Goal: Participate in discussion: Engage in conversation with other users on a specific topic

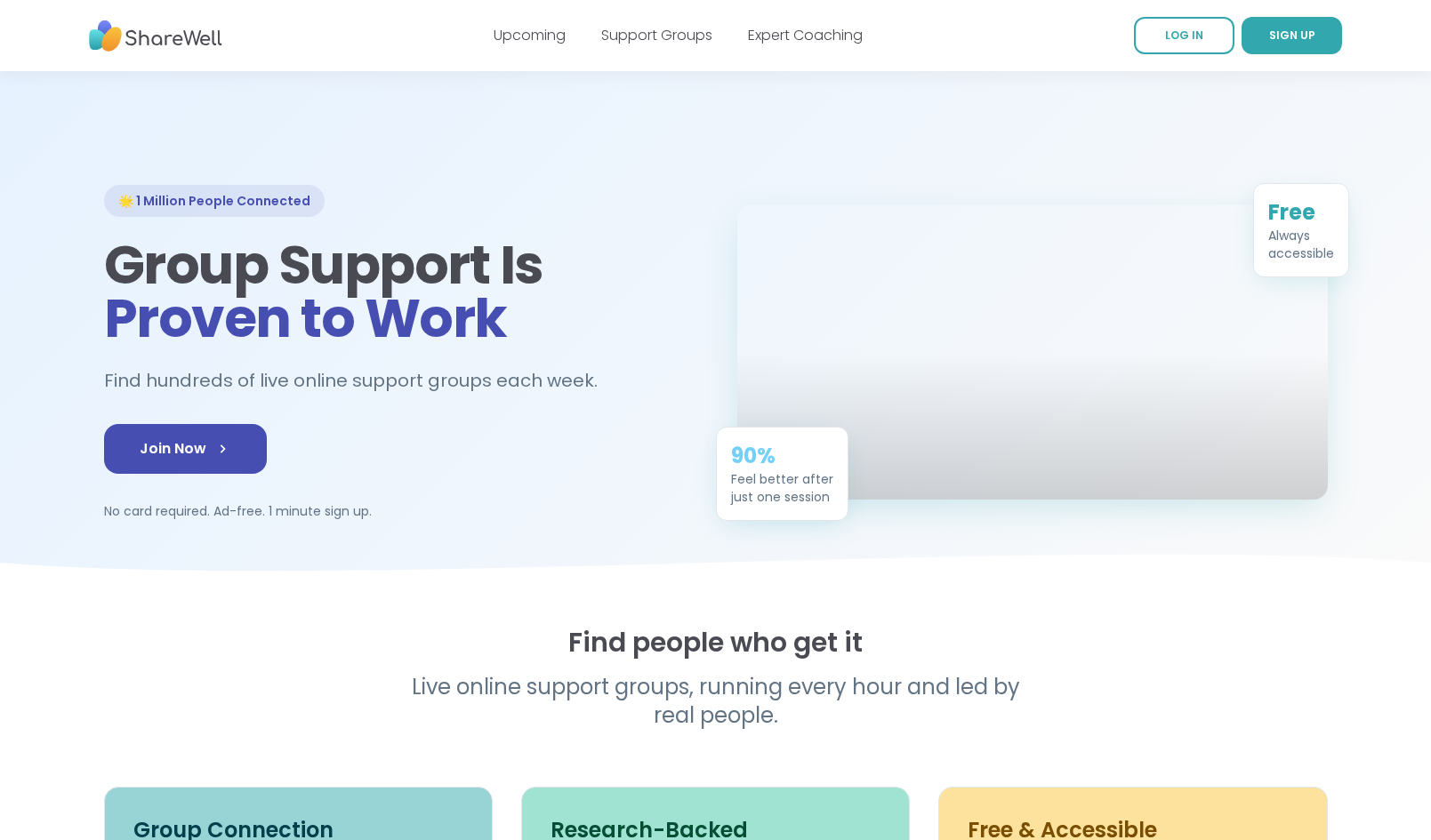
click at [970, 58] on nav "Upcoming Support Groups Expert Coaching LOG IN SIGN UP" at bounding box center [715, 36] width 1431 height 71
click at [970, 33] on span "LOG IN" at bounding box center [1184, 36] width 39 height 15
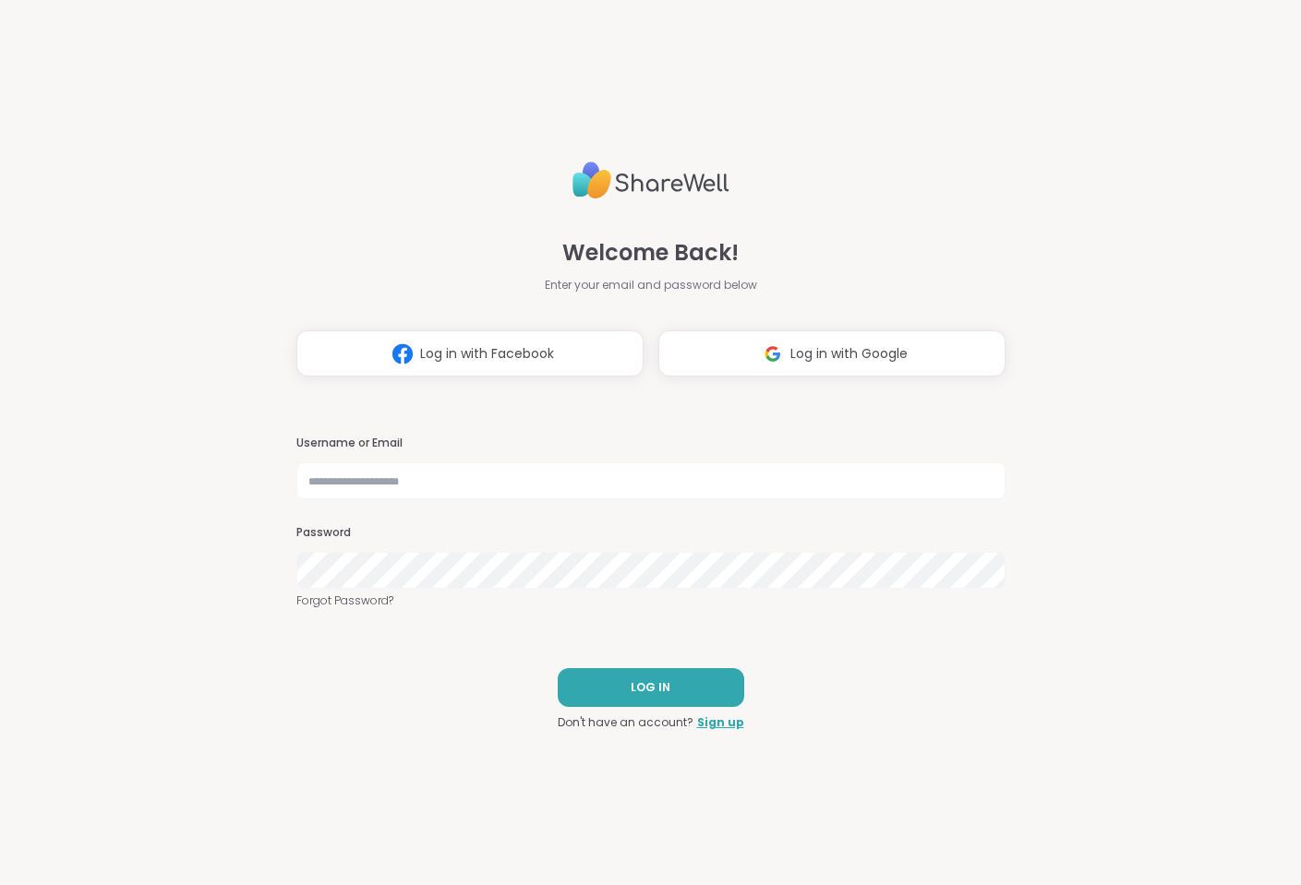
click at [782, 222] on div "Welcome Back! Enter your email and password below Log in with Facebook Log in w…" at bounding box center [650, 265] width 709 height 222
click at [812, 361] on span "Log in with Google" at bounding box center [848, 353] width 117 height 19
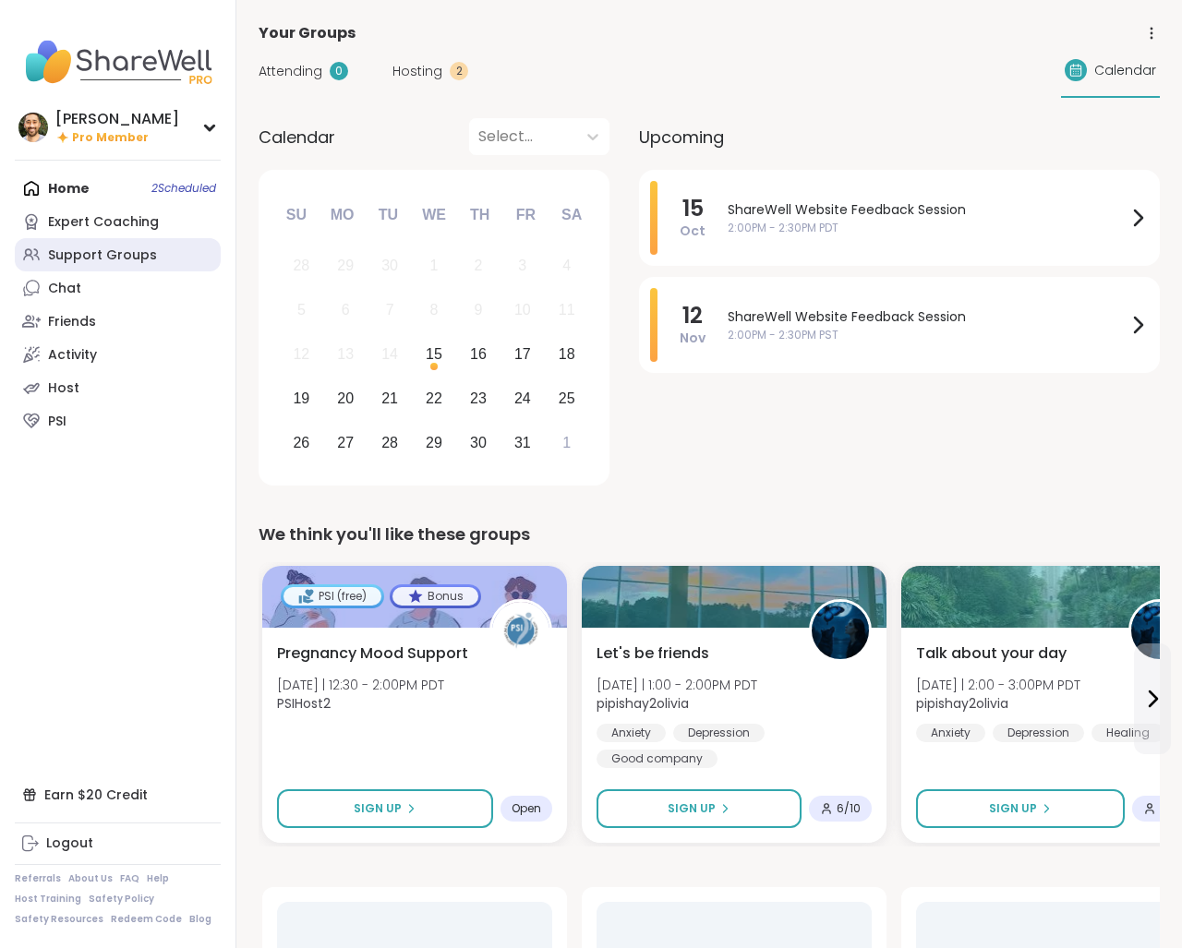
click at [102, 248] on div "Support Groups" at bounding box center [102, 255] width 109 height 18
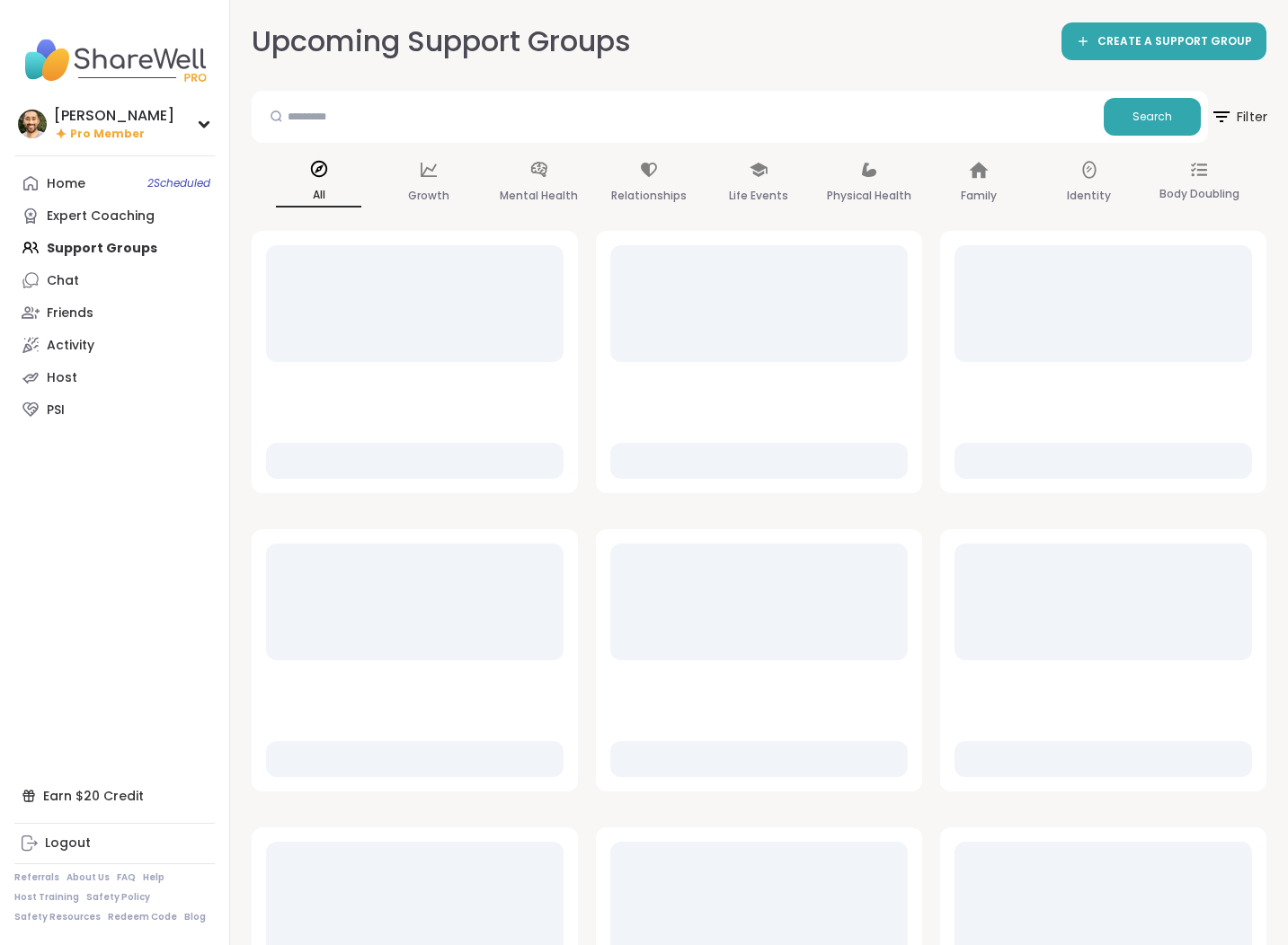
click at [1150, 116] on icon at bounding box center [1221, 116] width 22 height 22
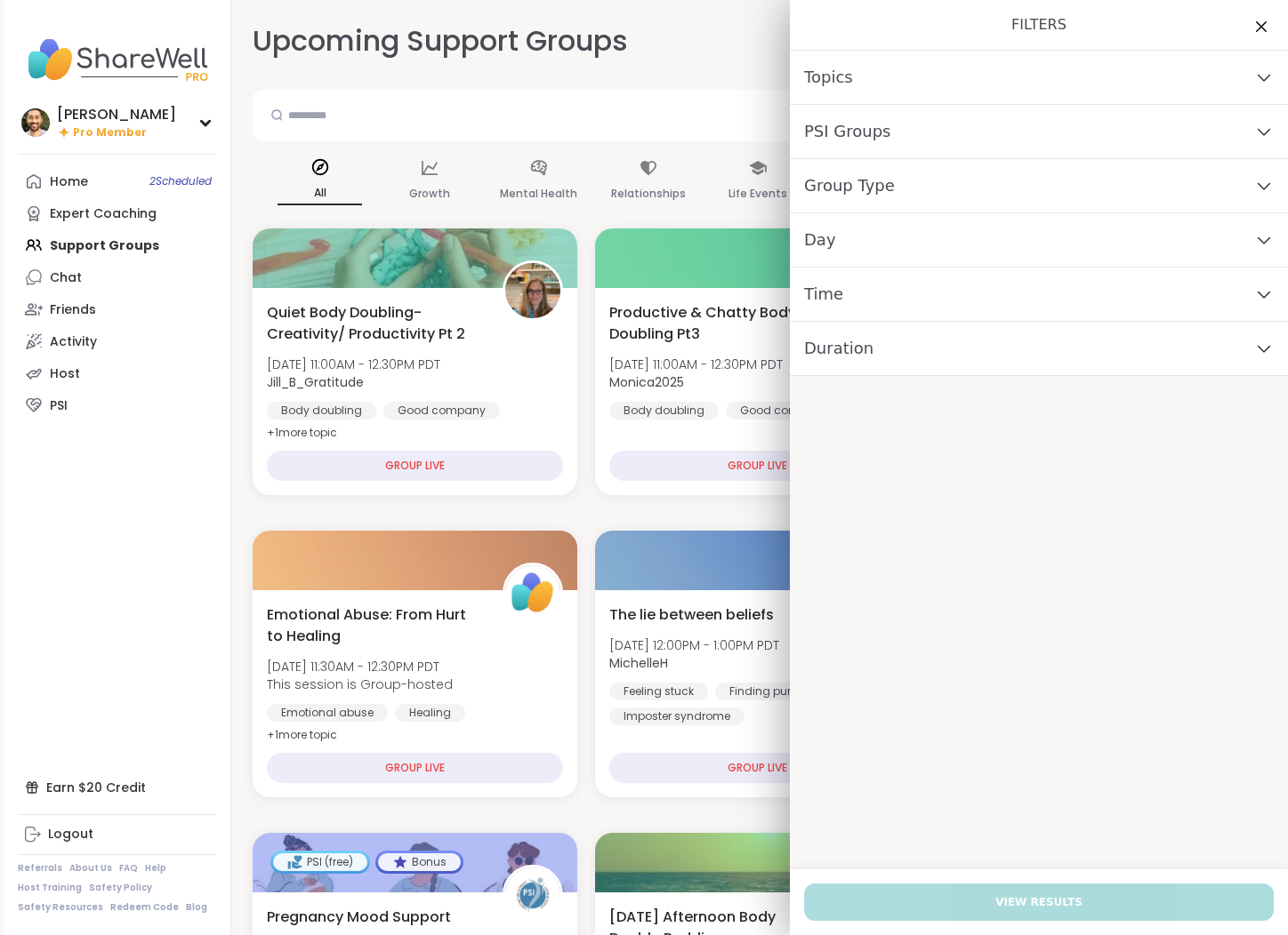
click at [923, 69] on div "Topics" at bounding box center [1038, 78] width 498 height 54
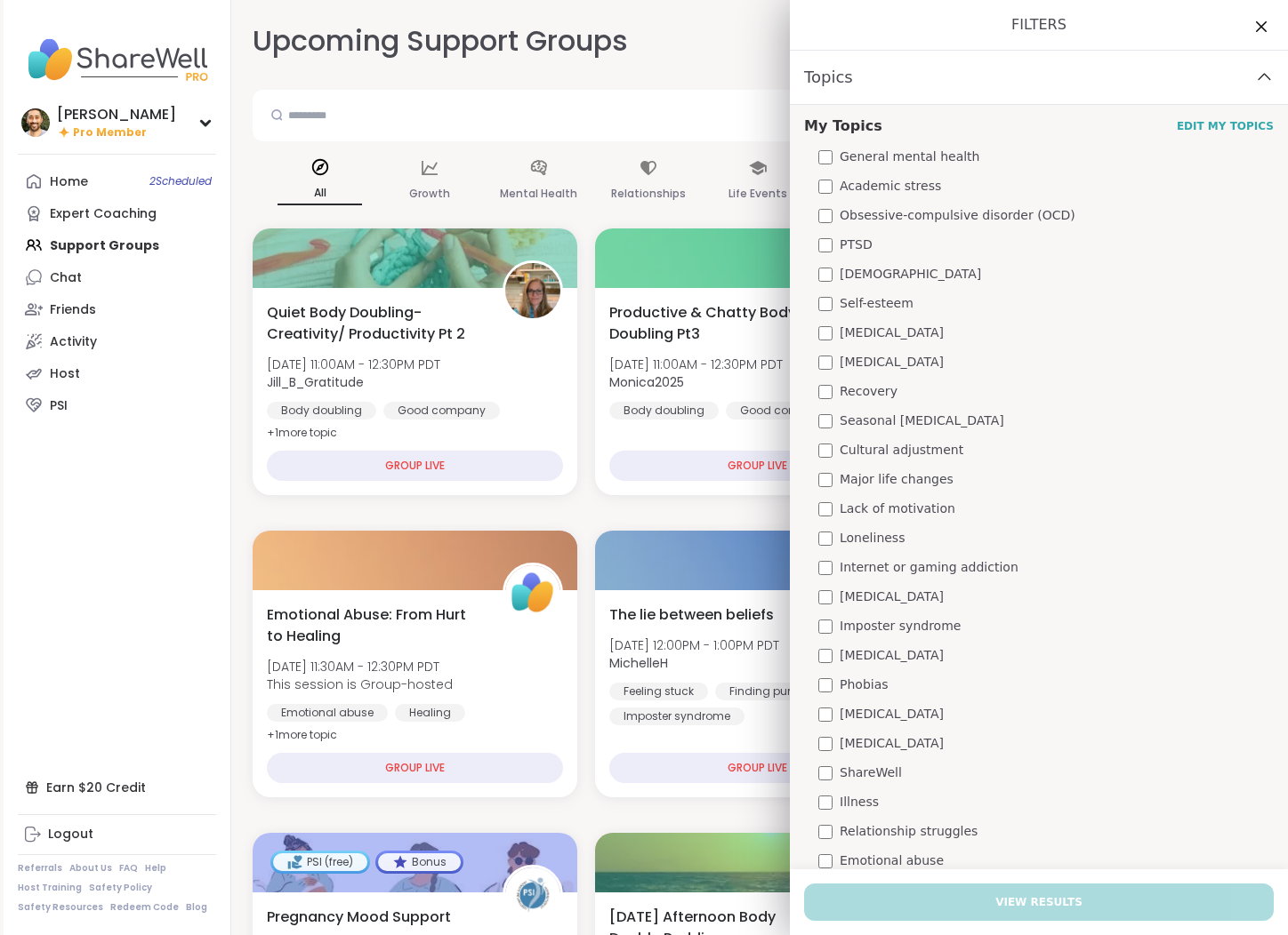
click at [923, 69] on div "Topics" at bounding box center [1038, 78] width 498 height 54
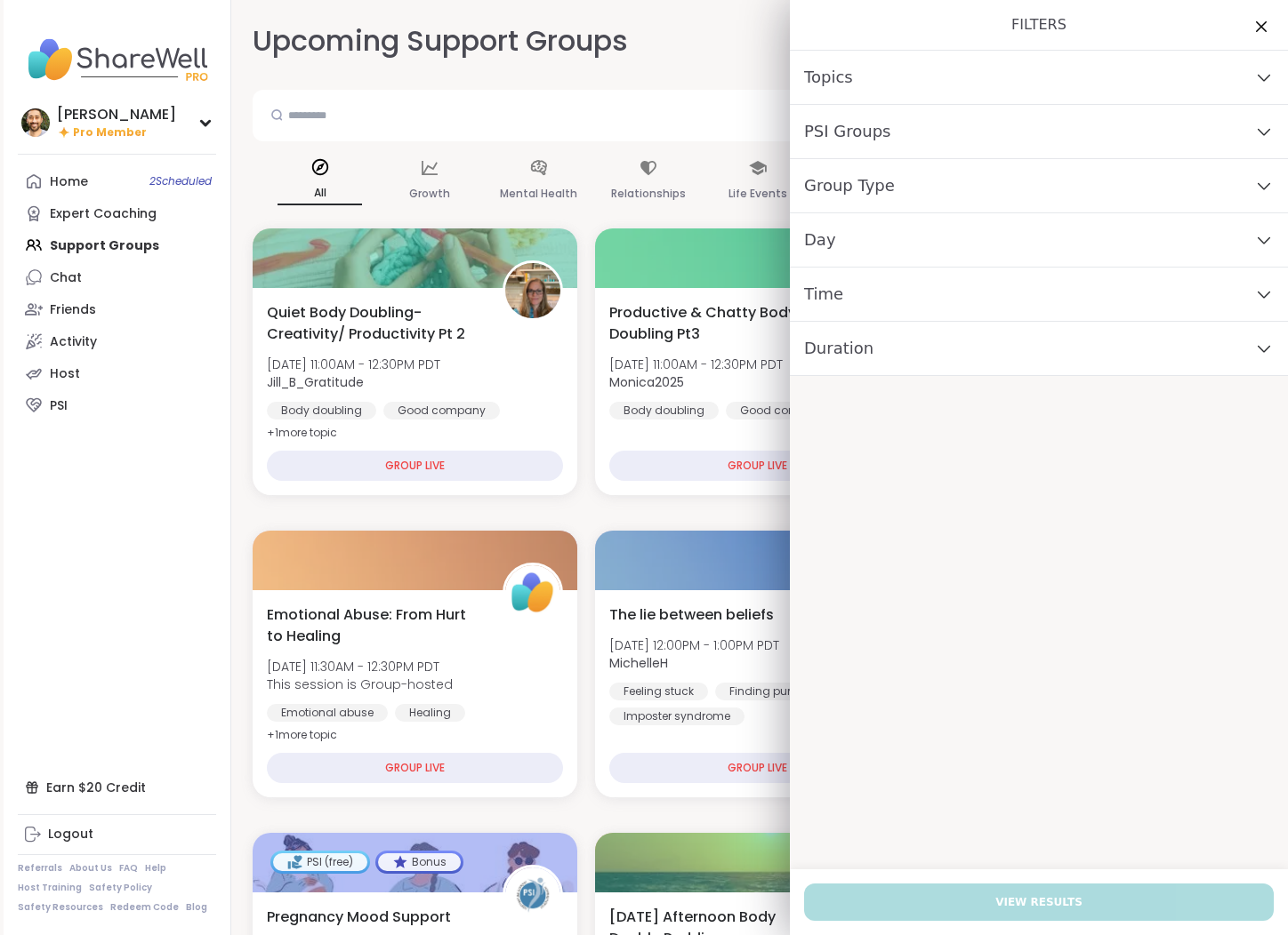
click at [735, 52] on div "Upcoming Support Groups CREATE A SUPPORT GROUP" at bounding box center [757, 41] width 1011 height 40
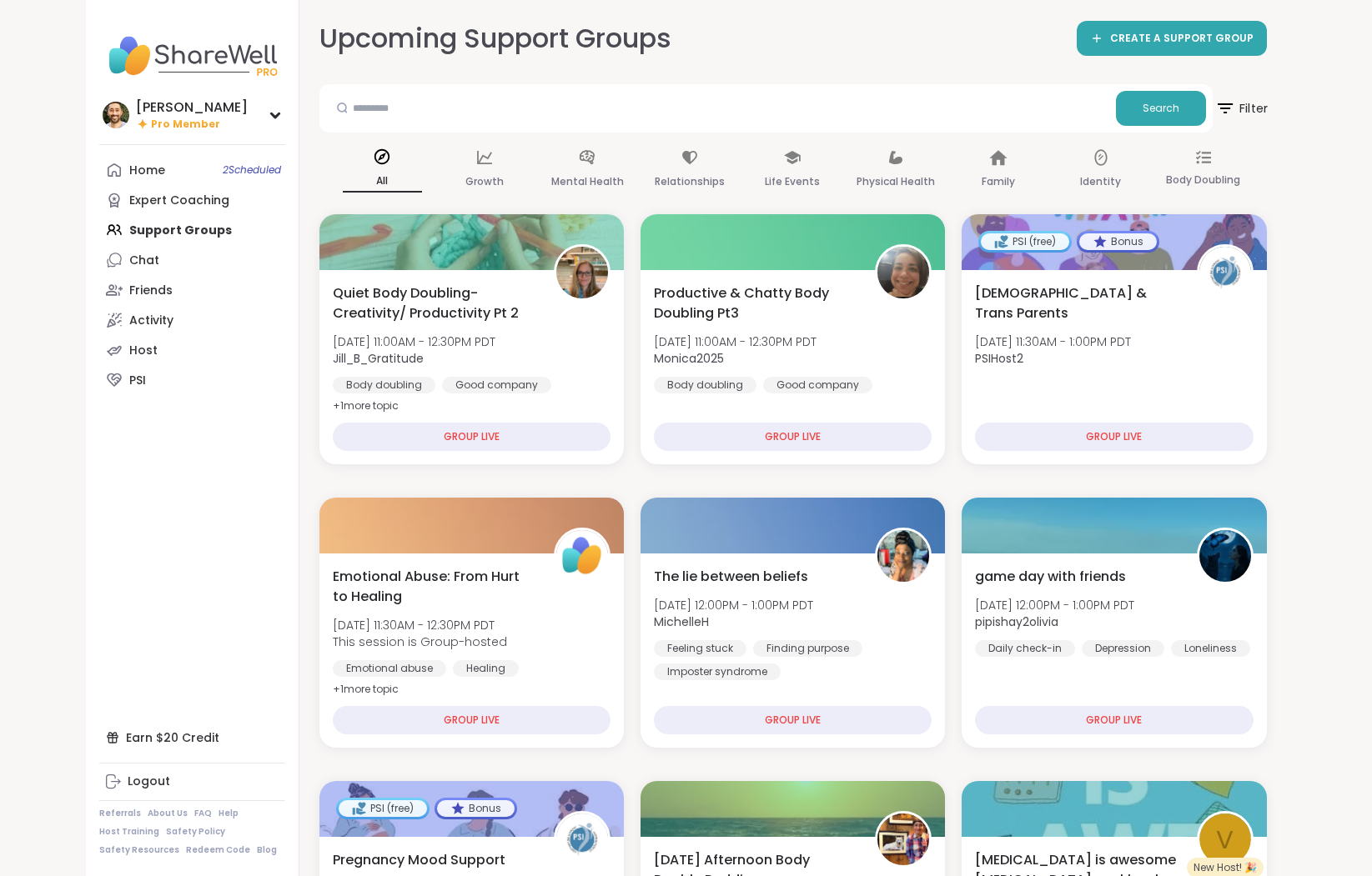
click at [1067, 88] on span "Filter" at bounding box center [1240, 108] width 53 height 42
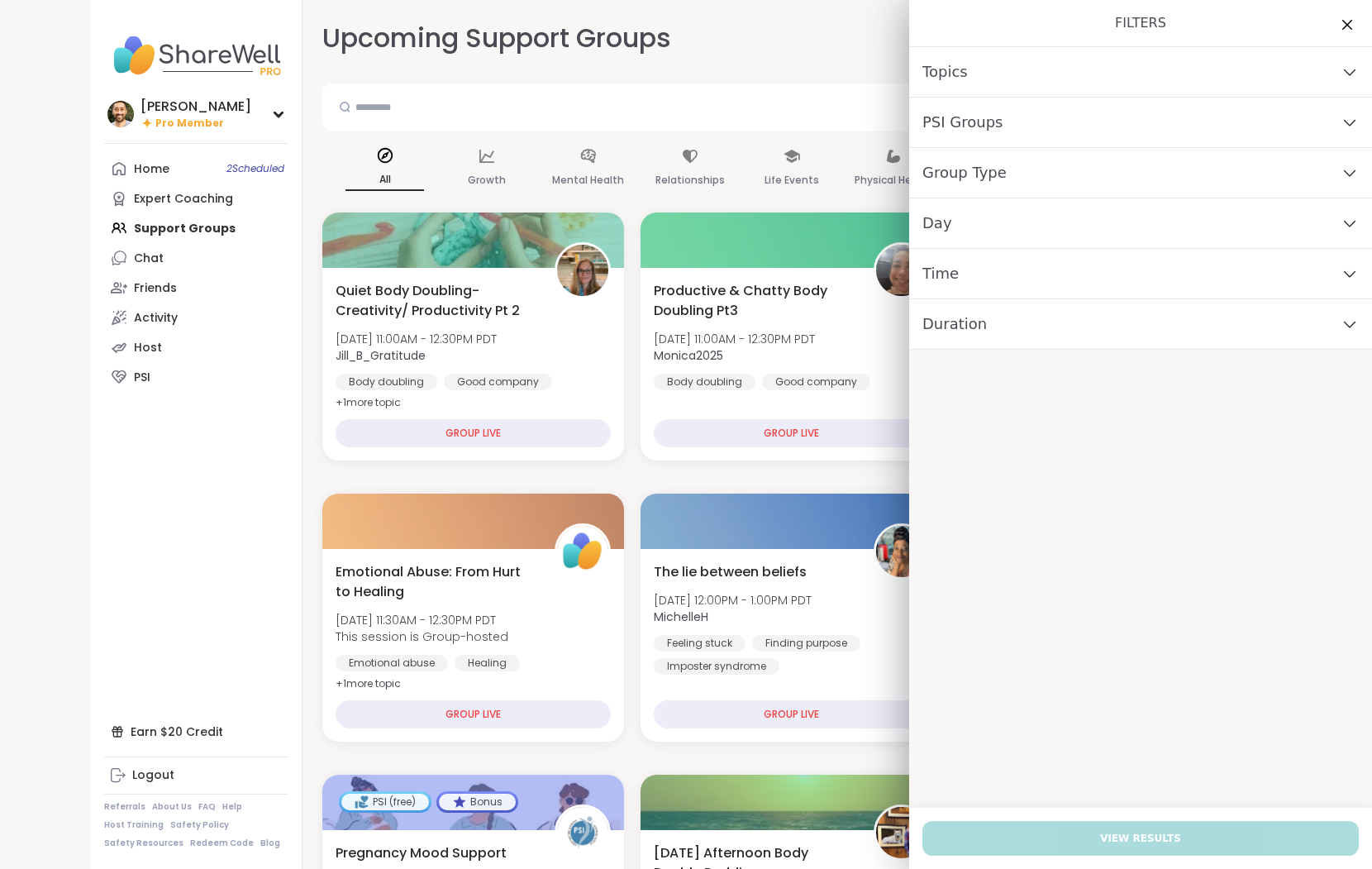
click at [703, 42] on div "Upcoming Support Groups CREATE A SUPPORT GROUP" at bounding box center [792, 39] width 939 height 38
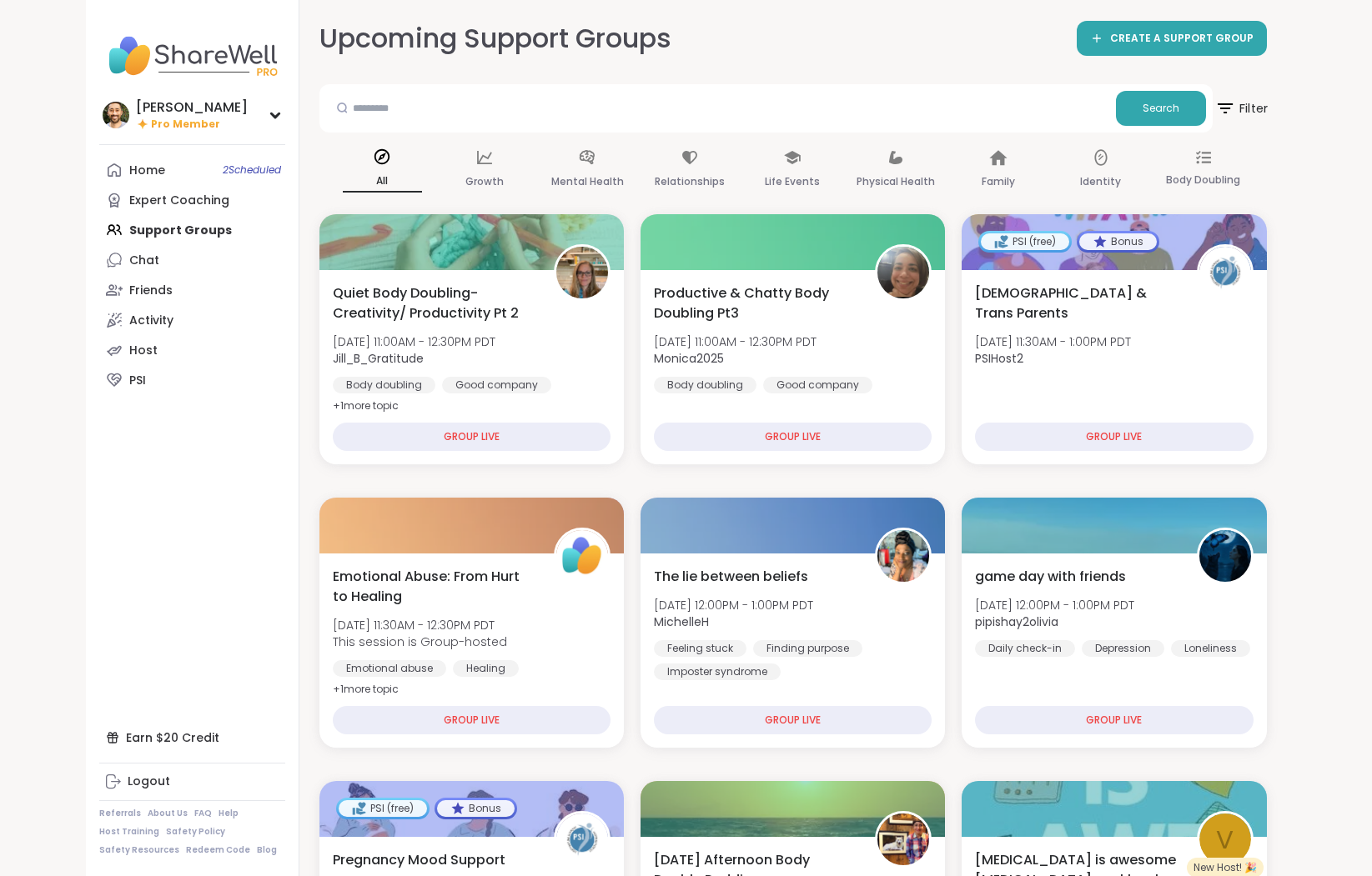
click at [1067, 115] on span "Filter" at bounding box center [1240, 108] width 53 height 42
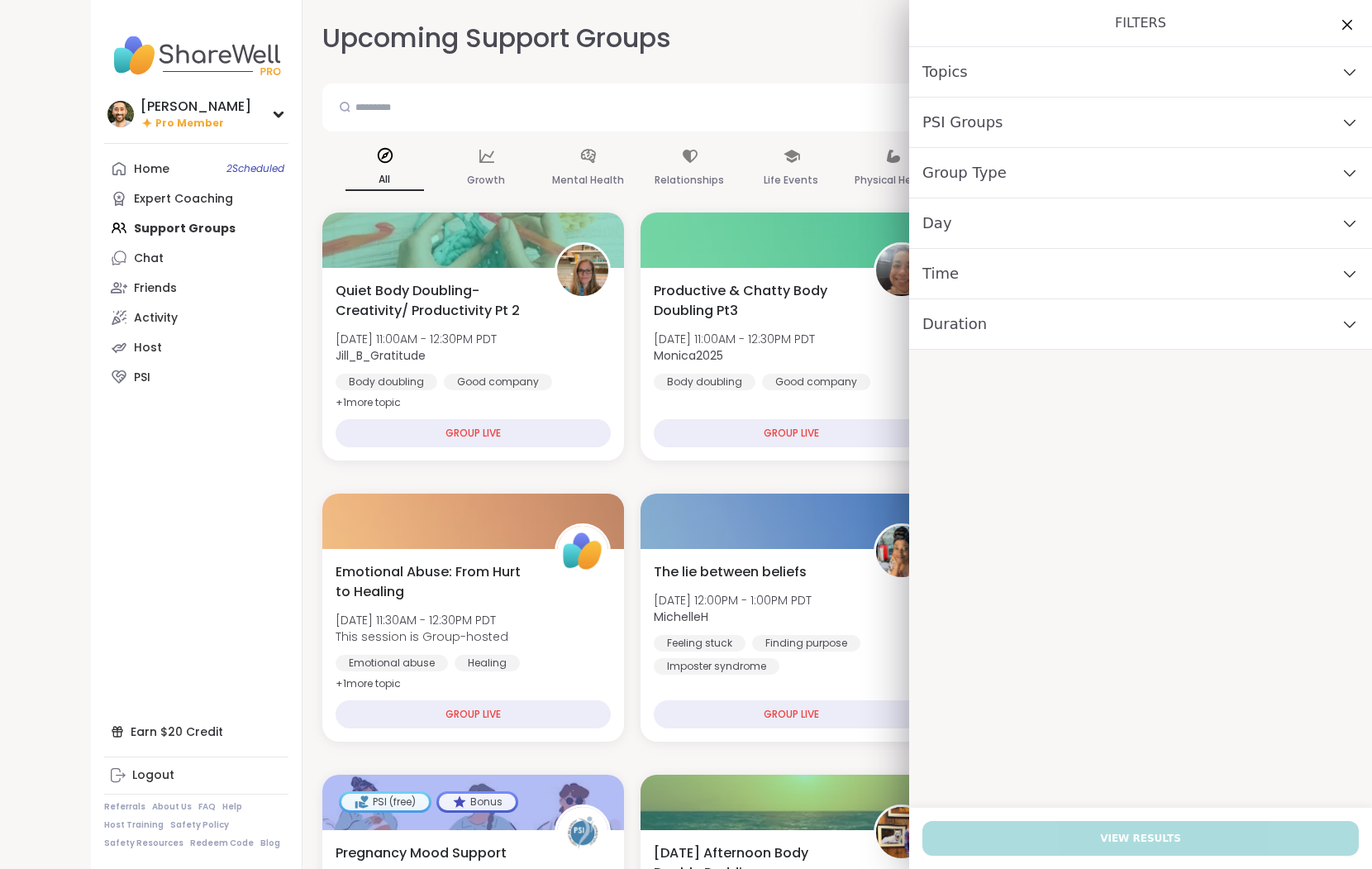
click at [1058, 114] on div "PSI Groups" at bounding box center [1140, 123] width 463 height 50
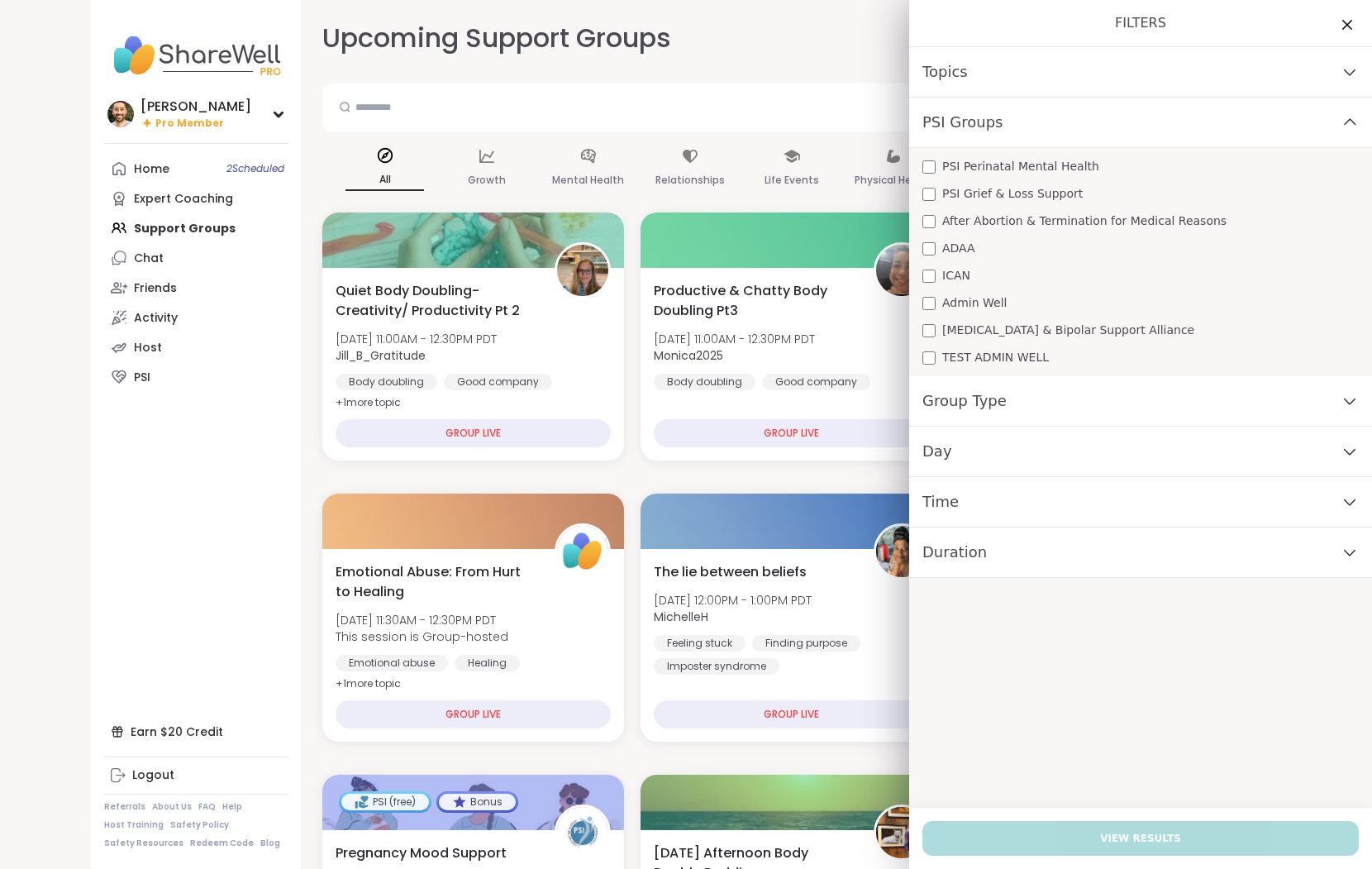
click at [1058, 126] on div "PSI Groups" at bounding box center [1140, 123] width 463 height 50
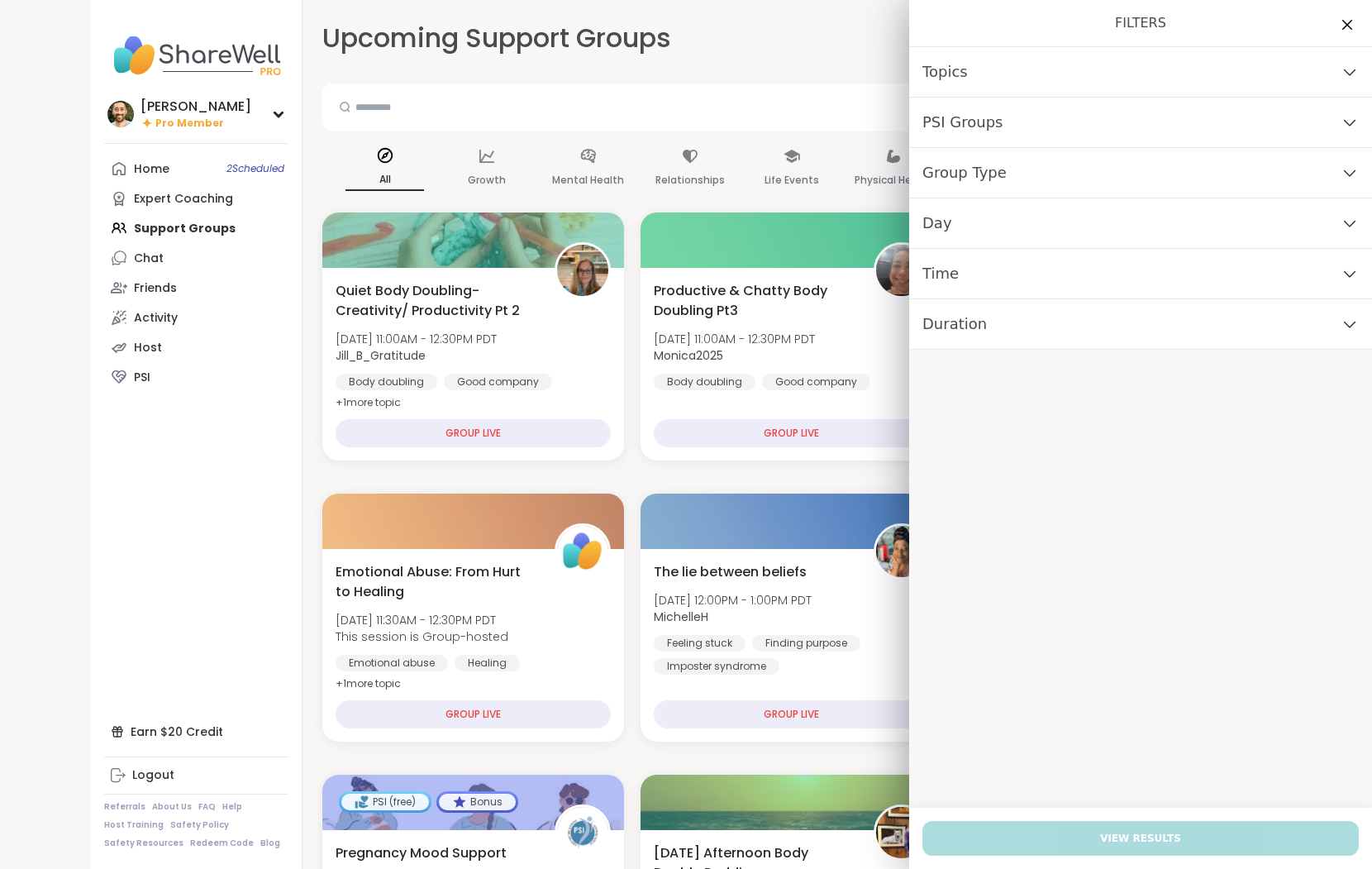
click at [1058, 173] on div "Group Type" at bounding box center [1140, 173] width 463 height 50
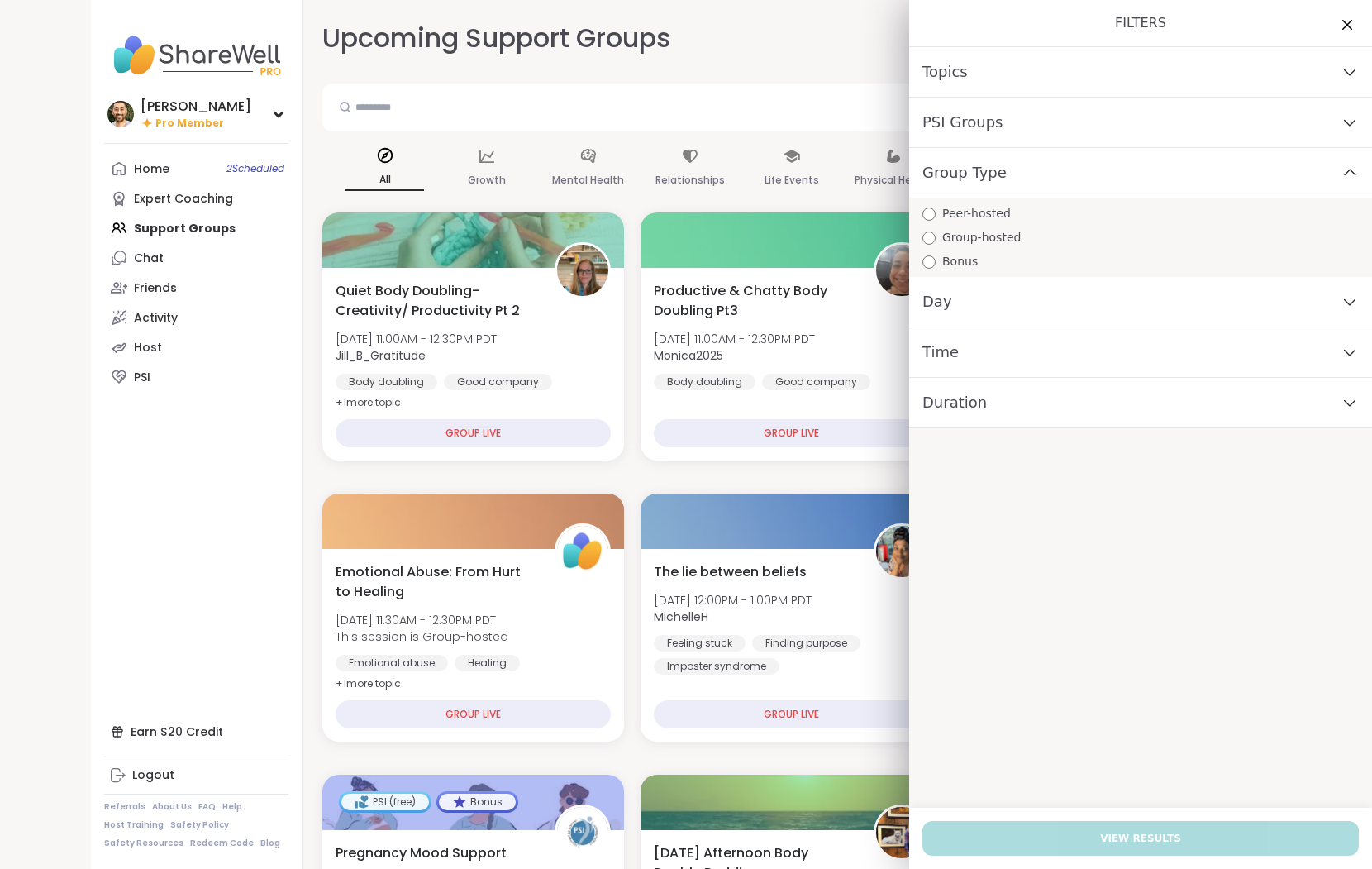
click at [1058, 168] on div "Group Type" at bounding box center [1140, 173] width 463 height 50
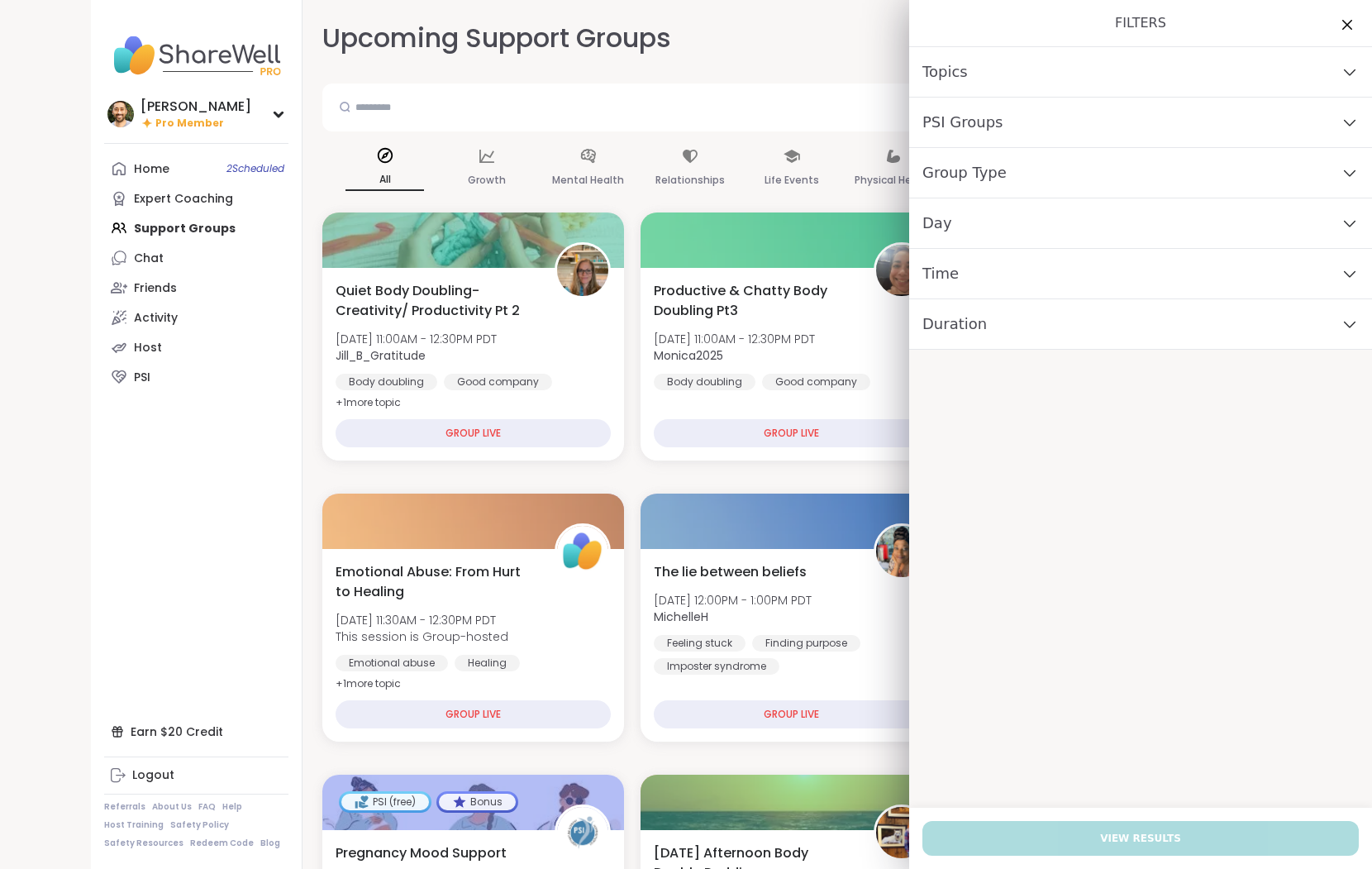
click at [1058, 225] on div "Day" at bounding box center [1140, 224] width 463 height 50
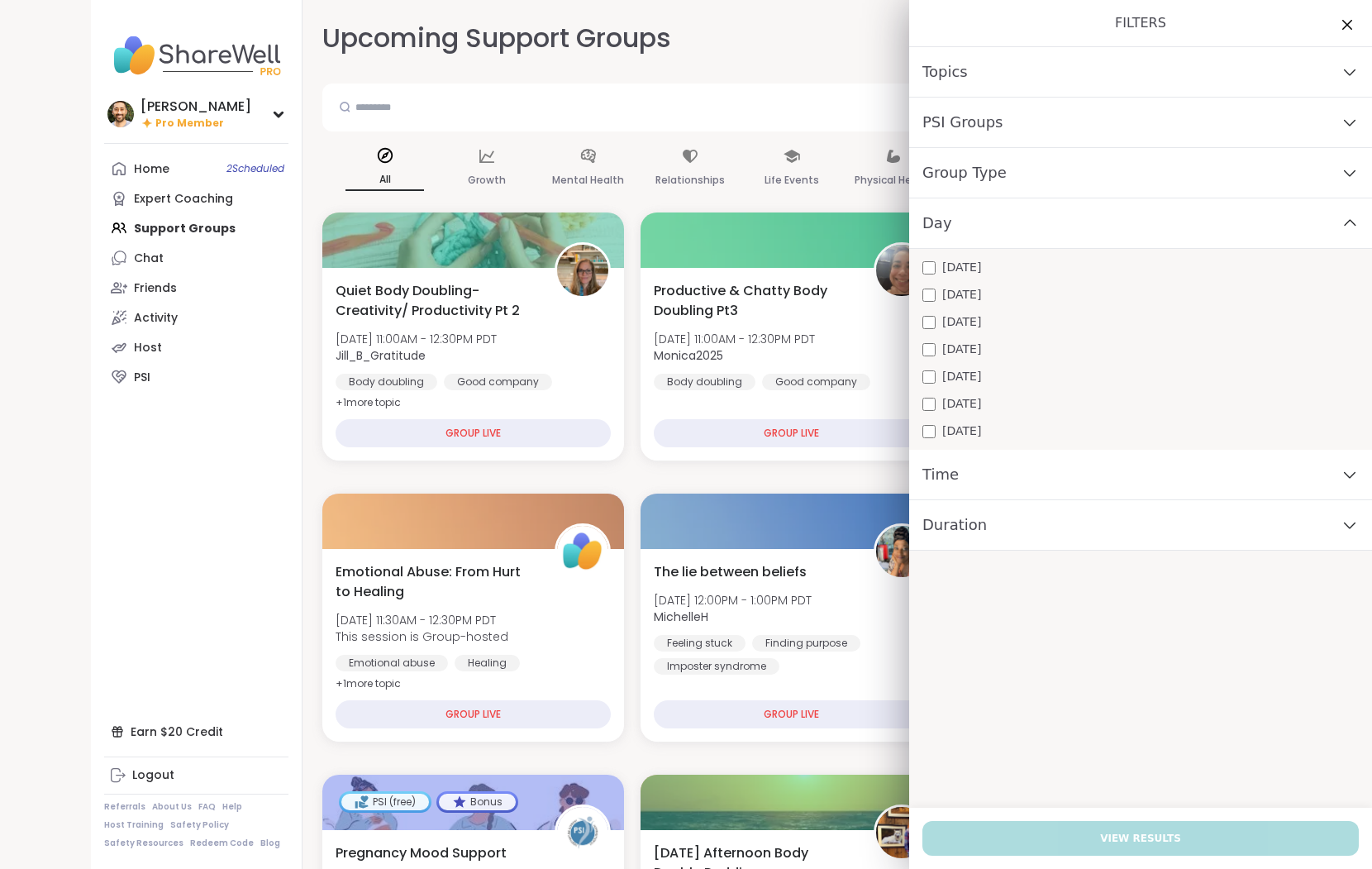
click at [1058, 225] on div "Day" at bounding box center [1140, 224] width 463 height 50
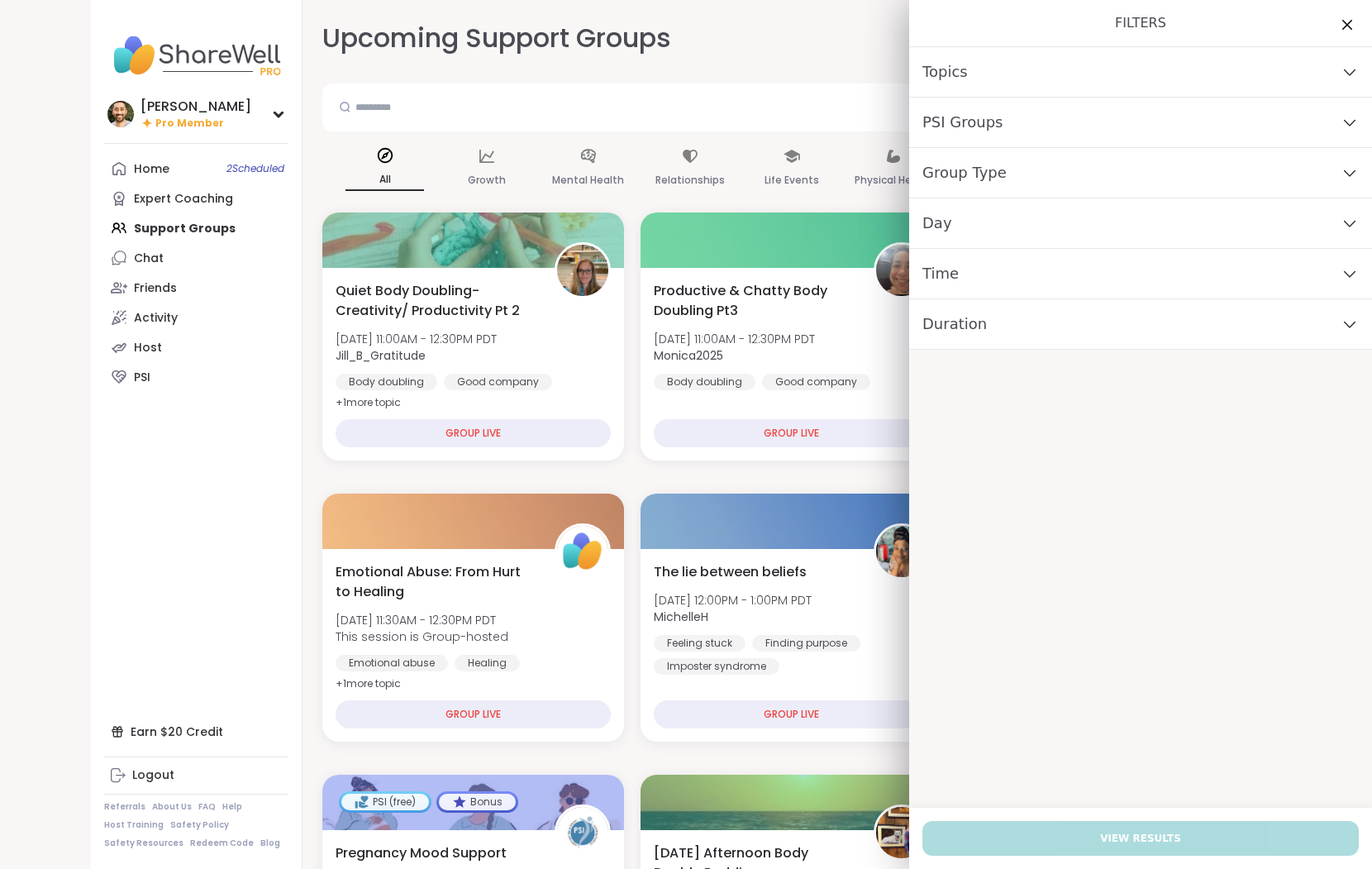
click at [1058, 273] on div "Time" at bounding box center [1140, 274] width 463 height 50
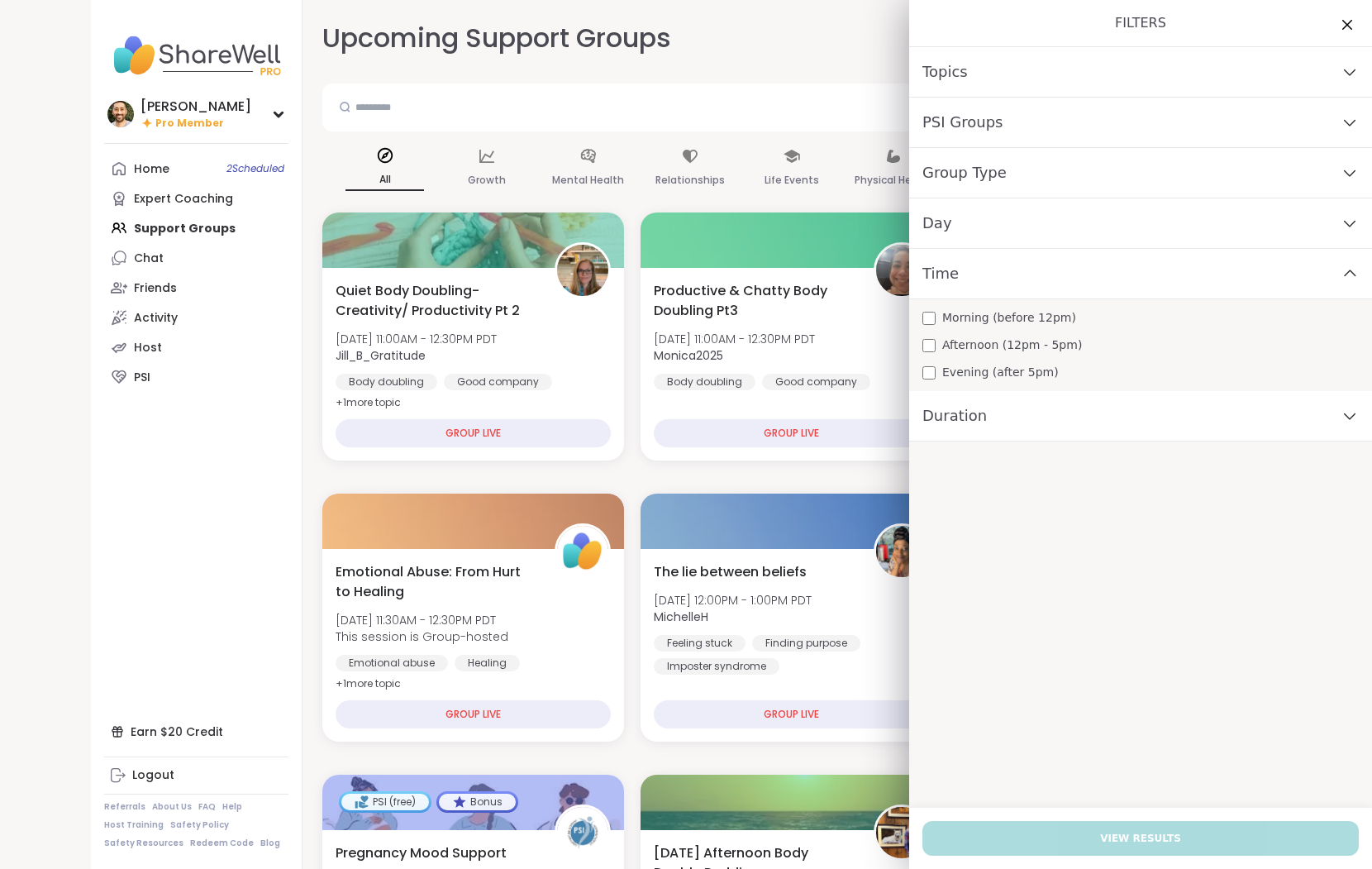
click at [1058, 273] on div "Time" at bounding box center [1140, 274] width 463 height 50
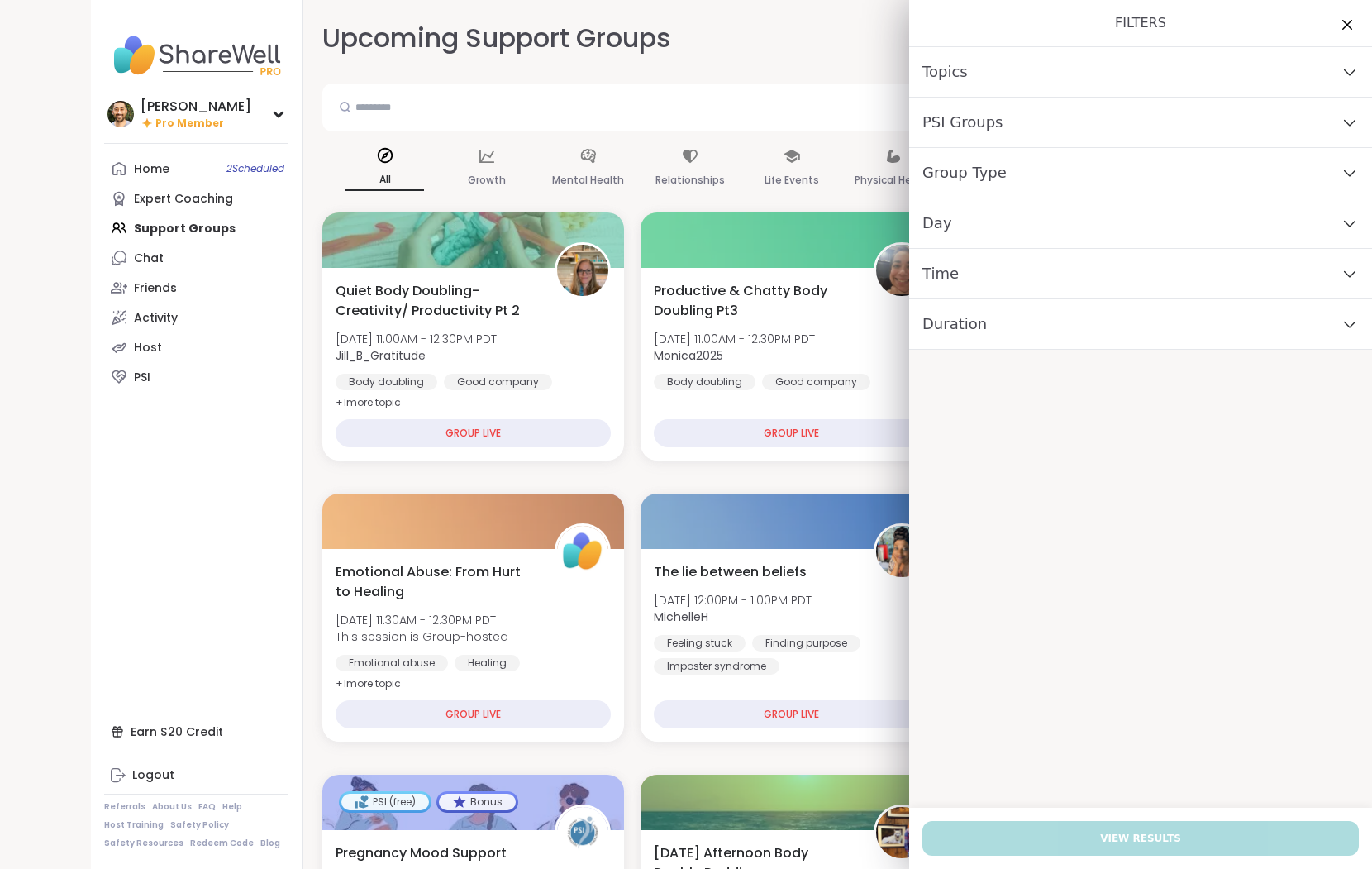
click at [1058, 327] on div "Duration" at bounding box center [1140, 324] width 463 height 50
drag, startPoint x: 1055, startPoint y: 74, endPoint x: 1128, endPoint y: 43, distance: 79.3
click at [1055, 73] on div "Topics" at bounding box center [1140, 73] width 463 height 50
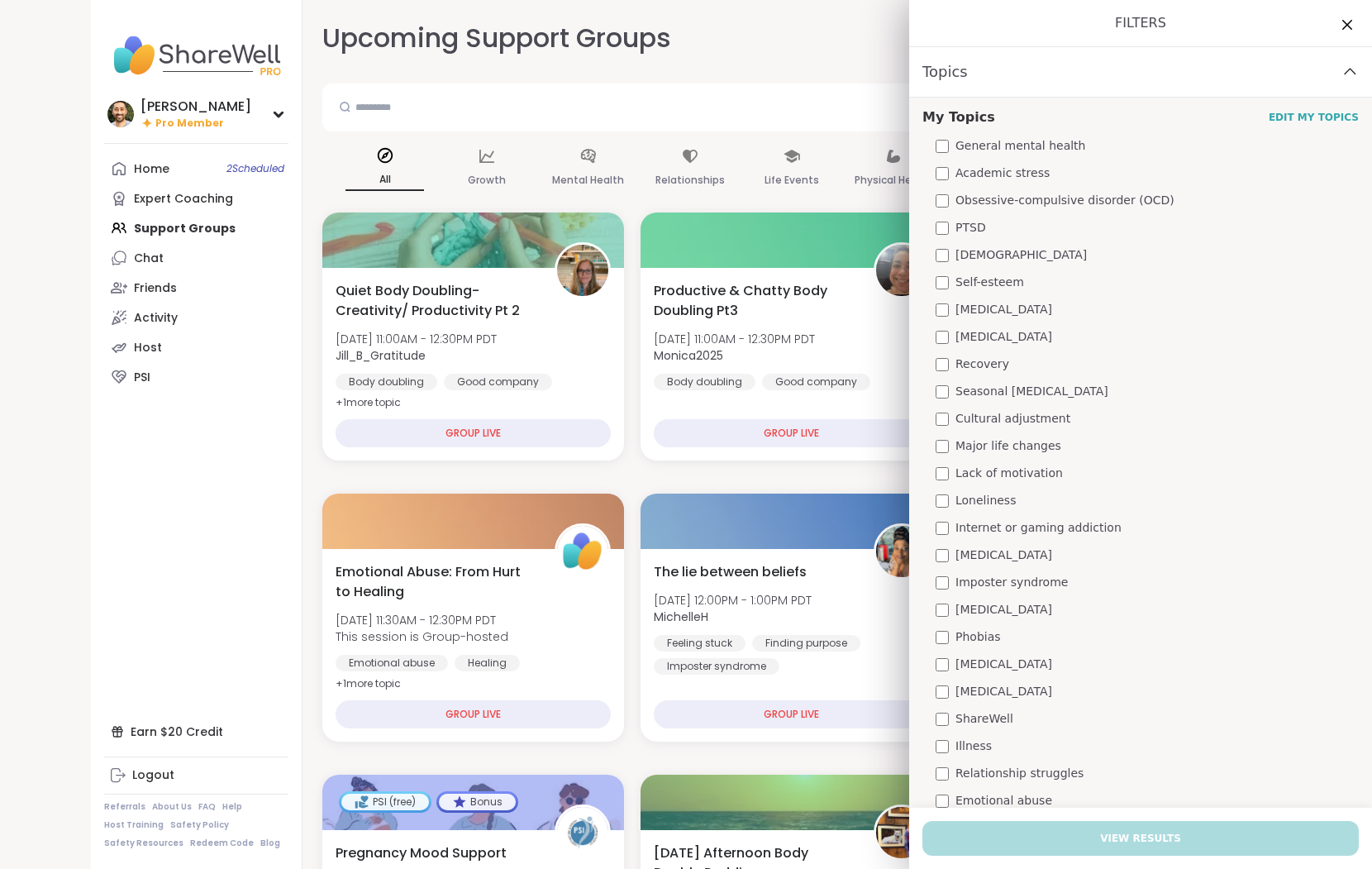
click at [1058, 65] on div "Topics" at bounding box center [1140, 73] width 463 height 50
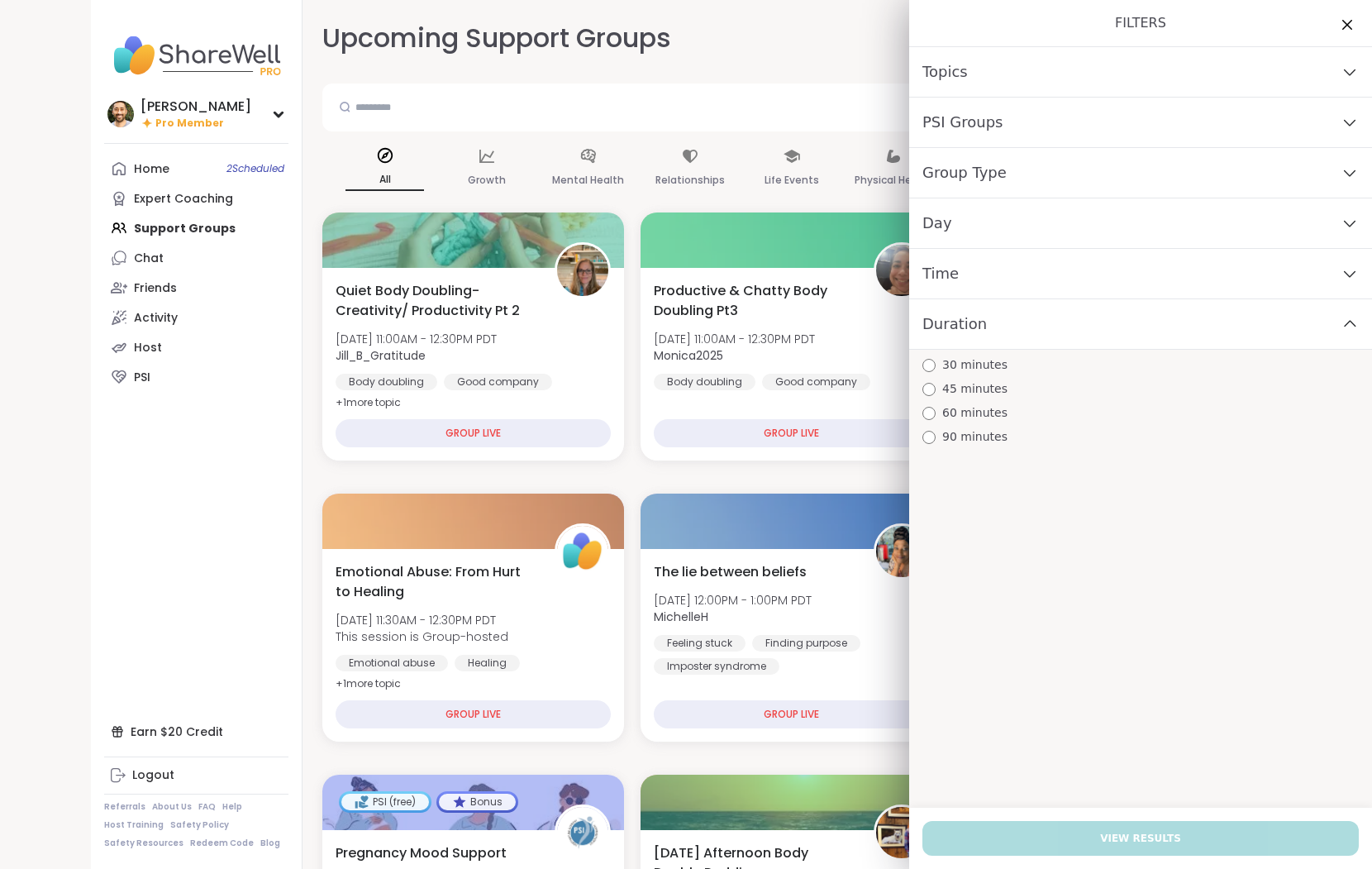
click at [1058, 323] on icon at bounding box center [1350, 323] width 18 height 12
click at [1021, 55] on div "Topics" at bounding box center [1140, 73] width 463 height 50
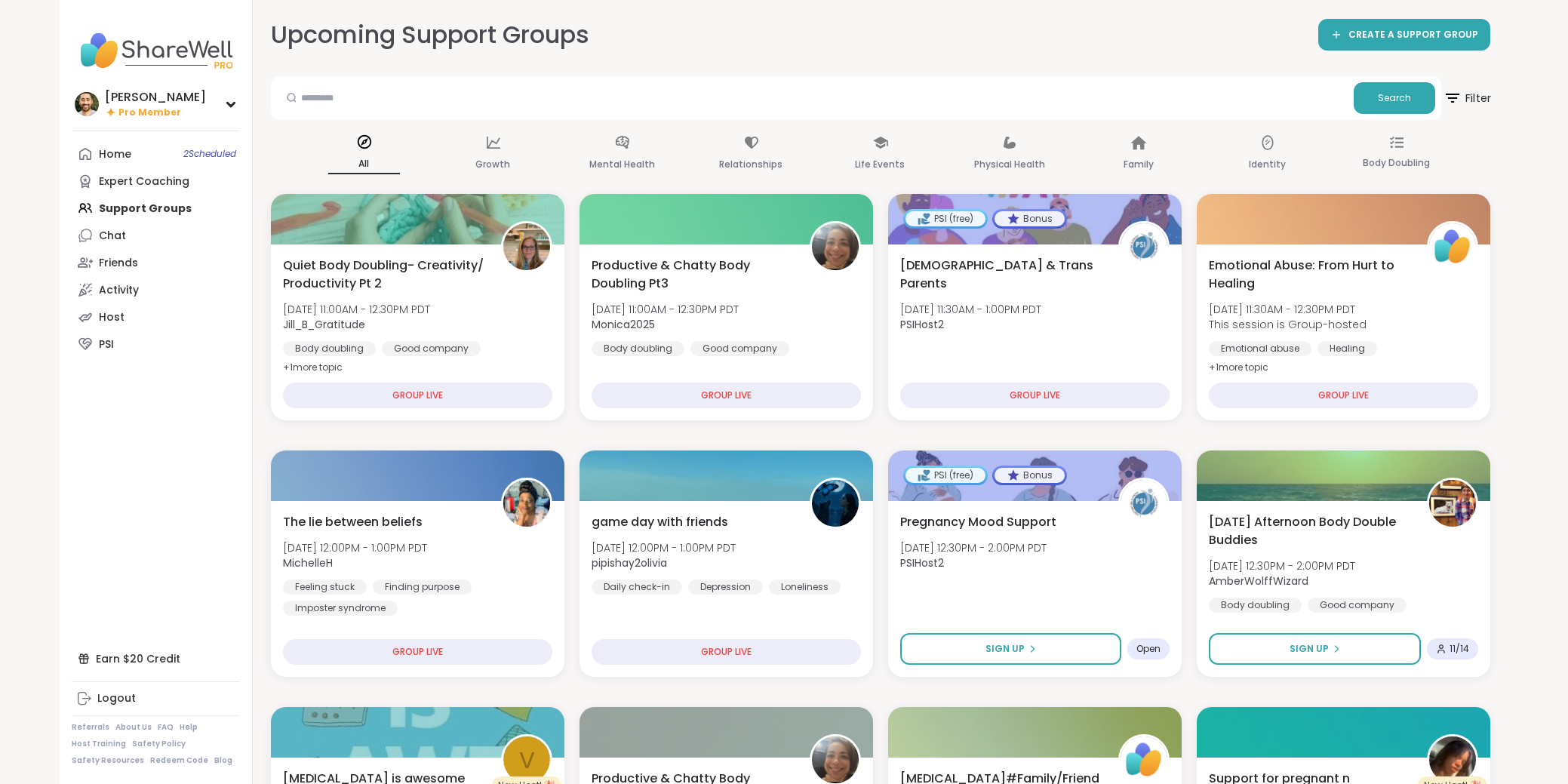
click at [965, 96] on icon at bounding box center [1452, 97] width 19 height 19
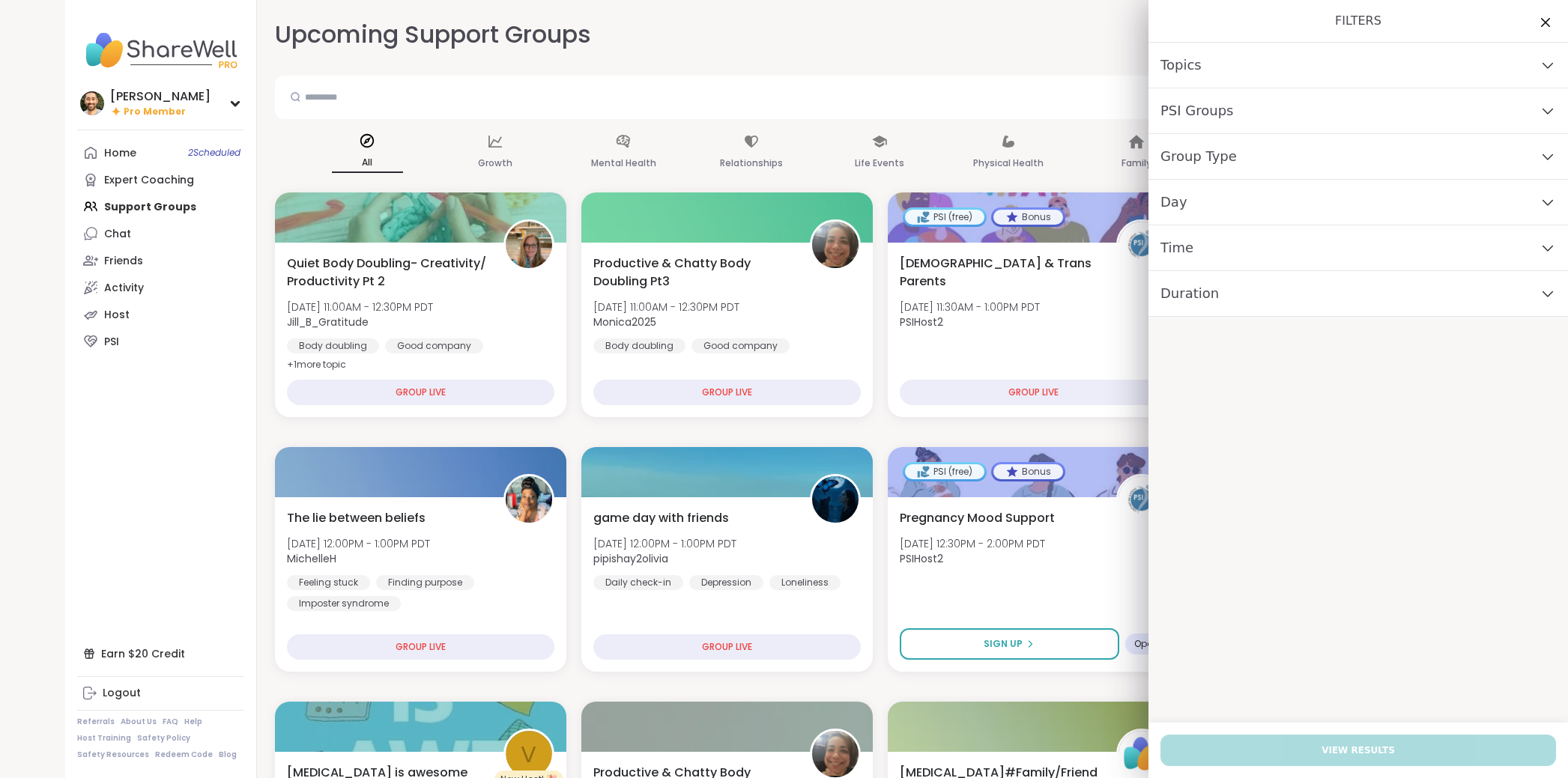
click at [957, 50] on div "Upcoming Support Groups CREATE A SUPPORT GROUP" at bounding box center [881, 35] width 1211 height 34
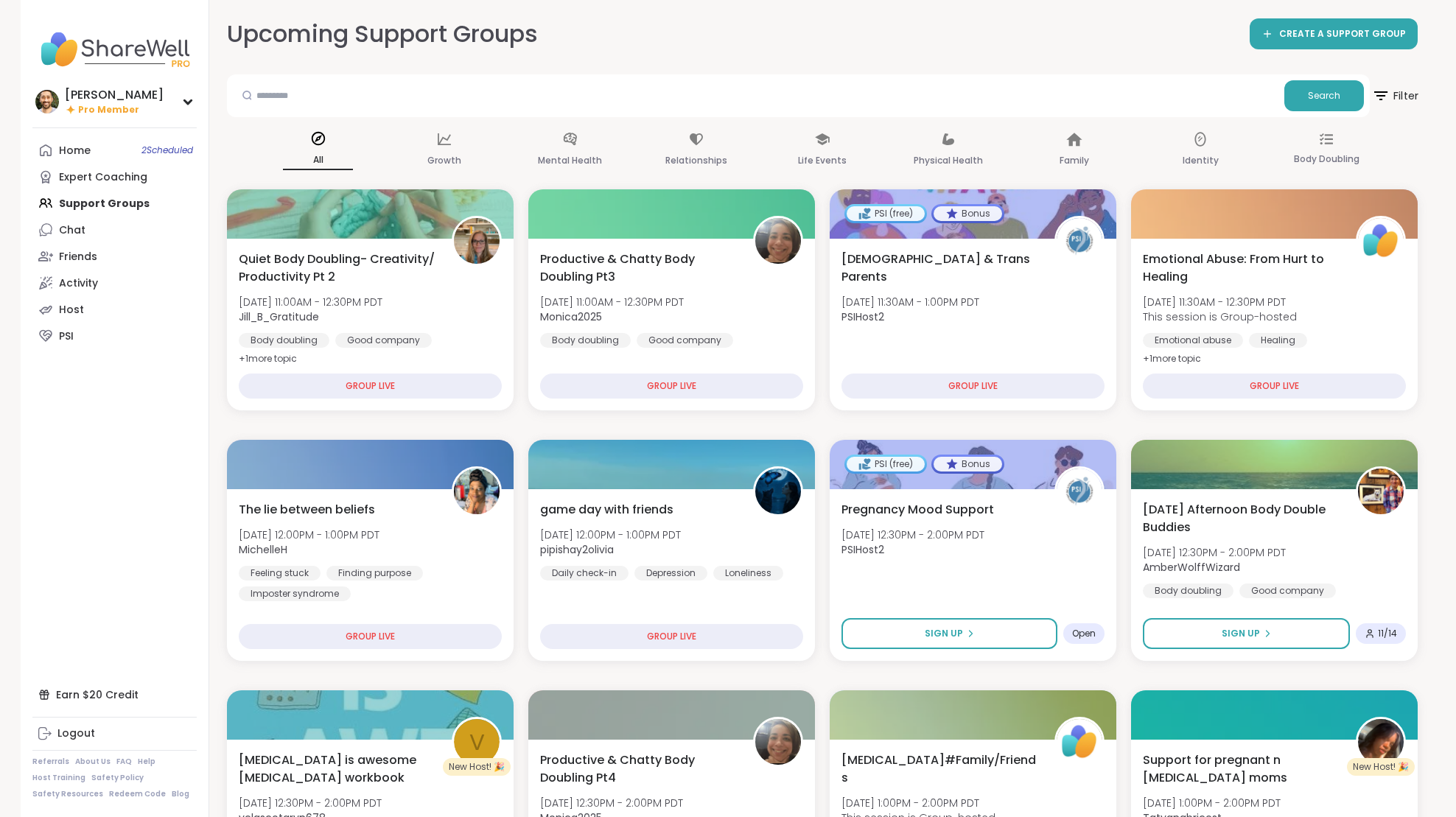
click at [943, 85] on span "Filter" at bounding box center [1395, 96] width 47 height 37
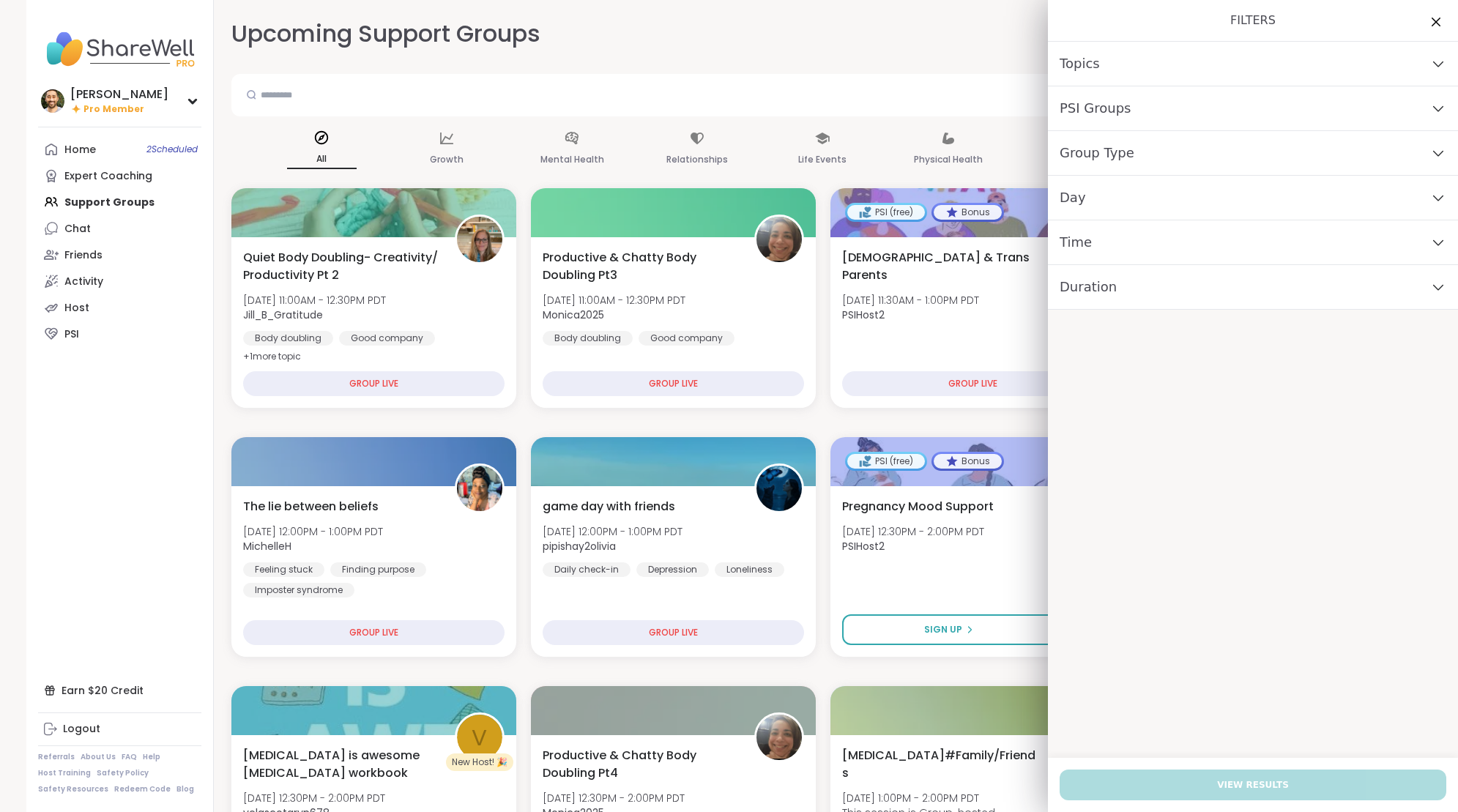
click at [889, 24] on div "Upcoming Support Groups CREATE A SUPPORT GROUP" at bounding box center [823, 34] width 1184 height 33
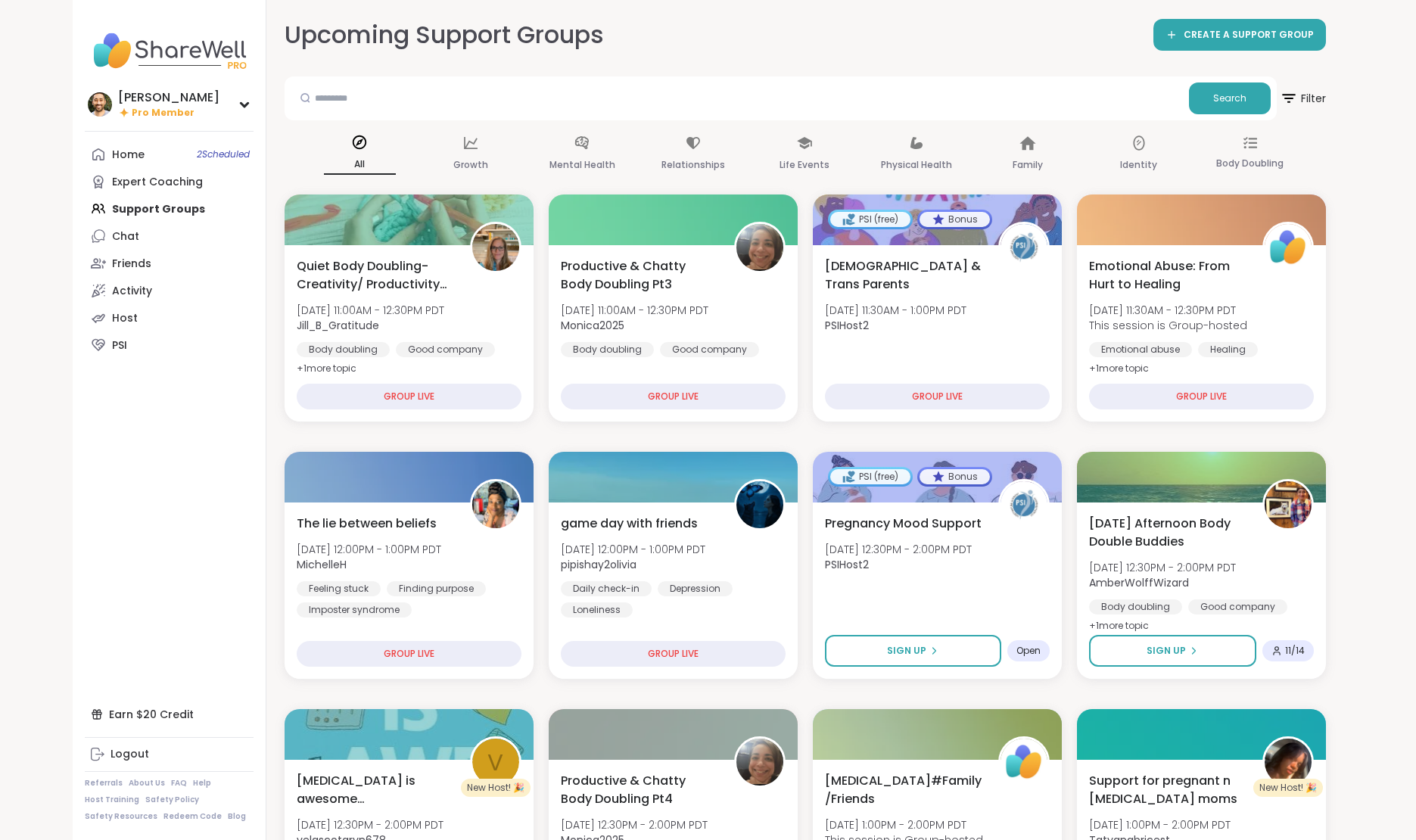
click at [968, 148] on div "All Growth Mental Health Relationships Life Events Physical Health Family Ident…" at bounding box center [805, 154] width 1041 height 56
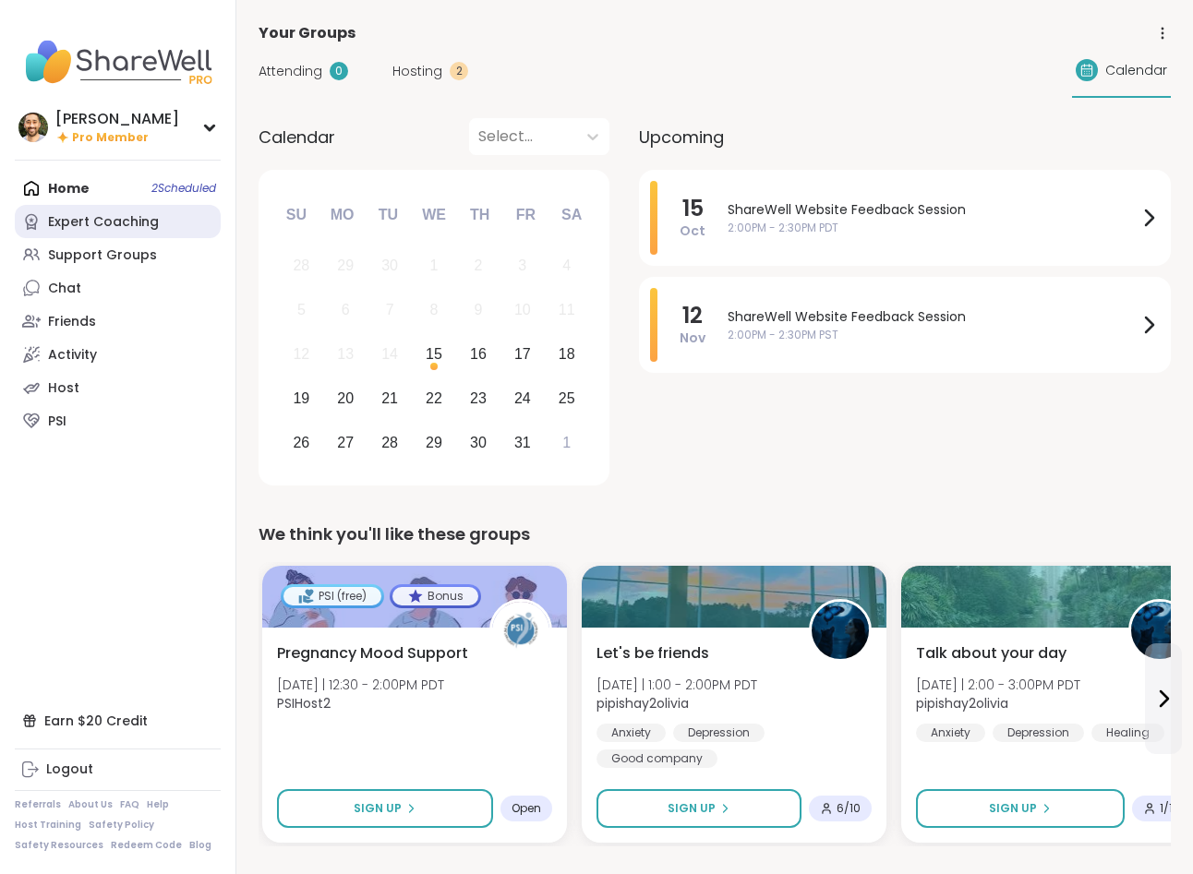
click at [109, 230] on div "Expert Coaching" at bounding box center [103, 222] width 111 height 18
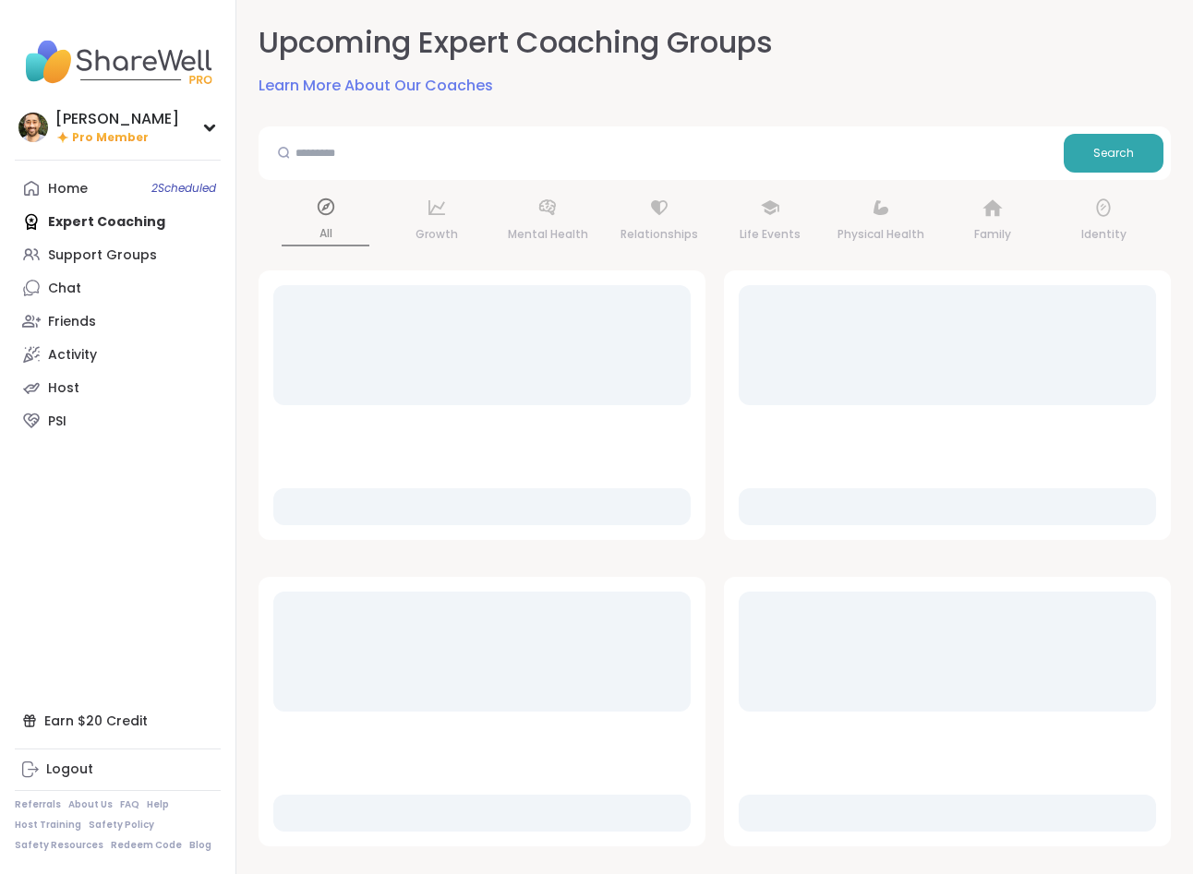
click at [106, 258] on div "Support Groups" at bounding box center [102, 255] width 109 height 18
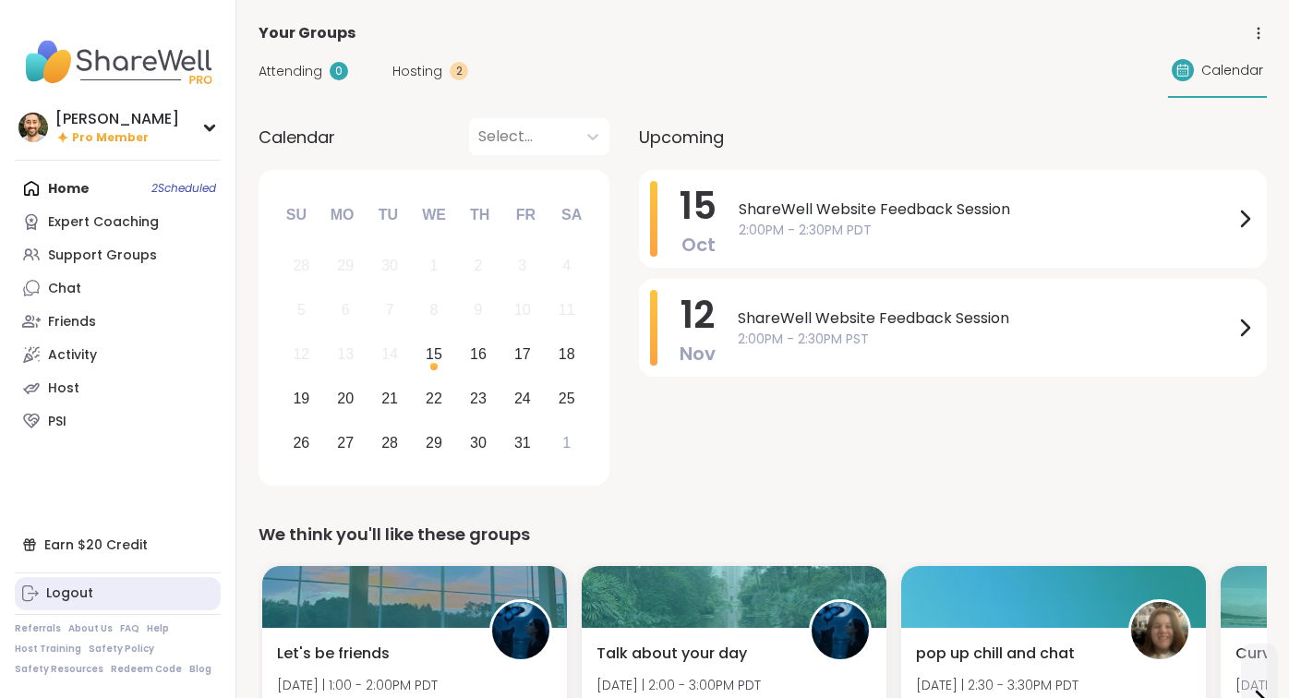
drag, startPoint x: 78, startPoint y: 594, endPoint x: 213, endPoint y: 52, distance: 559.3
click at [78, 594] on div "Logout" at bounding box center [69, 593] width 47 height 18
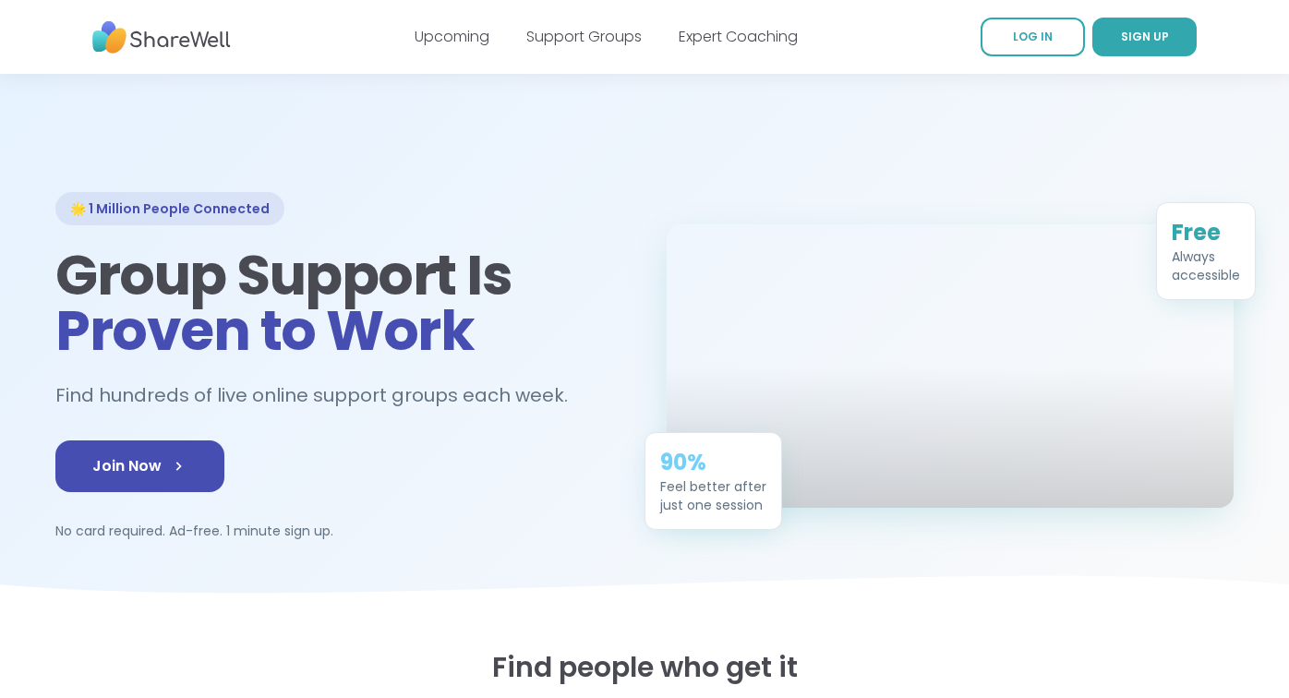
drag, startPoint x: 642, startPoint y: 218, endPoint x: 612, endPoint y: 190, distance: 41.2
click at [640, 215] on div "🌟 1 Million People Connected Group Support Is Proven to Work Find hundreds of l…" at bounding box center [644, 366] width 1178 height 348
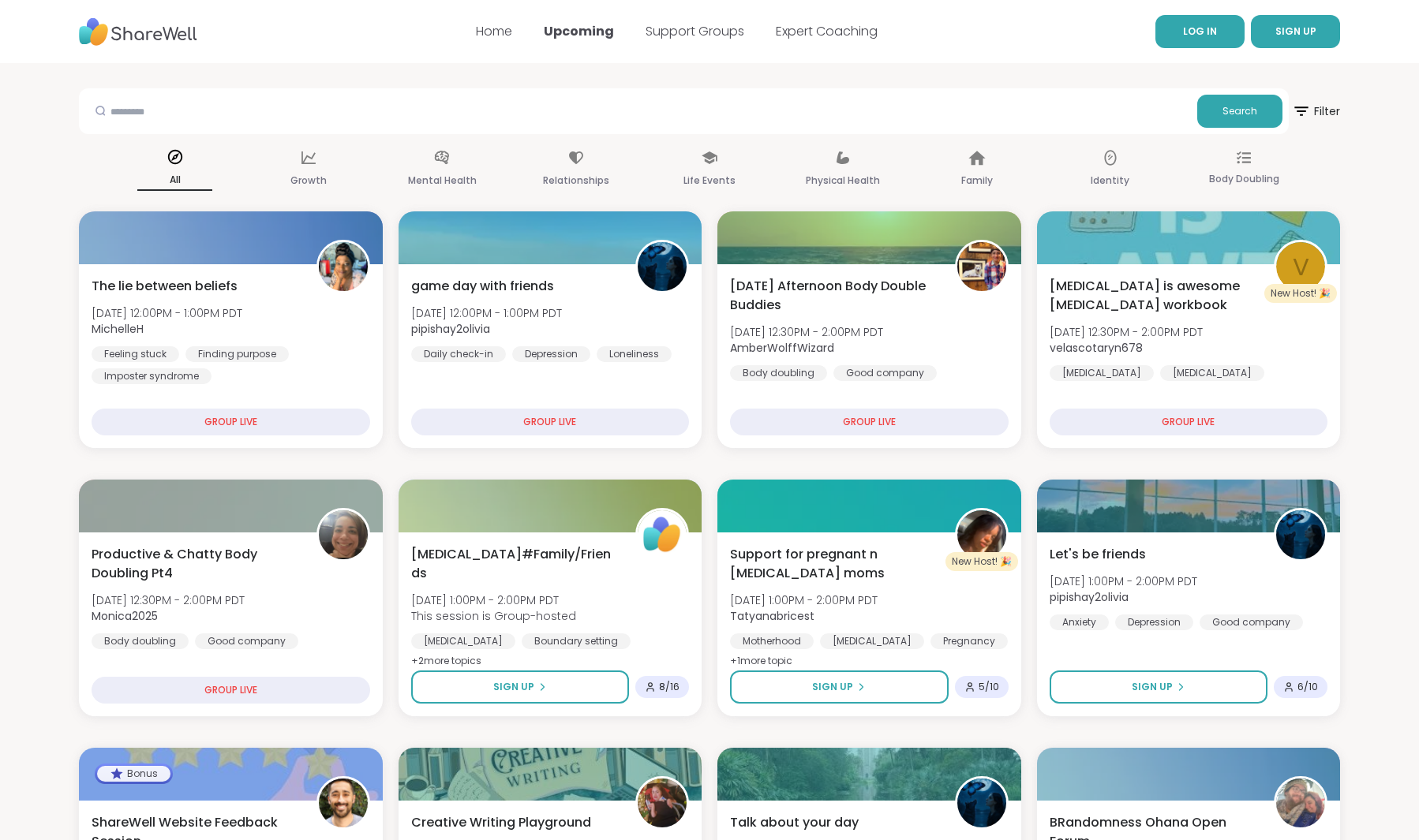
click at [968, 36] on span "LOG IN" at bounding box center [1200, 32] width 34 height 14
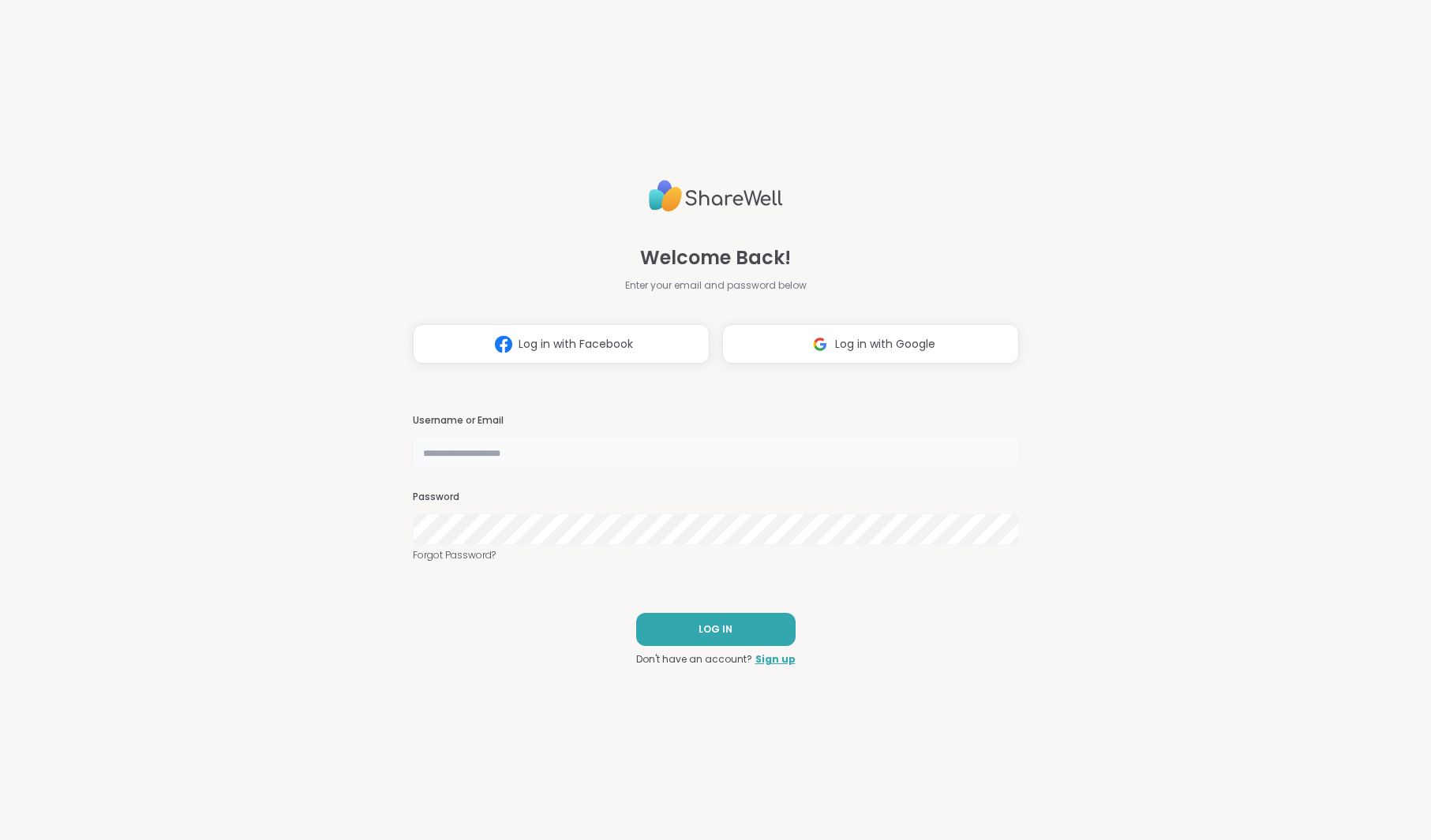
click at [666, 448] on input "text" at bounding box center [716, 452] width 606 height 32
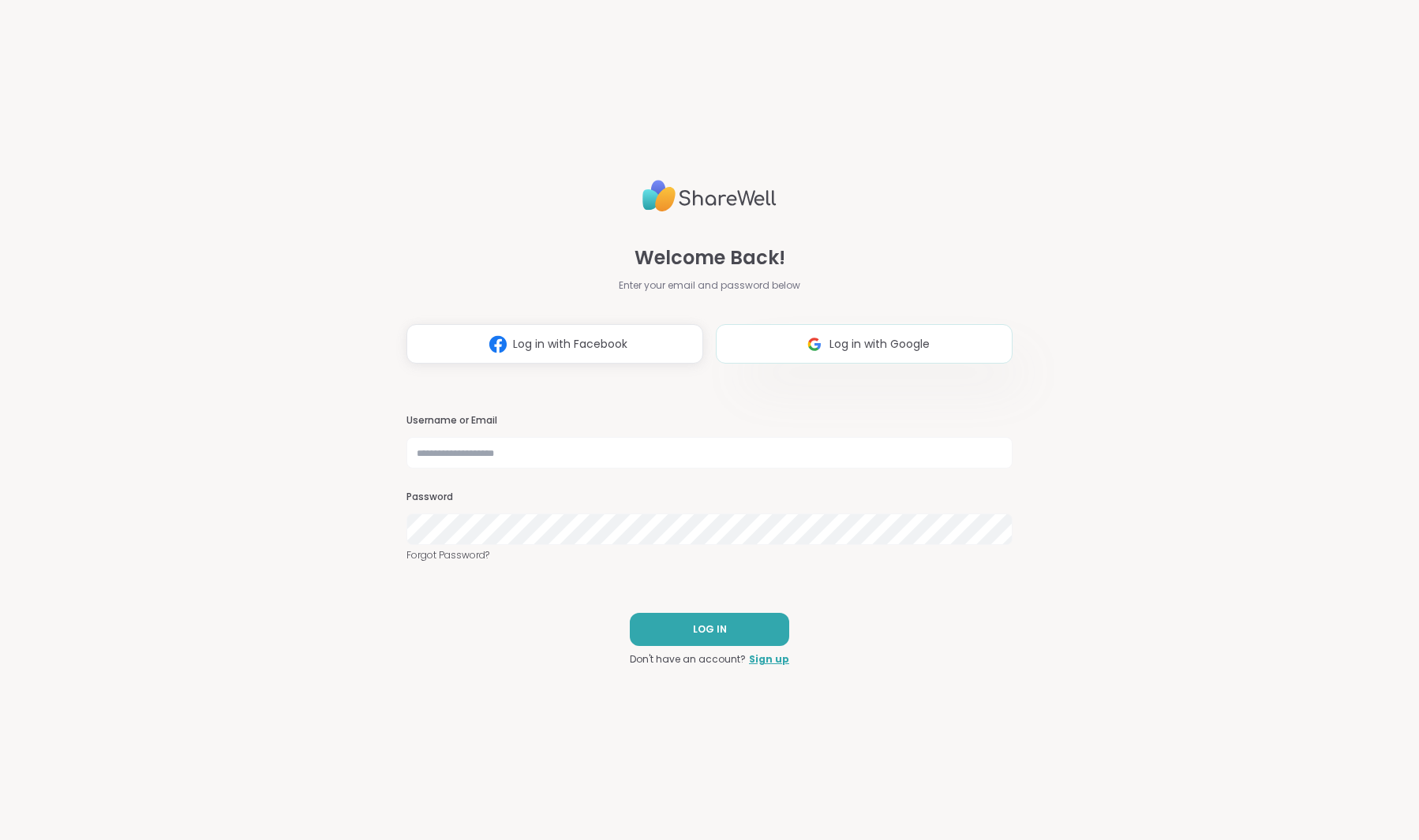
click at [847, 344] on span "Log in with Google" at bounding box center [879, 344] width 100 height 16
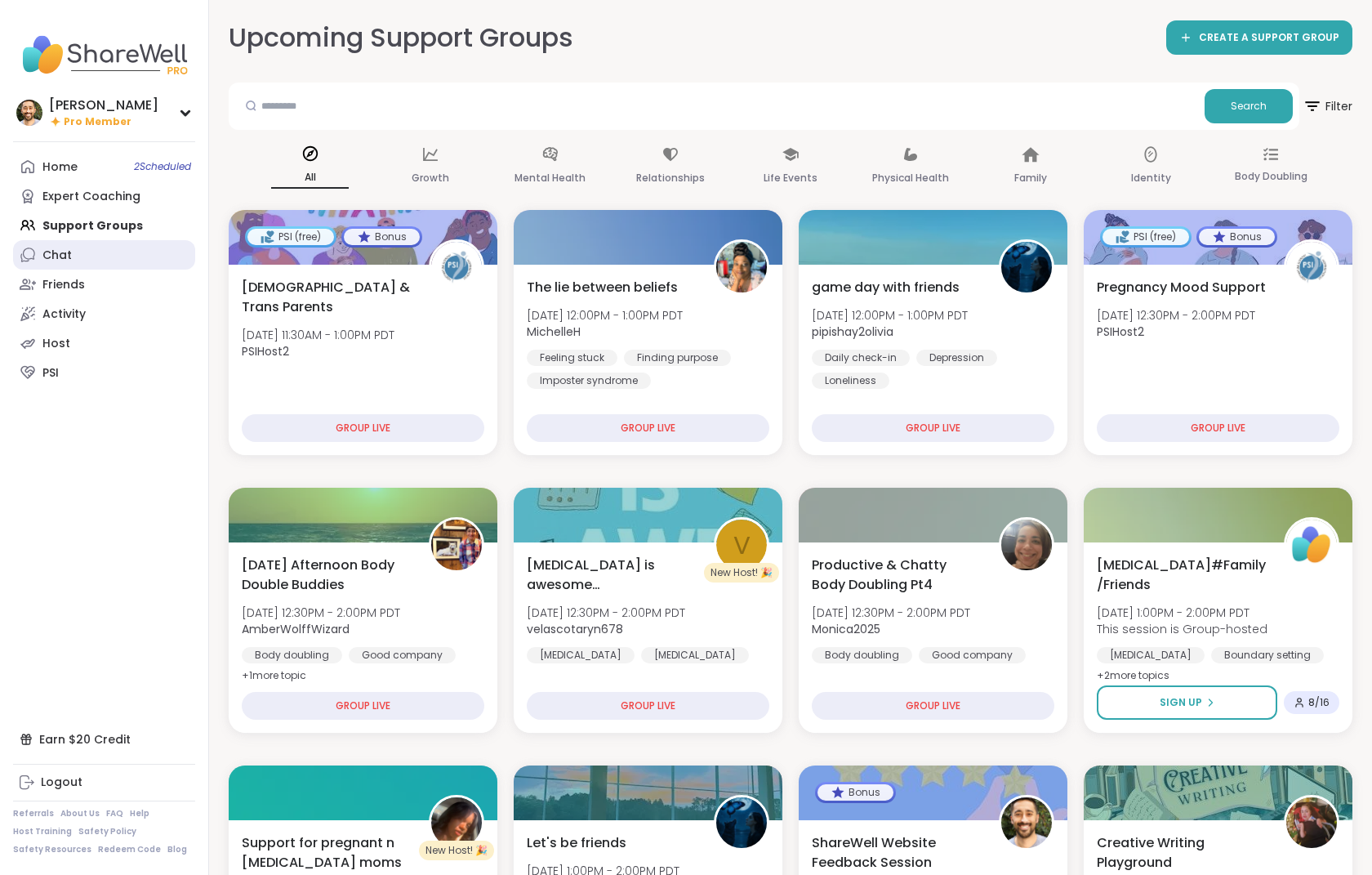
click at [70, 245] on link "Chat" at bounding box center [104, 254] width 182 height 29
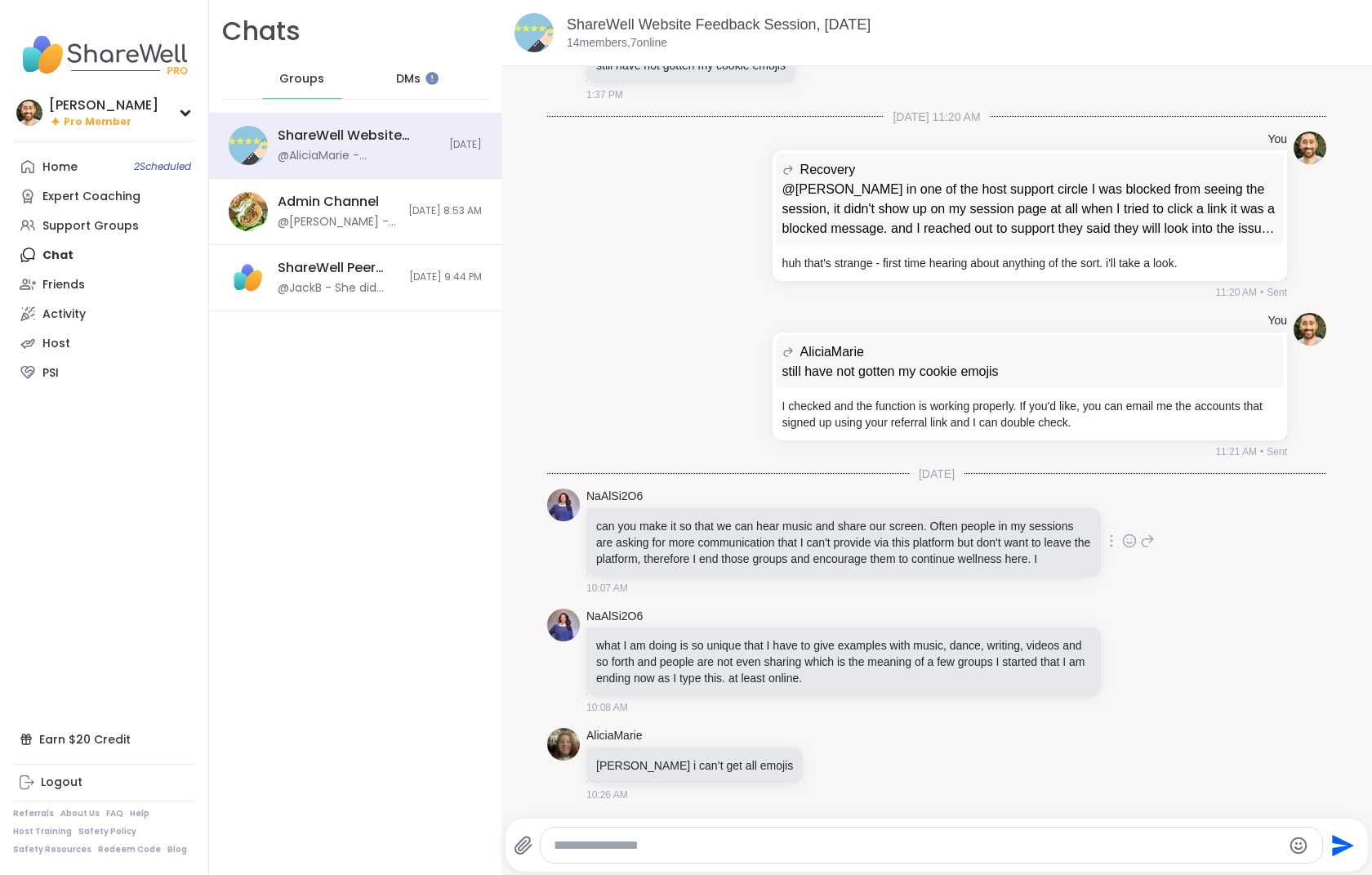
click at [1001, 535] on icon at bounding box center [1130, 541] width 12 height 12
click at [988, 503] on button "Select Reaction: Heart" at bounding box center [999, 514] width 33 height 33
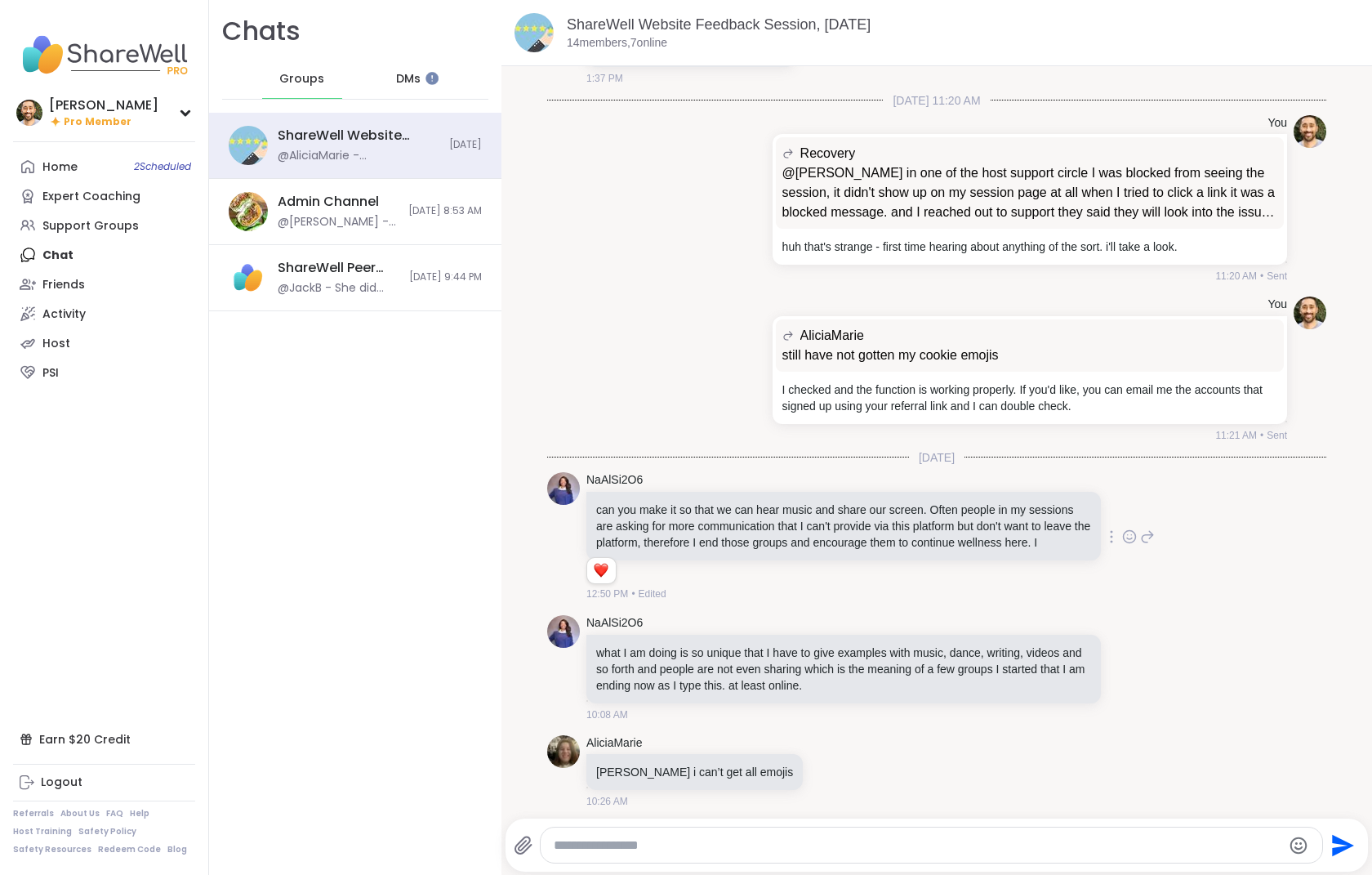
click at [564, 486] on img at bounding box center [563, 488] width 33 height 33
click at [563, 495] on img at bounding box center [563, 488] width 33 height 33
click at [598, 471] on div "NaAlSi2O6 can you make it so that we can hear music and share our screen. Often…" at bounding box center [936, 537] width 779 height 143
click at [602, 484] on link "NaAlSi2O6" at bounding box center [615, 480] width 57 height 16
click at [1001, 675] on icon at bounding box center [1129, 667] width 15 height 16
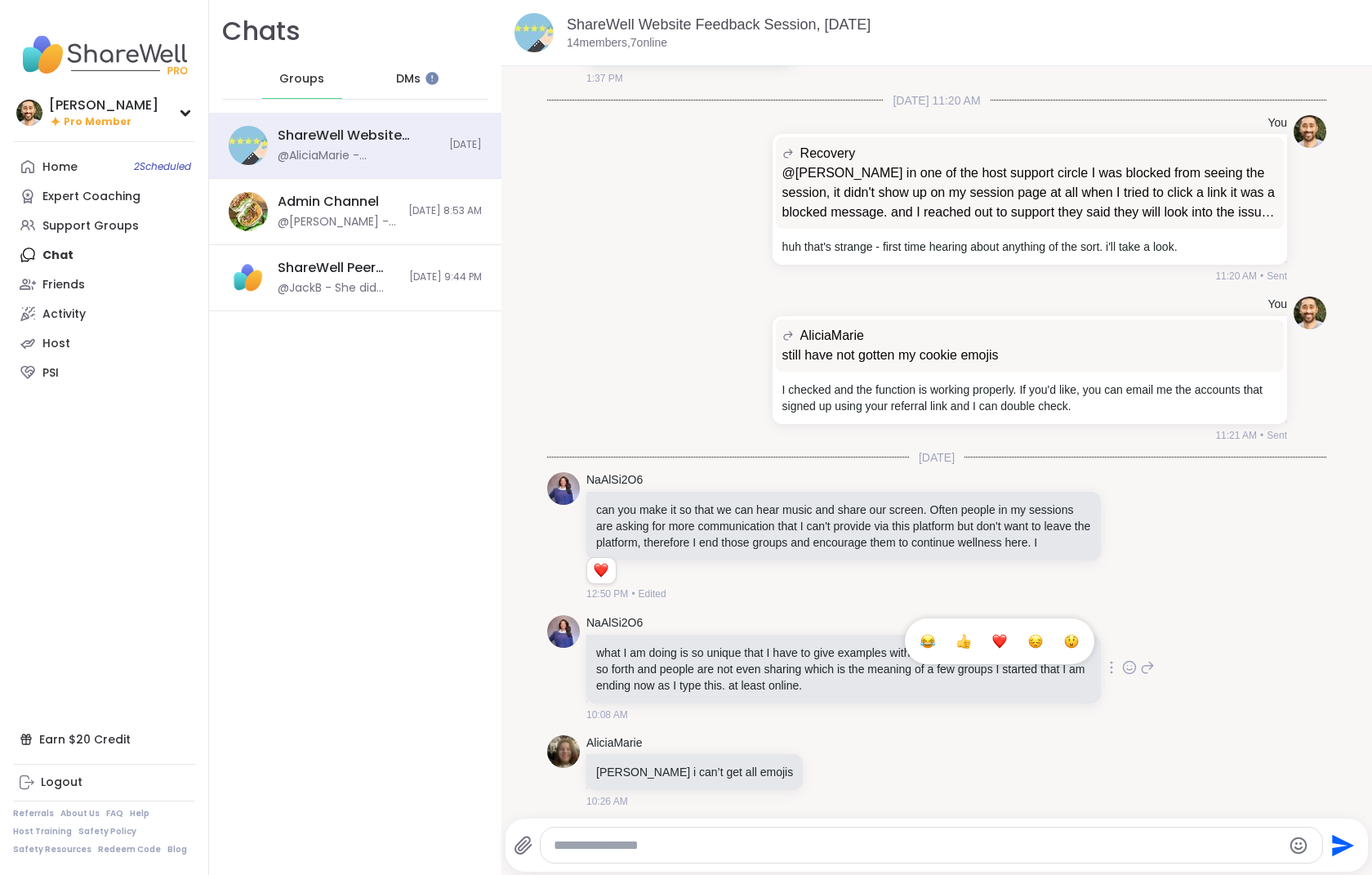
click at [993, 649] on div "Select Reaction: Heart" at bounding box center [1000, 641] width 15 height 15
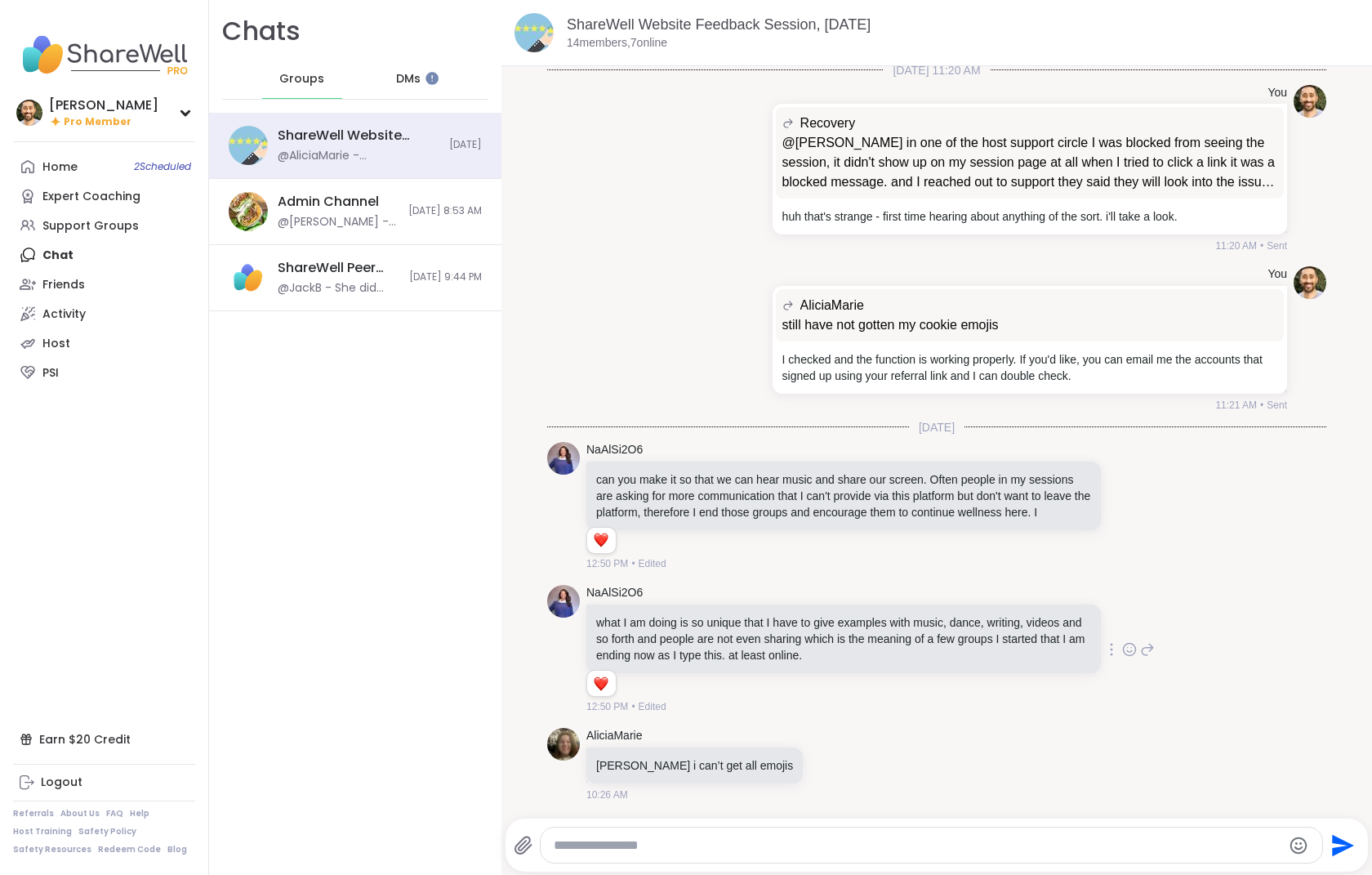
scroll to position [380, 0]
click at [1001, 651] on icon at bounding box center [1147, 649] width 15 height 19
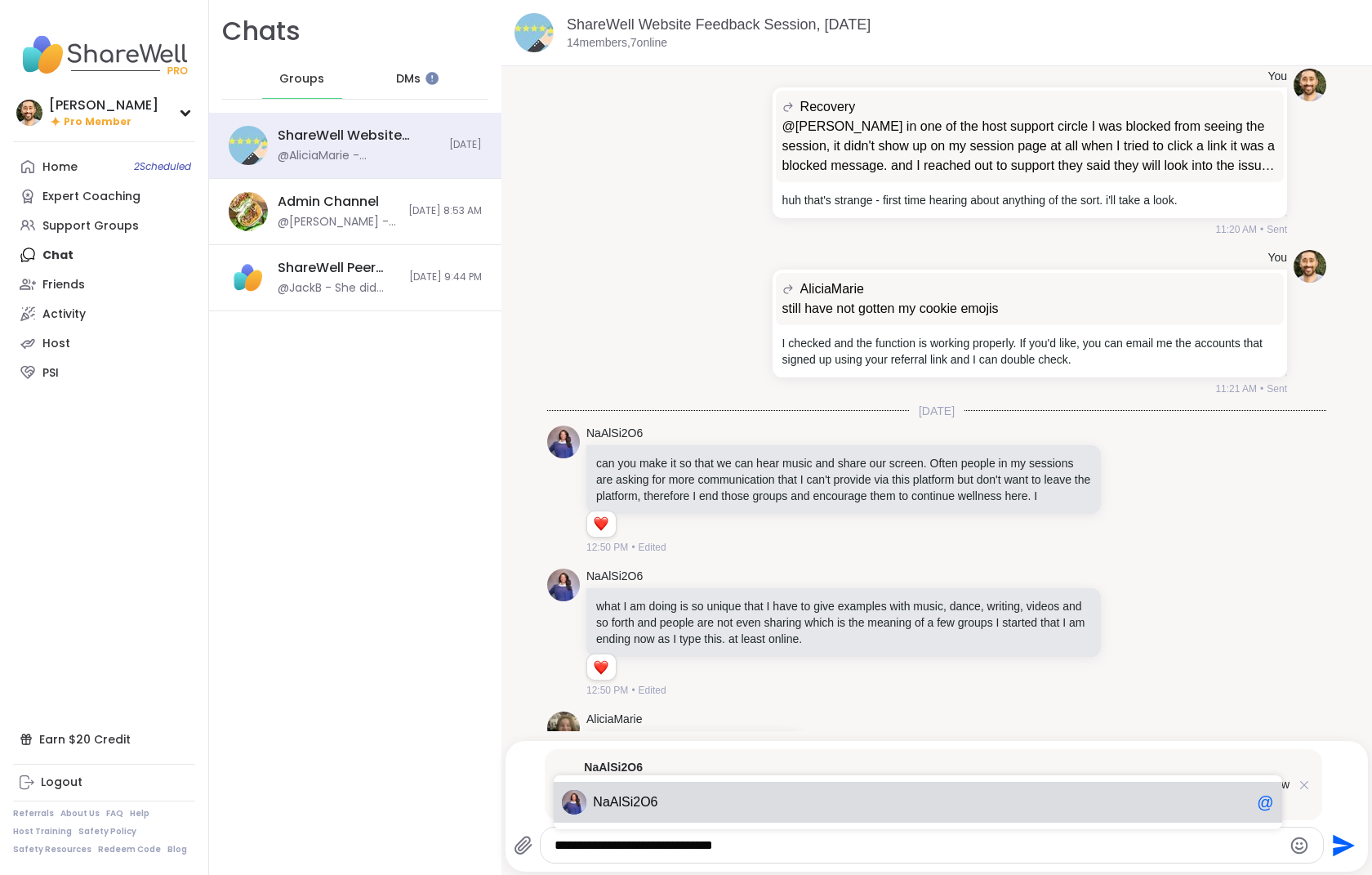
type textarea "**********"
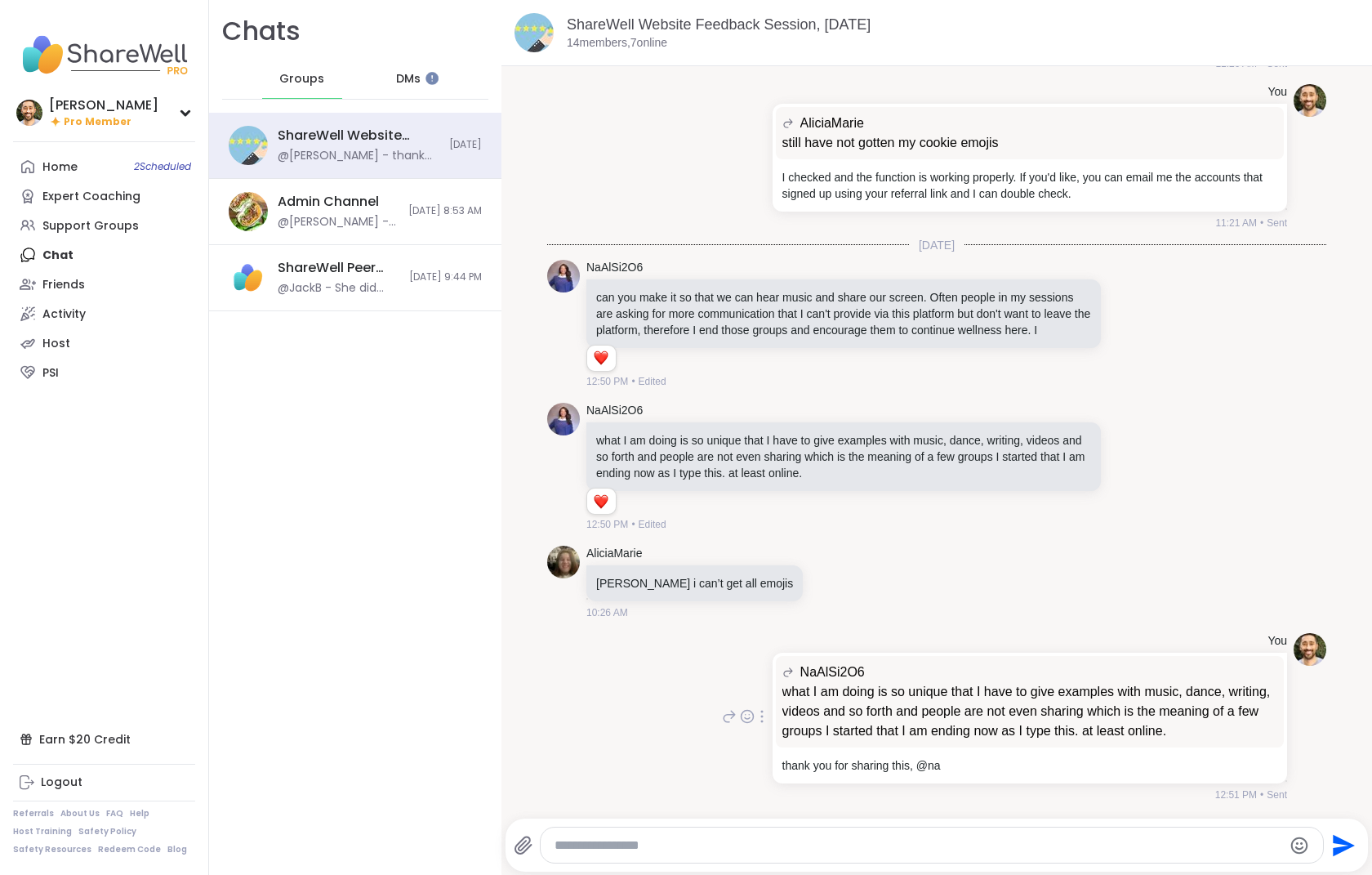
click at [1001, 673] on div "NaAlSi2O6 what I am doing is so unique that I have to give examples with music,…" at bounding box center [1030, 718] width 515 height 131
click at [760, 718] on icon at bounding box center [762, 716] width 4 height 13
click at [754, 741] on icon at bounding box center [762, 740] width 16 height 16
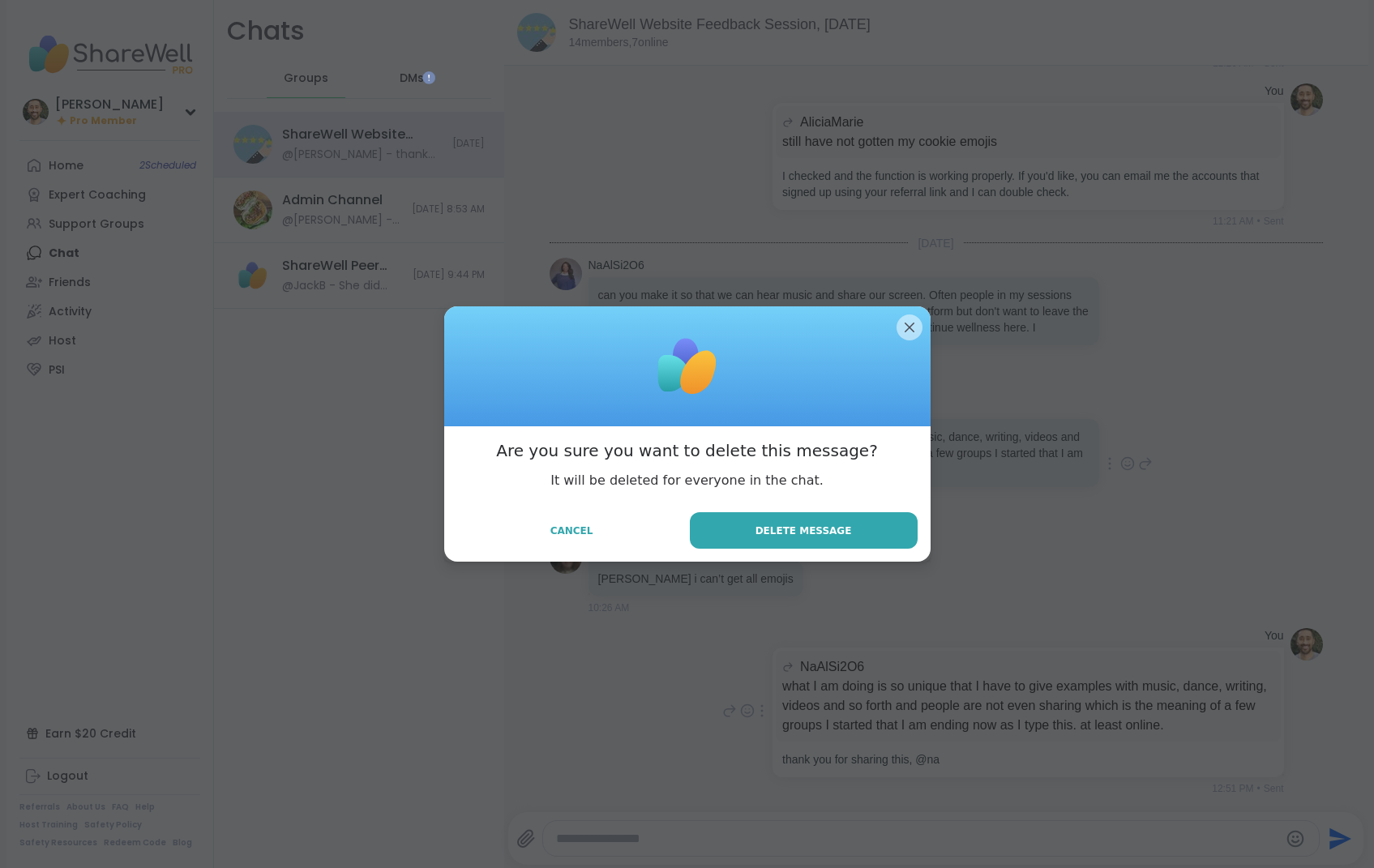
click at [809, 526] on span "Delete Message" at bounding box center [803, 530] width 97 height 15
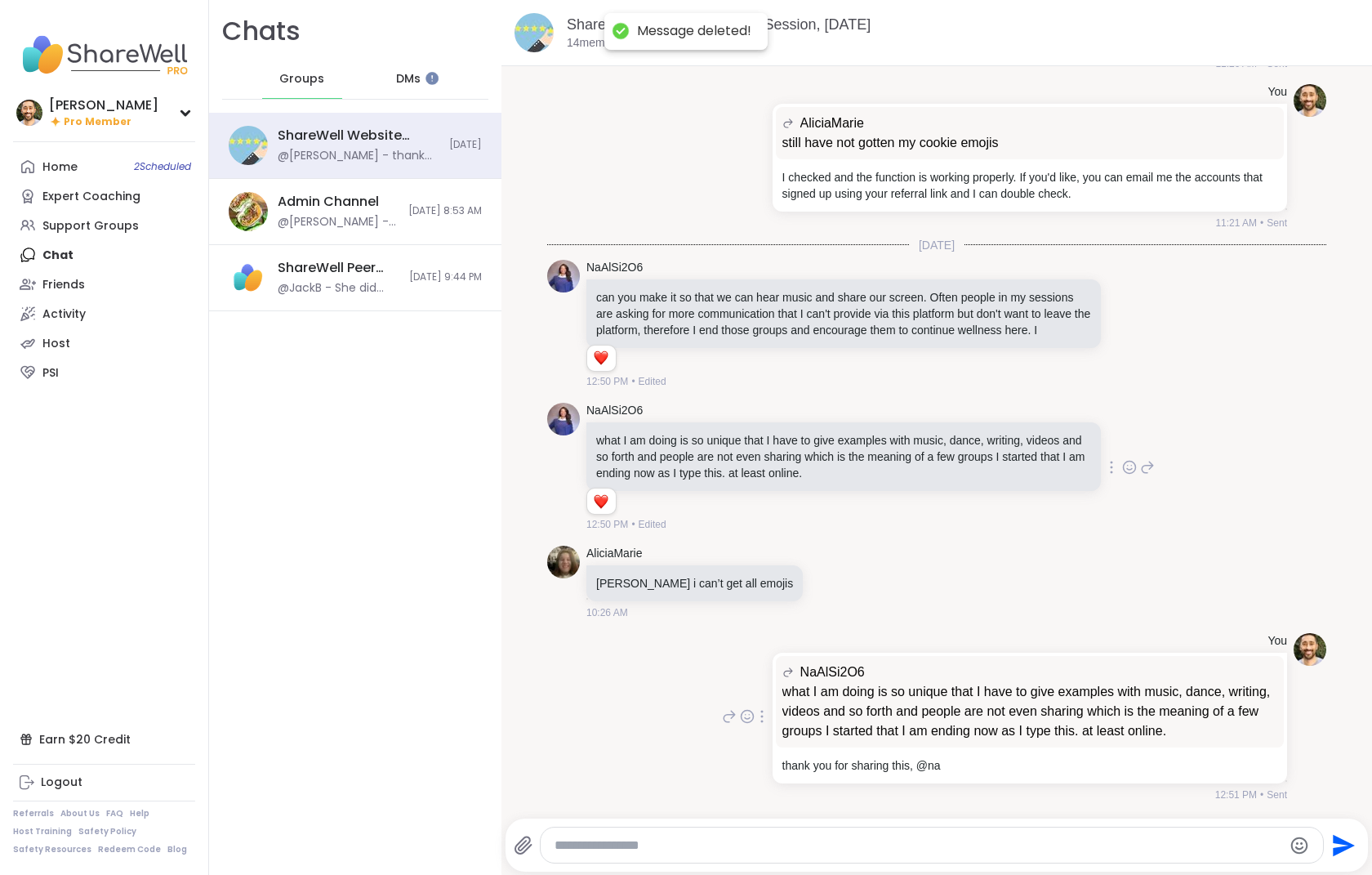
scroll to position [468, 0]
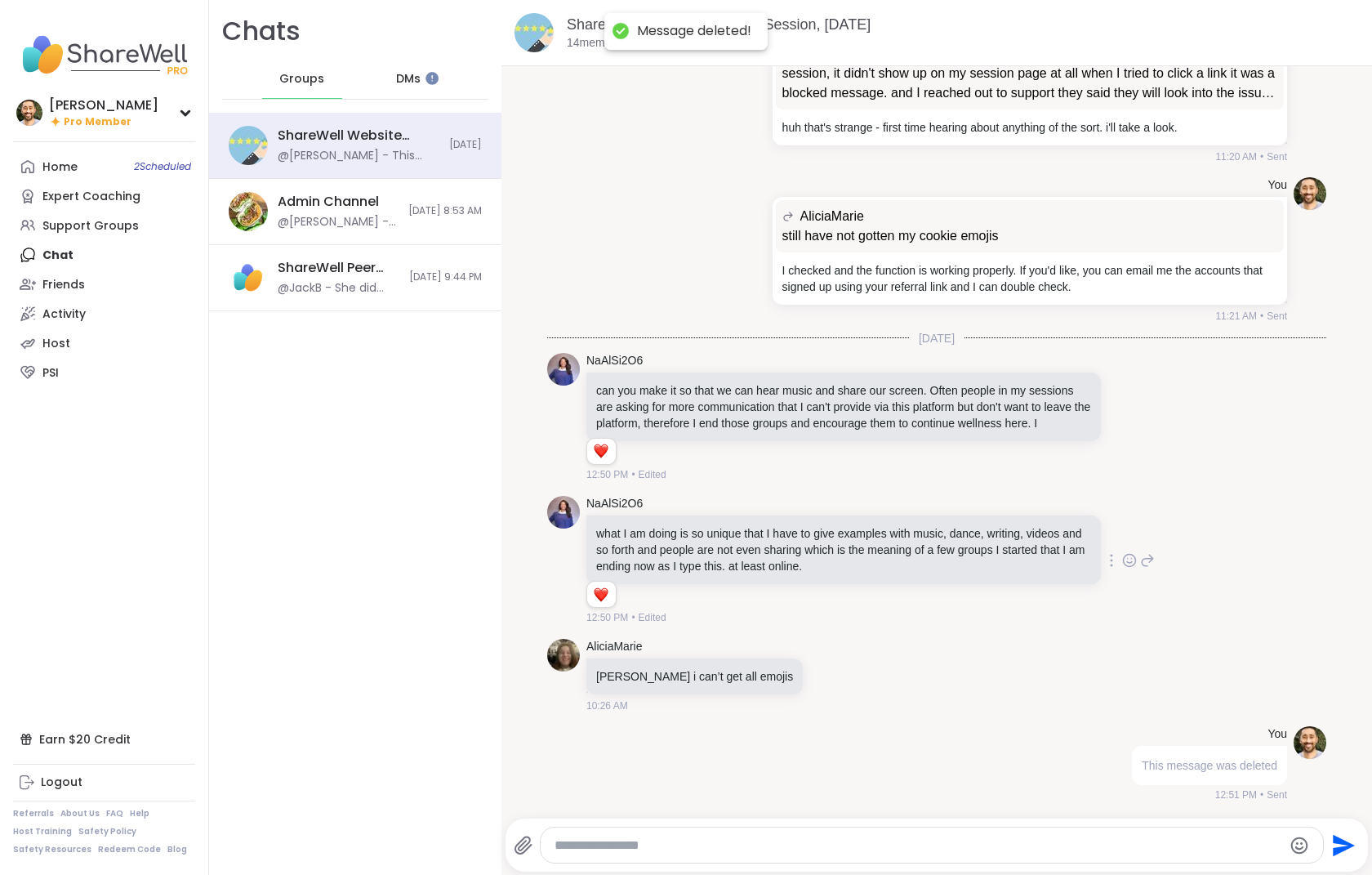
click at [1001, 580] on div "NaAlSi2O6 what I am doing is so unique that I have to give examples with music,…" at bounding box center [936, 561] width 779 height 143
click at [1001, 560] on icon at bounding box center [1147, 560] width 15 height 19
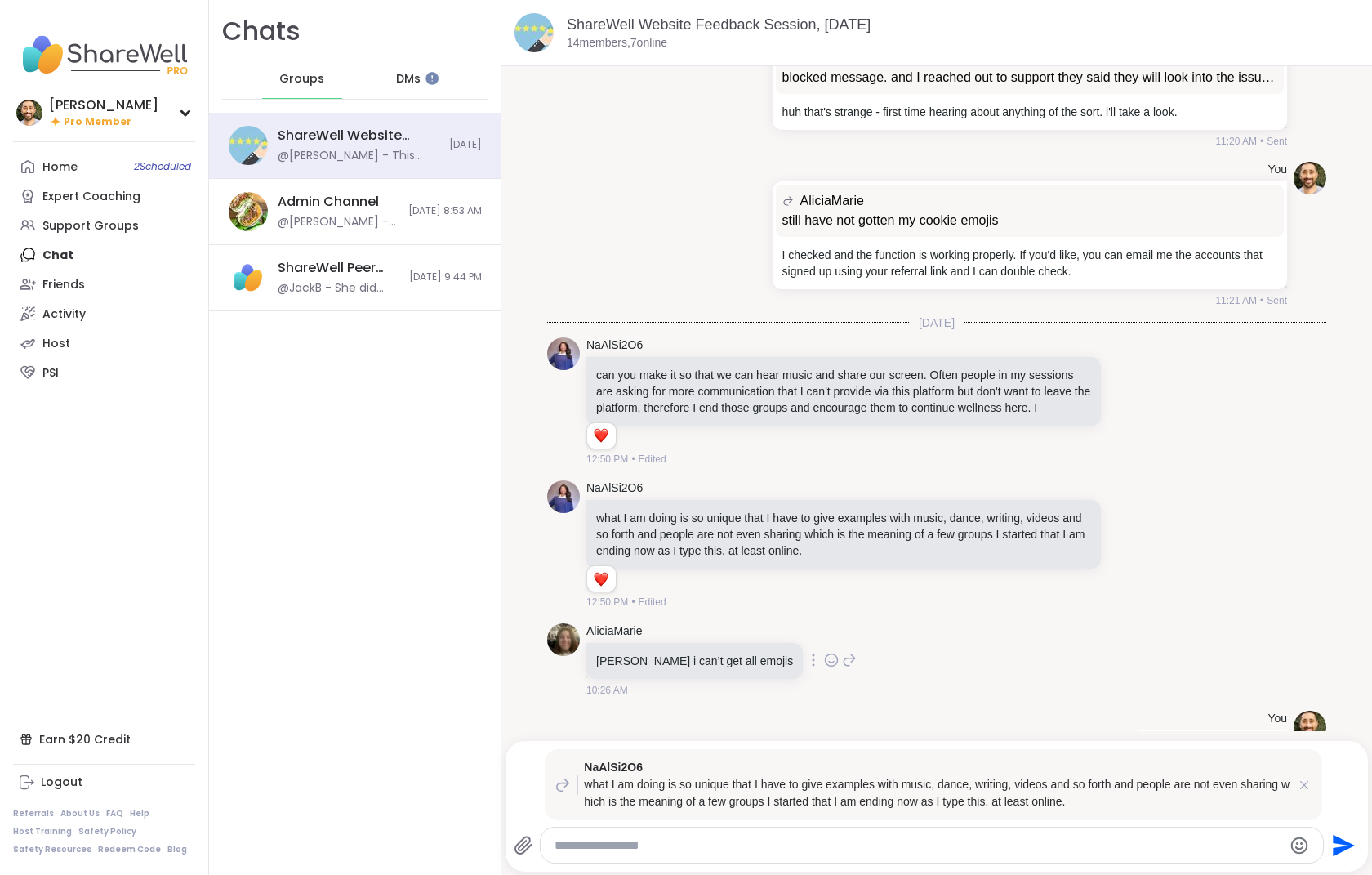
scroll to position [546, 0]
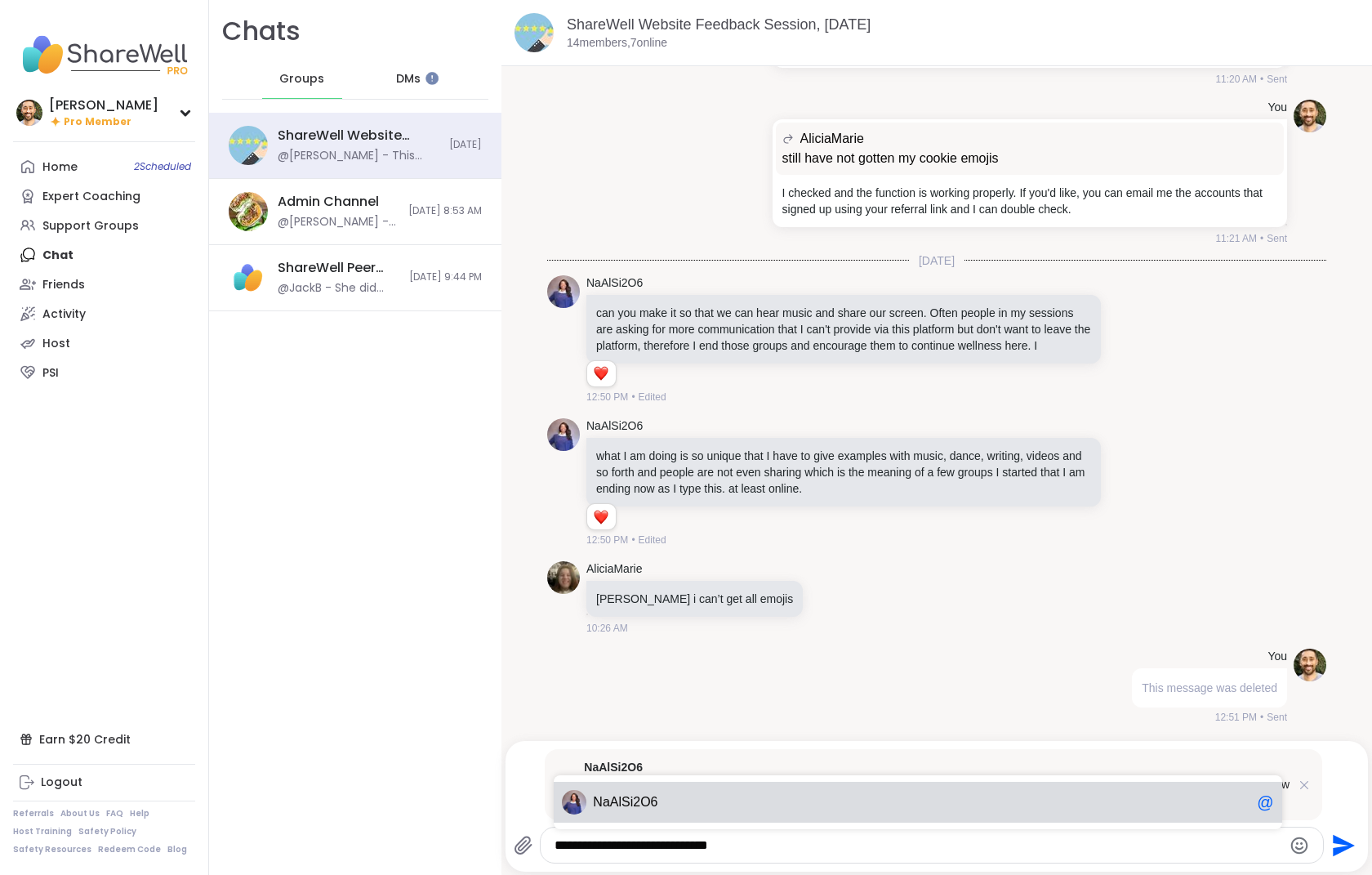
click at [914, 789] on div "Na AlSi2O6 @" at bounding box center [917, 802] width 728 height 41
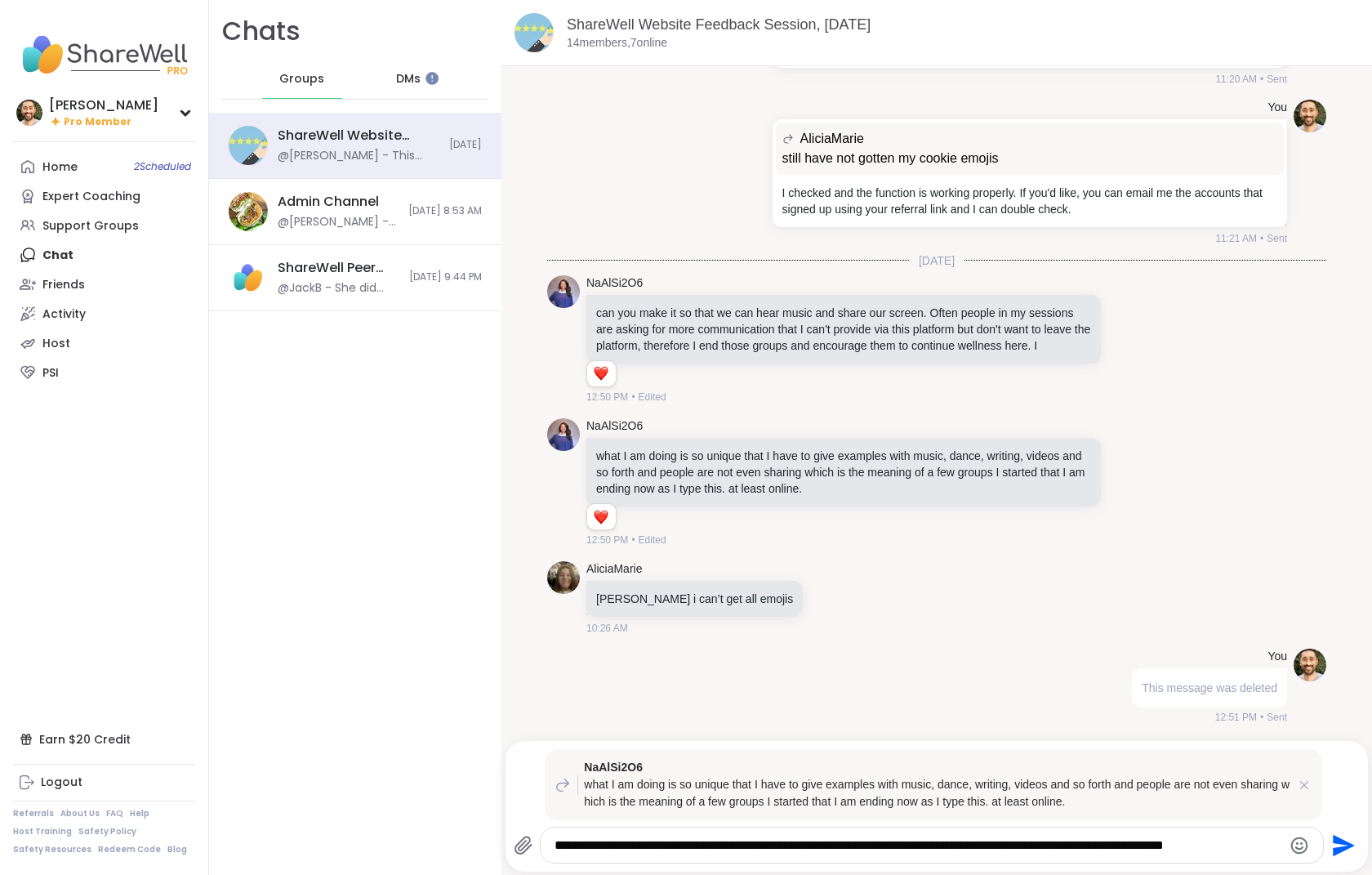
scroll to position [556, 0]
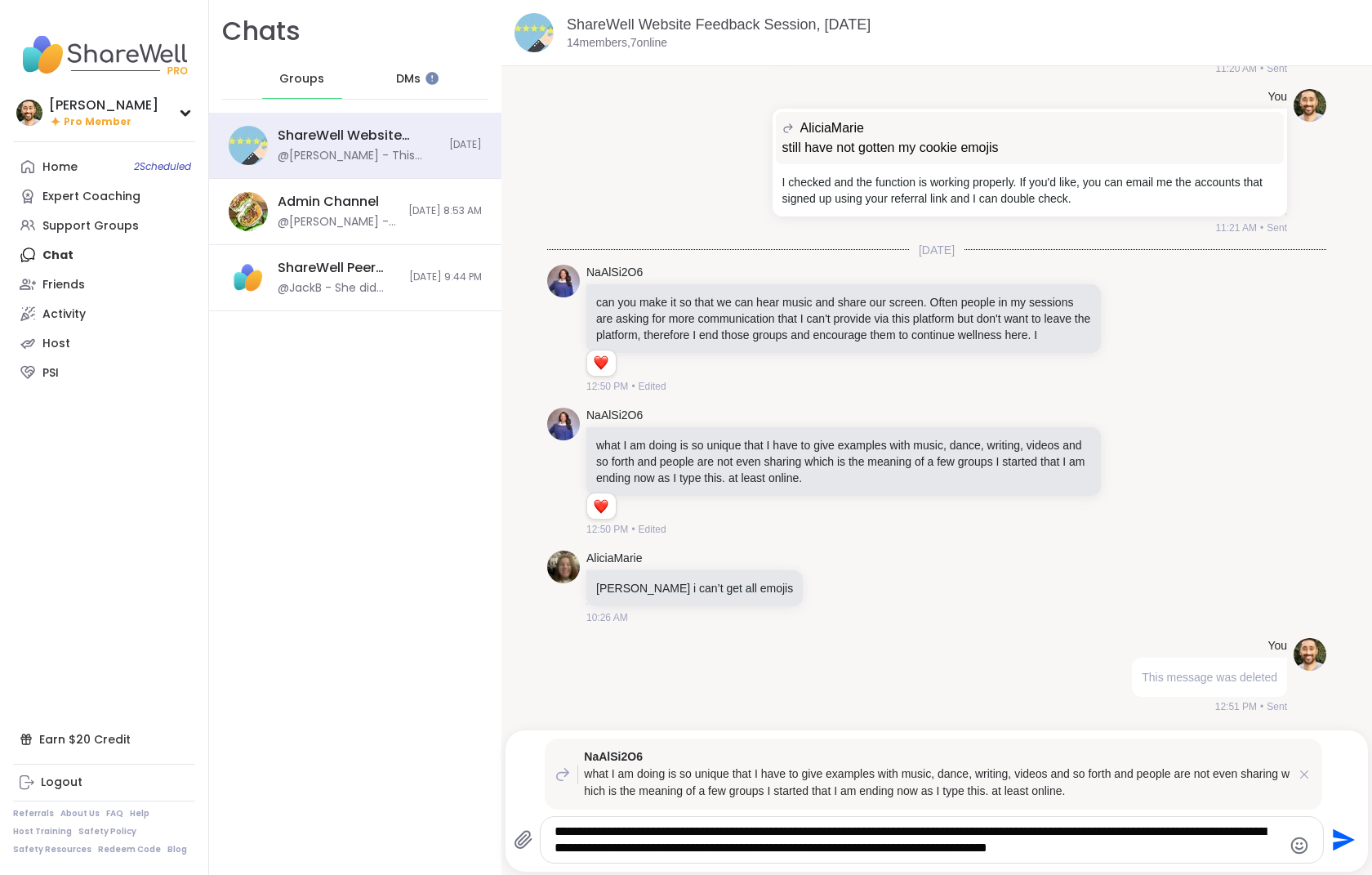
type textarea "**********"
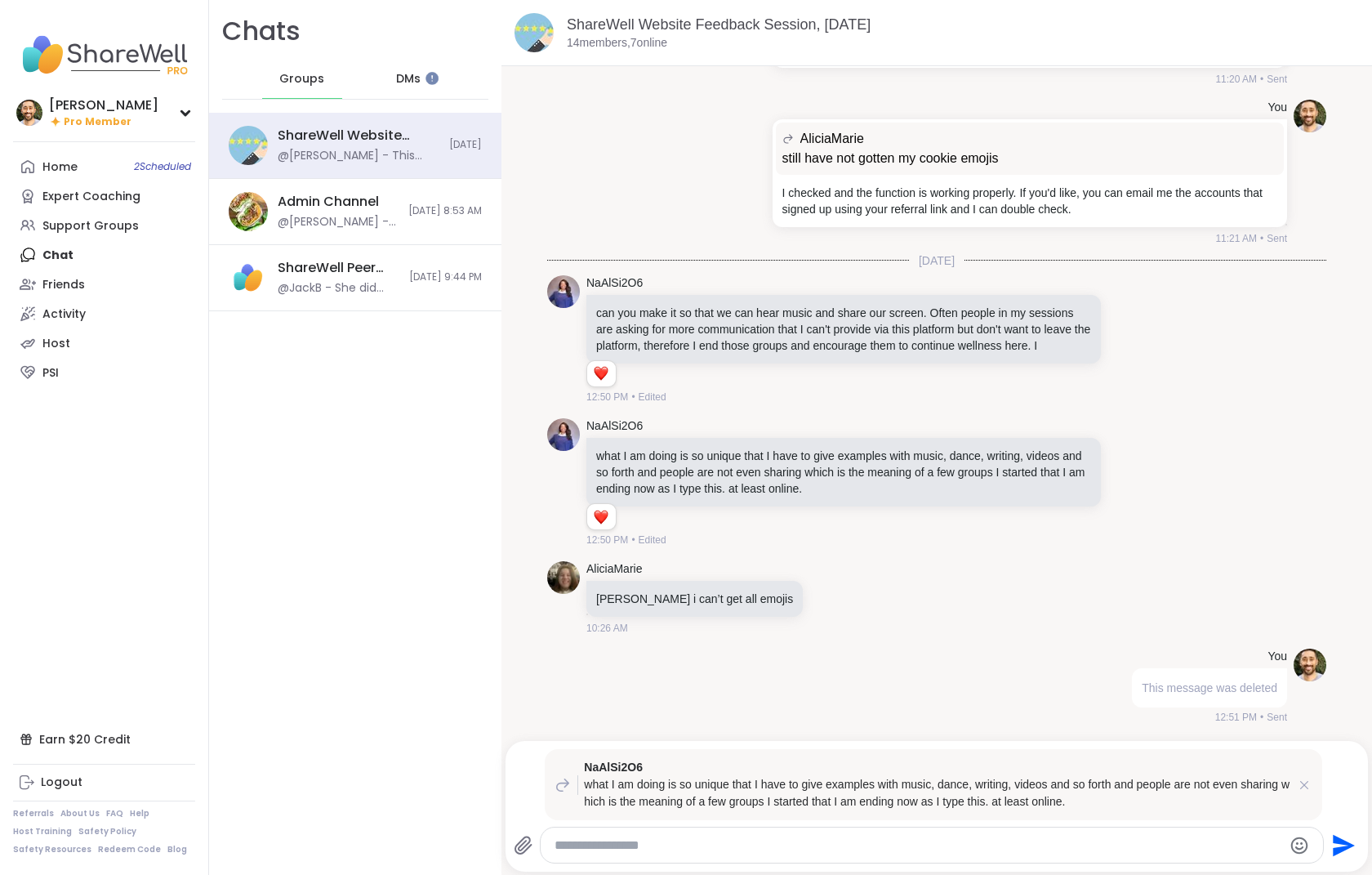
scroll to position [683, 0]
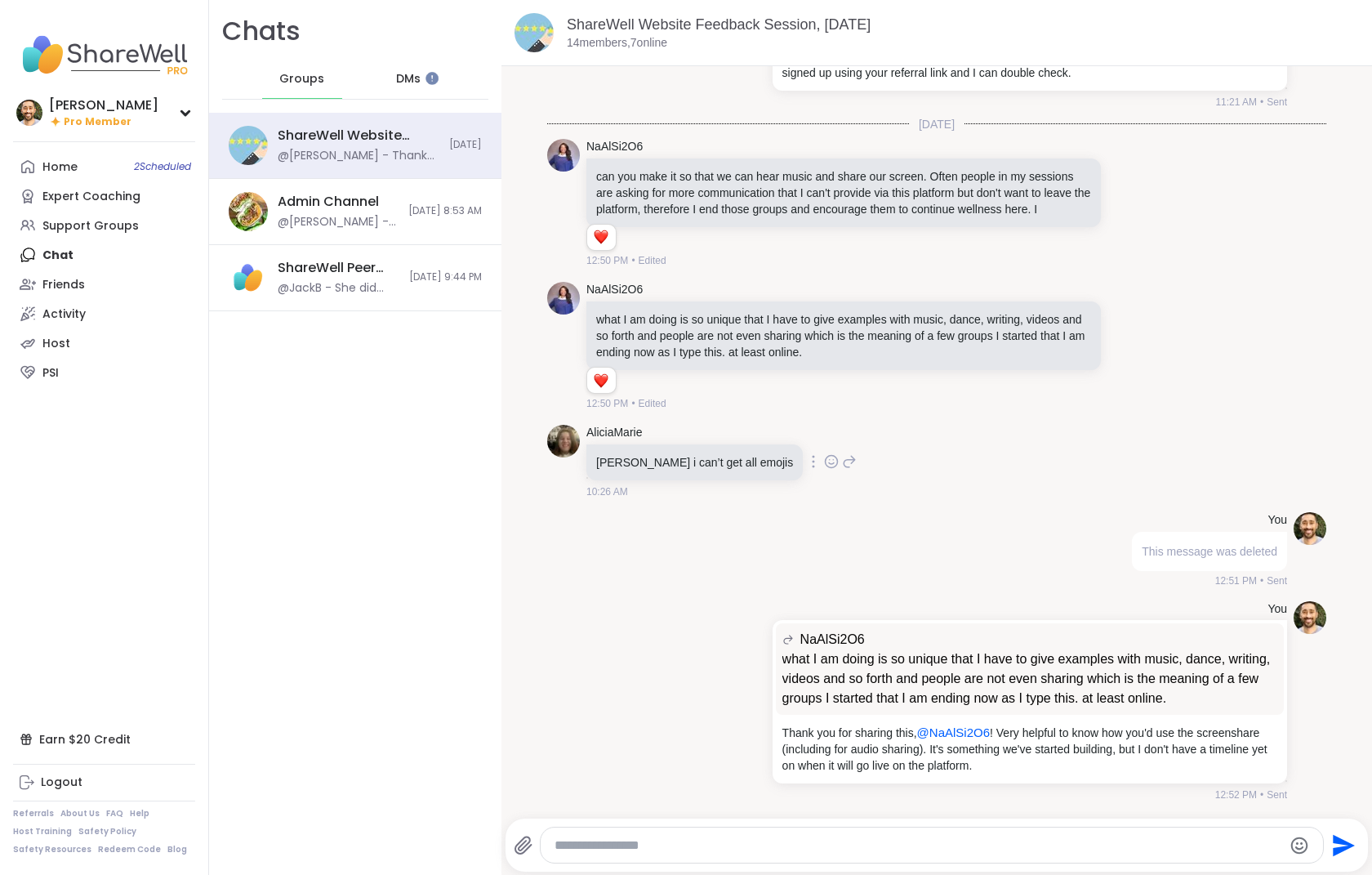
click at [842, 457] on icon at bounding box center [849, 461] width 15 height 19
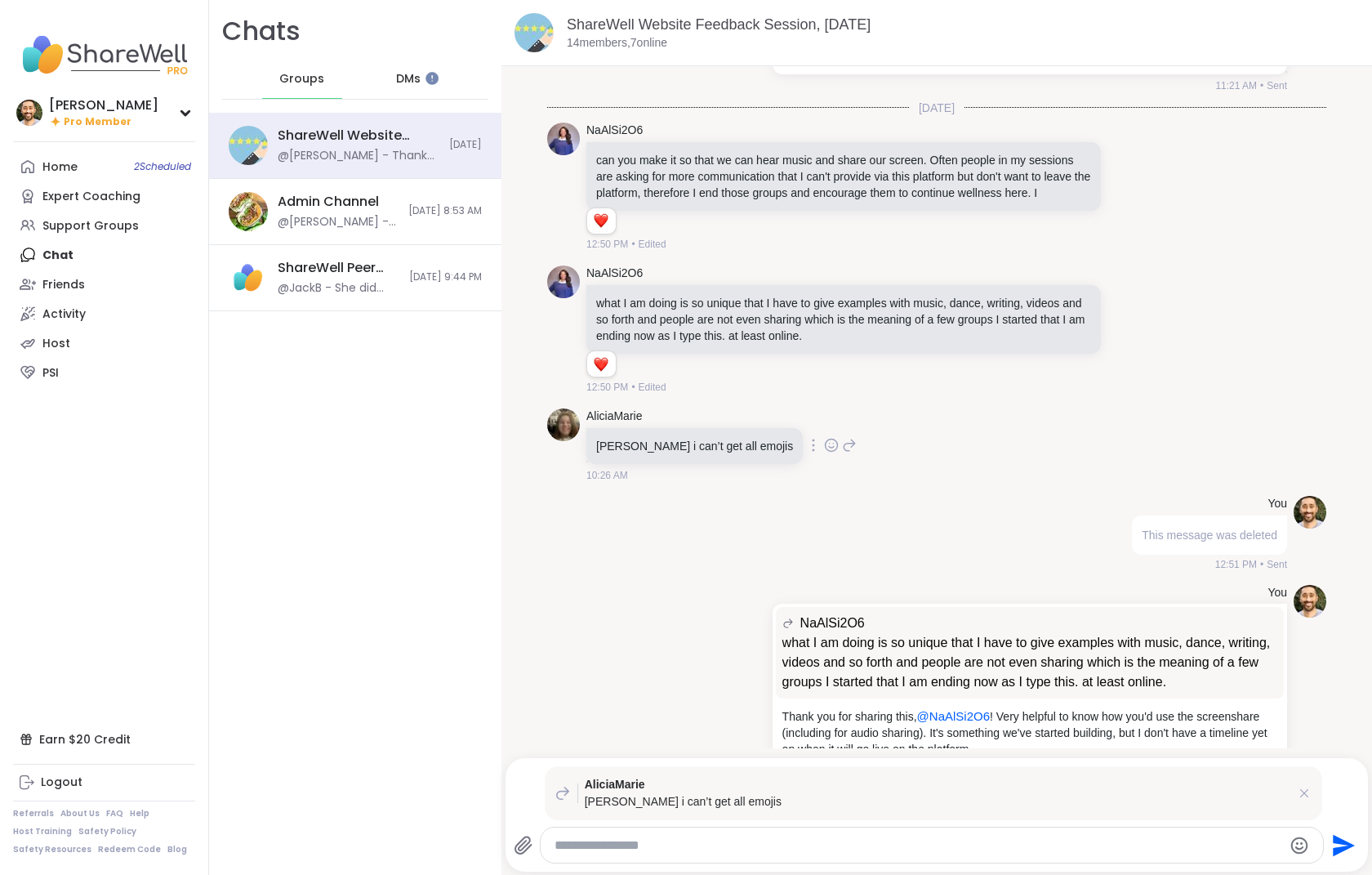
scroll to position [743, 0]
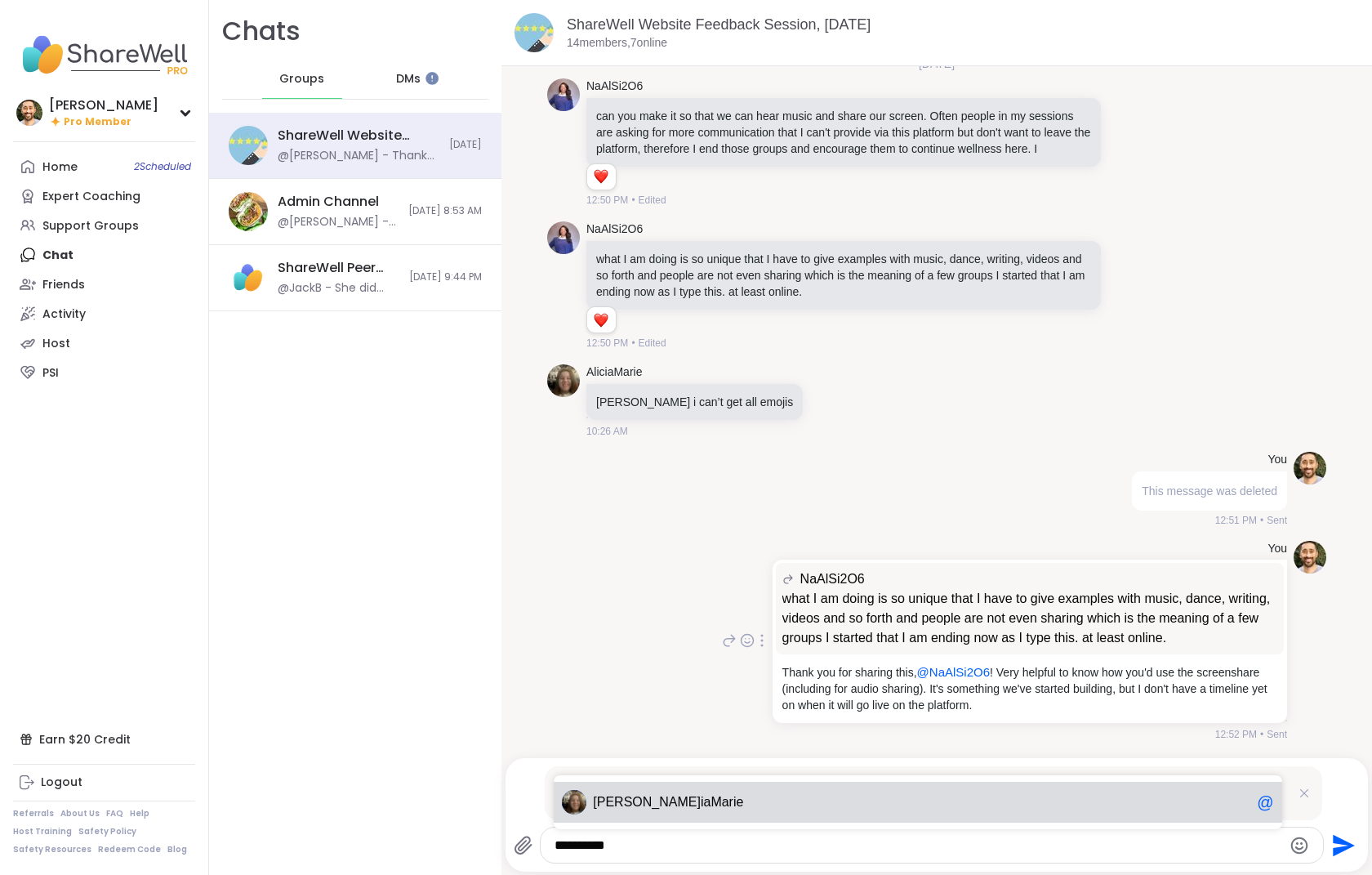
type textarea "**********"
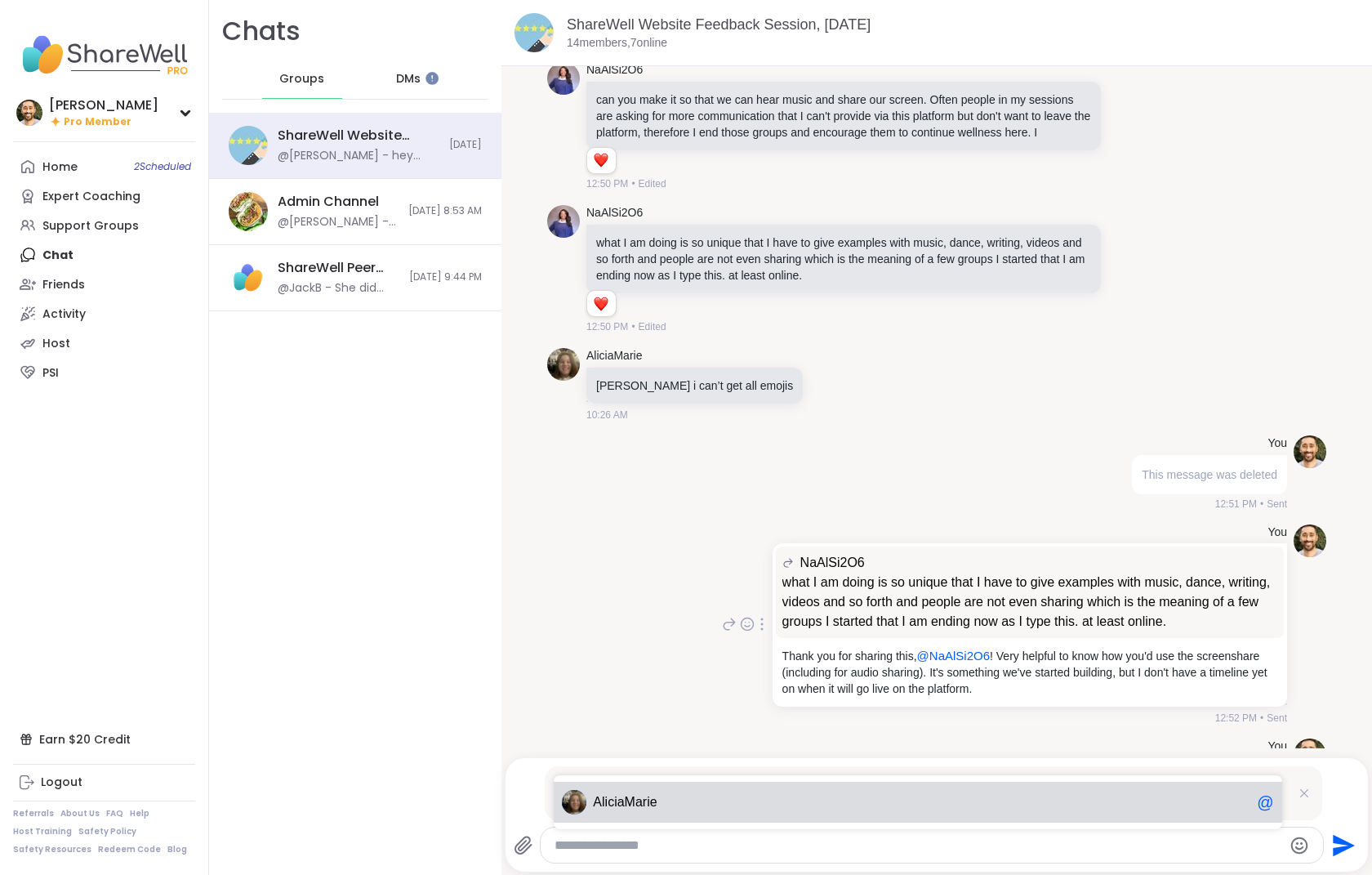
scroll to position [825, 0]
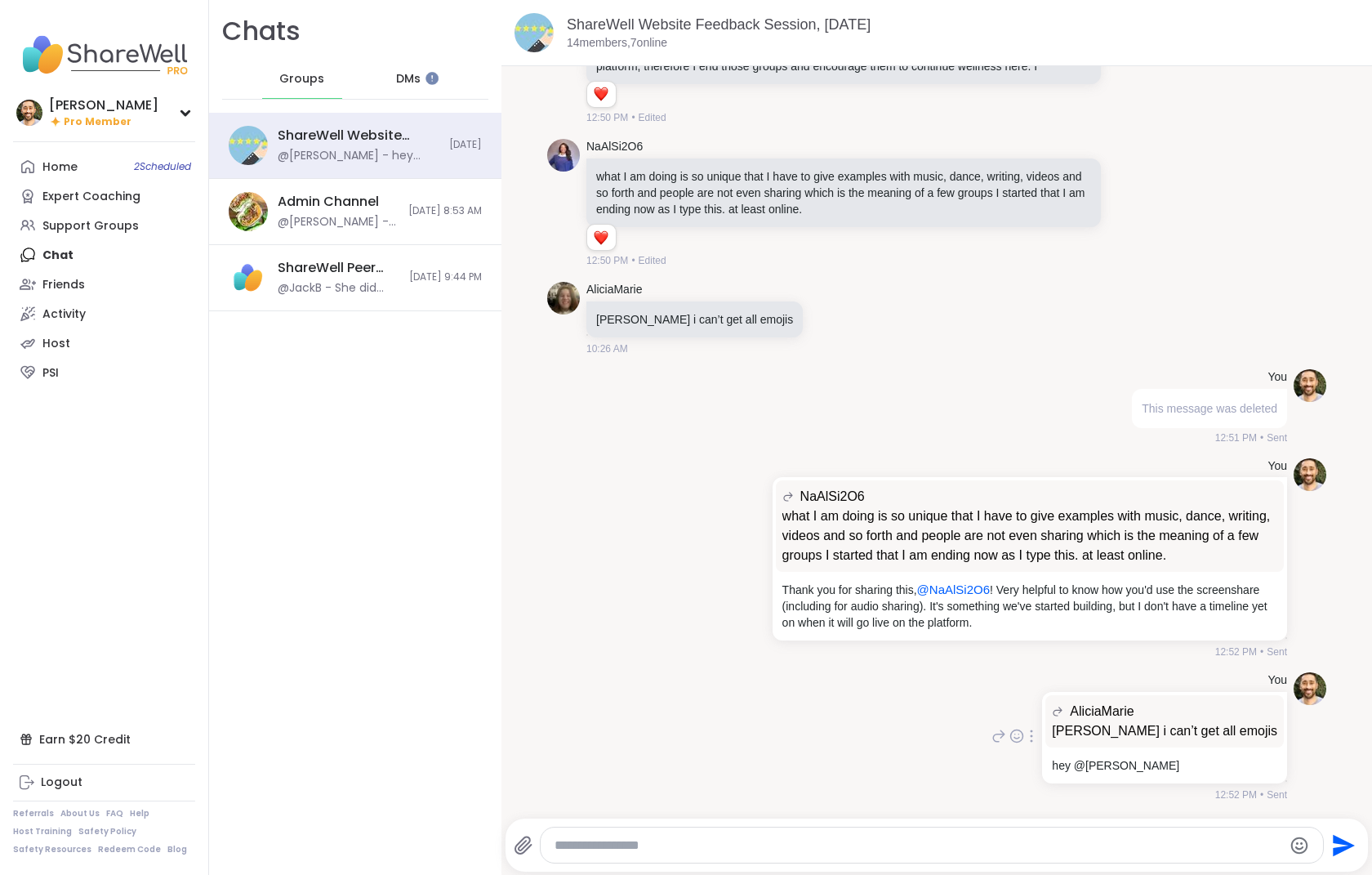
click at [1001, 729] on div at bounding box center [1031, 736] width 15 height 19
click at [1001, 758] on icon at bounding box center [1051, 759] width 16 height 16
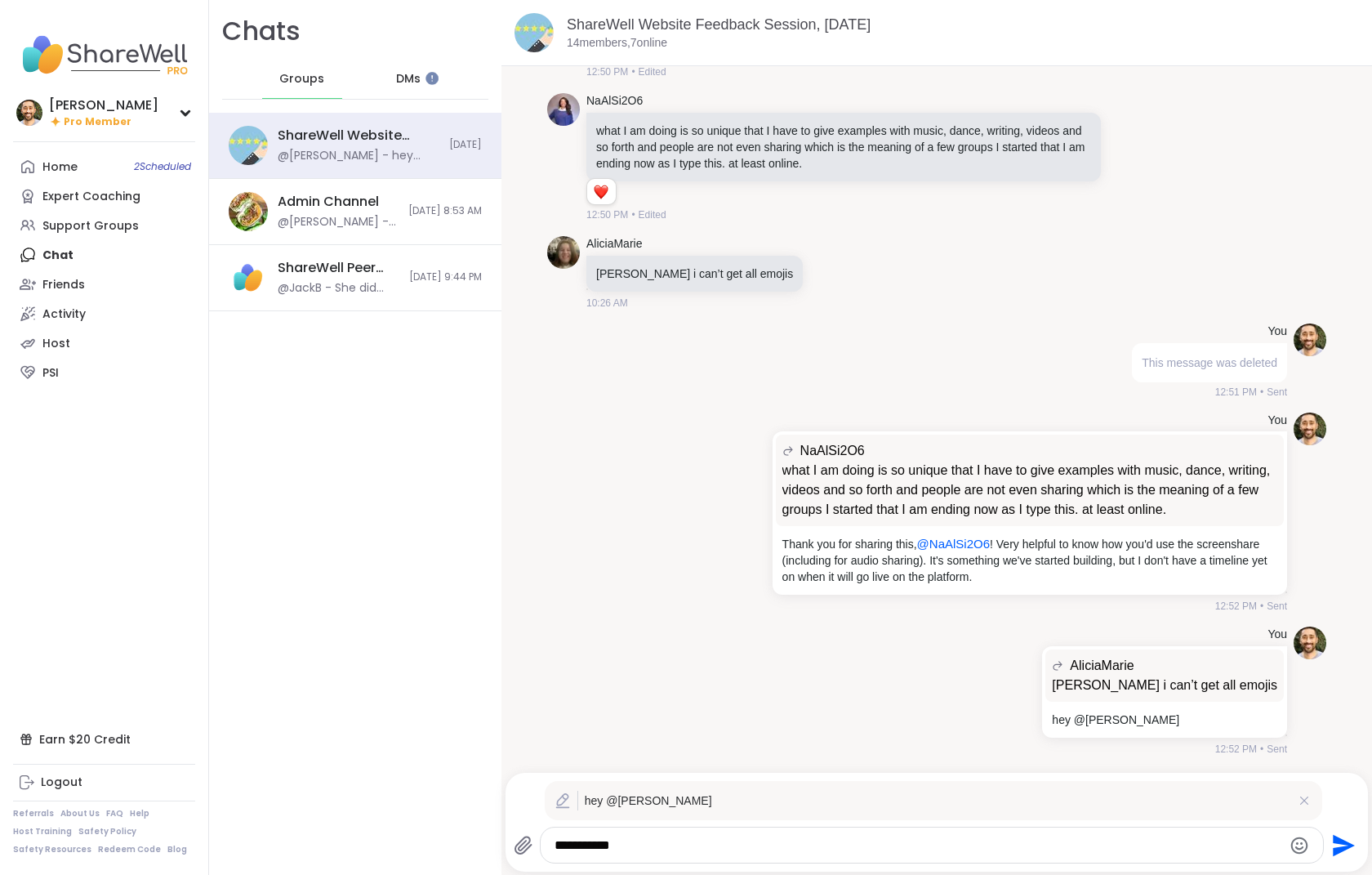
click at [705, 790] on textarea "**********" at bounding box center [918, 845] width 727 height 16
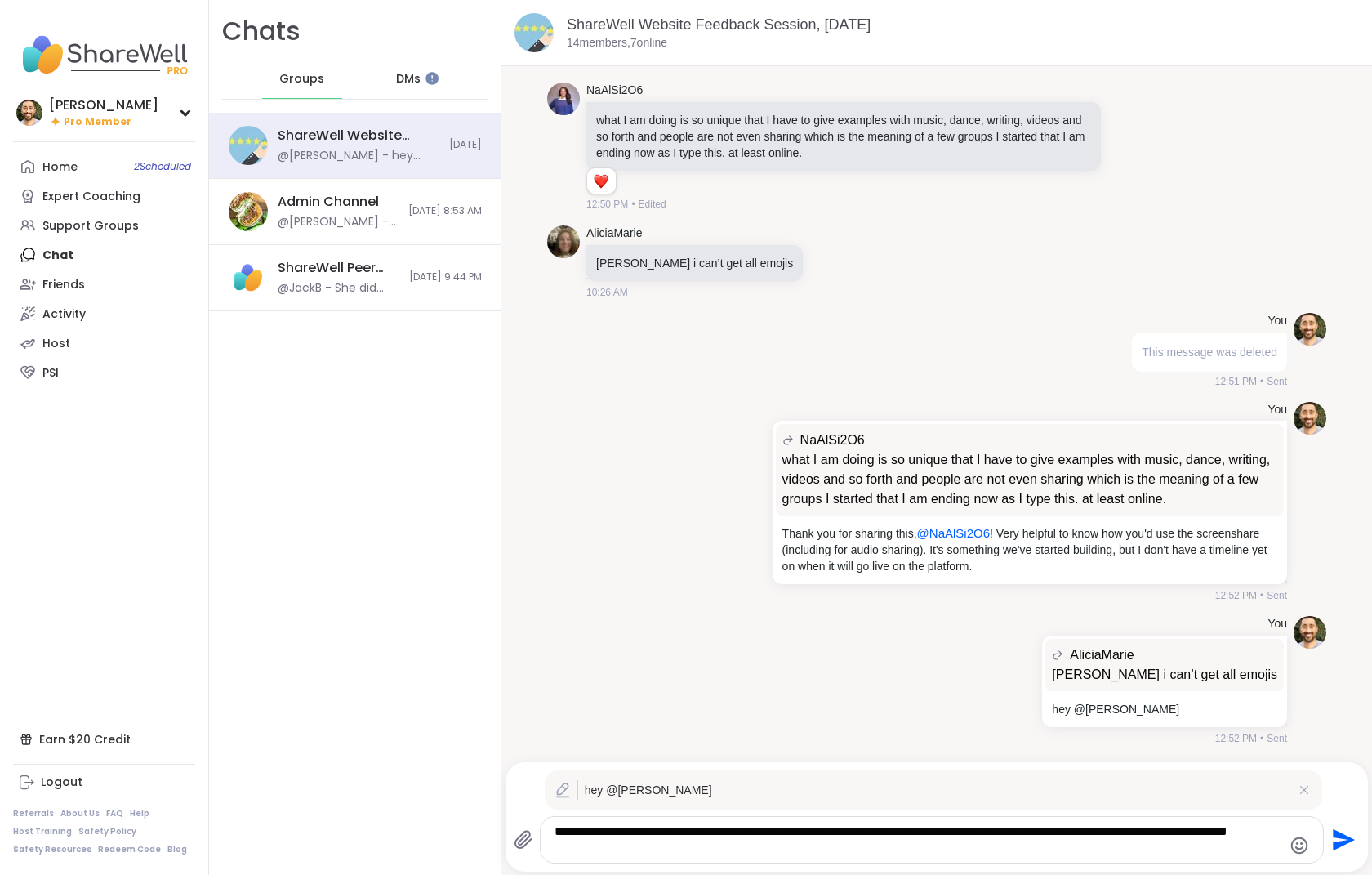
type textarea "**********"
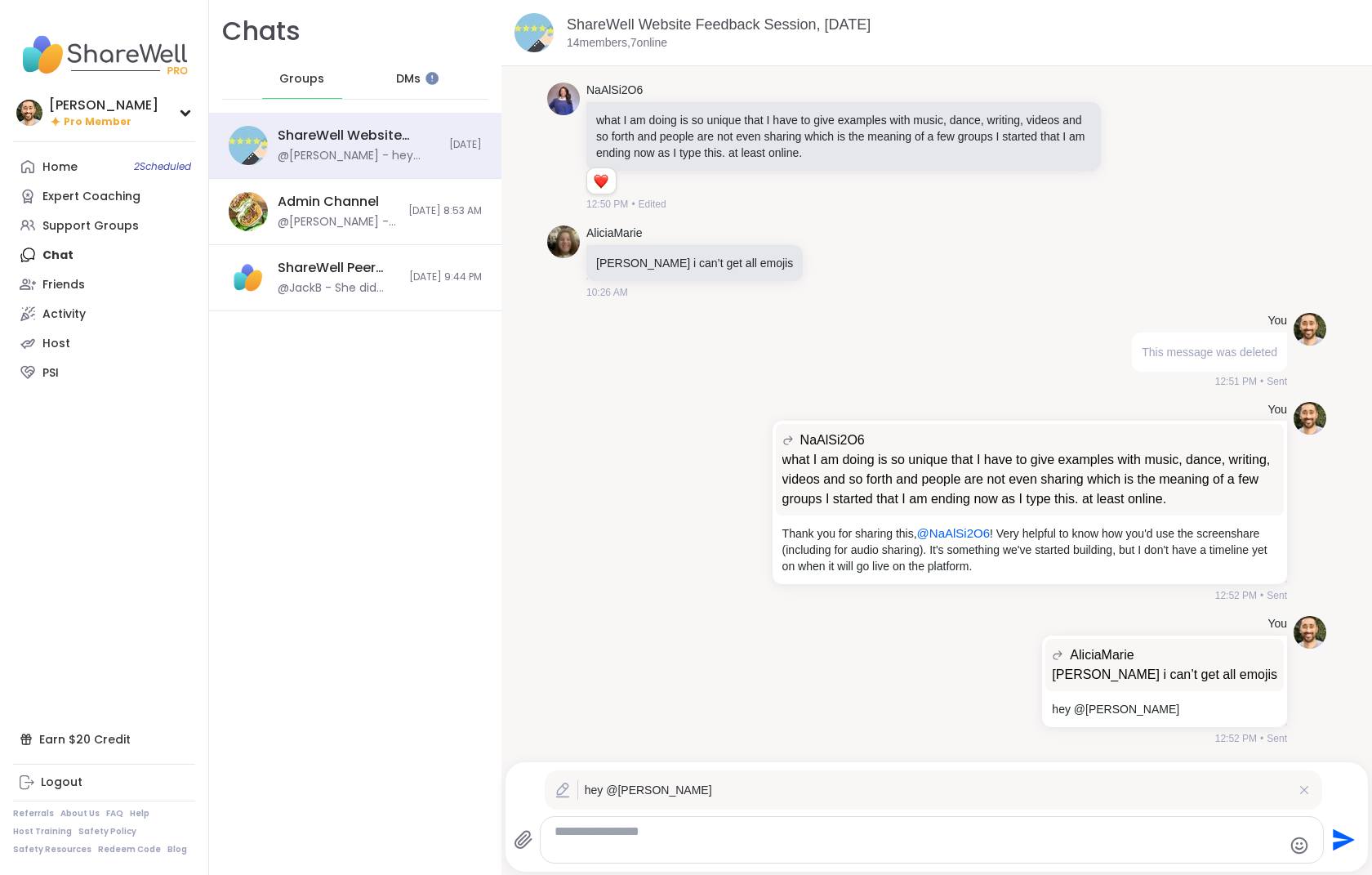
scroll to position [842, 0]
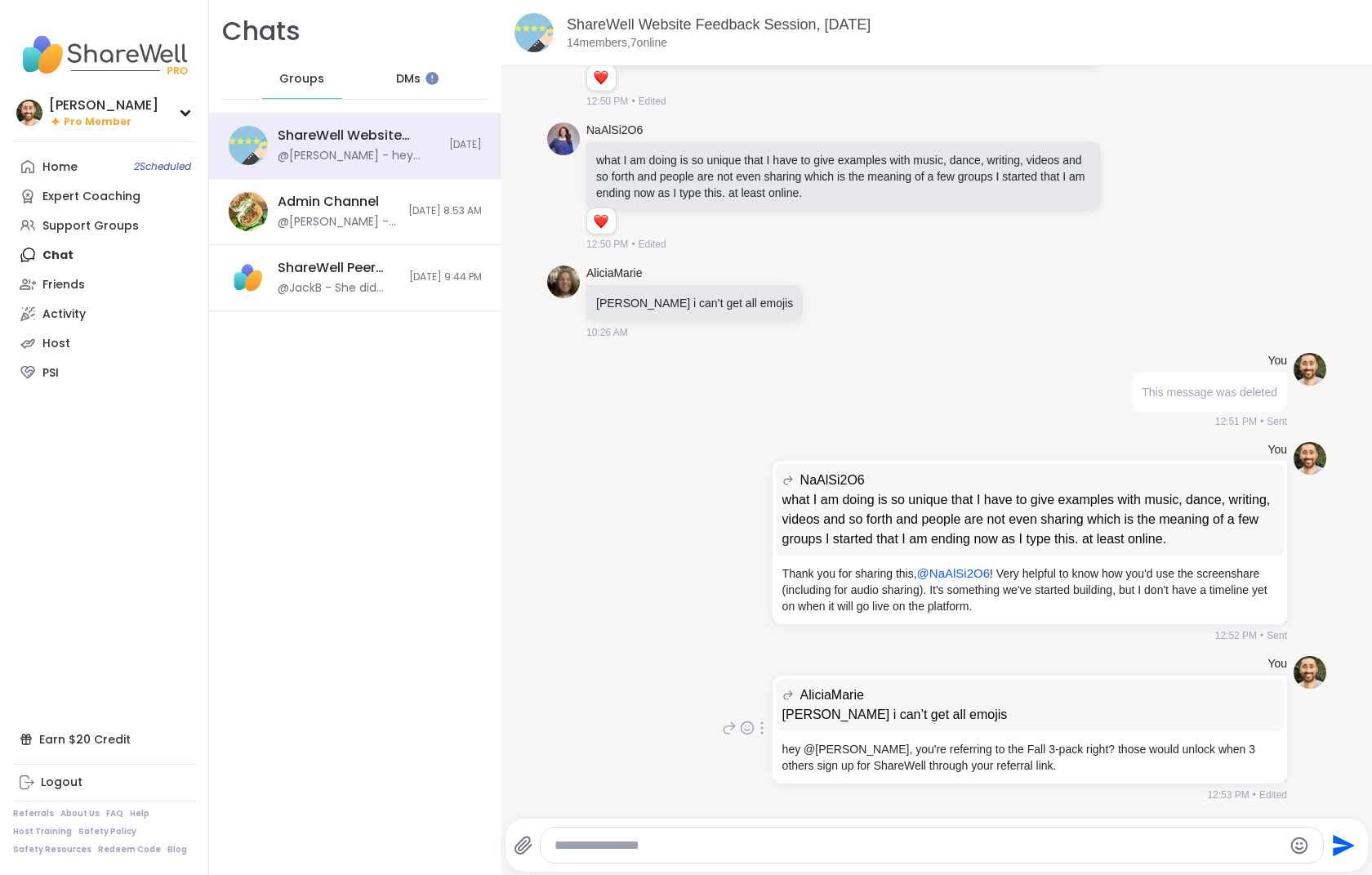
click at [757, 728] on div at bounding box center [762, 727] width 15 height 19
click at [773, 751] on icon at bounding box center [781, 751] width 16 height 16
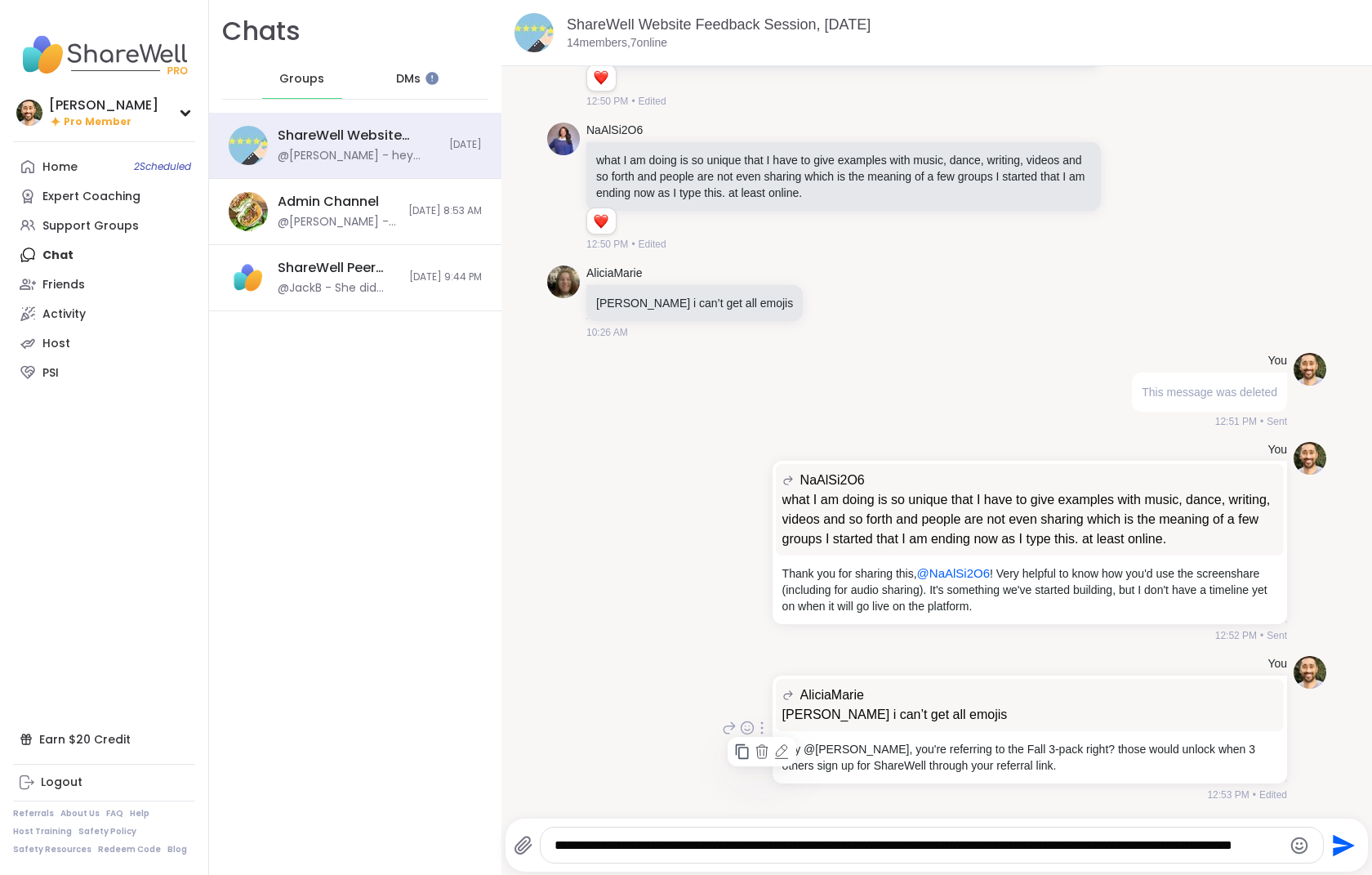
scroll to position [887, 0]
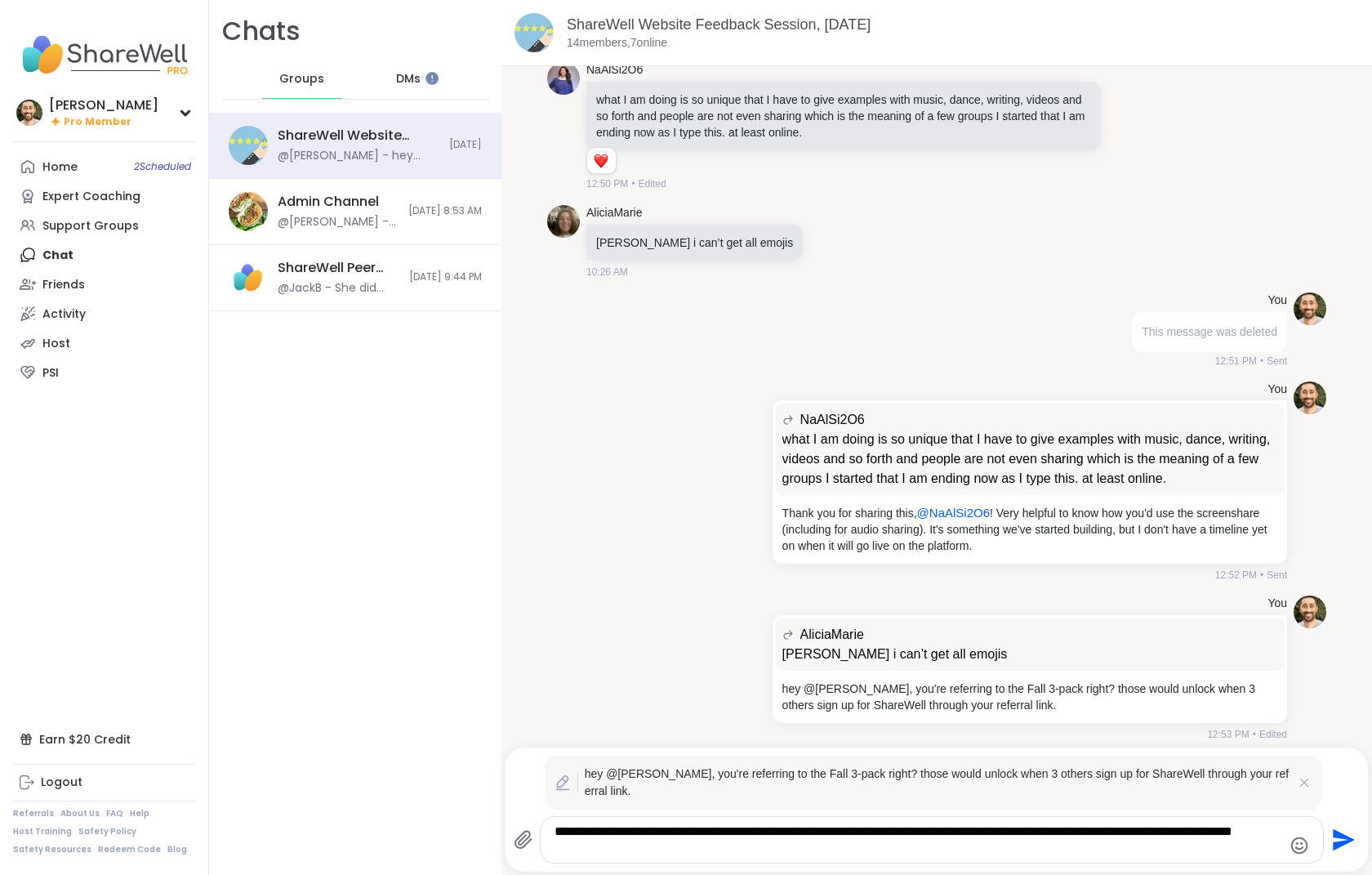
click at [620, 790] on textarea "**********" at bounding box center [918, 840] width 727 height 33
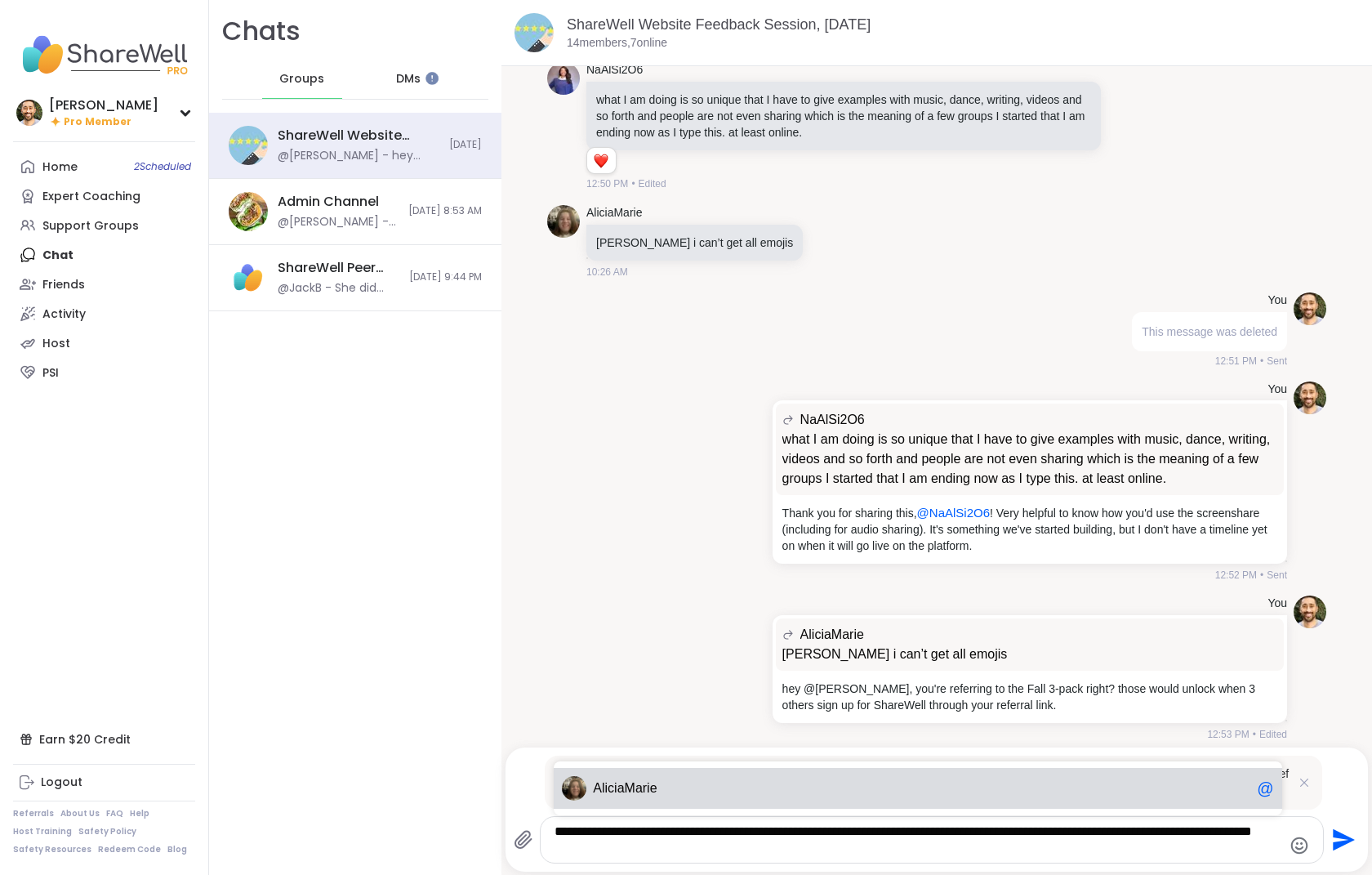
click at [653, 786] on span "e" at bounding box center [654, 788] width 7 height 16
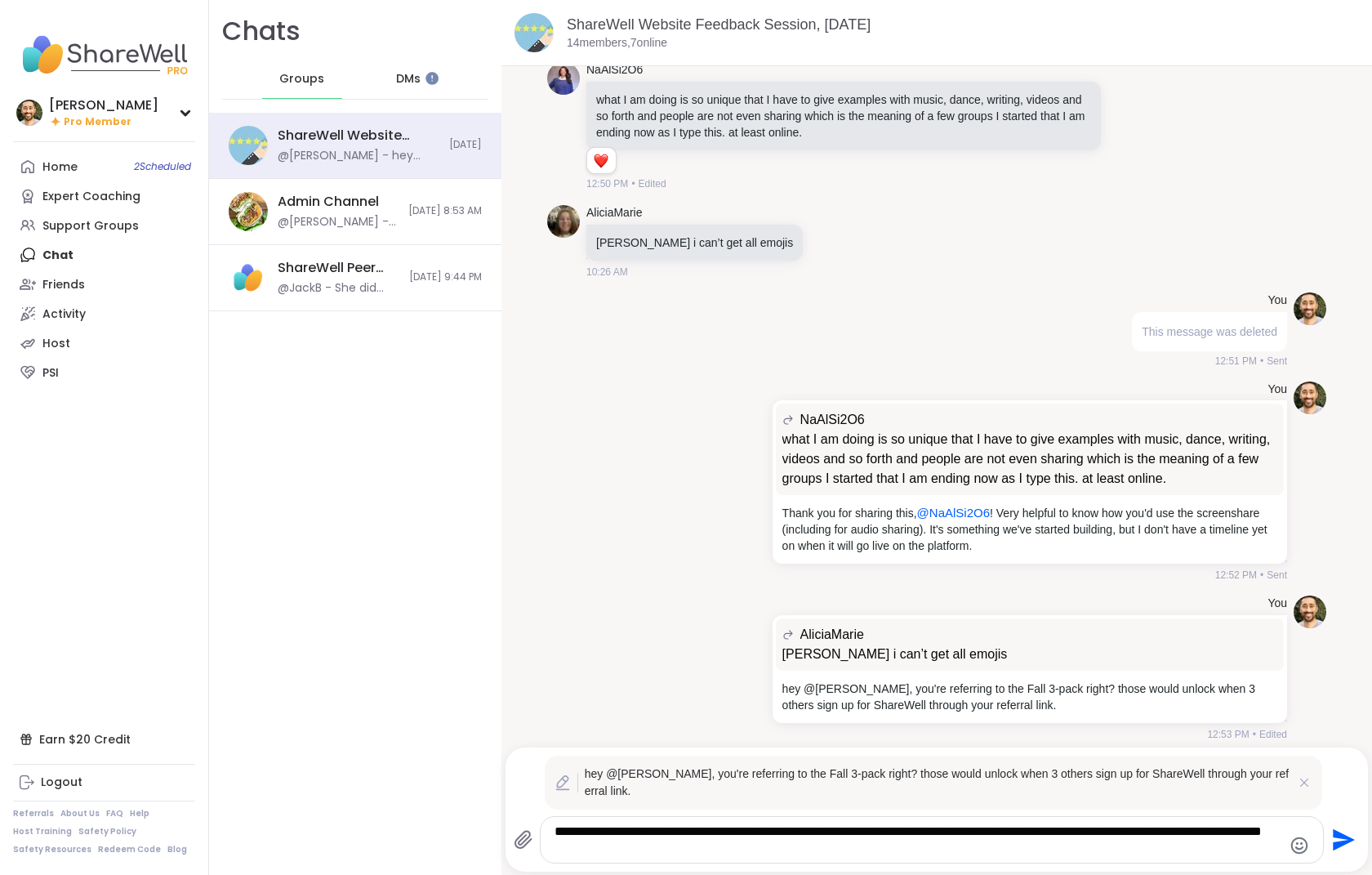
type textarea "**********"
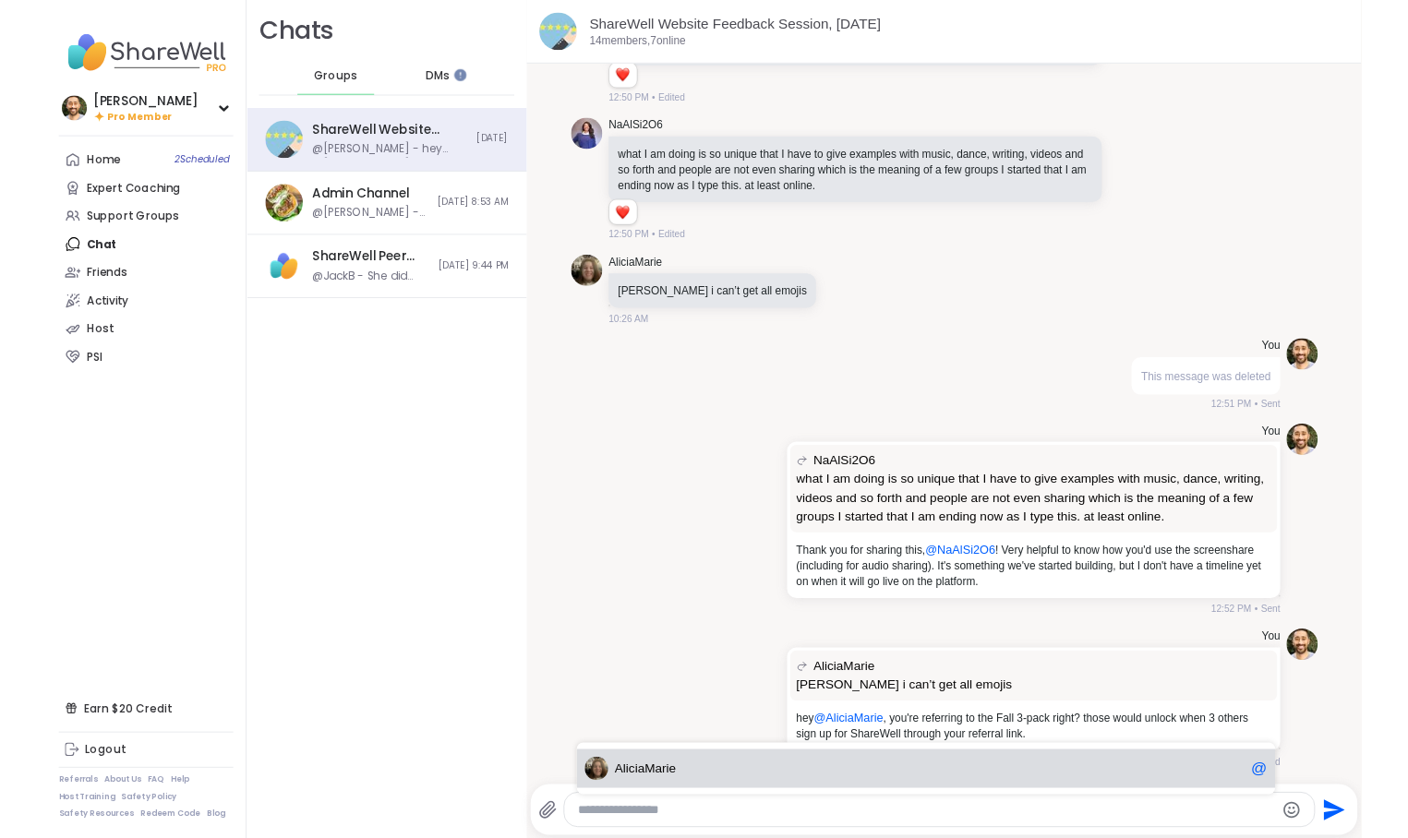
scroll to position [952, 0]
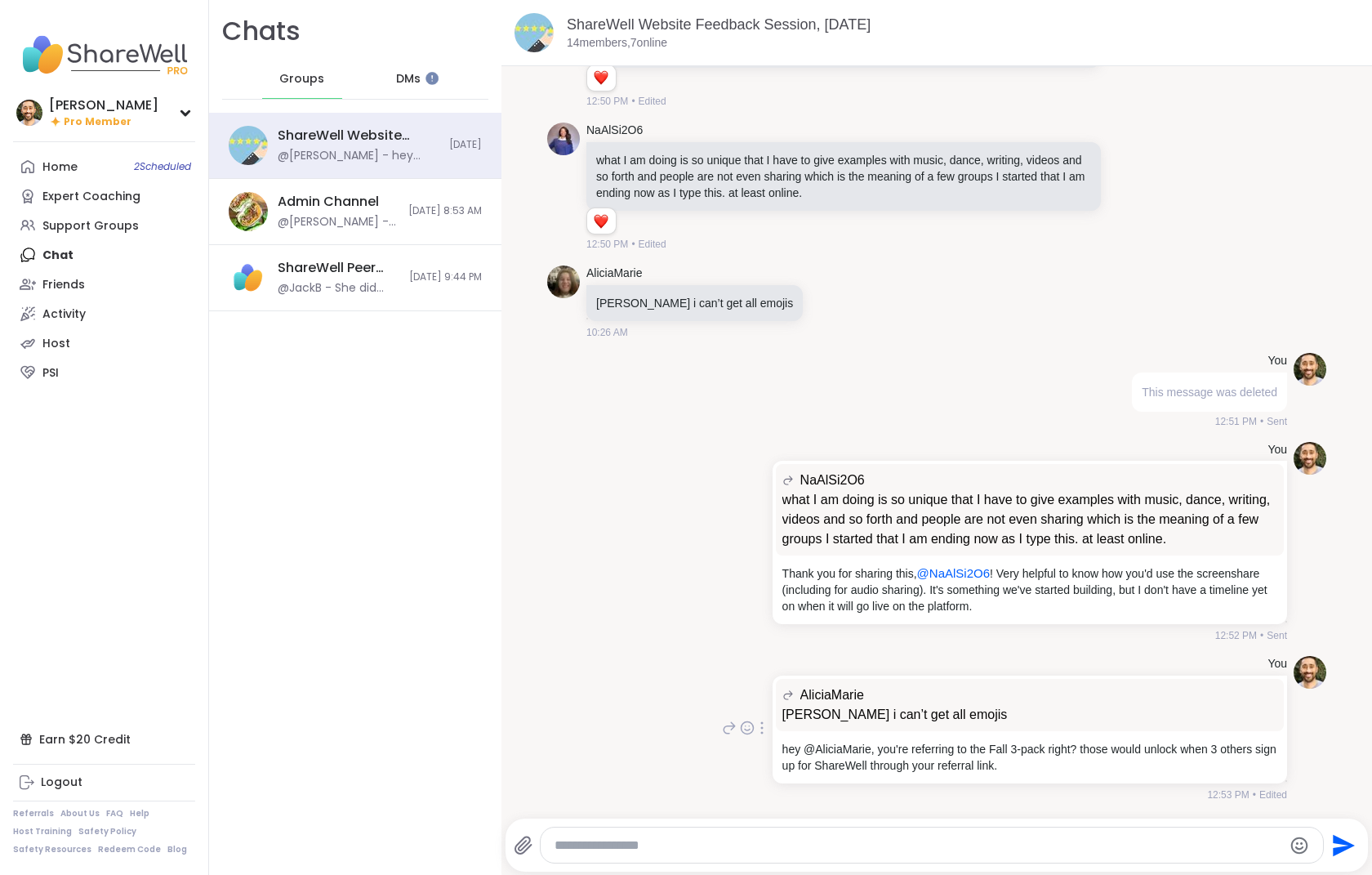
click at [649, 652] on div "You AliciaMarie brett i can’t get all emojis brett i can’t get all emojis hey @…" at bounding box center [936, 729] width 779 height 159
click at [826, 750] on p "hey @AliciaMarie, you're referring to the Fall 3-pack right? those would unlock…" at bounding box center [1029, 756] width 494 height 33
click at [755, 735] on div at bounding box center [762, 727] width 15 height 19
click at [778, 744] on icon at bounding box center [781, 751] width 16 height 16
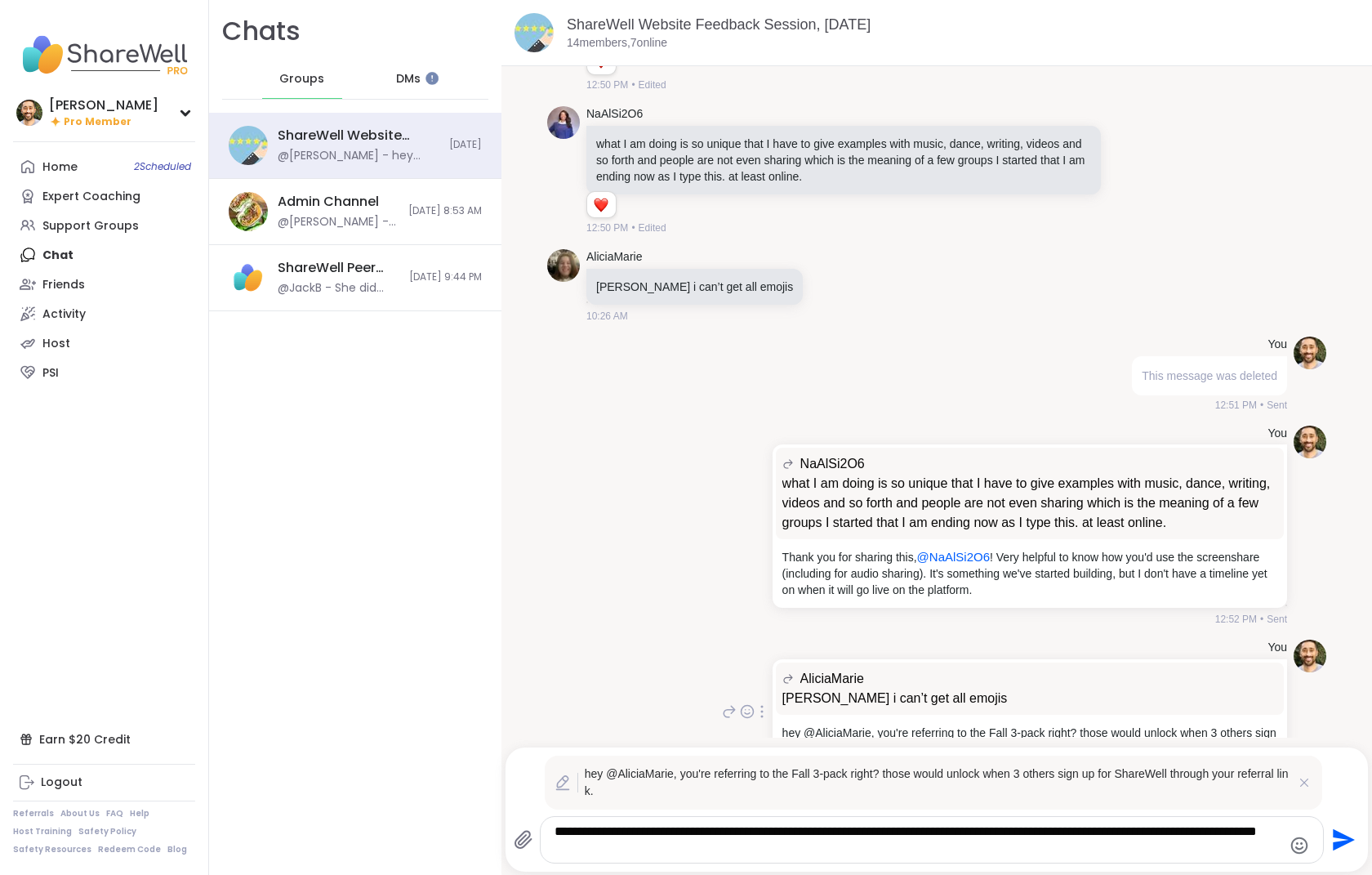
click at [679, 775] on p "hey @AliciaMarie, you're referring to the Fall 3-pack right? those would unlock…" at bounding box center [938, 782] width 706 height 35
click at [662, 790] on textarea "**********" at bounding box center [918, 840] width 727 height 33
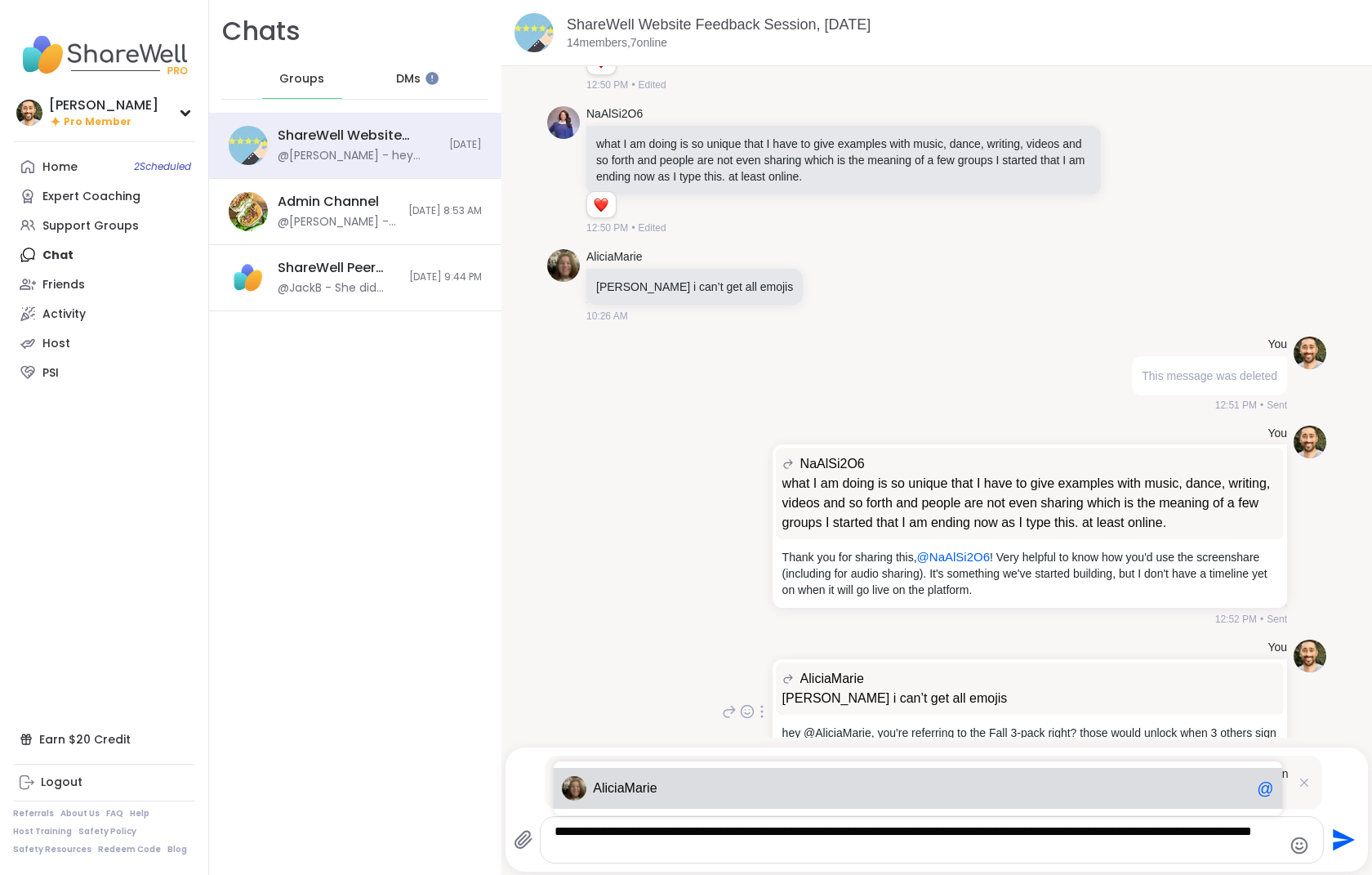
click at [673, 790] on div "AliciaMarie @" at bounding box center [917, 788] width 728 height 41
click at [686, 790] on span "AliciaMarie" at bounding box center [921, 788] width 657 height 16
type textarea "**********"
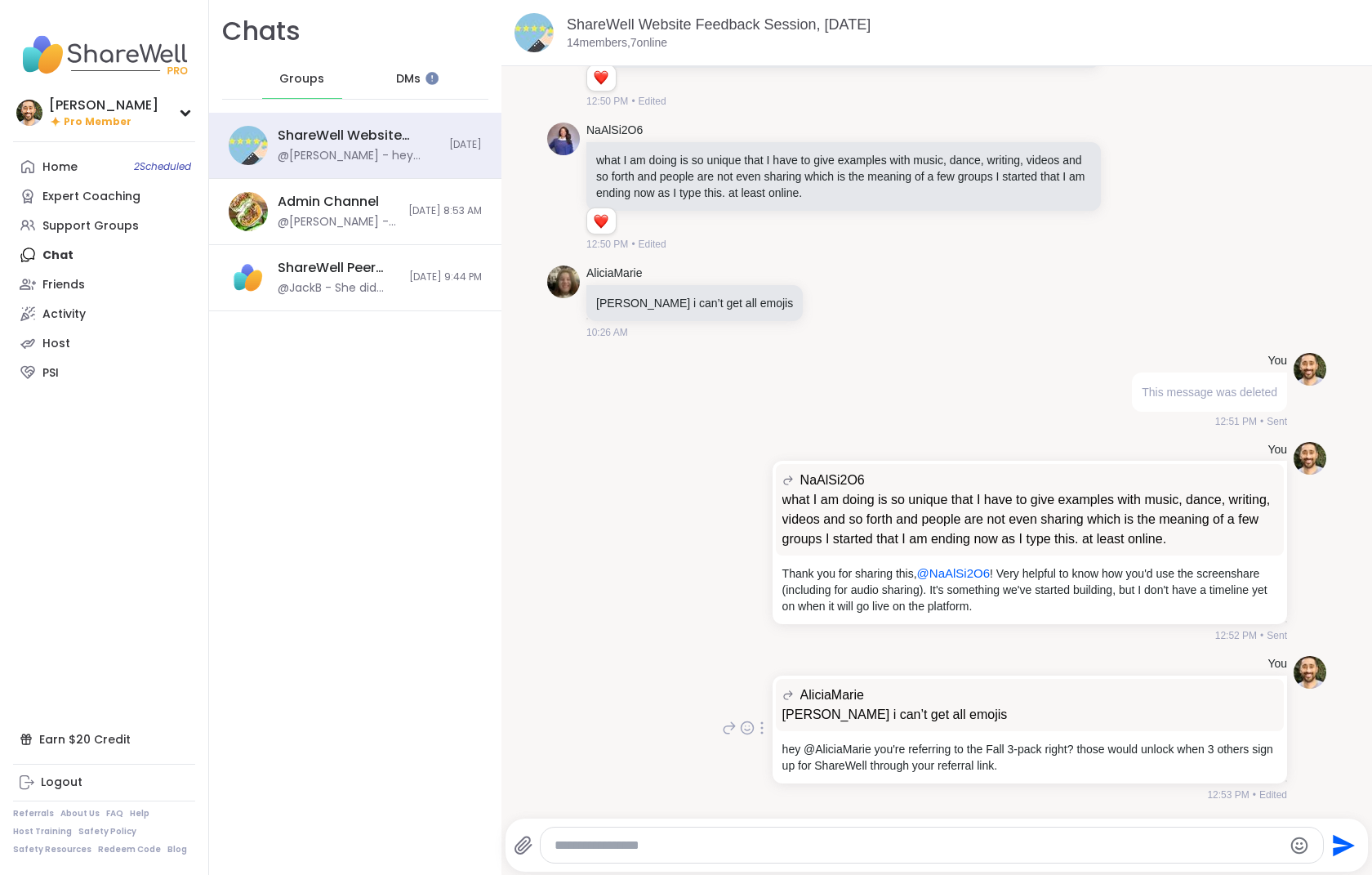
drag, startPoint x: 820, startPoint y: 749, endPoint x: 830, endPoint y: 718, distance: 32.6
click at [820, 749] on p "hey @AliciaMarie you're referring to the Fall 3-pack right? those would unlock …" at bounding box center [1029, 756] width 494 height 33
click at [755, 729] on div at bounding box center [762, 727] width 15 height 19
click at [775, 749] on icon at bounding box center [781, 751] width 16 height 16
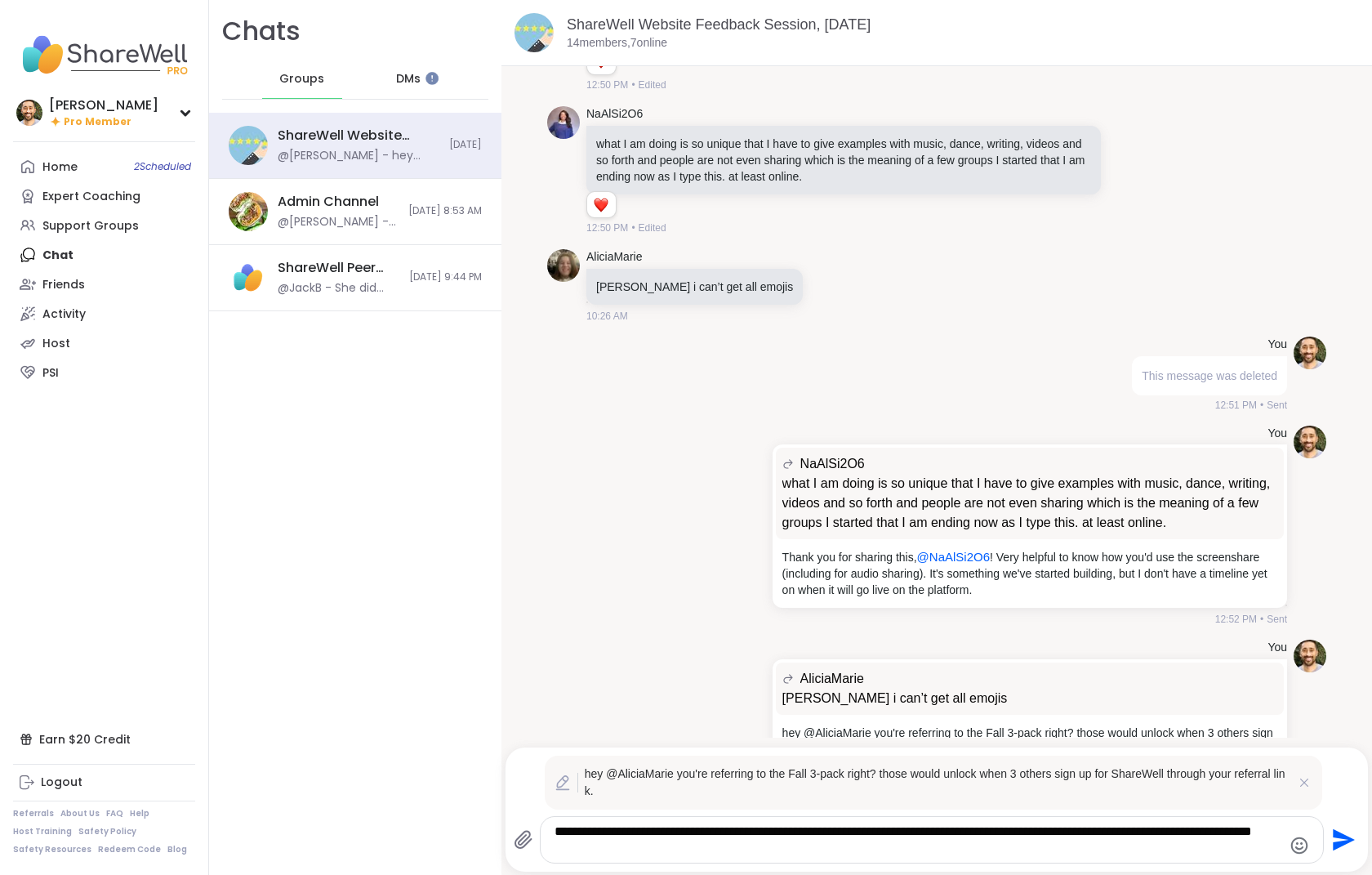
click at [662, 790] on textarea "**********" at bounding box center [918, 840] width 727 height 33
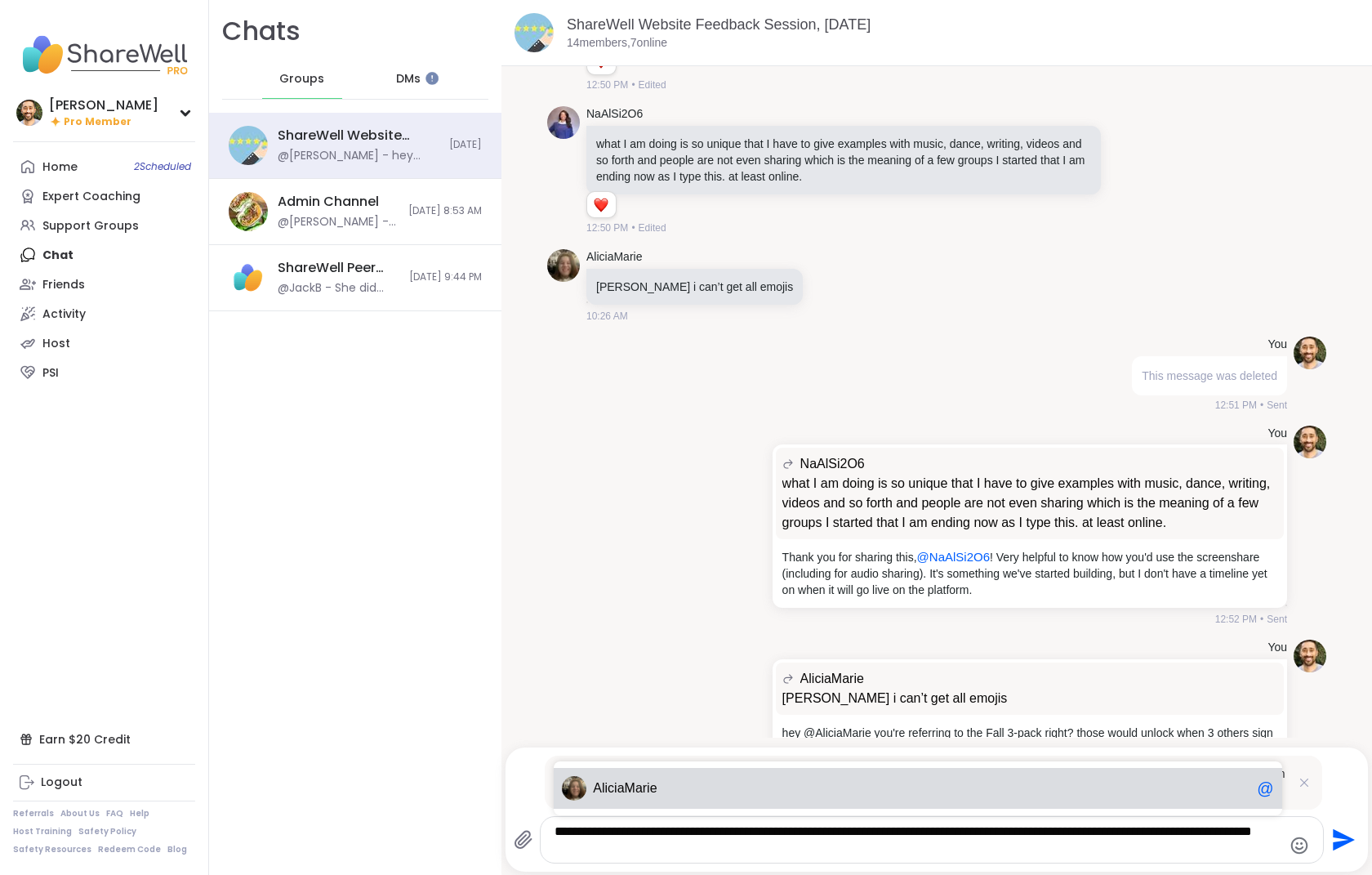
click at [655, 790] on span "AliciaMarie" at bounding box center [625, 788] width 64 height 16
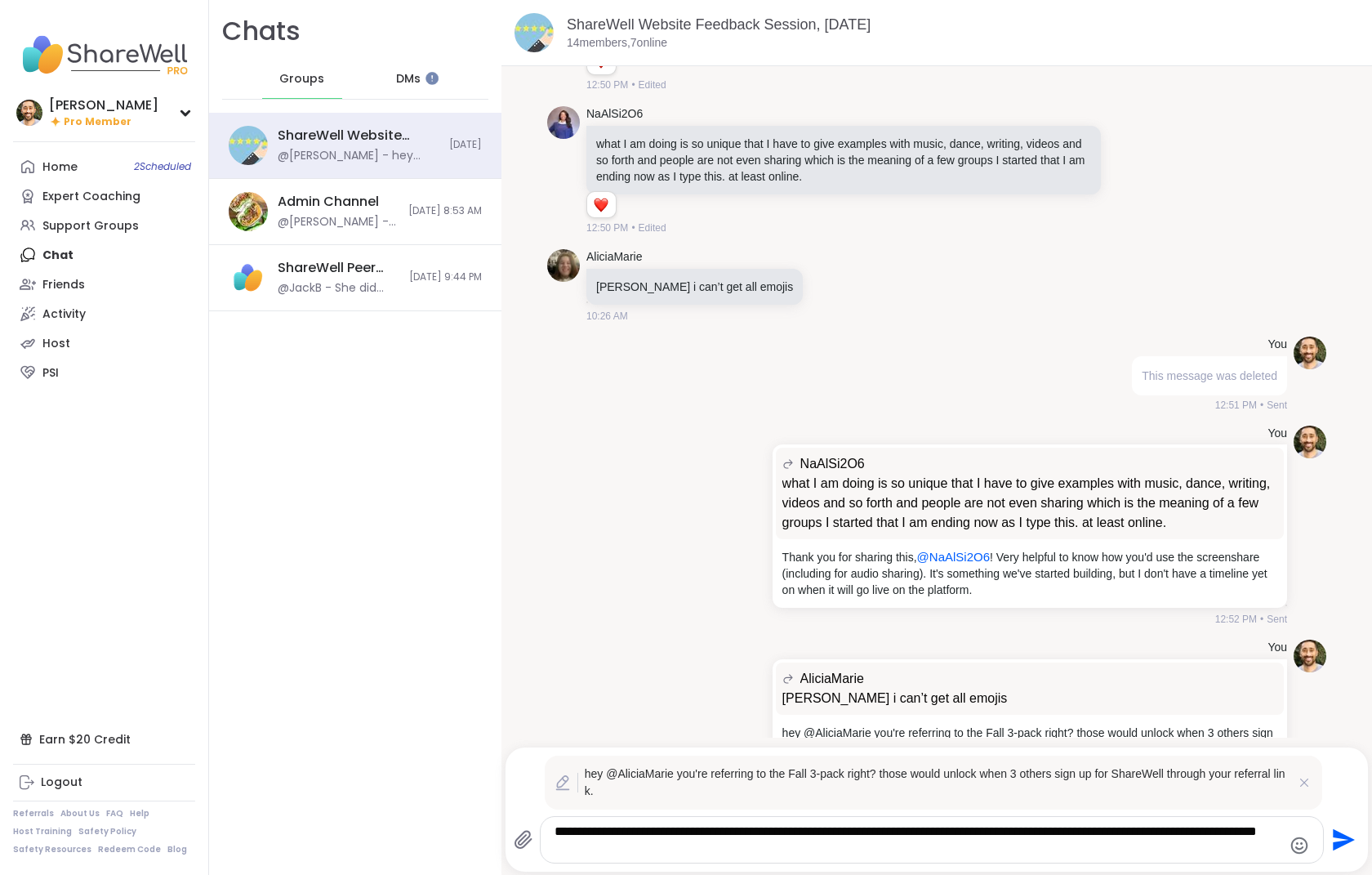
type textarea "**********"
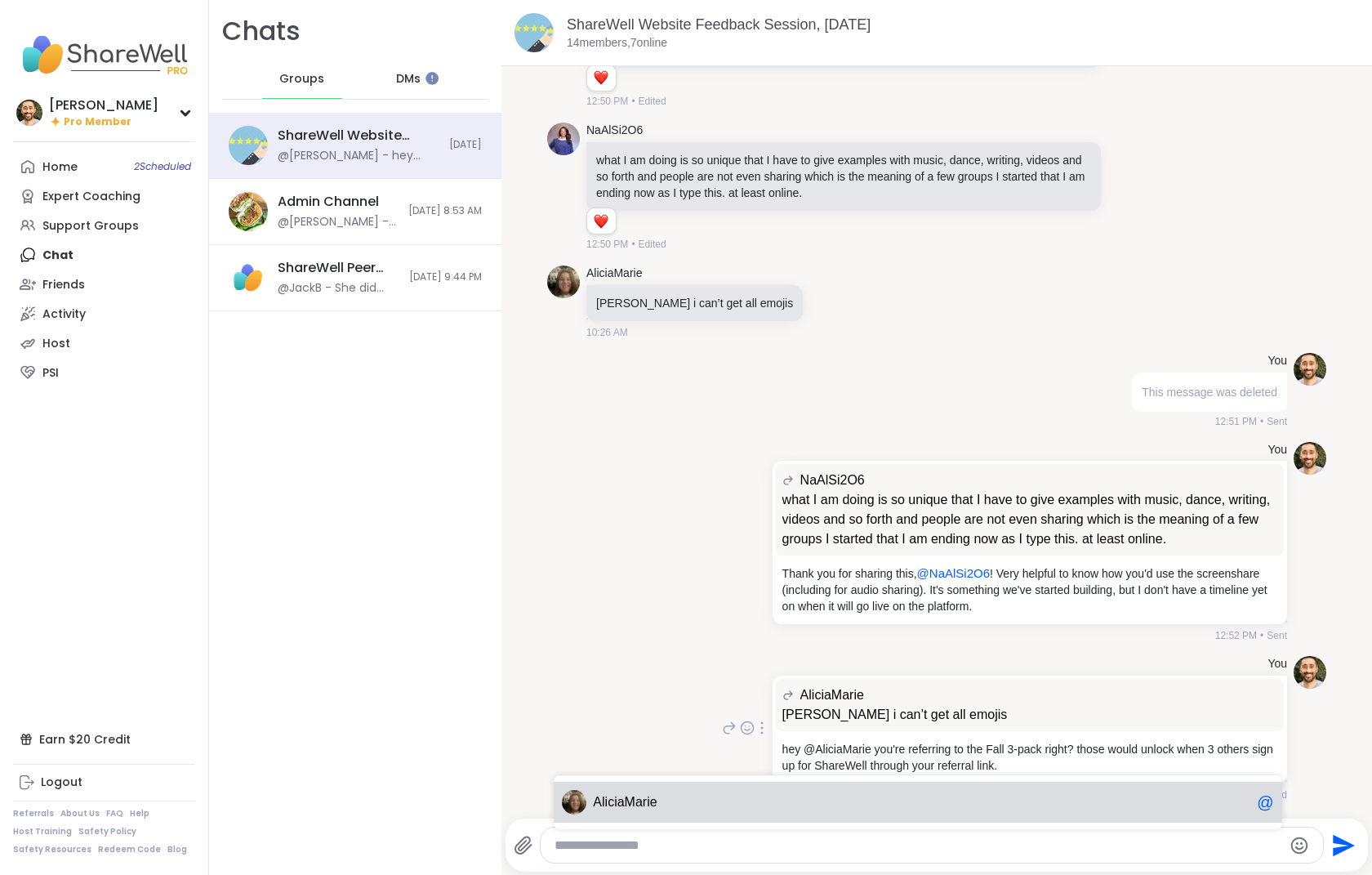
click at [674, 654] on div "You AliciaMarie brett i can’t get all emojis brett i can’t get all emojis hey @…" at bounding box center [936, 729] width 779 height 159
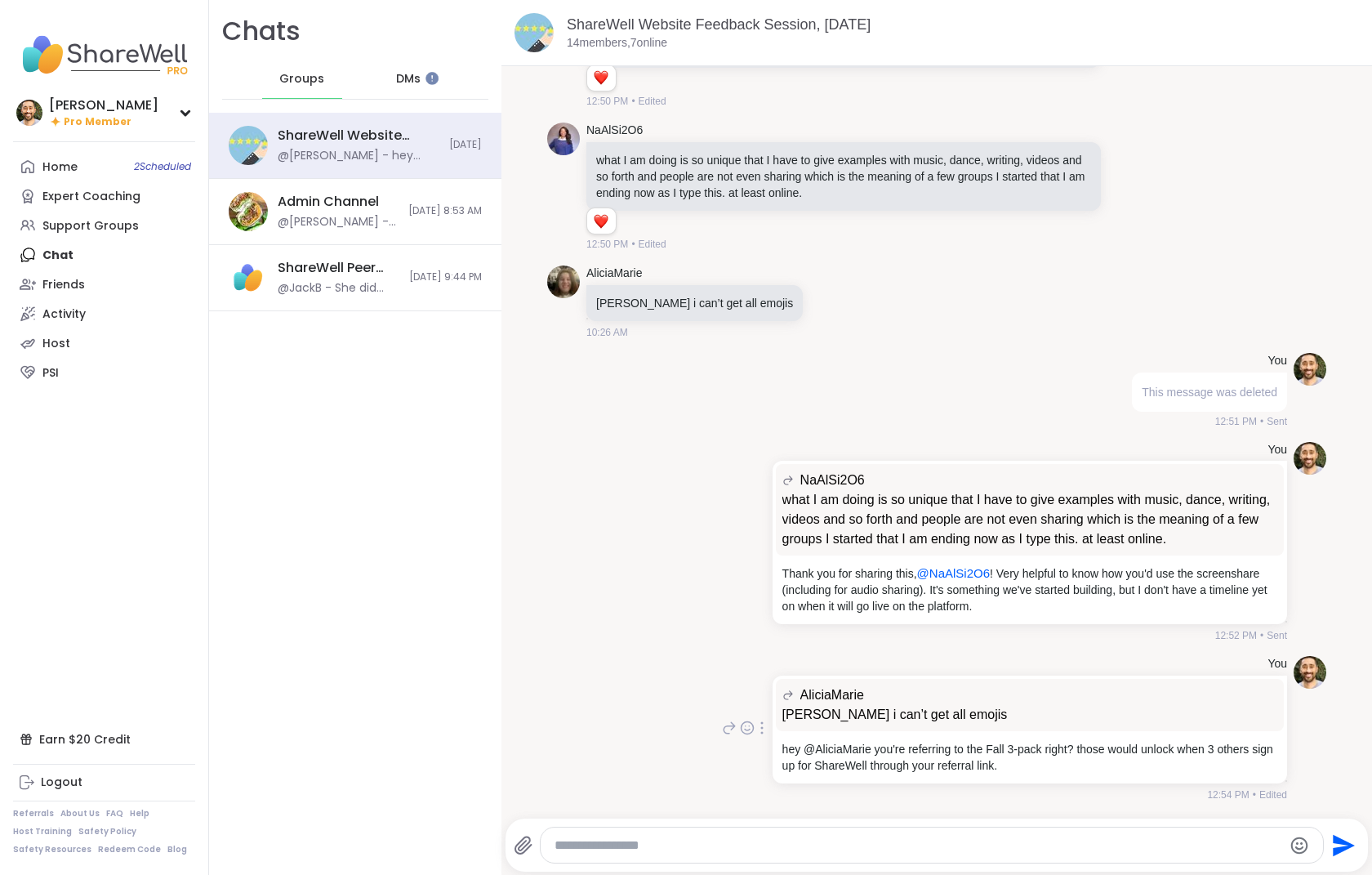
click at [861, 748] on p "hey @AliciaMarie you're referring to the Fall 3-pack right? those would unlock …" at bounding box center [1029, 756] width 494 height 33
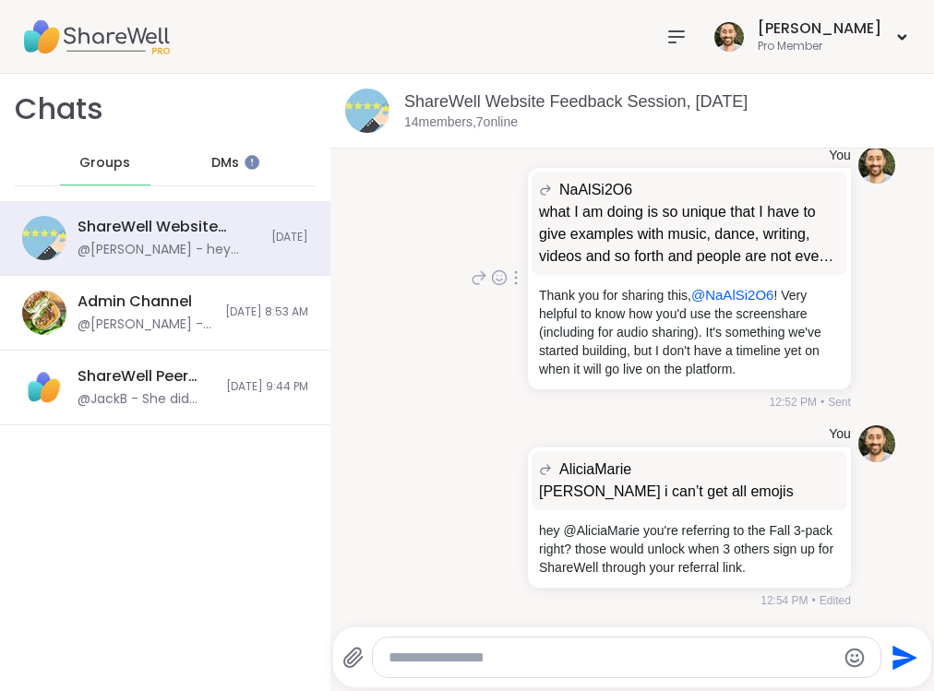
scroll to position [1655, 0]
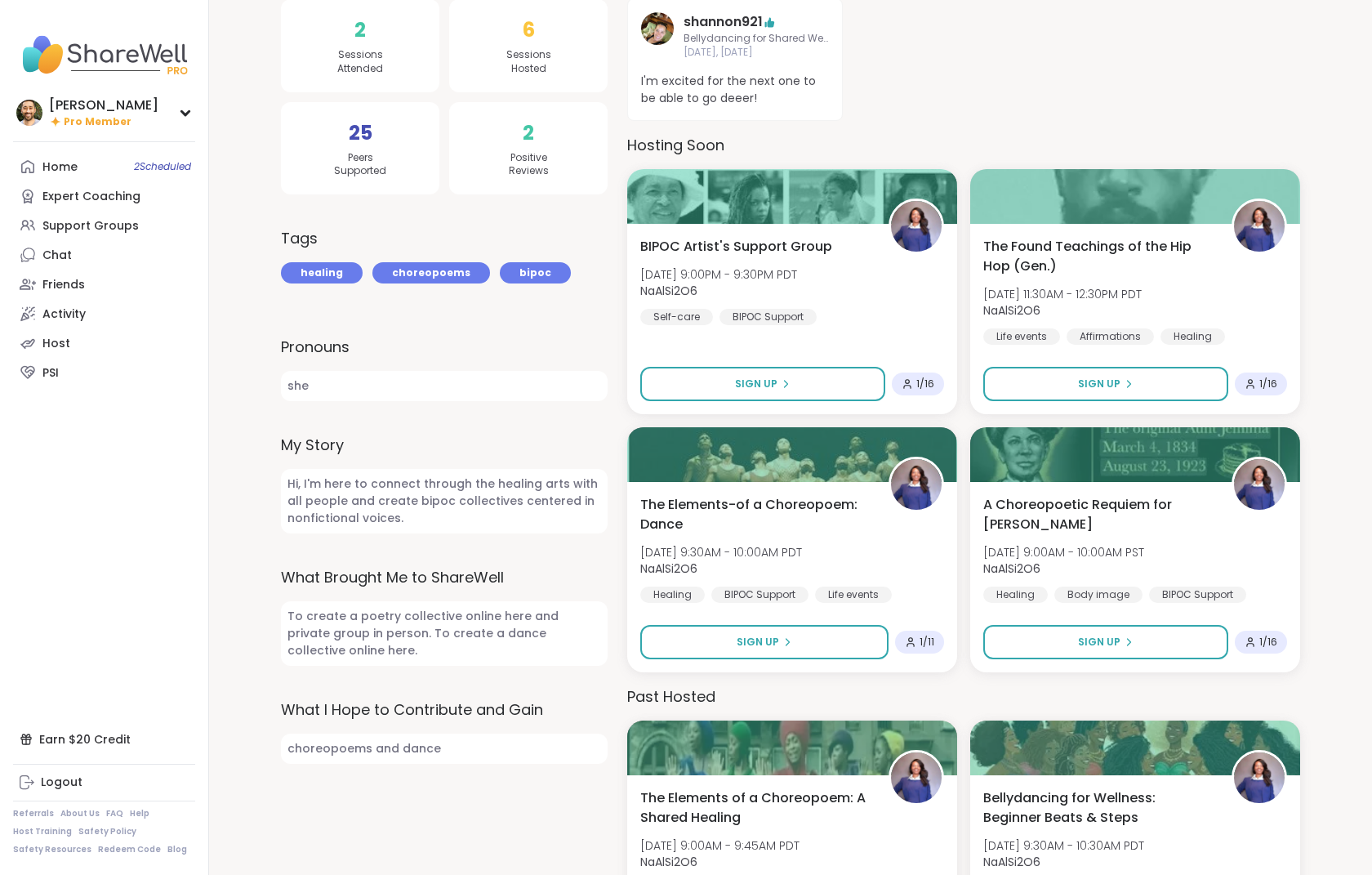
scroll to position [97, 0]
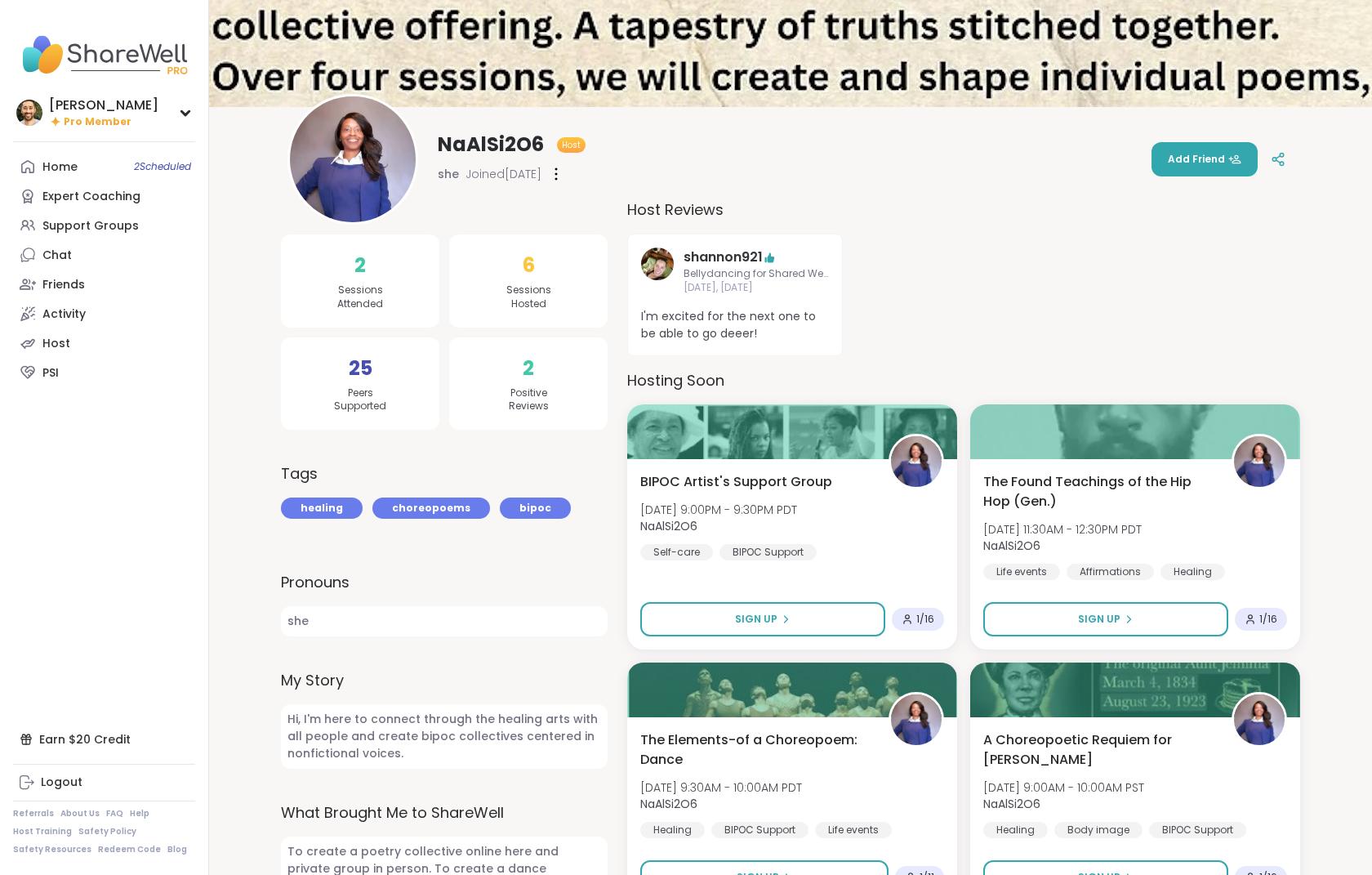
click at [1002, 254] on div "shannon921 Bellydancing for Shared Wellness [DATE], [DATE] I'm excited for the …" at bounding box center [963, 295] width 673 height 122
click at [922, 265] on div "shannon921 Bellydancing for Shared Wellness Sep 21, Sunday I'm excited for the …" at bounding box center [963, 295] width 673 height 122
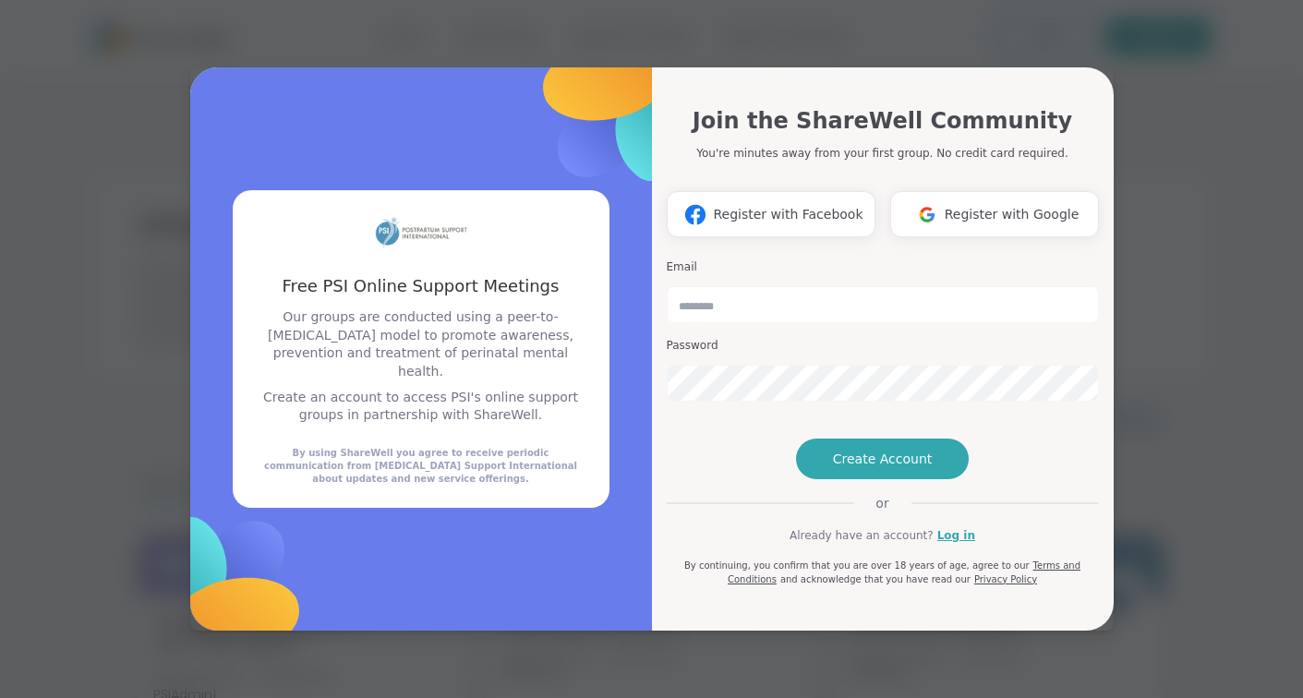
drag, startPoint x: 225, startPoint y: 123, endPoint x: 236, endPoint y: 97, distance: 28.1
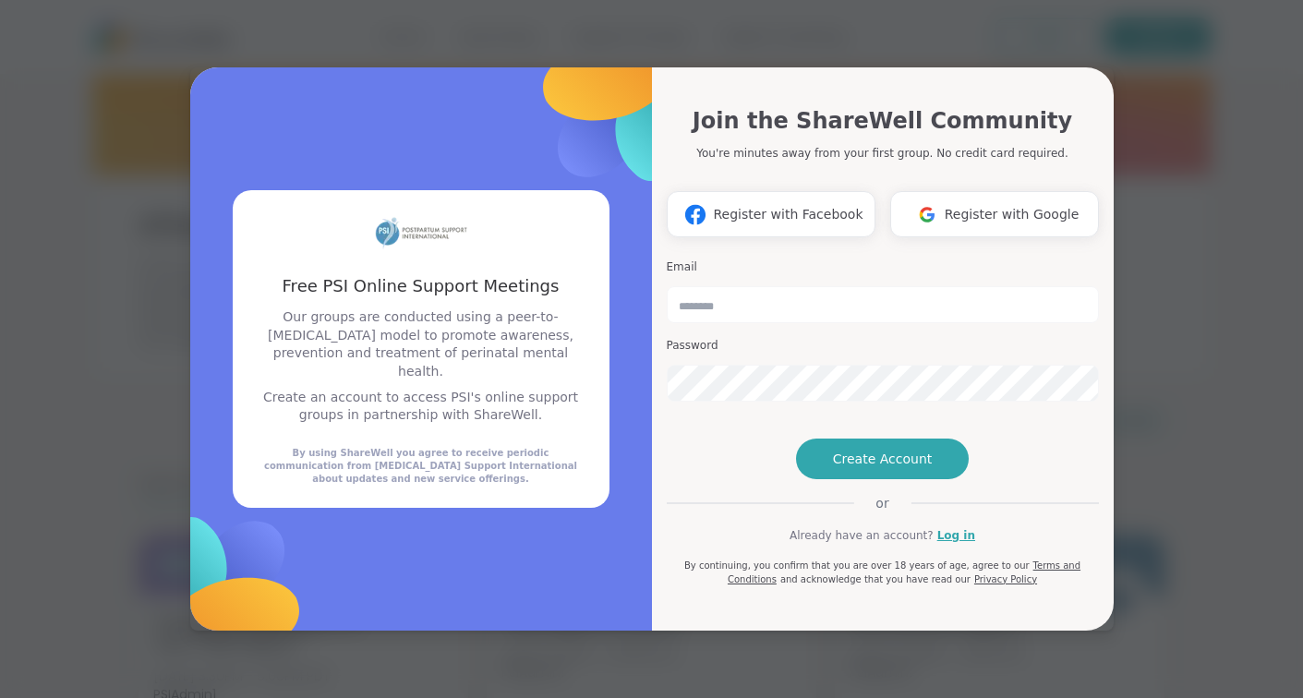
click at [226, 123] on div "Free PSI Online Support Meetings Our groups are conducted using a peer-to-peer …" at bounding box center [421, 348] width 462 height 563
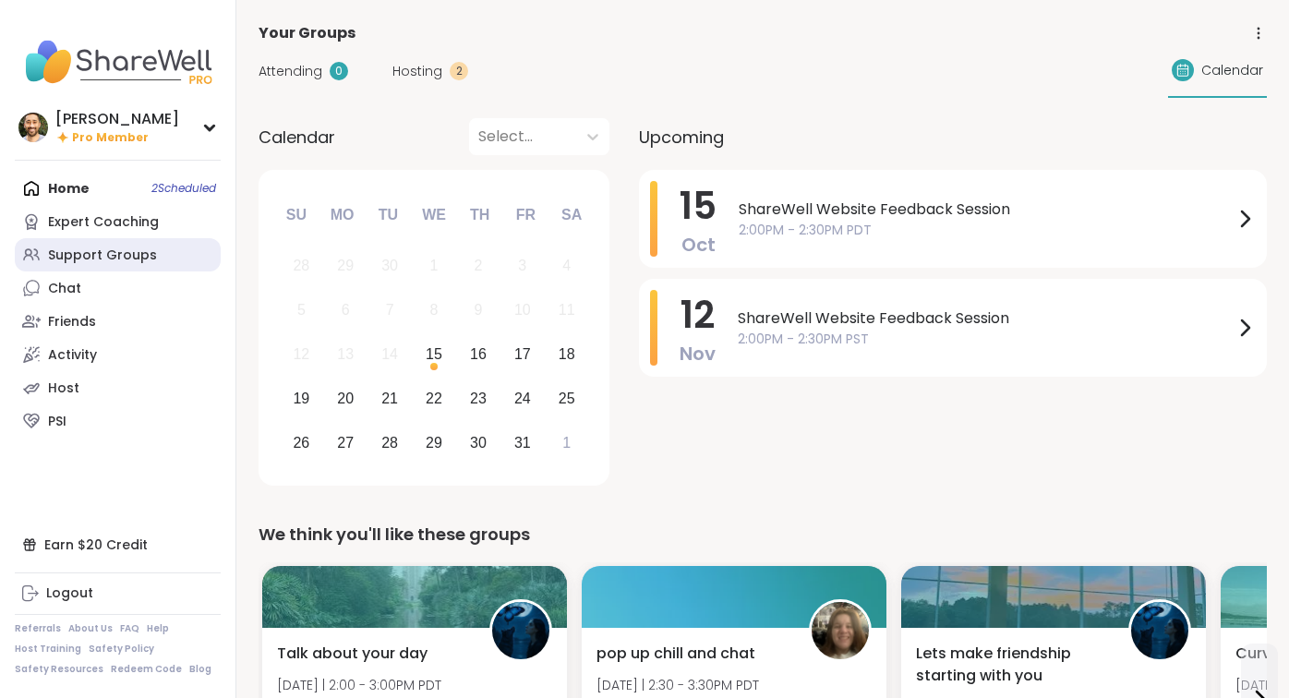
click at [102, 256] on div "Support Groups" at bounding box center [102, 255] width 109 height 18
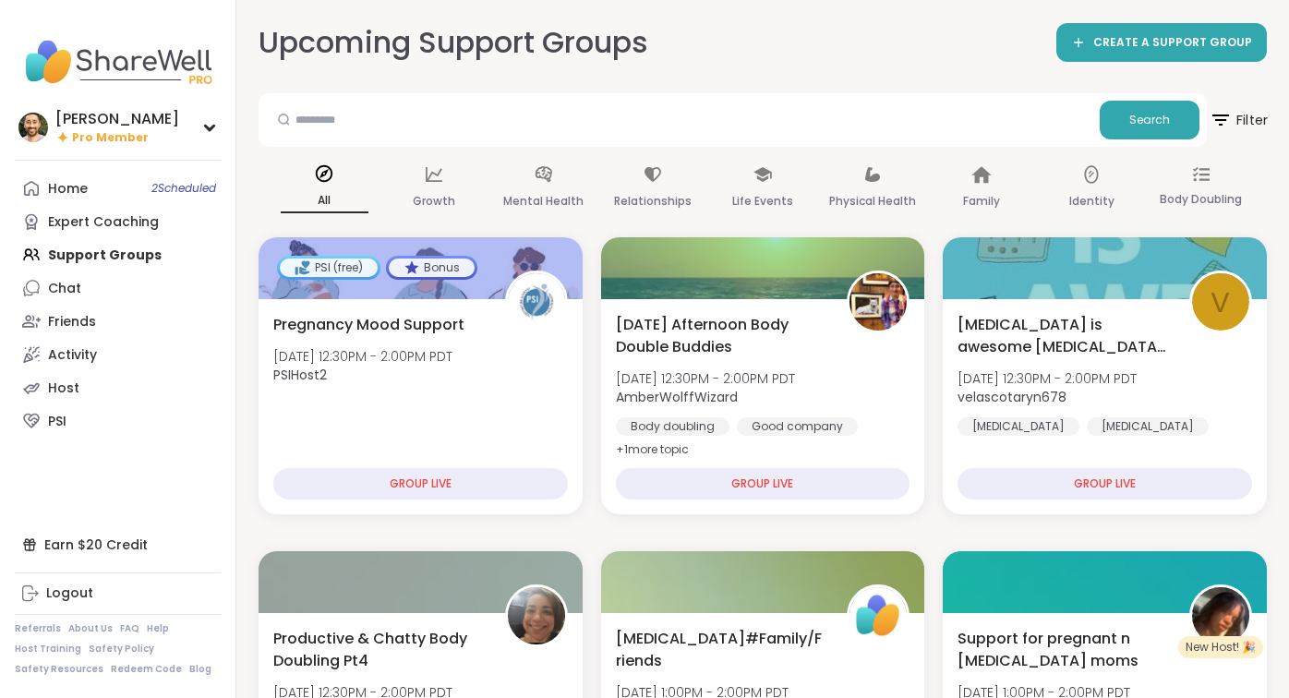
click at [1216, 109] on span "Filter" at bounding box center [1237, 120] width 59 height 46
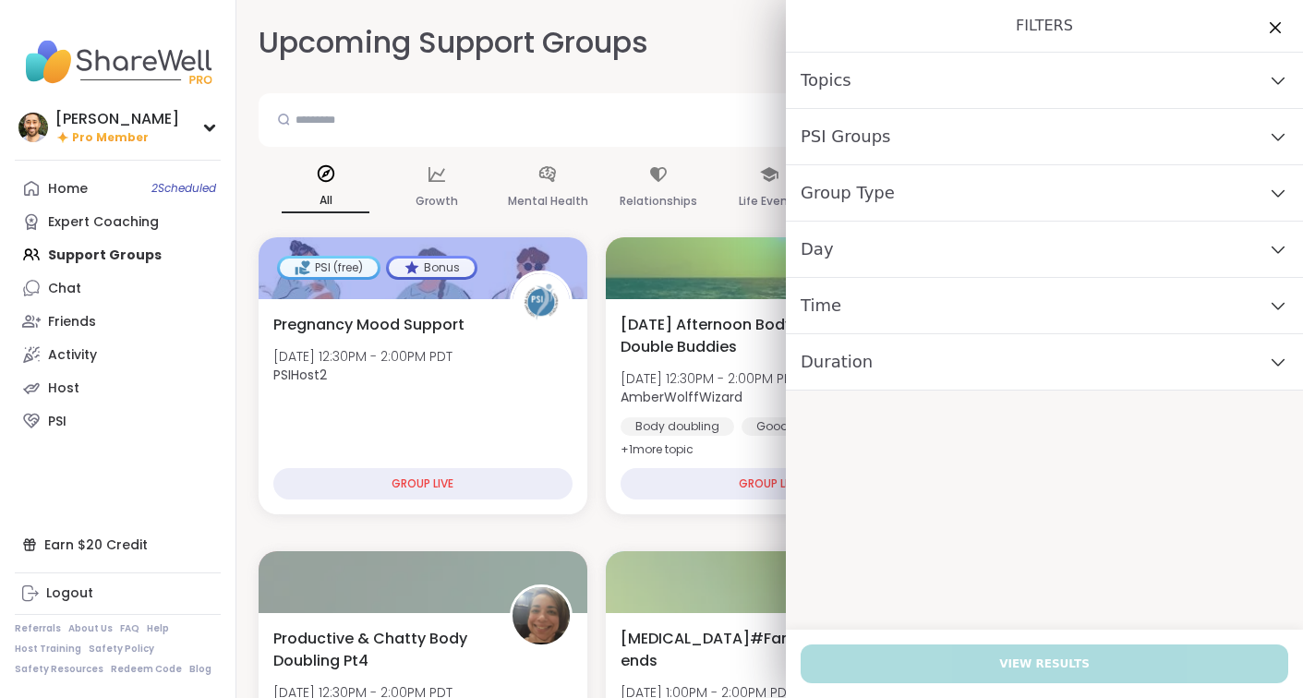
click at [1222, 121] on div "PSI Groups" at bounding box center [1044, 137] width 517 height 56
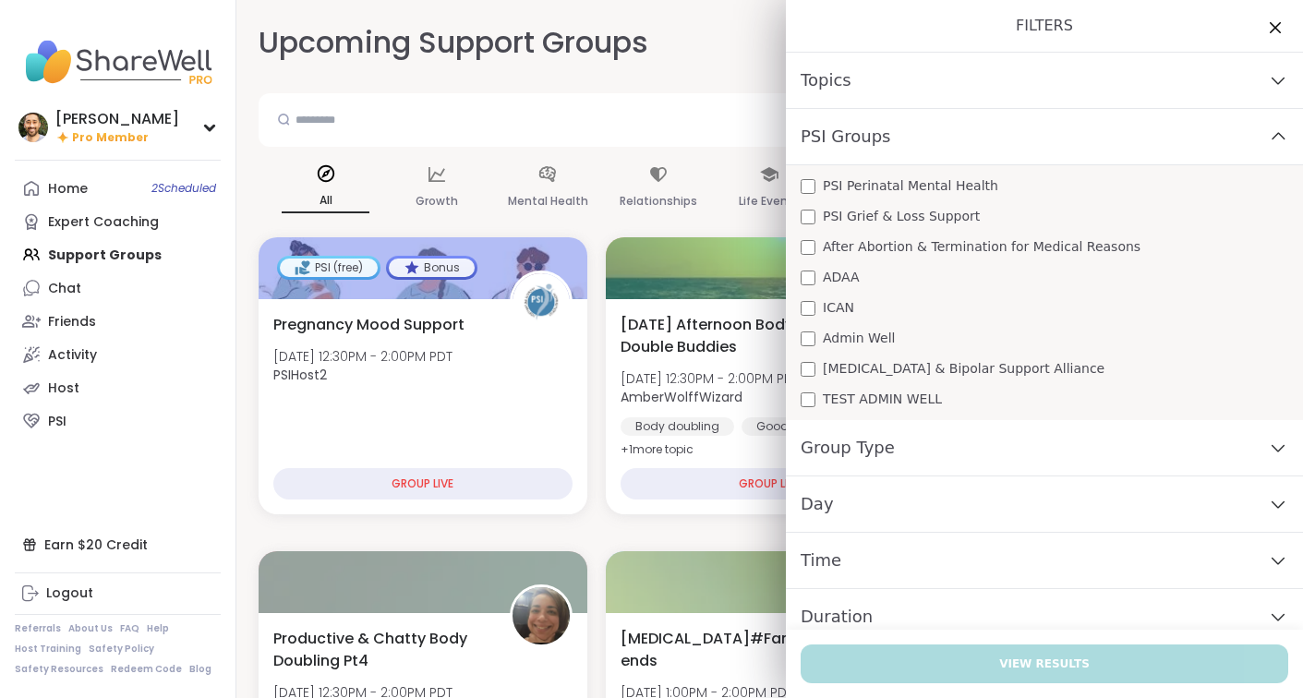
click at [971, 120] on div "PSI Groups" at bounding box center [1044, 137] width 517 height 56
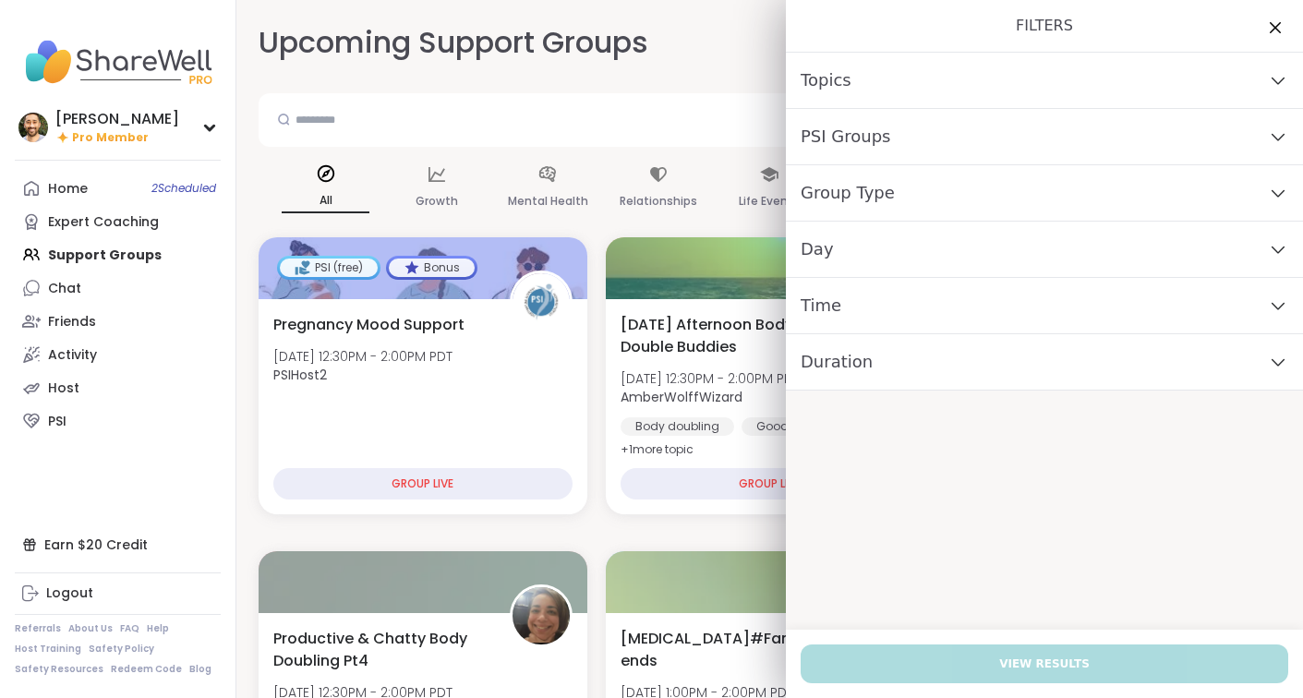
click at [859, 180] on span "Group Type" at bounding box center [847, 193] width 94 height 26
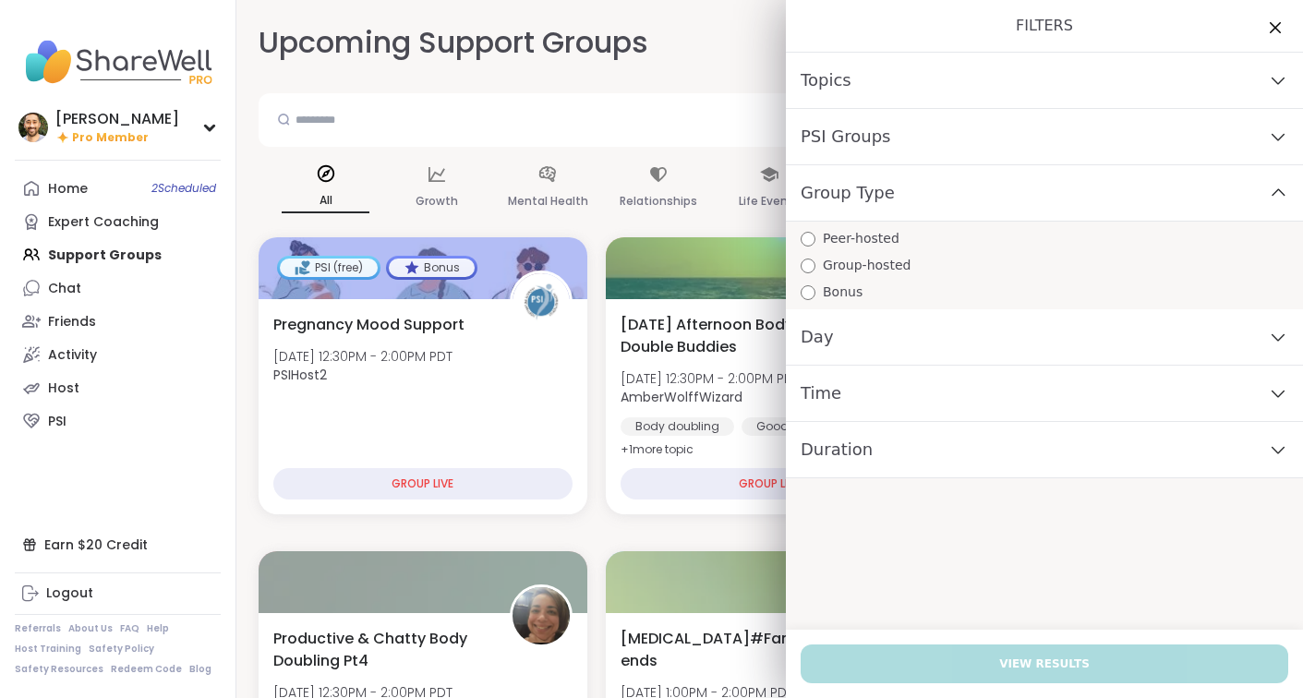
click at [858, 187] on span "Group Type" at bounding box center [847, 193] width 94 height 26
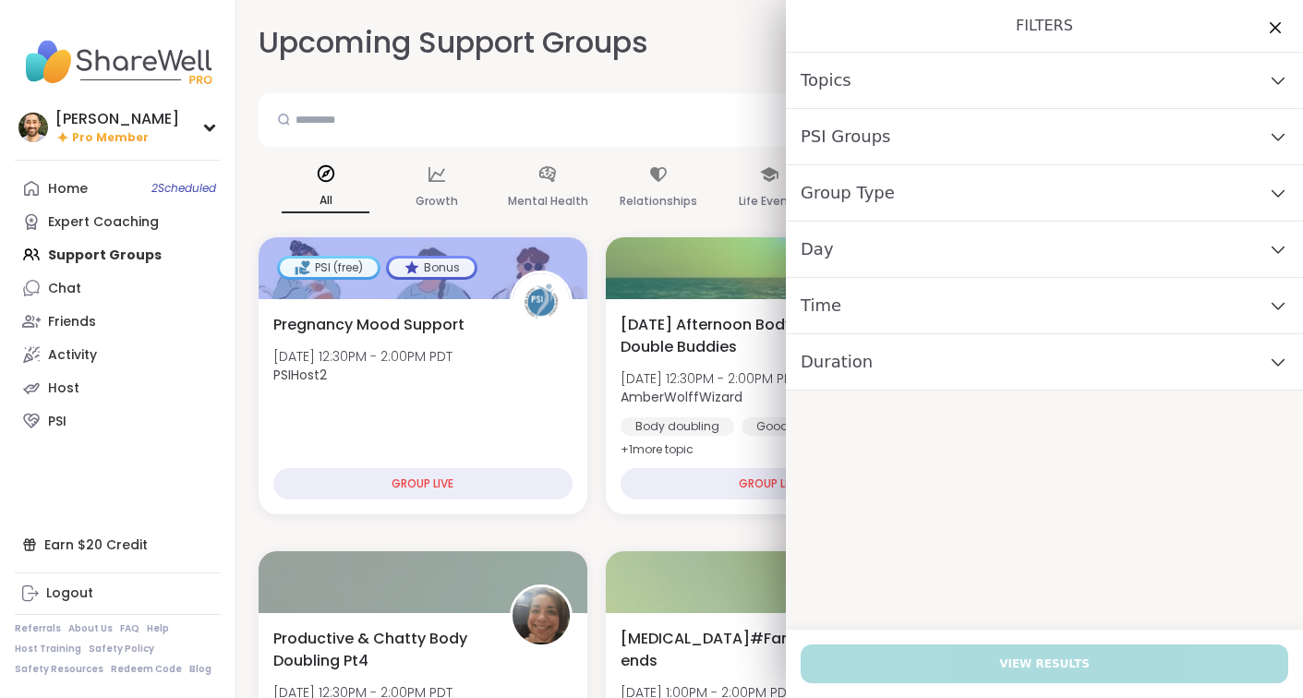
click at [825, 79] on span "Topics" at bounding box center [825, 80] width 51 height 26
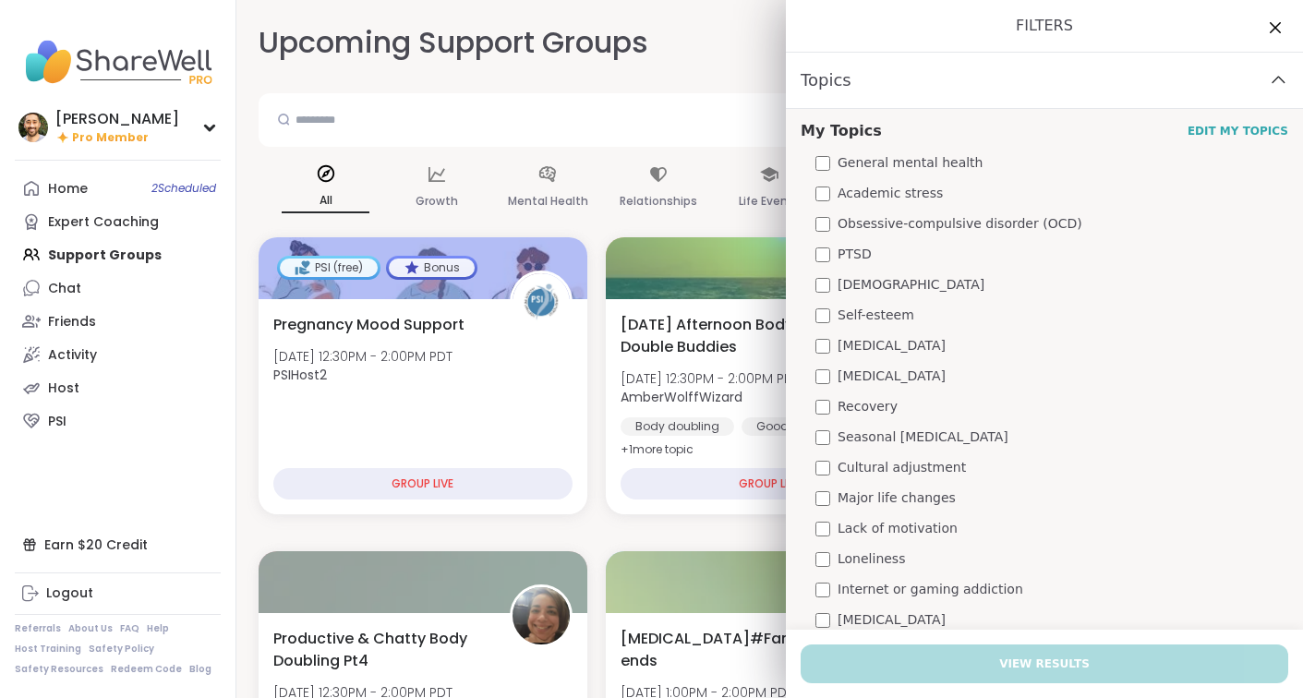
click at [897, 93] on div "Topics" at bounding box center [1044, 81] width 517 height 56
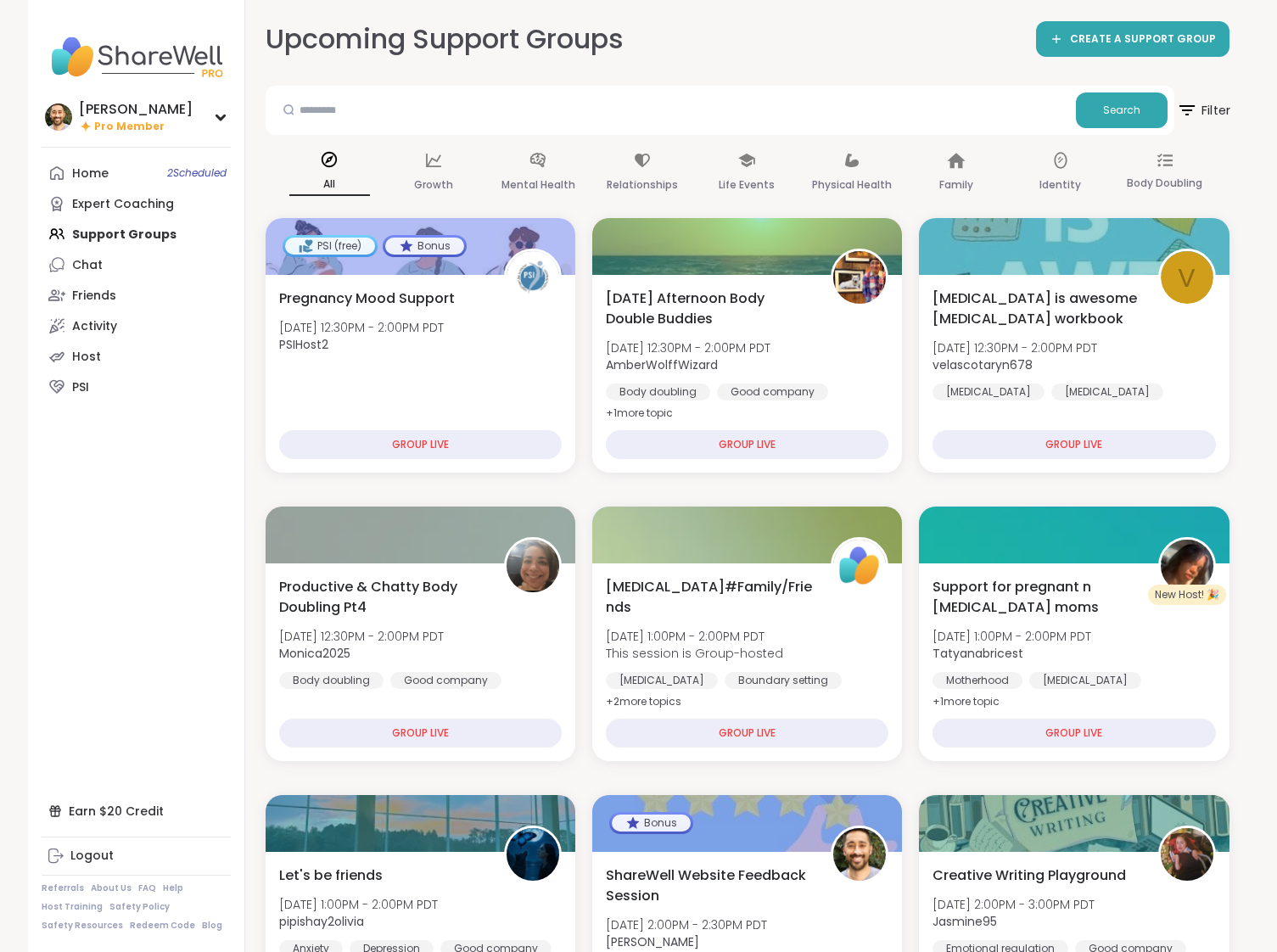
click at [1184, 113] on icon at bounding box center [1186, 109] width 21 height 21
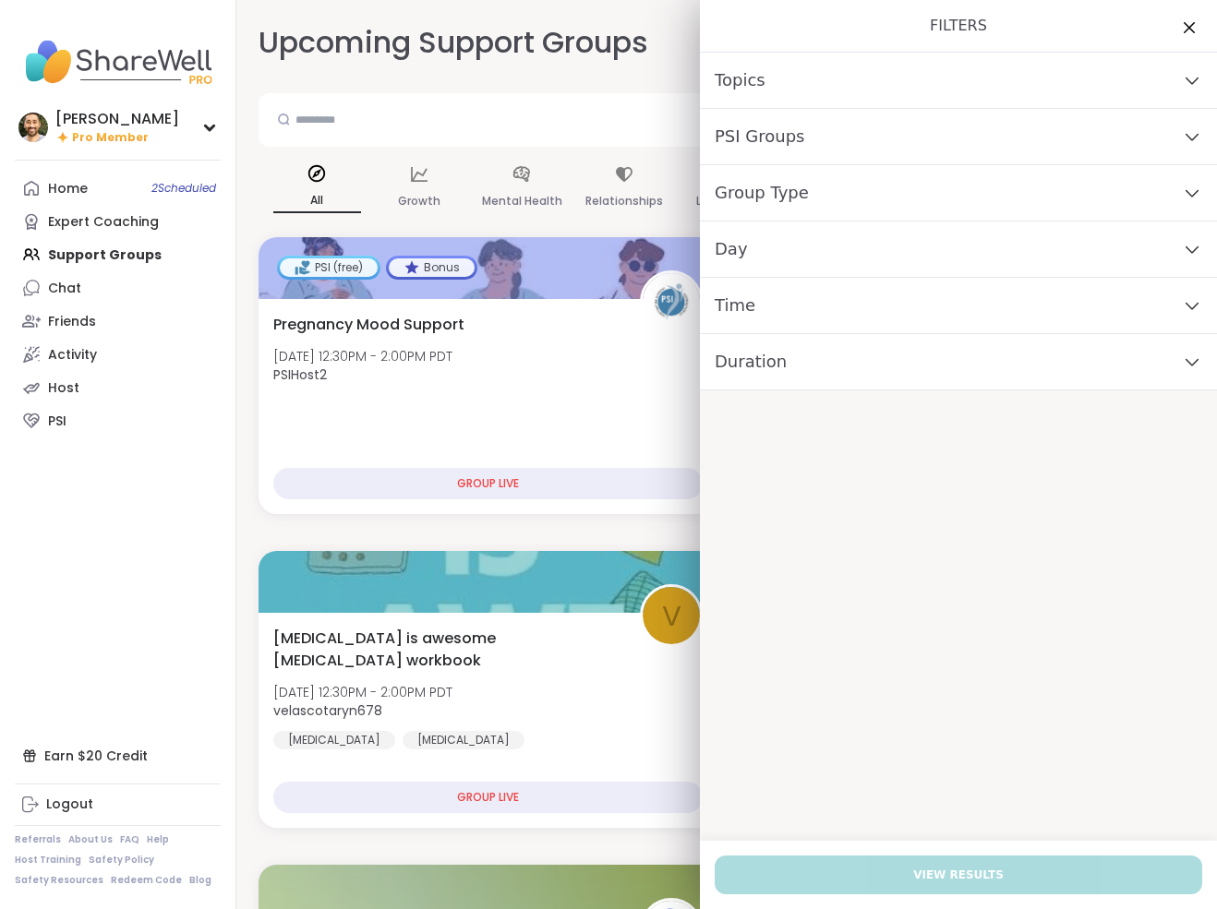
click at [811, 86] on div "Topics" at bounding box center [958, 81] width 517 height 56
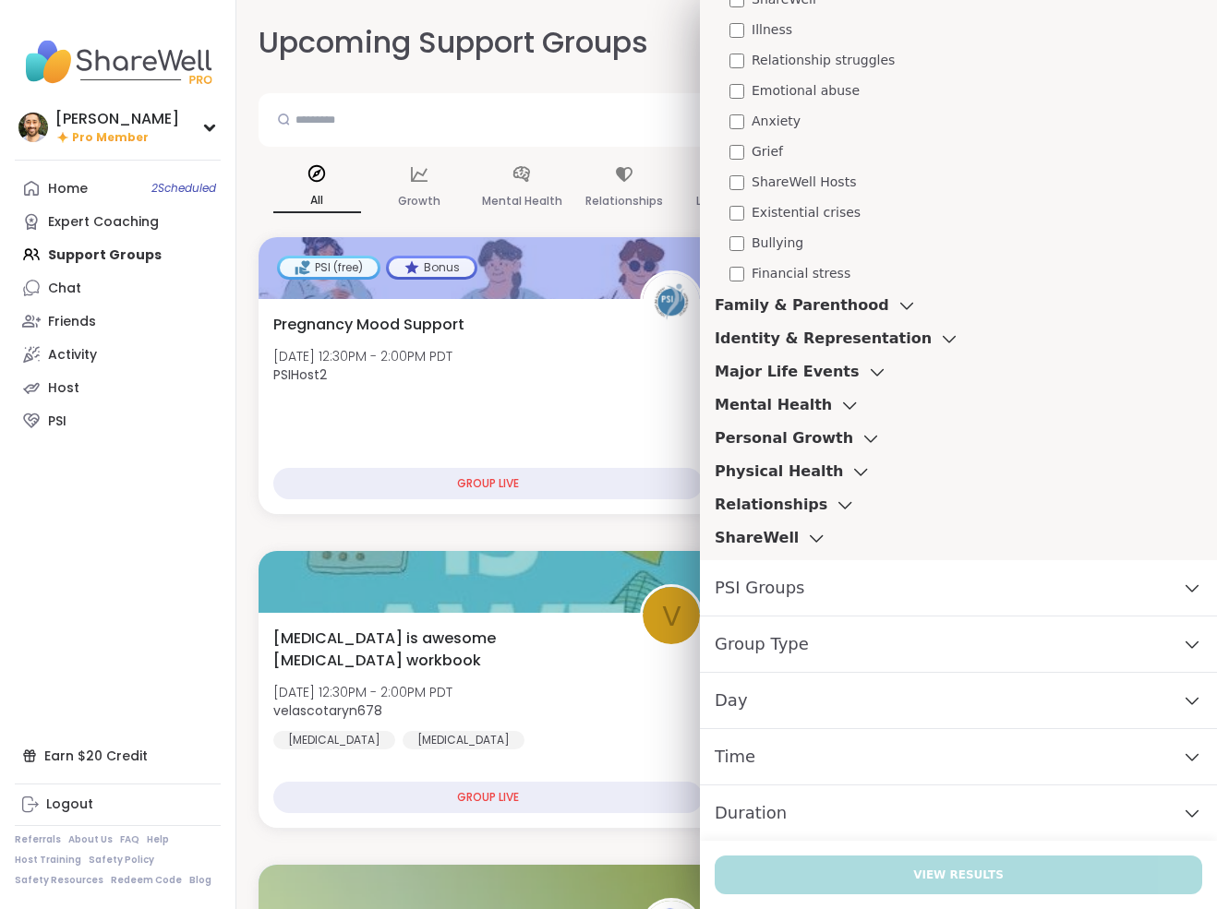
scroll to position [804, 0]
click at [813, 659] on div "Group Type" at bounding box center [958, 644] width 517 height 56
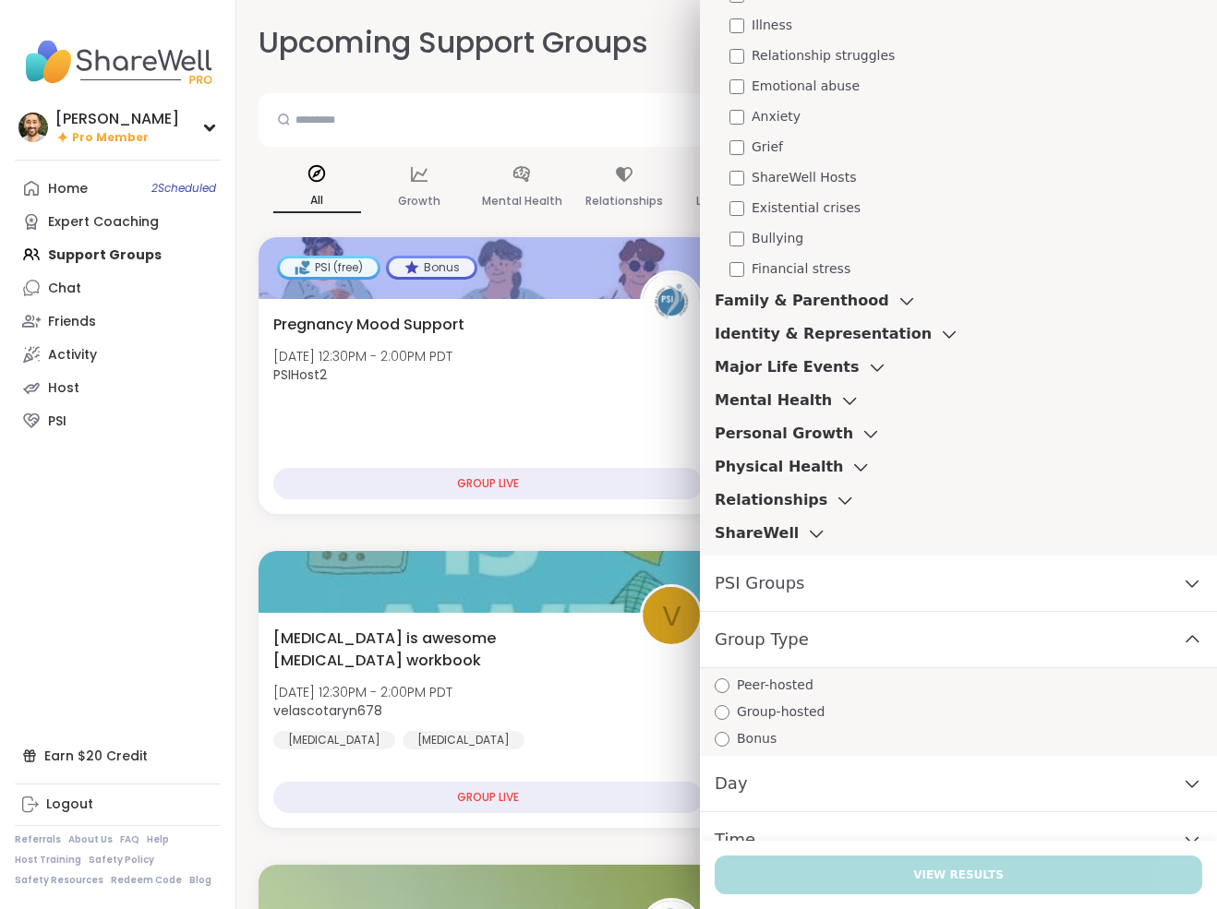
click at [805, 638] on div "Group Type" at bounding box center [958, 640] width 517 height 56
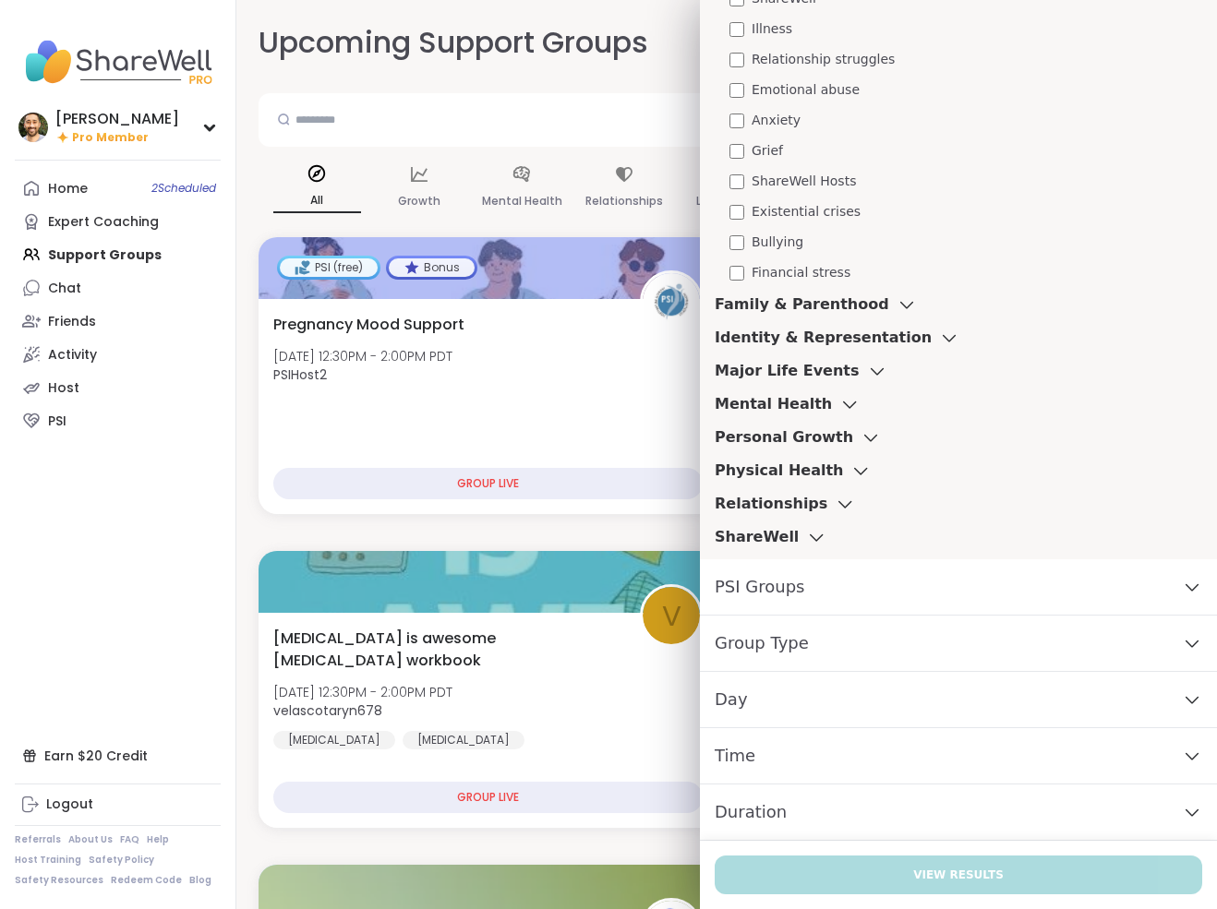
click at [791, 697] on div "Time" at bounding box center [958, 756] width 517 height 56
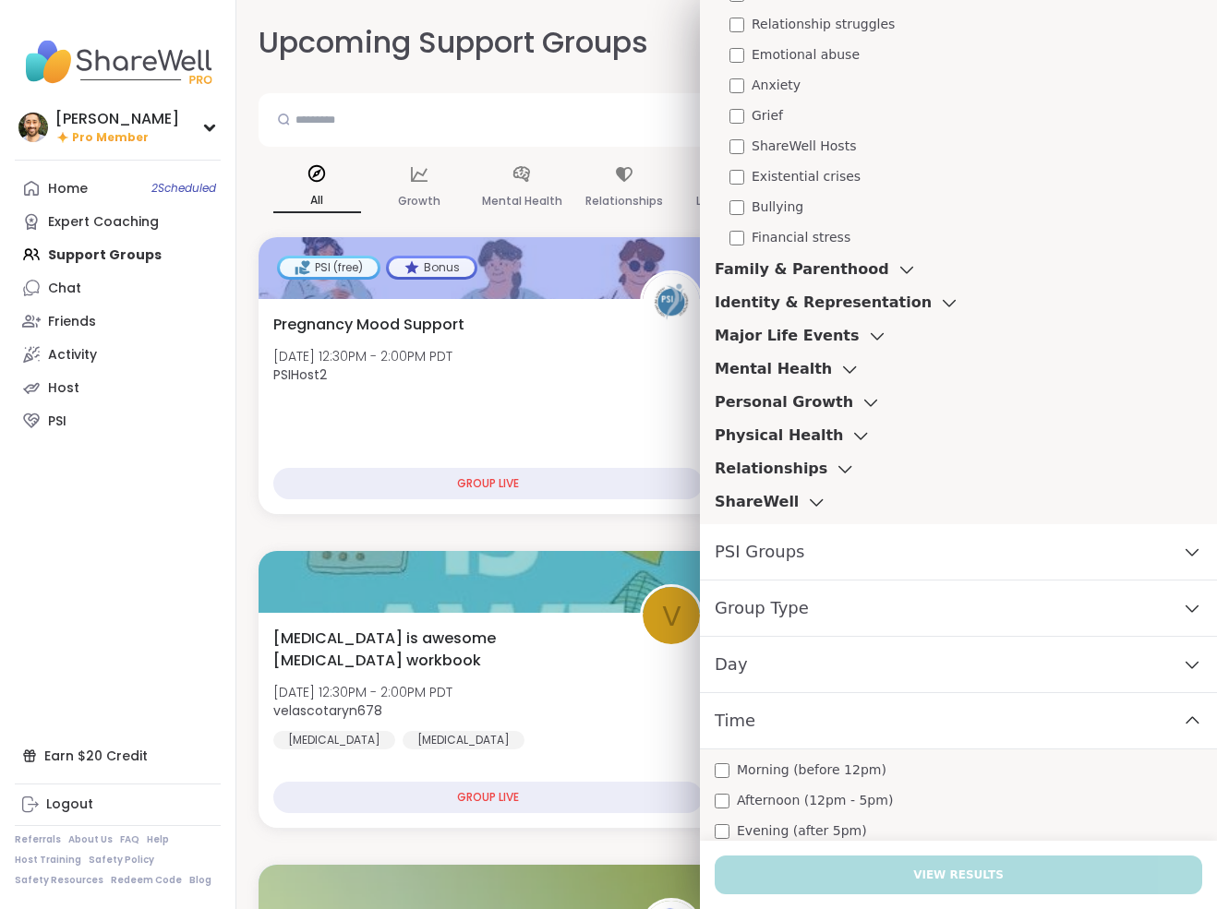
scroll to position [907, 0]
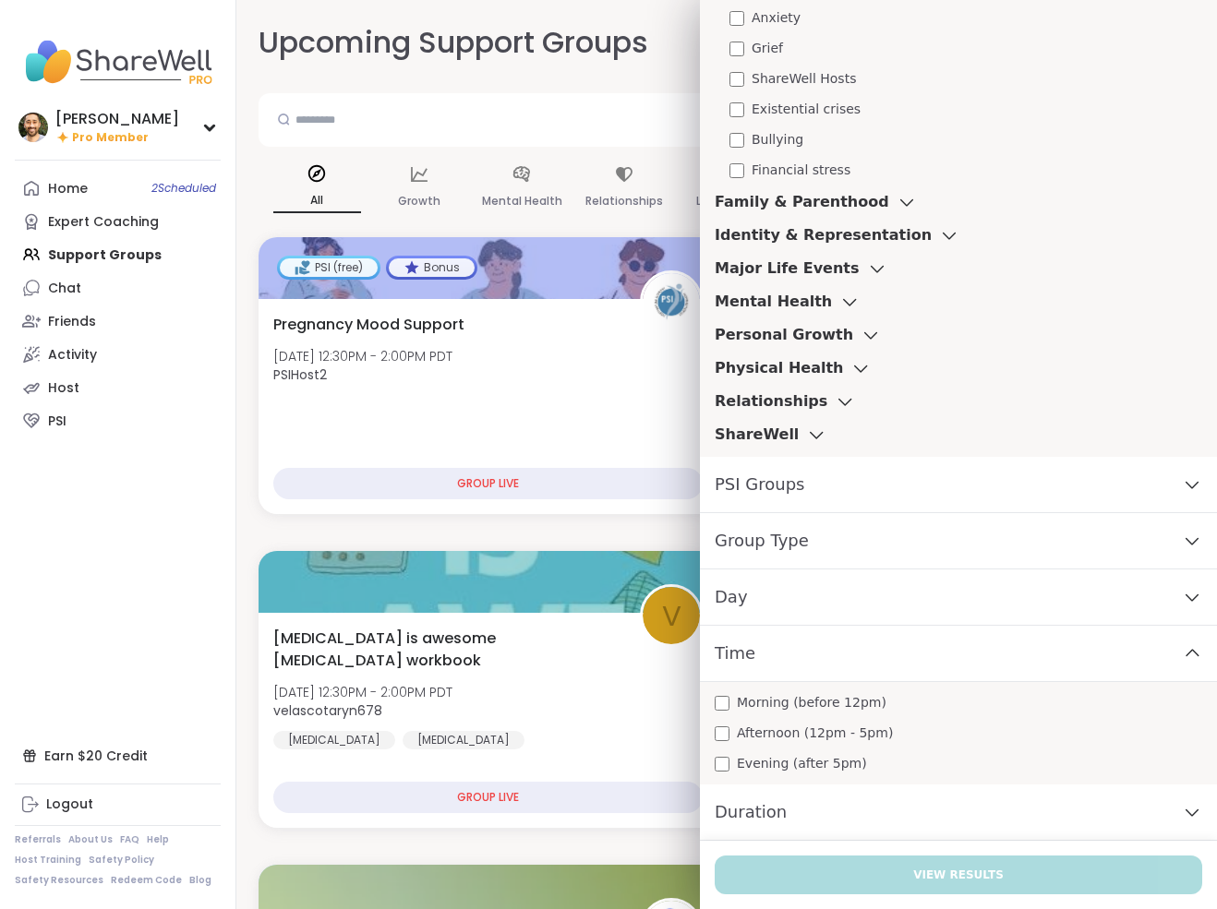
click at [899, 697] on div "Duration" at bounding box center [958, 813] width 517 height 56
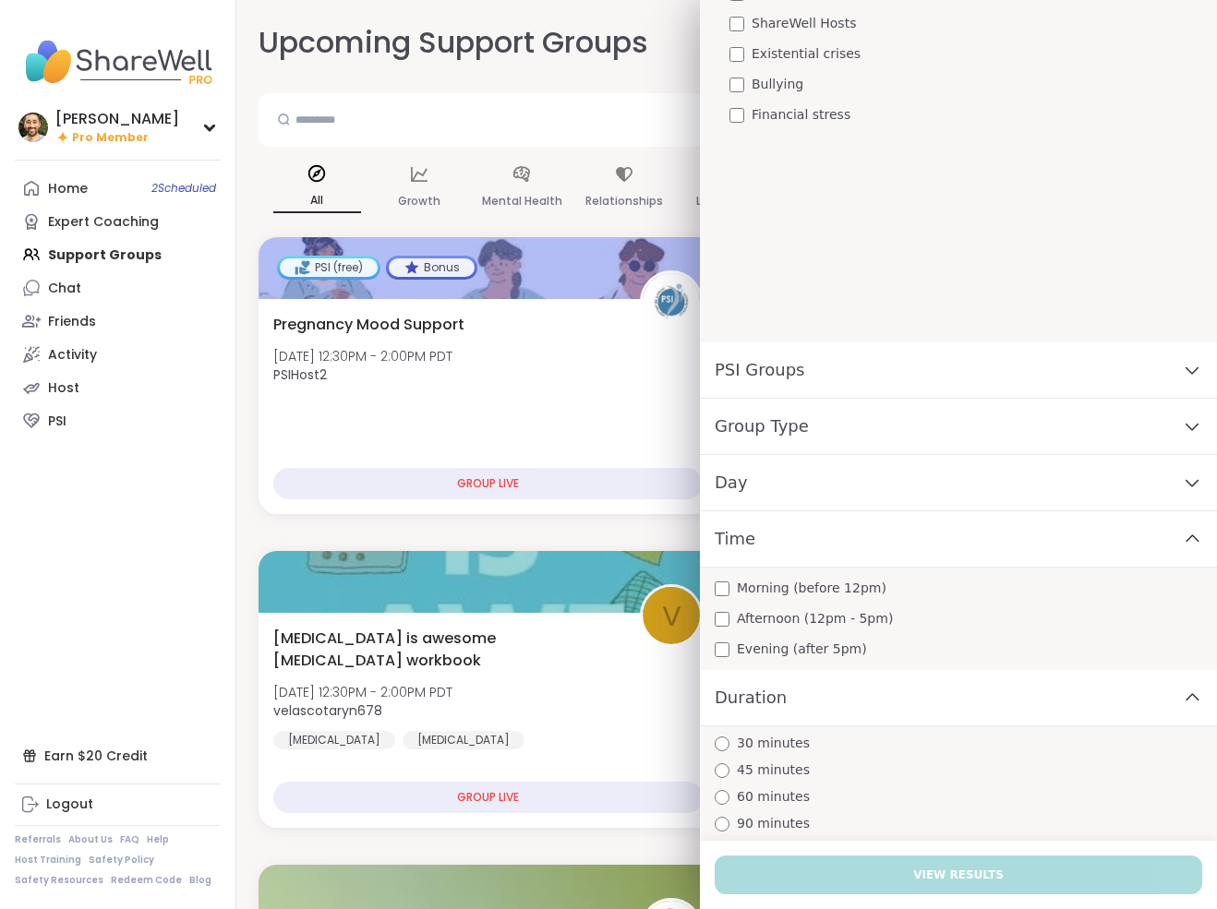
scroll to position [1021, 0]
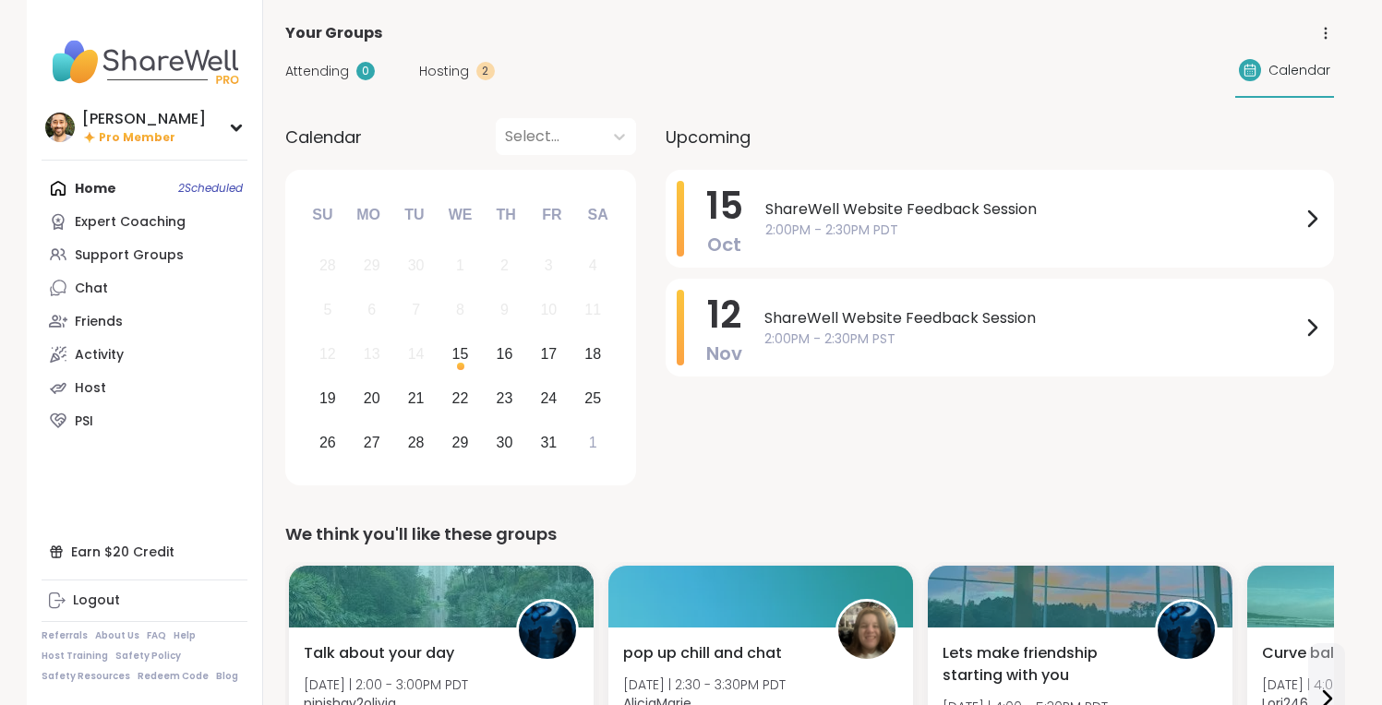
drag, startPoint x: 103, startPoint y: 279, endPoint x: 128, endPoint y: 267, distance: 27.7
click at [103, 280] on div "Chat" at bounding box center [91, 289] width 33 height 18
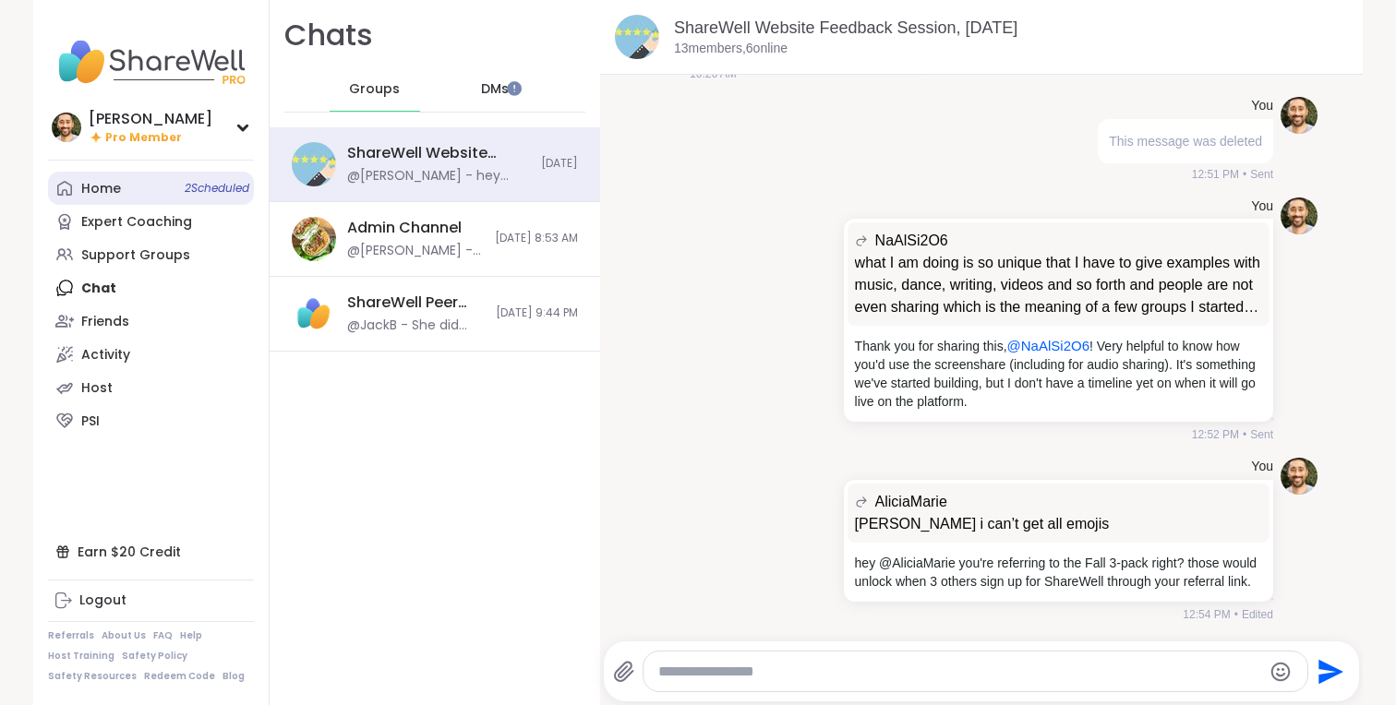
click at [126, 190] on link "Home 2 Scheduled" at bounding box center [151, 188] width 206 height 33
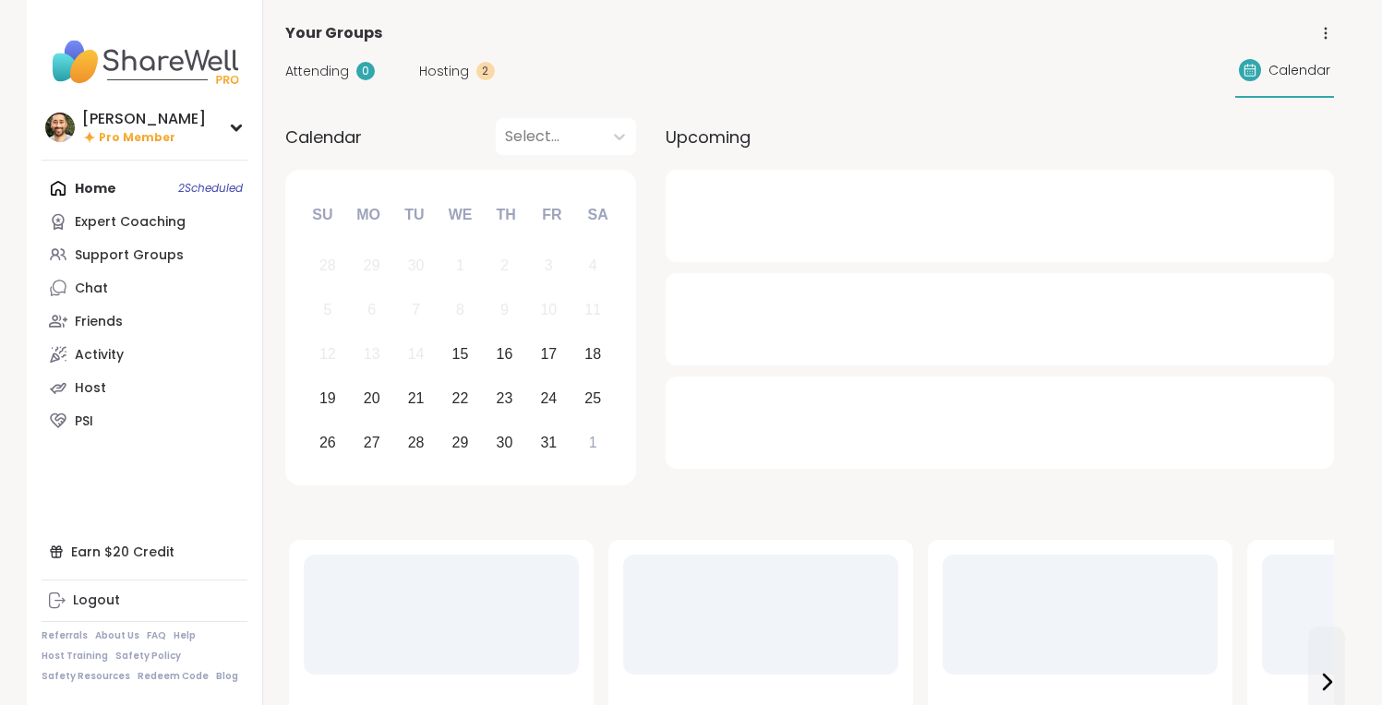
click at [440, 67] on span "Hosting" at bounding box center [444, 71] width 50 height 19
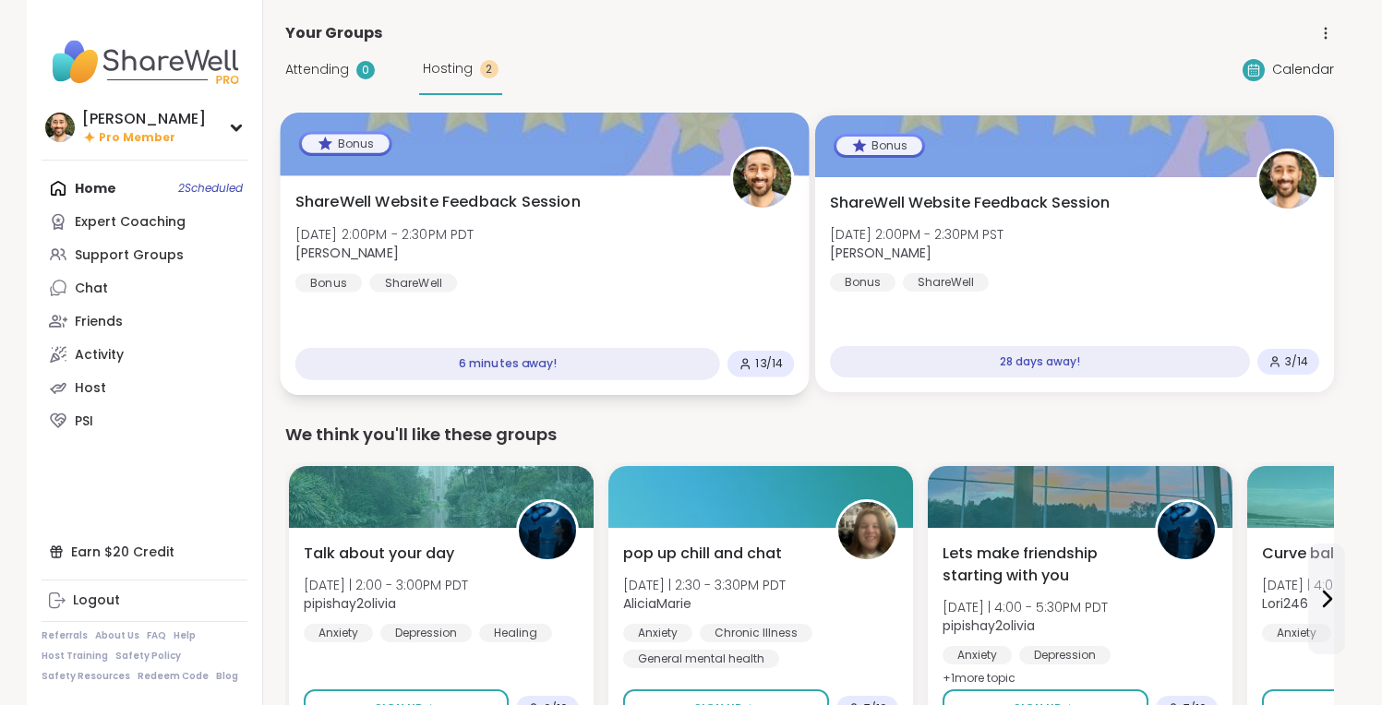
click at [565, 214] on div "ShareWell Website Feedback Session Wed, Oct 15 | 2:00PM - 2:30PM PDT brett Bonu…" at bounding box center [543, 242] width 499 height 102
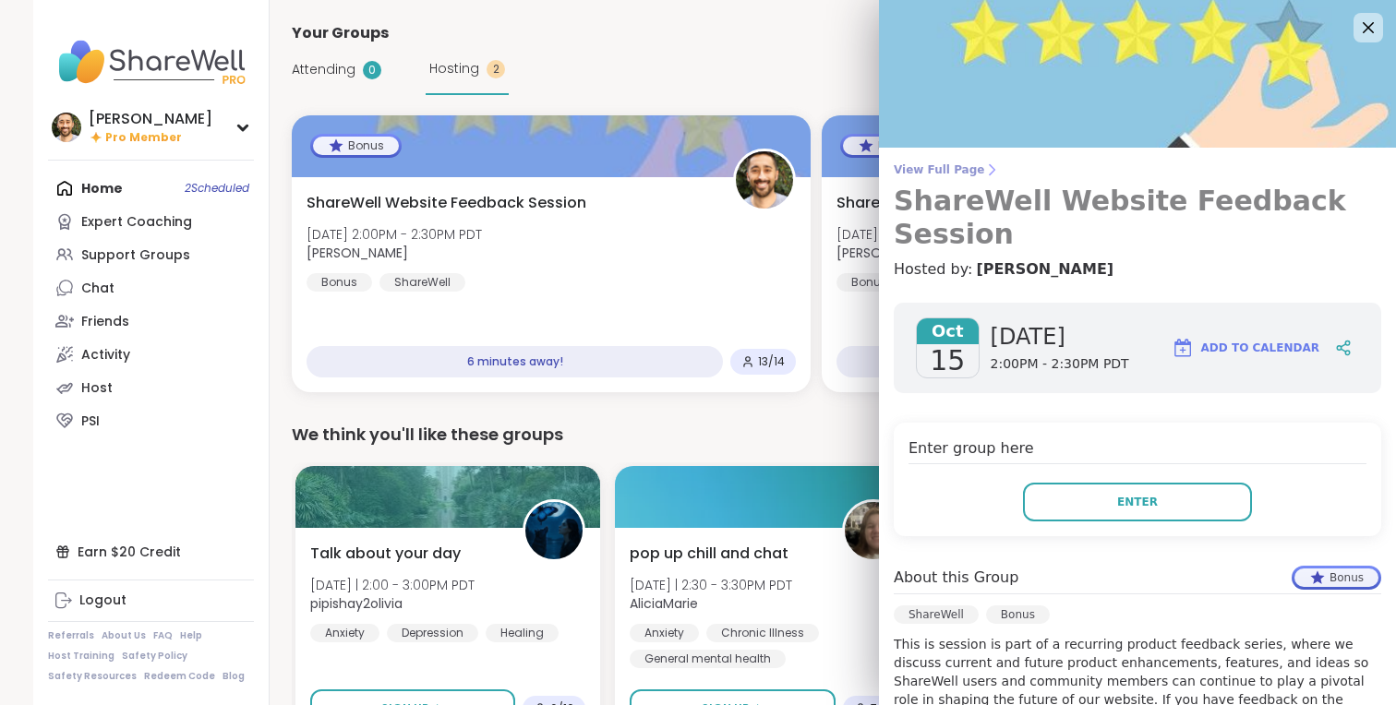
click at [922, 168] on span "View Full Page" at bounding box center [1137, 169] width 487 height 15
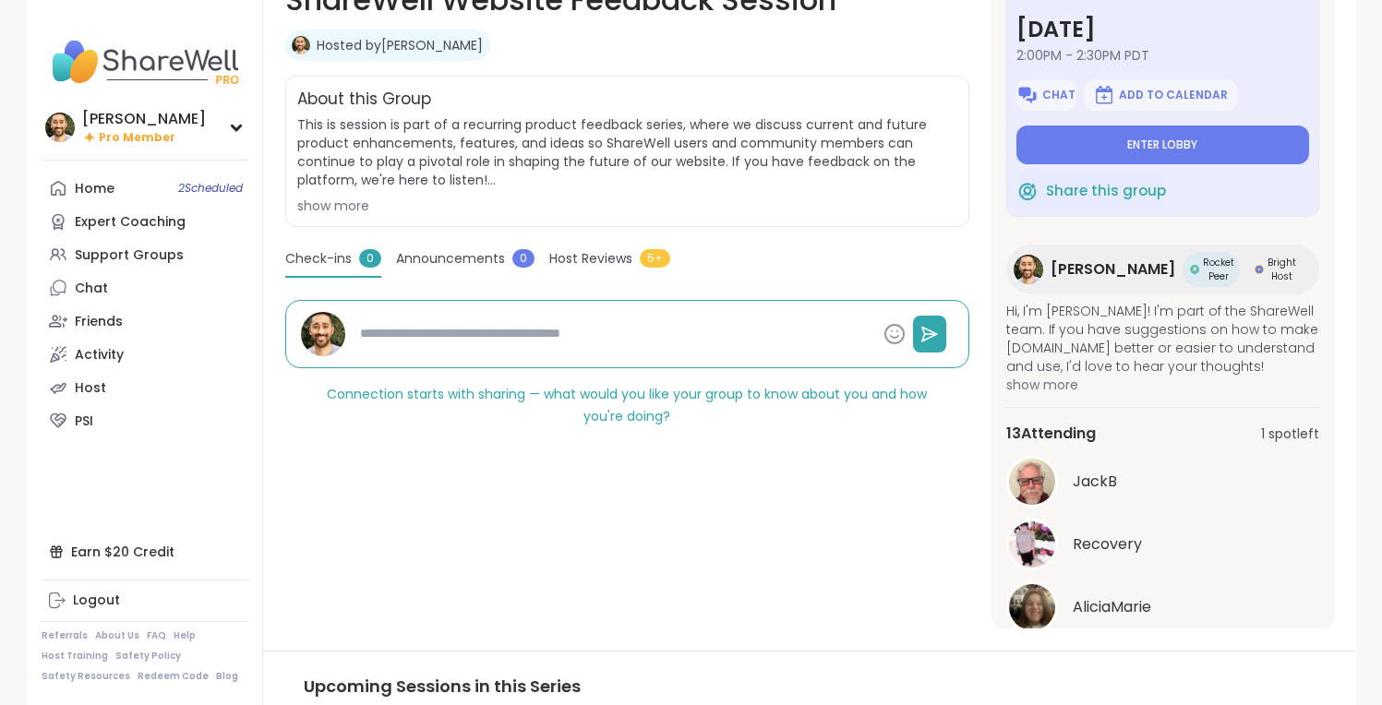
scroll to position [78, 0]
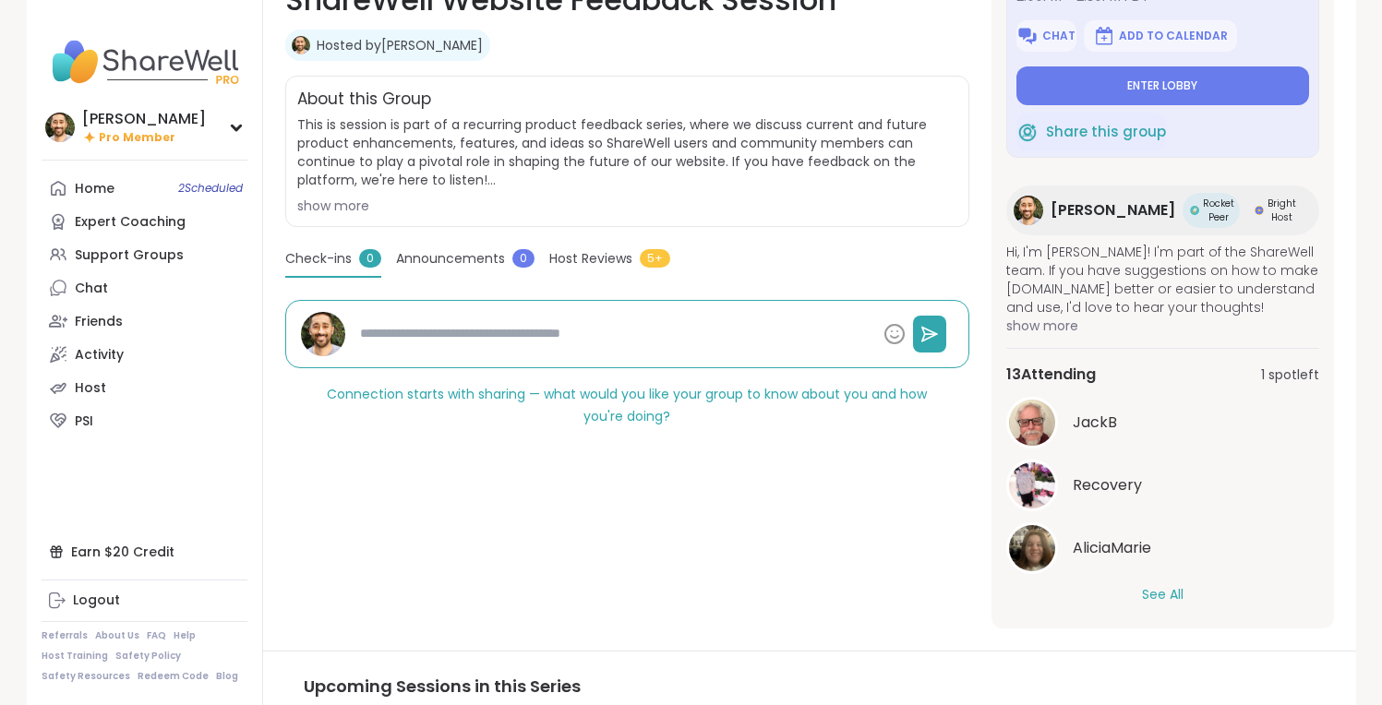
click at [1155, 600] on div "13 Attending 1 spot left JackB Recovery AliciaMarie See All" at bounding box center [1162, 483] width 313 height 271
click at [1158, 590] on button "See All" at bounding box center [1163, 594] width 42 height 19
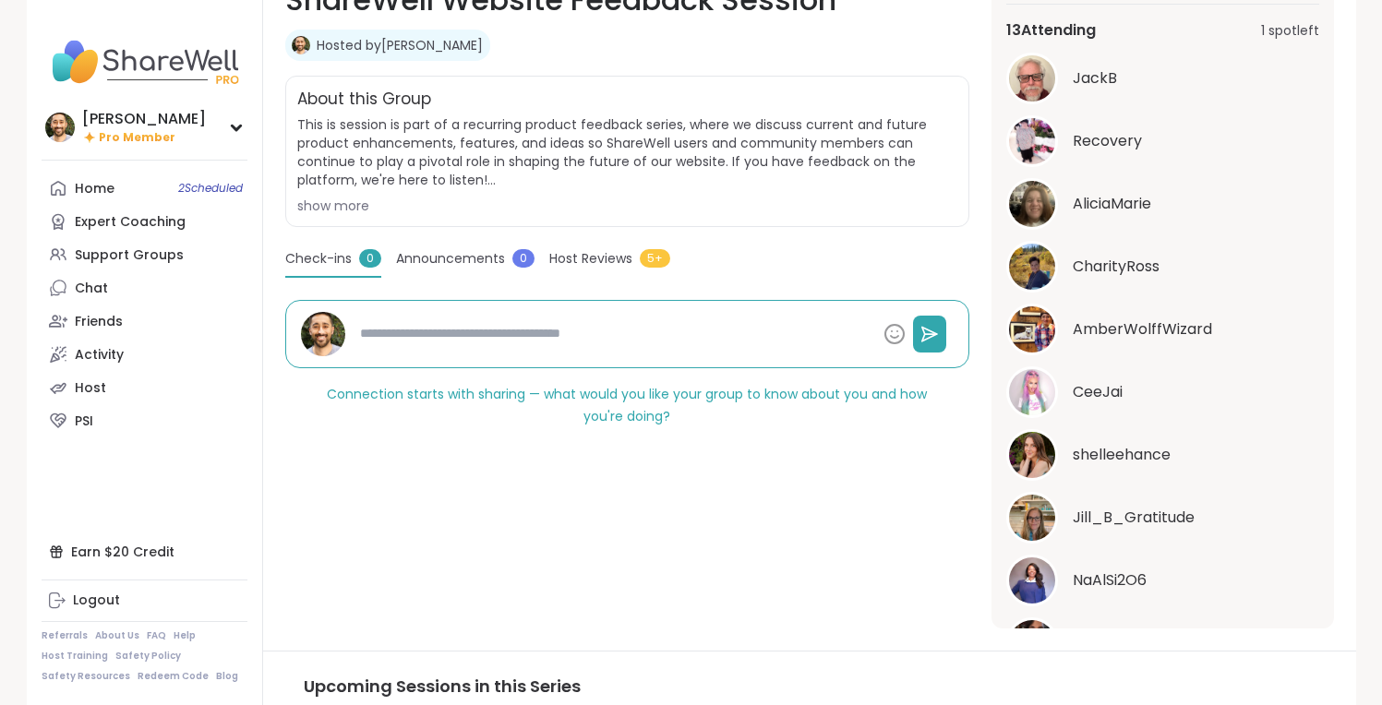
scroll to position [706, 0]
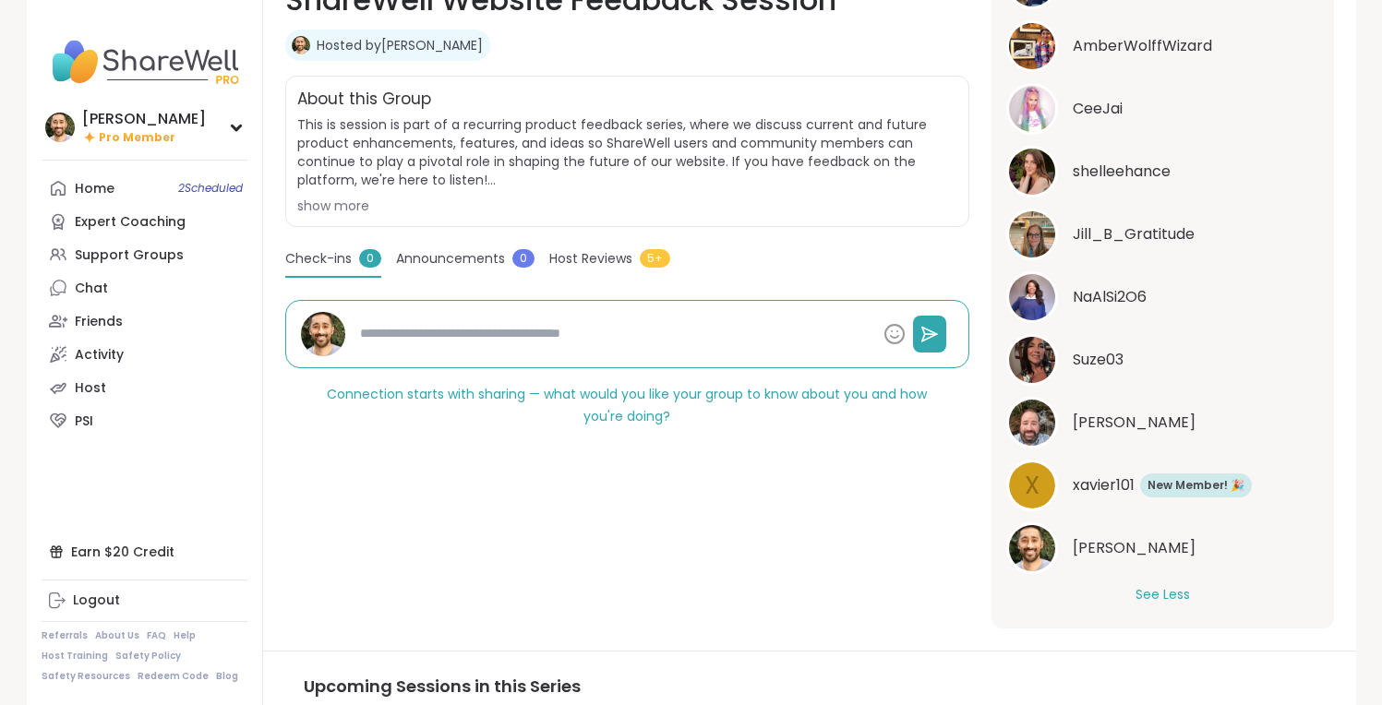
click at [1040, 355] on img at bounding box center [1032, 360] width 46 height 46
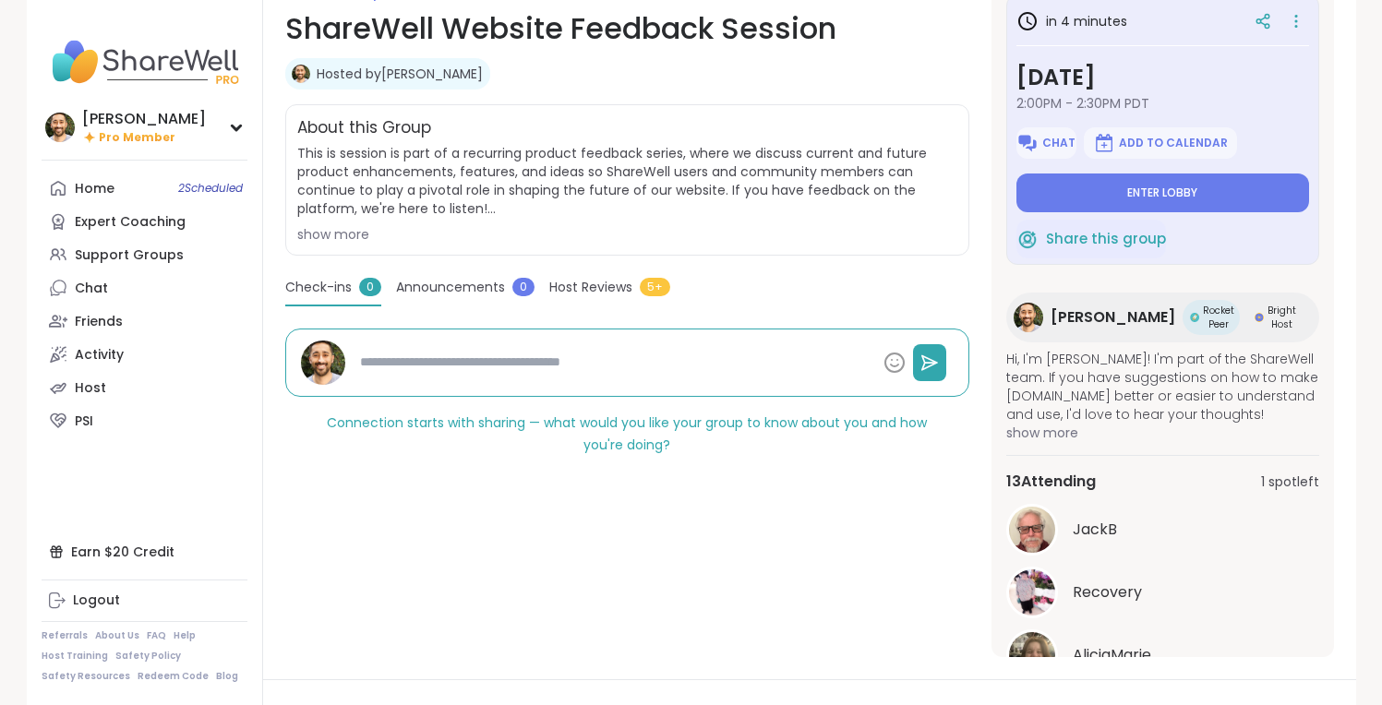
scroll to position [295, 0]
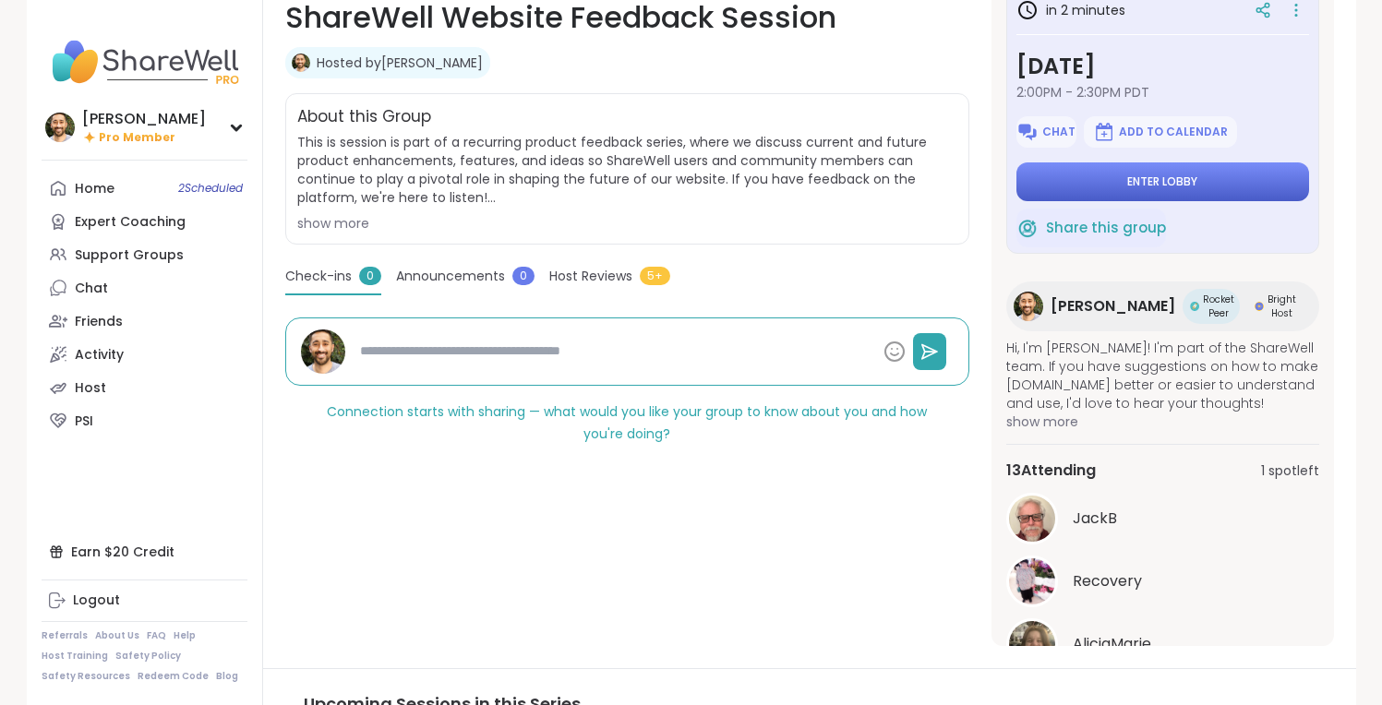
click at [1065, 175] on button "Enter lobby" at bounding box center [1162, 181] width 293 height 39
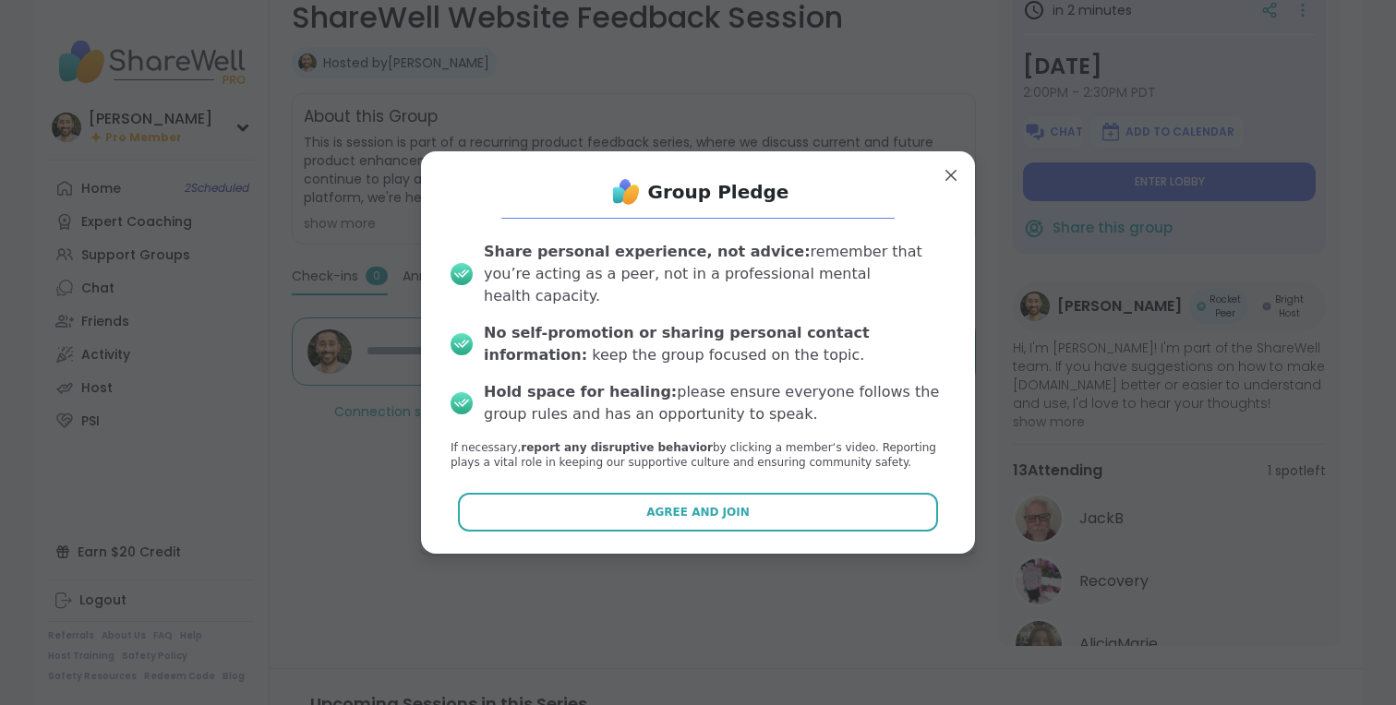
click at [660, 480] on div "Group Pledge Share personal experience, not advice: remember that you’re acting…" at bounding box center [698, 352] width 524 height 373
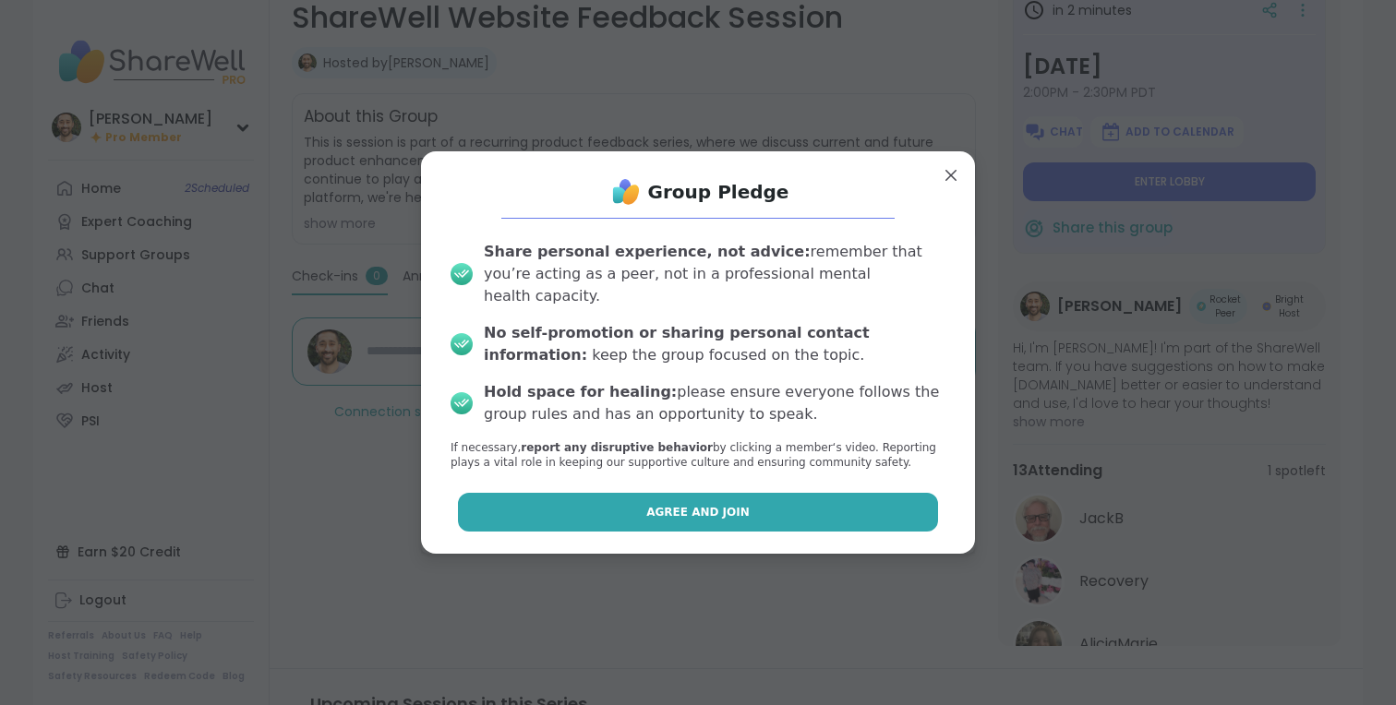
click at [654, 504] on span "Agree and Join" at bounding box center [697, 512] width 103 height 17
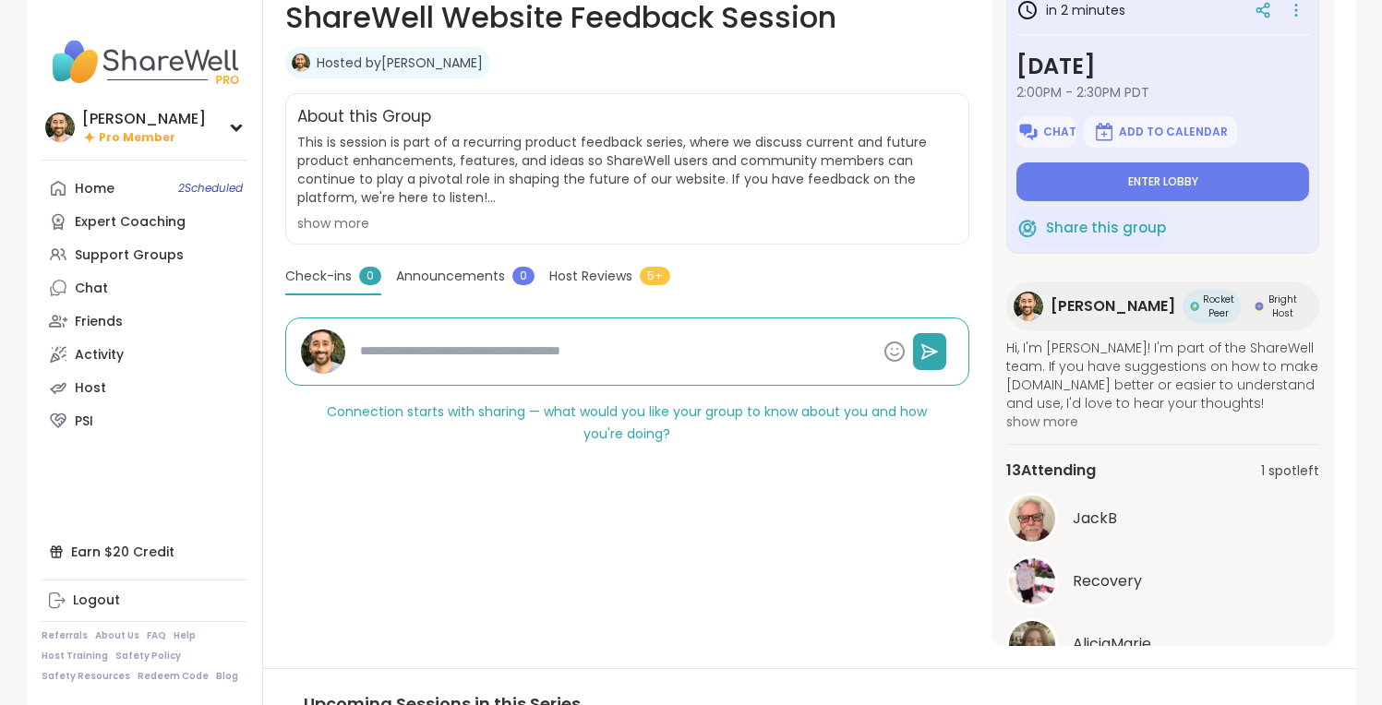
type textarea "*"
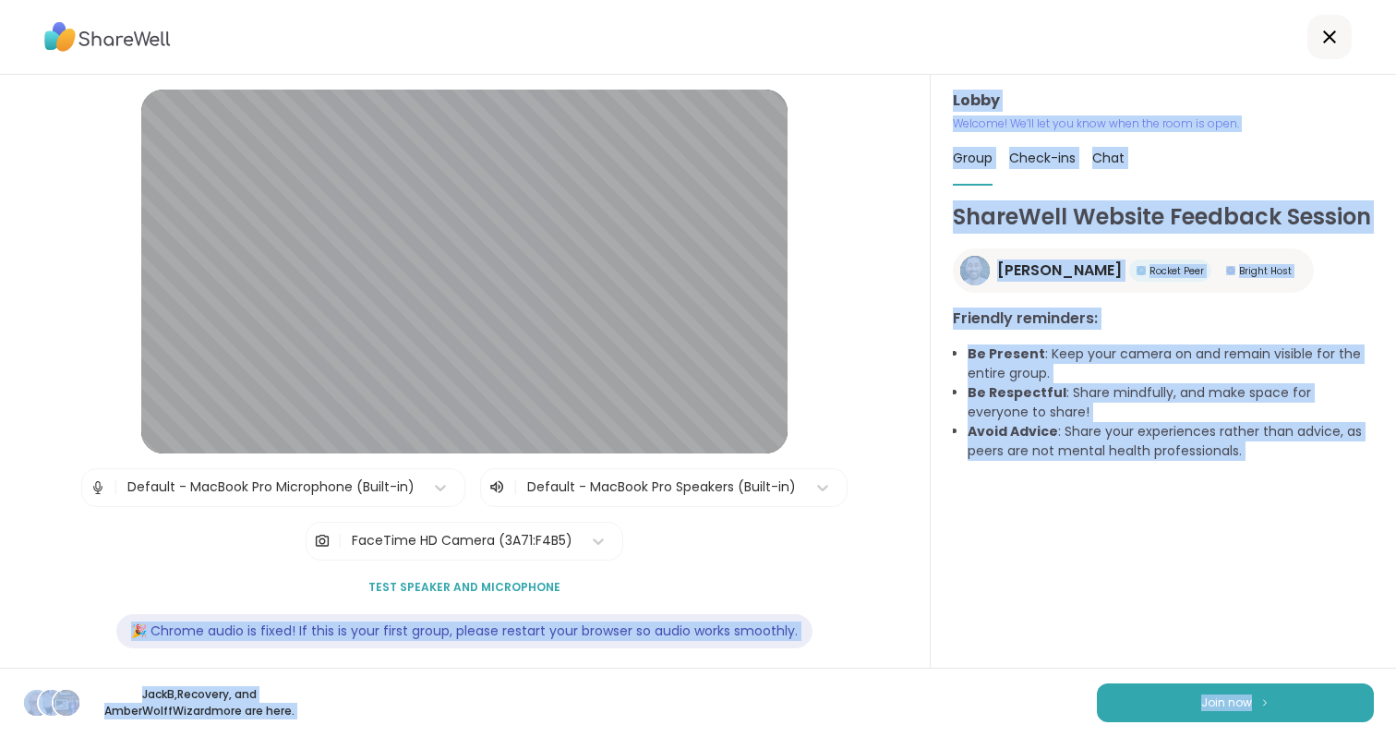
drag, startPoint x: 1183, startPoint y: 727, endPoint x: 463, endPoint y: 628, distance: 726.8
click at [499, 611] on div "Lobby | Default - MacBook Pro Microphone (Built-in) | Default - MacBook Pro Spe…" at bounding box center [698, 368] width 1396 height 737
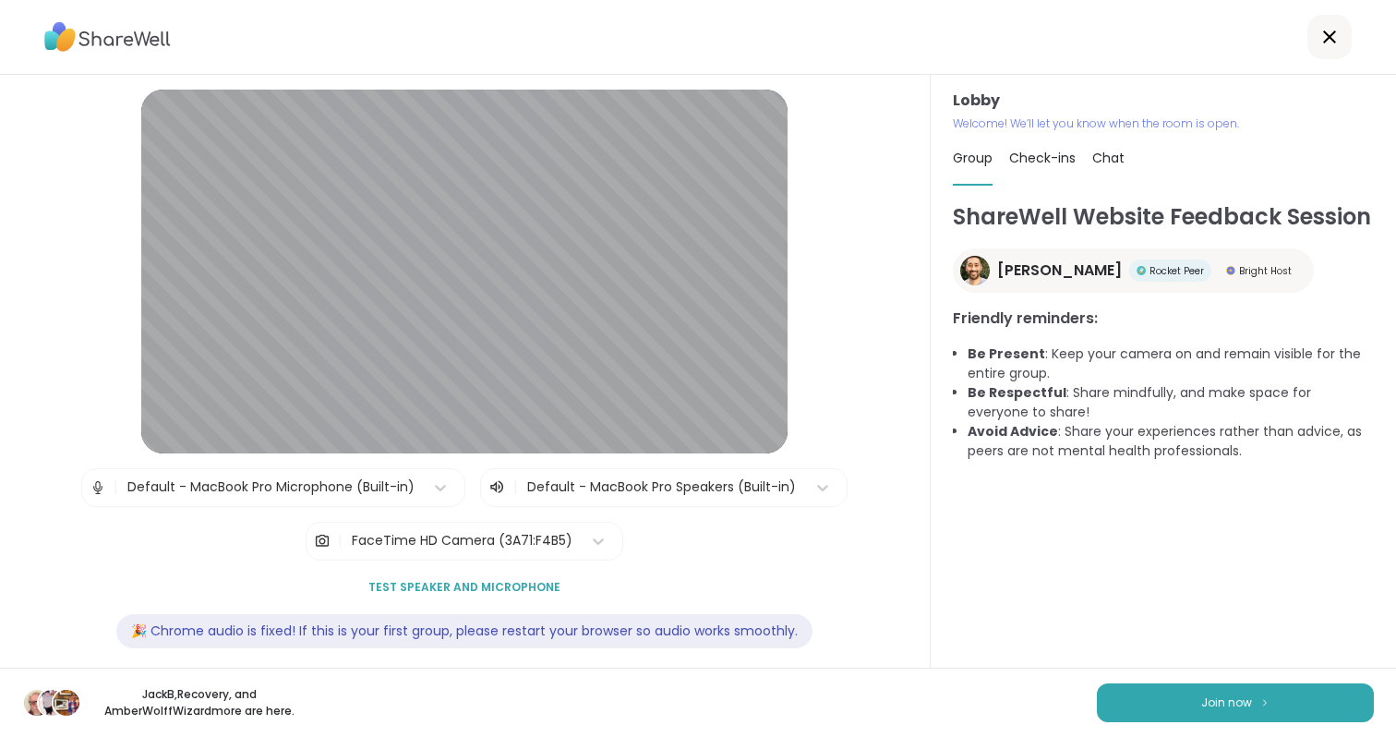
click at [228, 578] on div "Lobby | Default - MacBook Pro Microphone (Built-in) | Default - MacBook Pro Spe…" at bounding box center [464, 380] width 836 height 581
click at [1248, 704] on button "Join now" at bounding box center [1235, 702] width 277 height 39
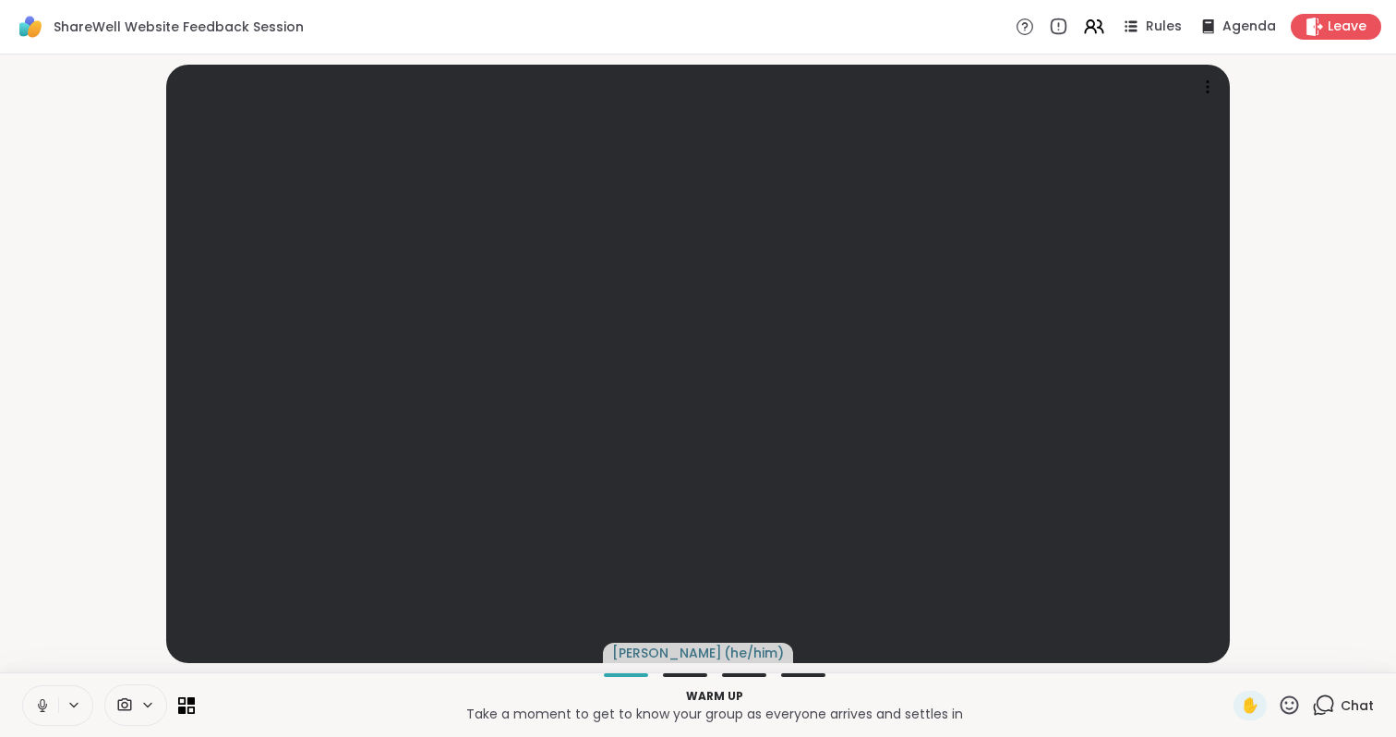
click at [138, 704] on span at bounding box center [122, 705] width 35 height 18
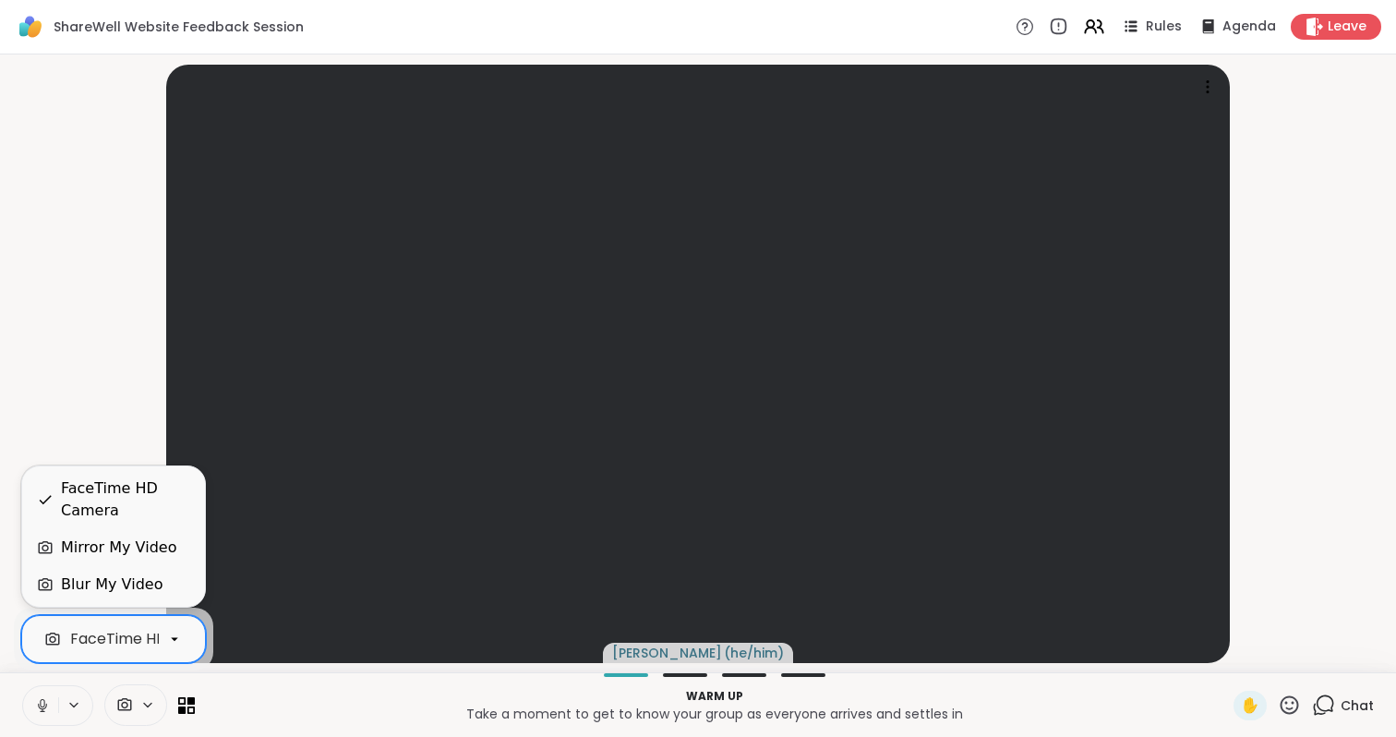
click at [166, 634] on icon at bounding box center [174, 638] width 17 height 17
click at [110, 572] on div "Blur My Video" at bounding box center [113, 584] width 183 height 37
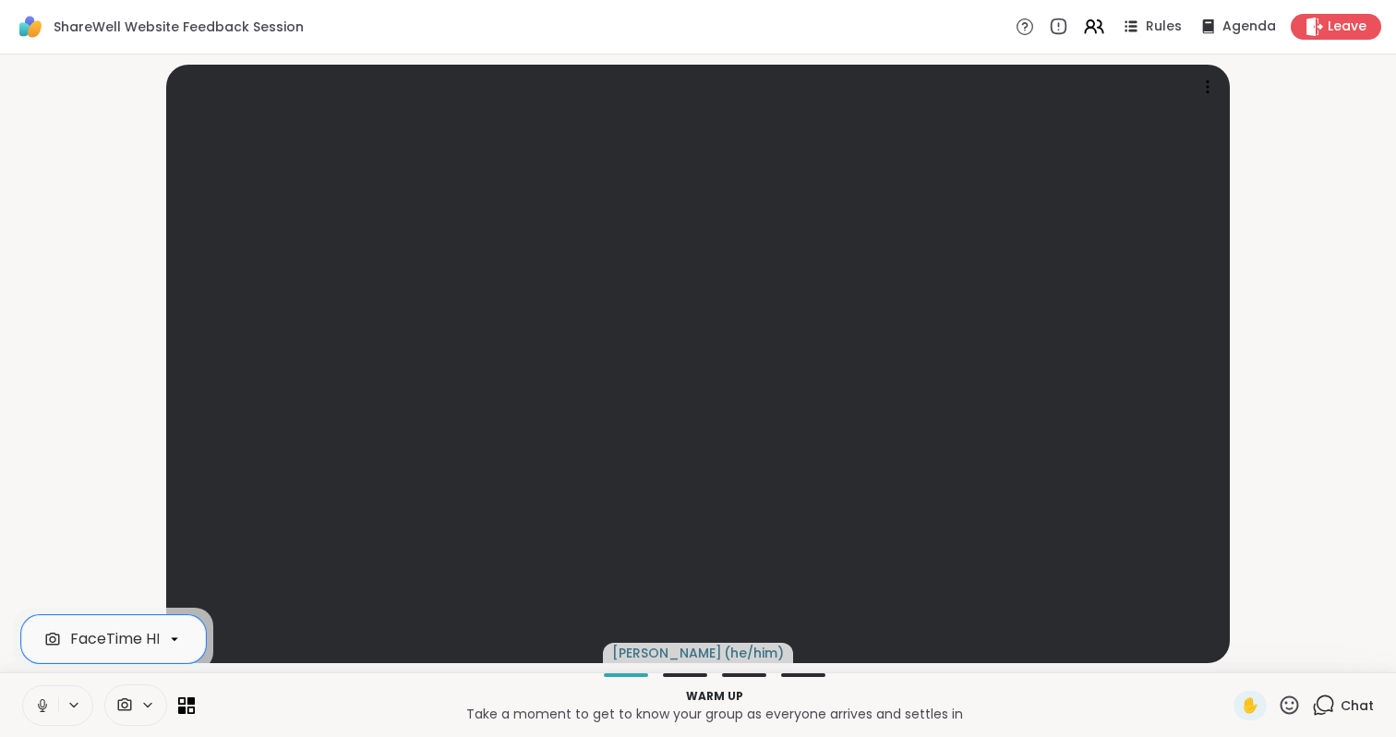
click at [89, 338] on video-player-container "brett ( he/him )" at bounding box center [698, 363] width 1374 height 603
click at [1312, 703] on icon at bounding box center [1323, 704] width 23 height 23
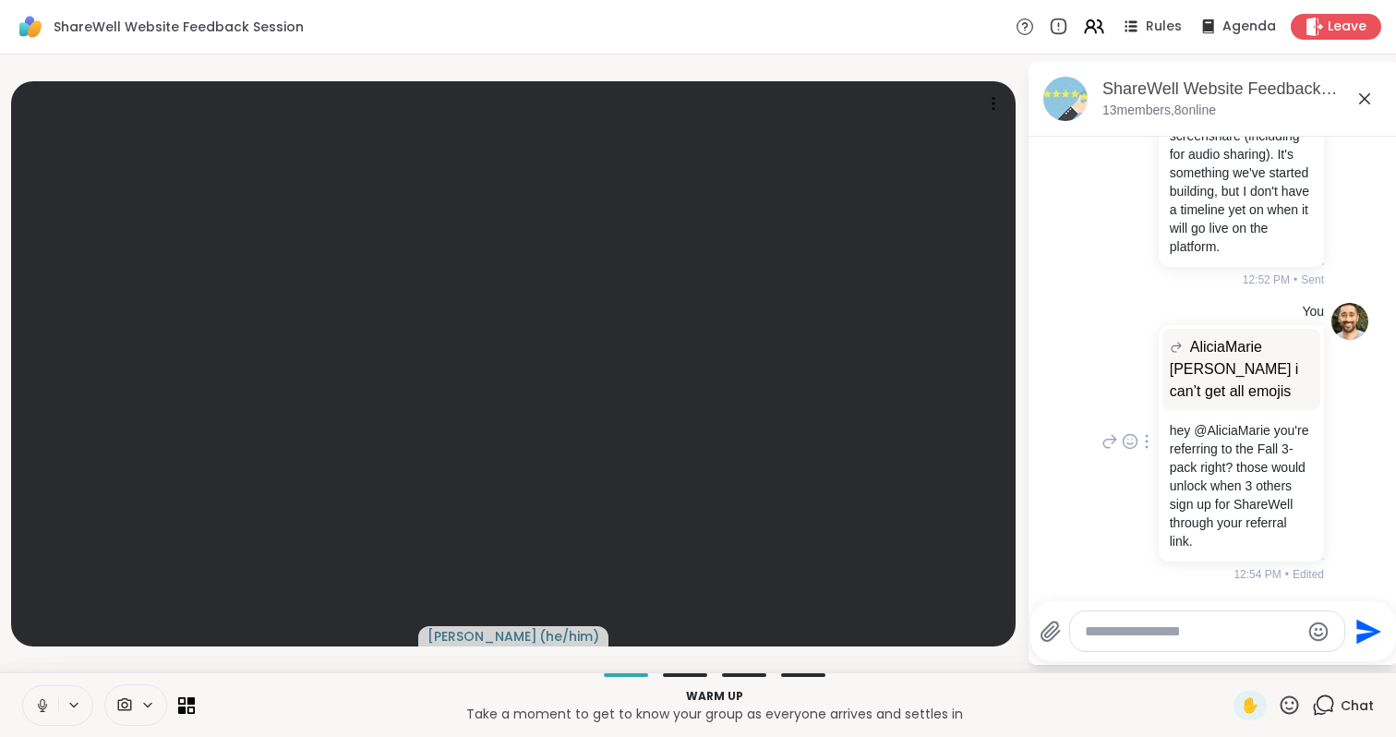
scroll to position [2732, 0]
click at [1107, 634] on textarea "Type your message" at bounding box center [1192, 631] width 215 height 18
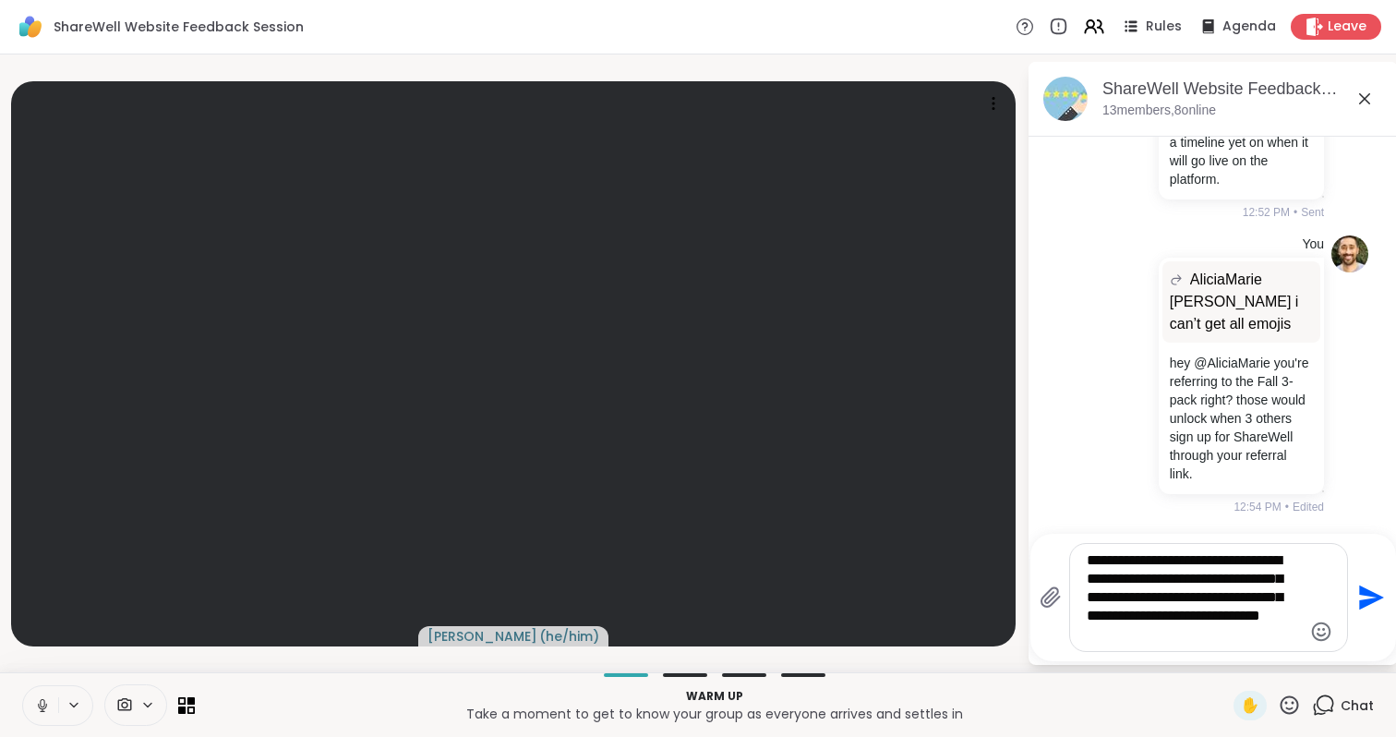
paste textarea "Type your message"
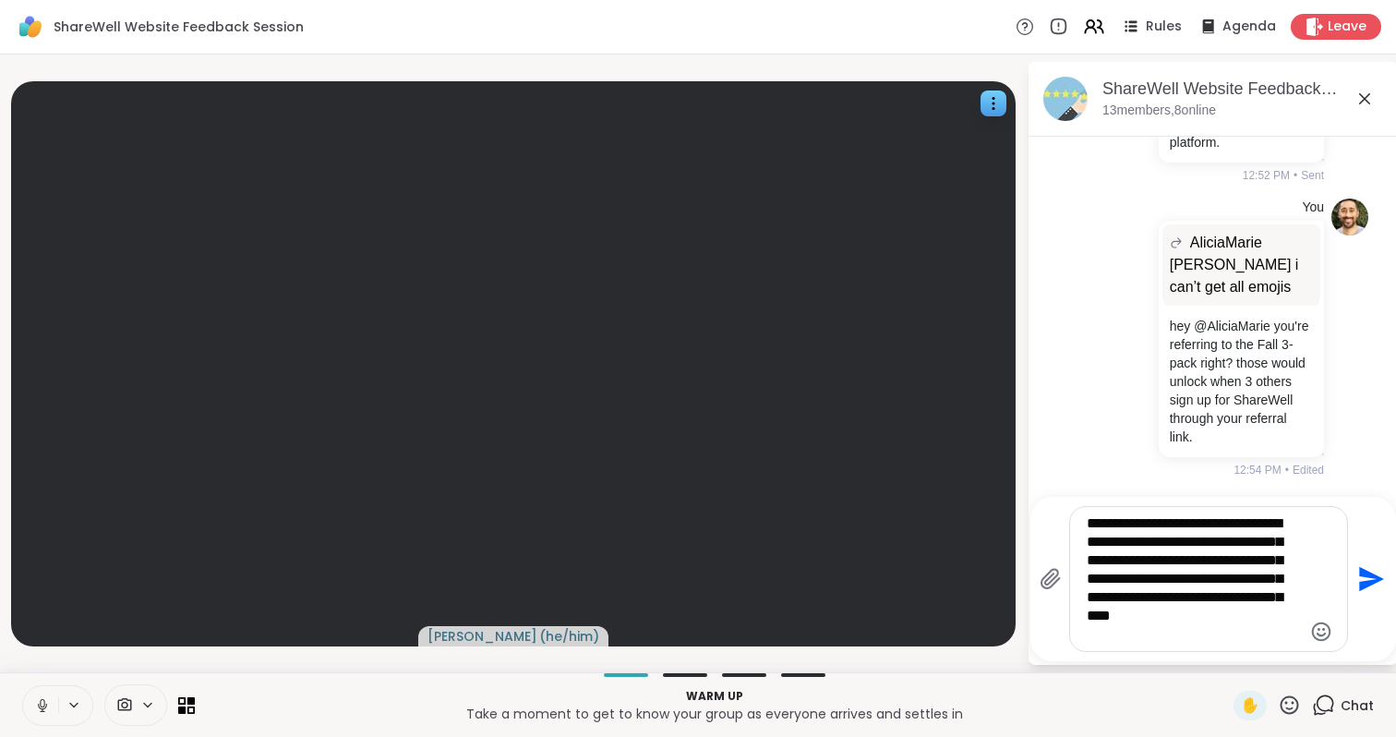
type textarea "**********"
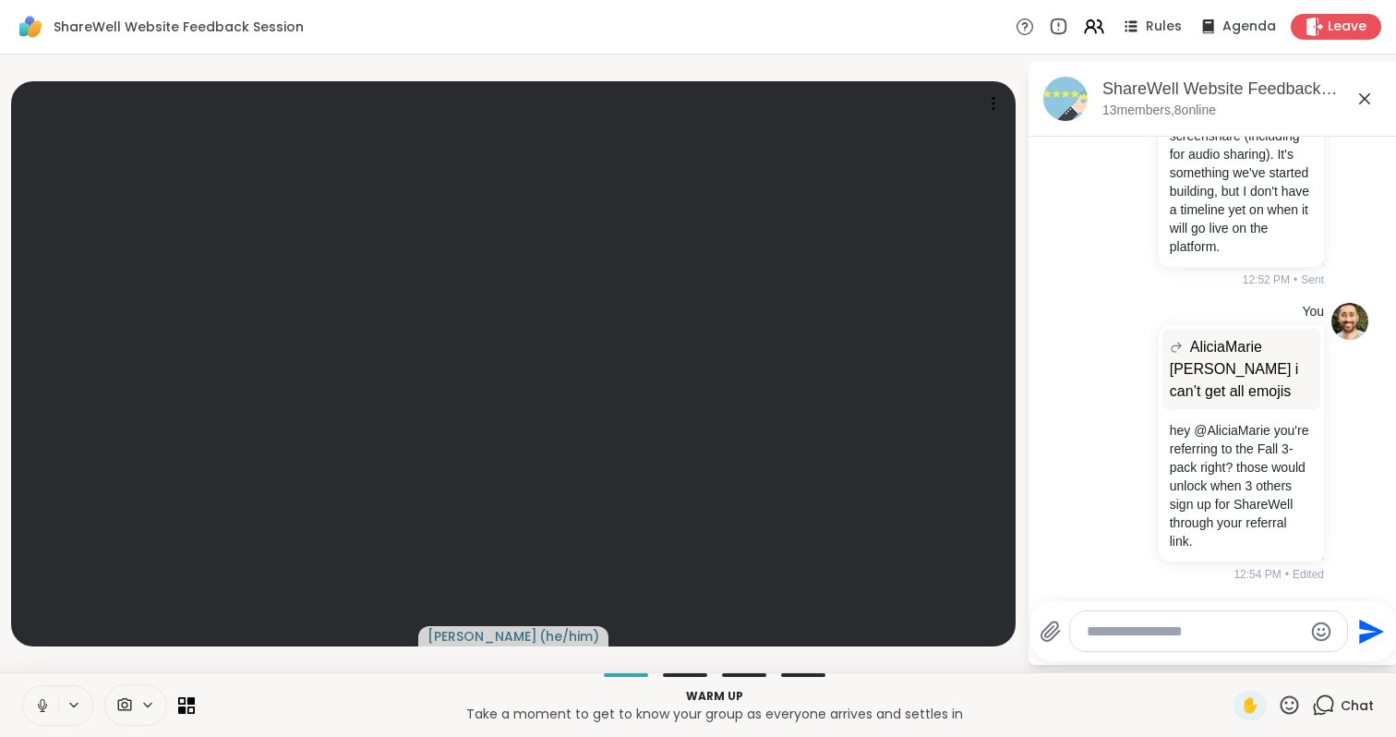
scroll to position [2997, 0]
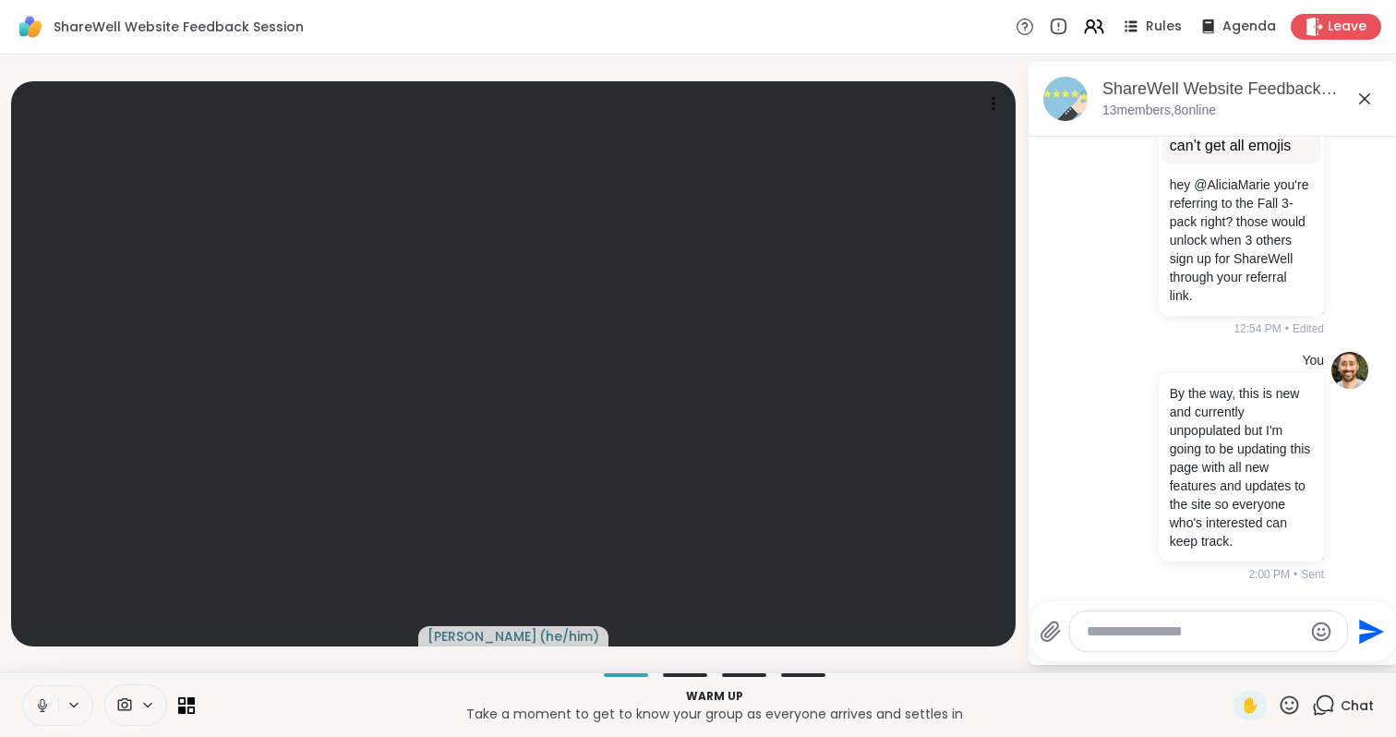
paste textarea "**********"
type textarea "**********"
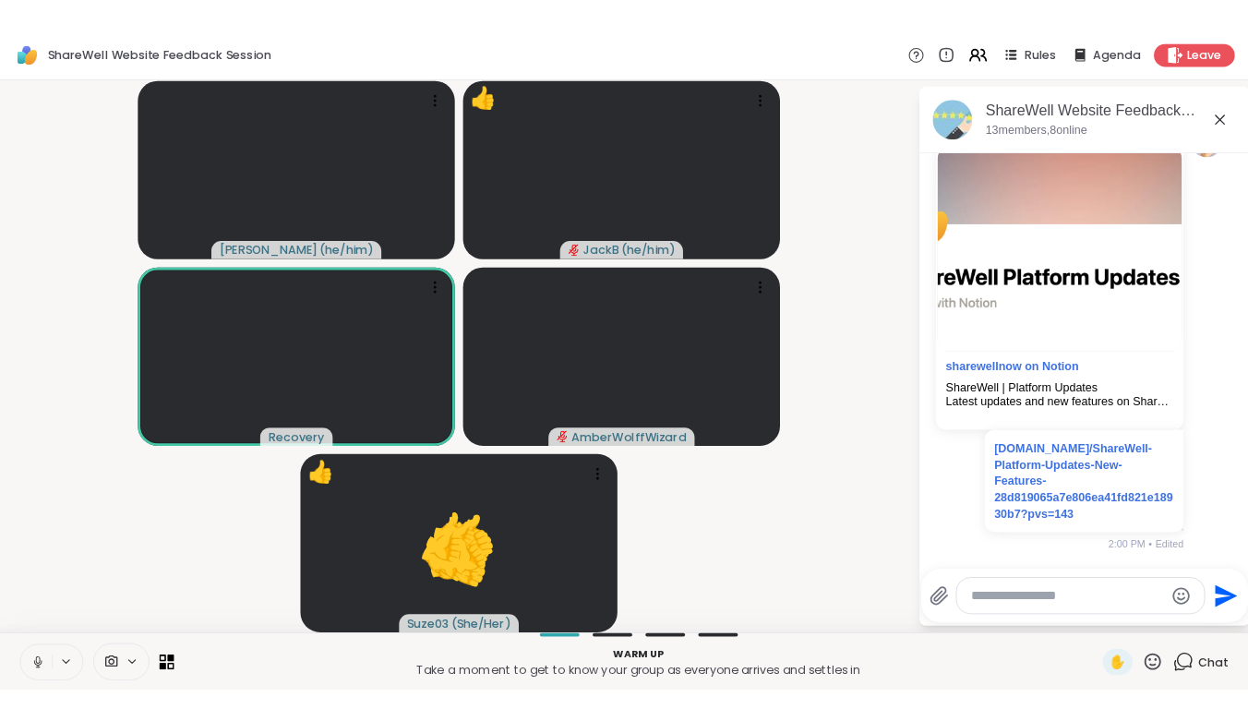
scroll to position [3445, 0]
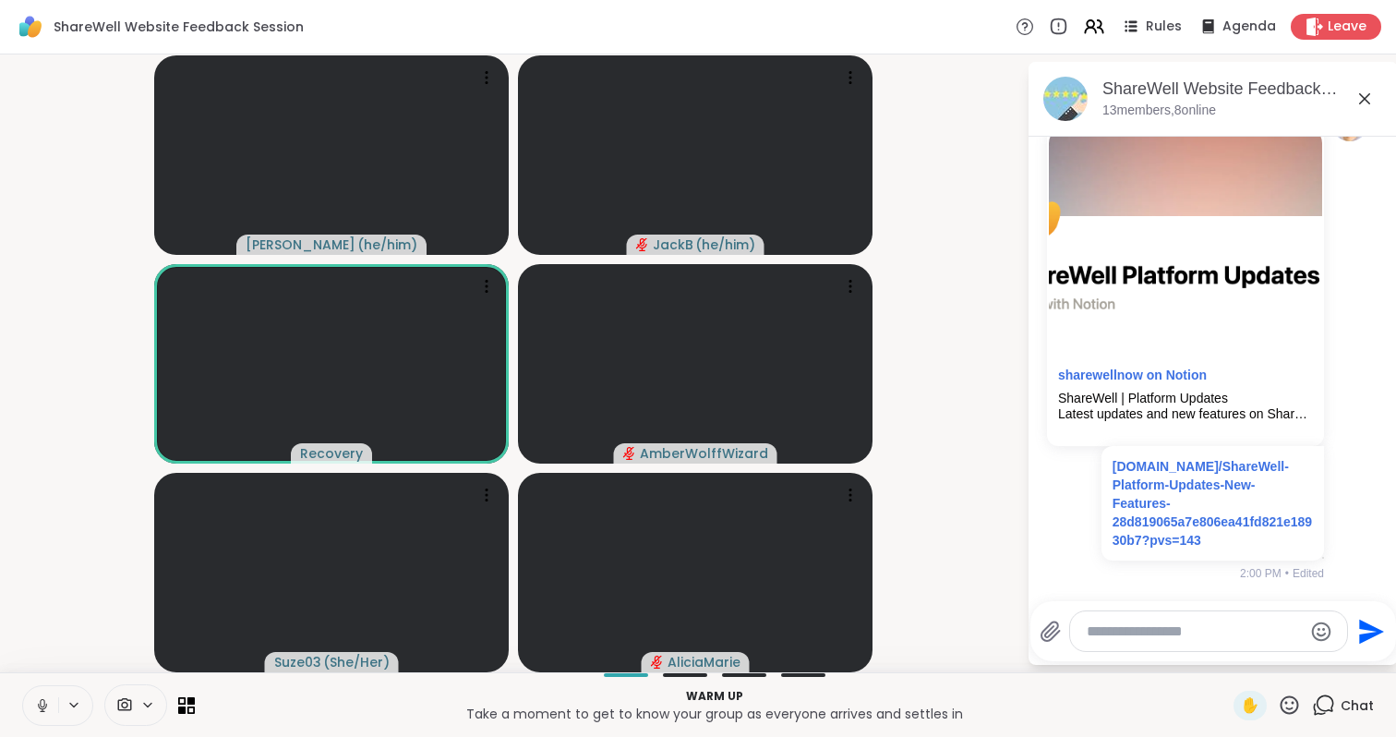
click at [1366, 96] on icon at bounding box center [1364, 98] width 11 height 11
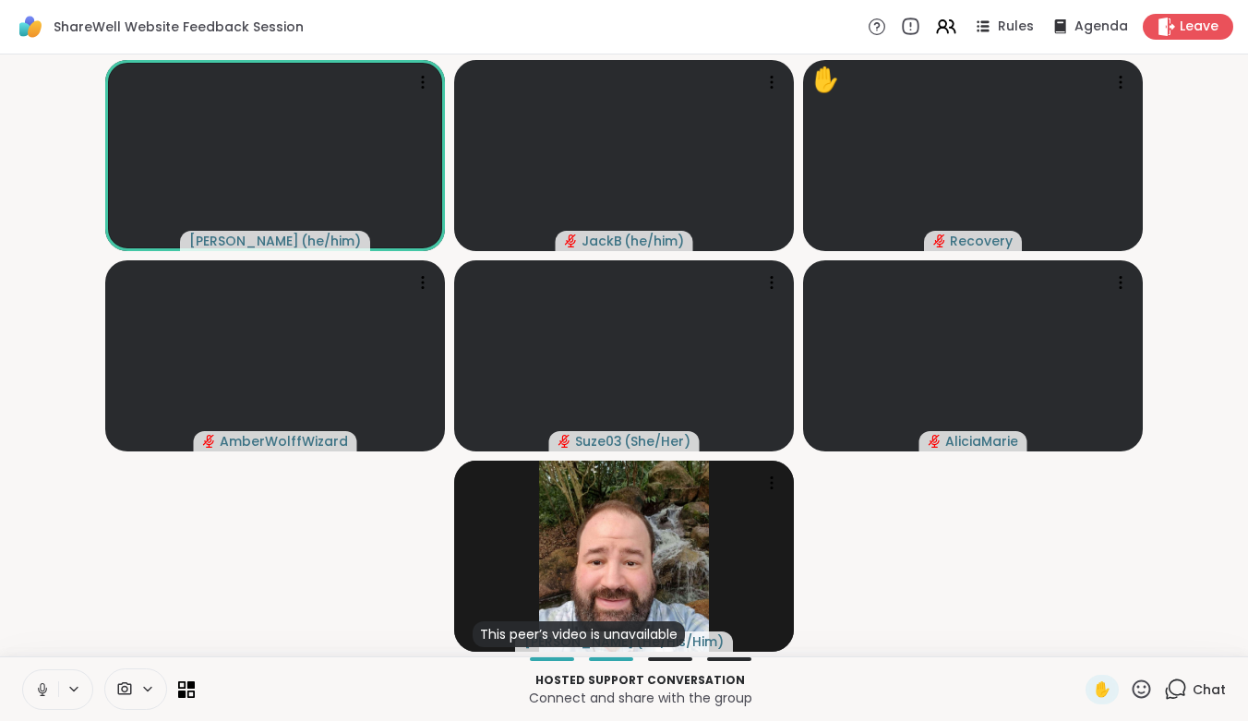
click at [900, 25] on icon at bounding box center [910, 27] width 20 height 20
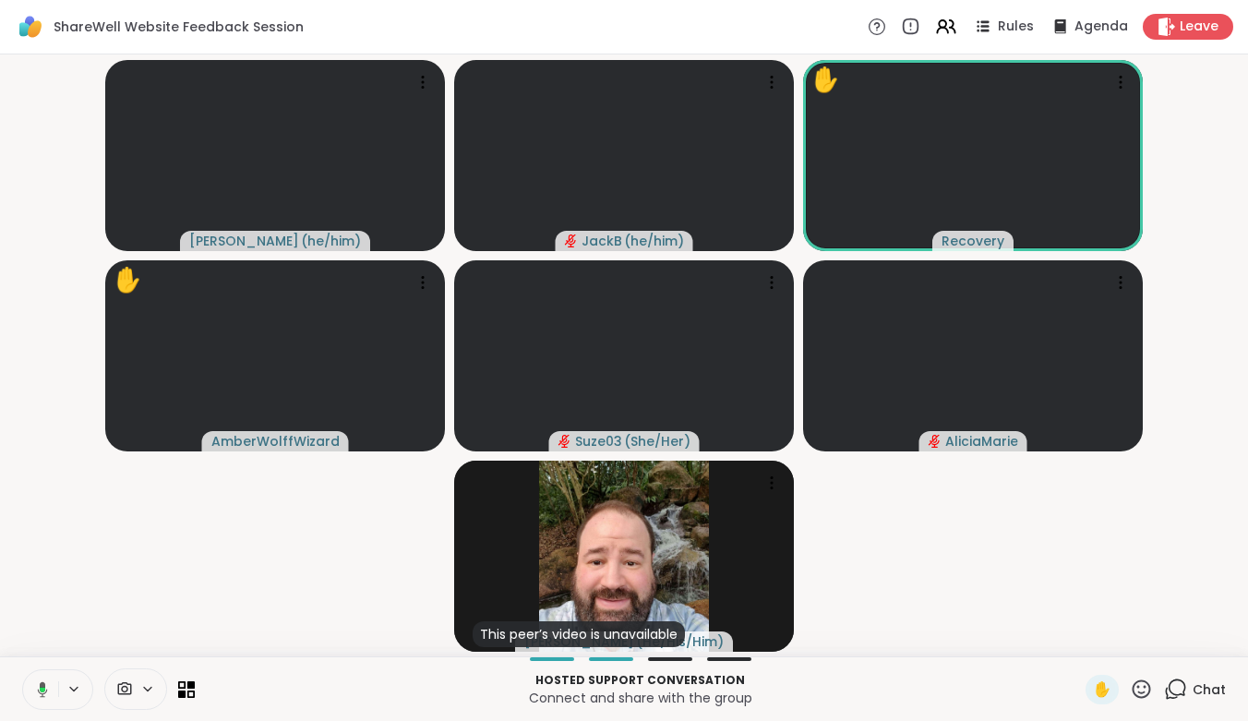
click at [1170, 690] on icon at bounding box center [1175, 689] width 23 height 23
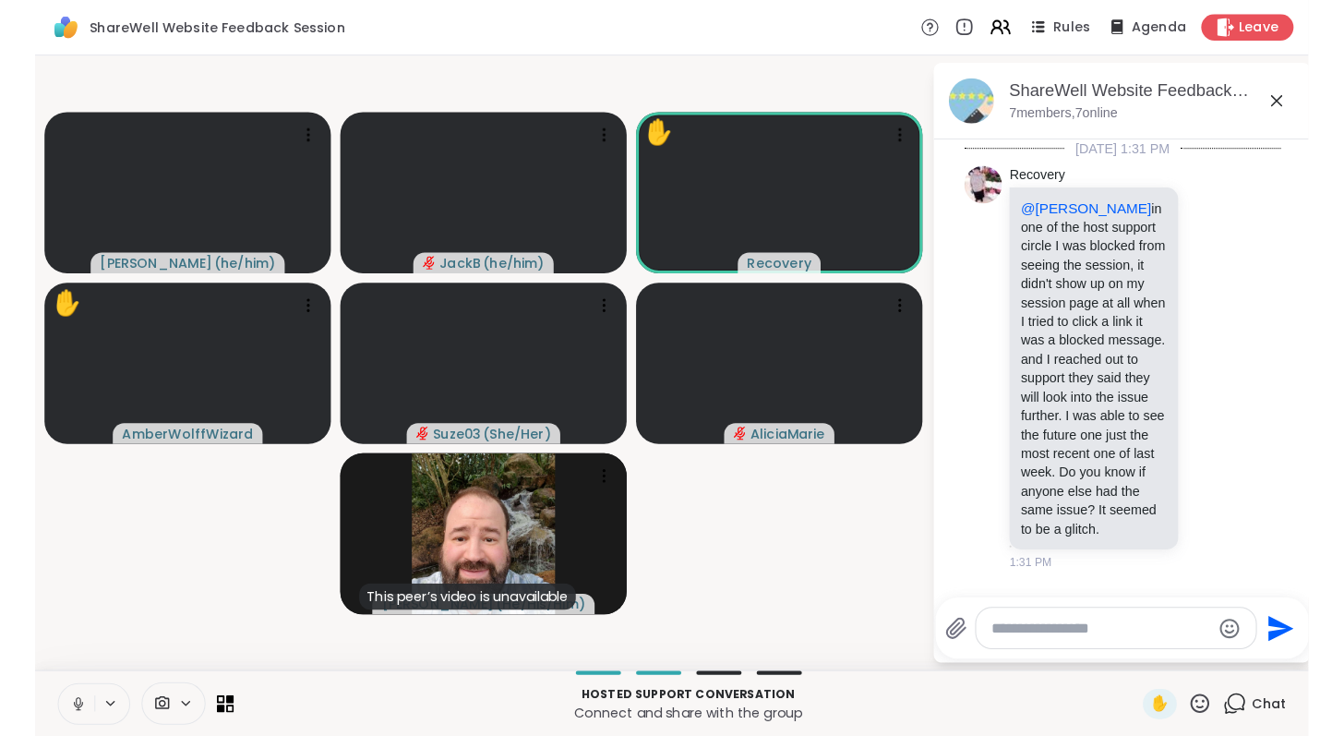
scroll to position [5345, 0]
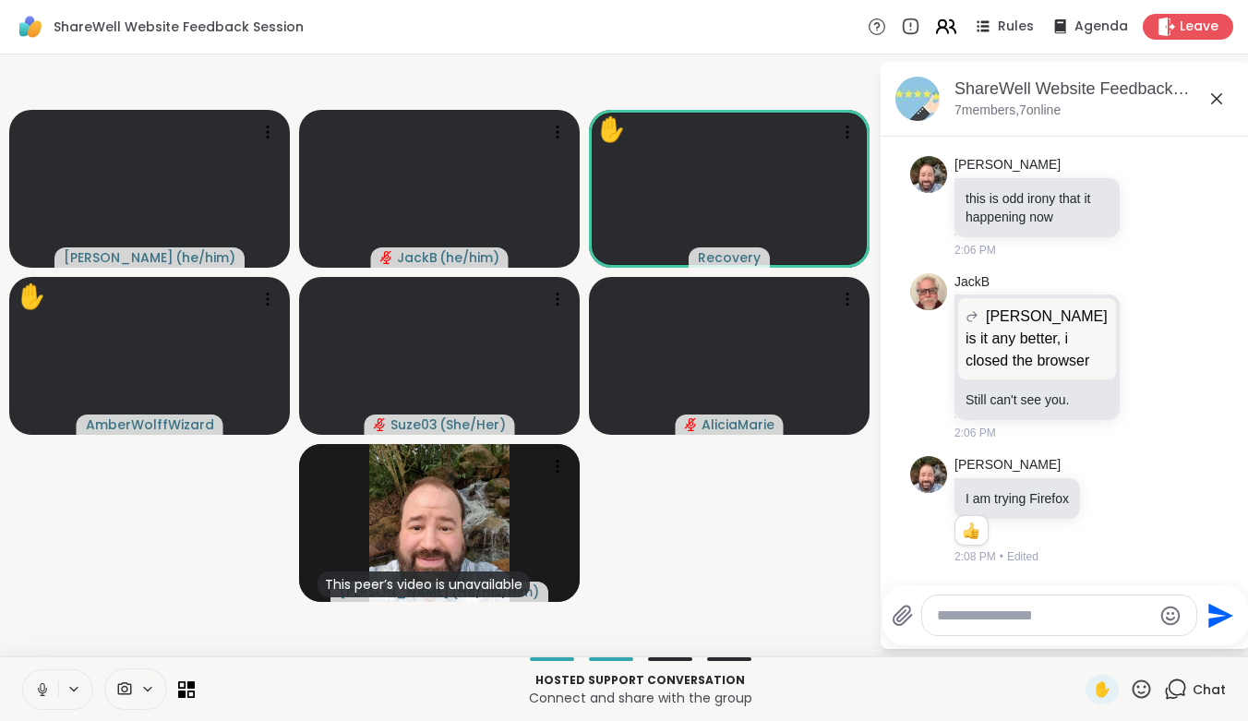
click at [934, 35] on icon at bounding box center [945, 26] width 23 height 23
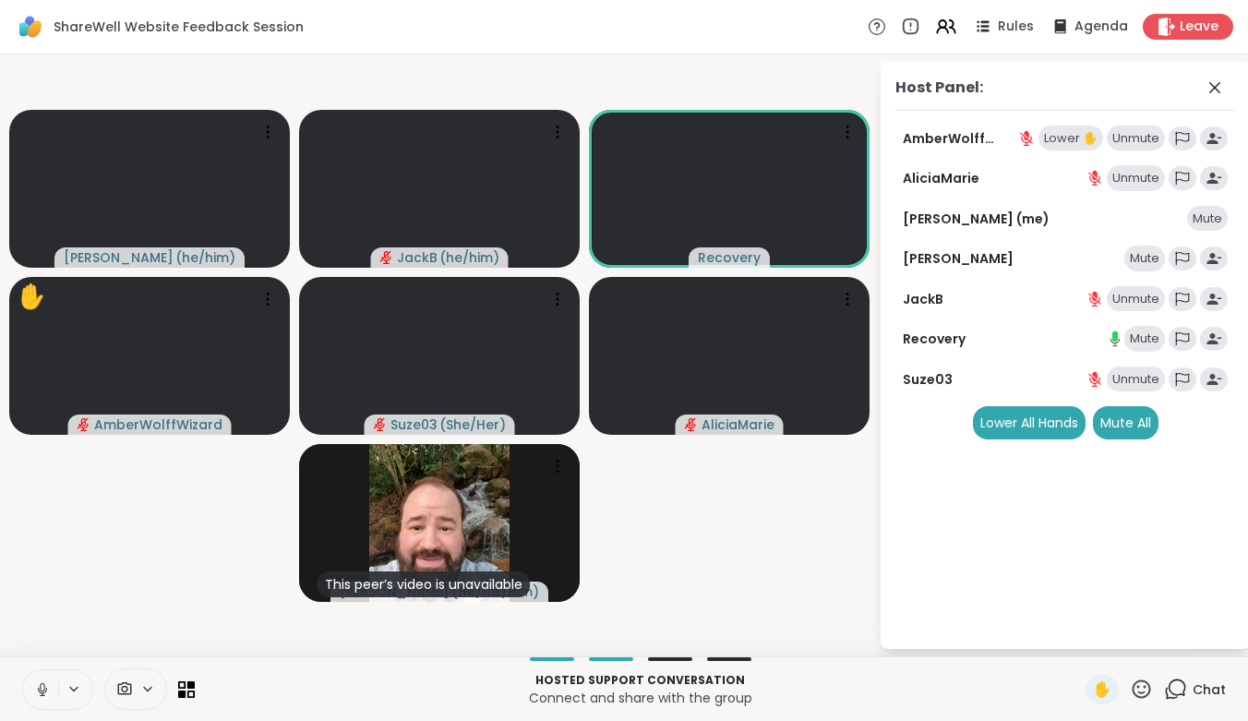
click at [706, 515] on video-player-container "brett ( he/him ) JackB ( he/him ) Recovery ✋ AmberWolffWizard Suze03 ( She/Her …" at bounding box center [439, 355] width 857 height 587
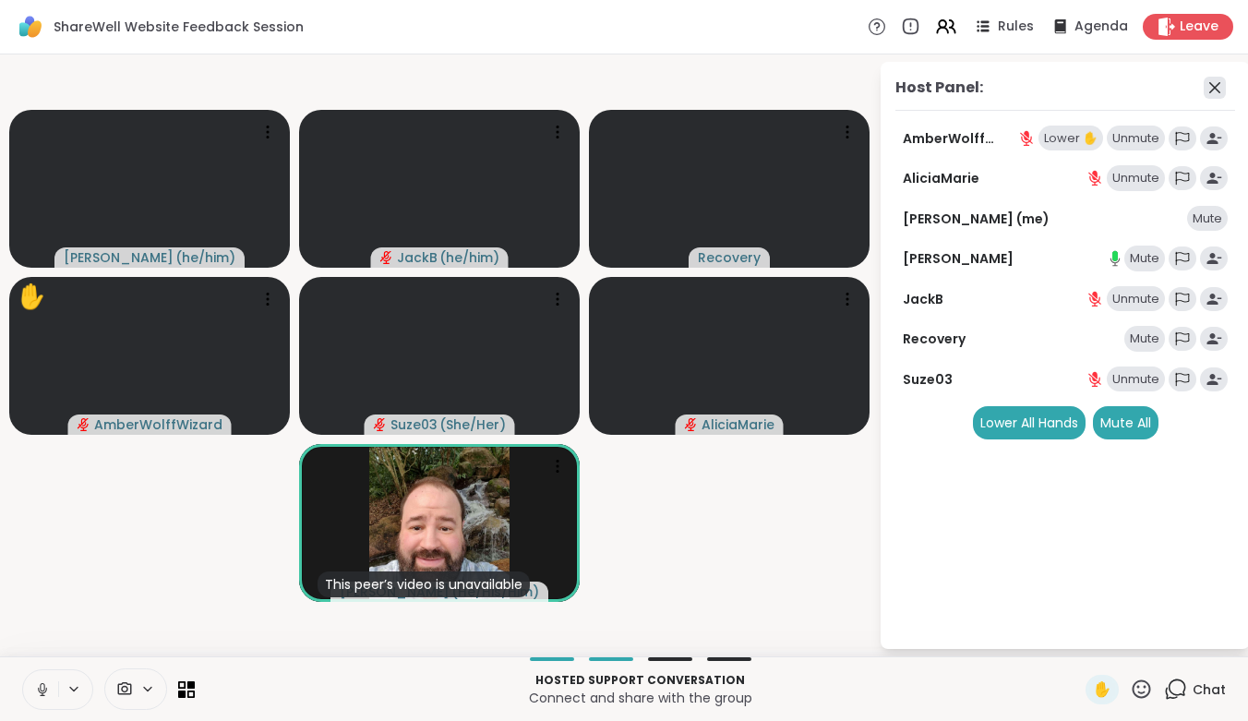
click at [1220, 89] on icon at bounding box center [1215, 88] width 22 height 22
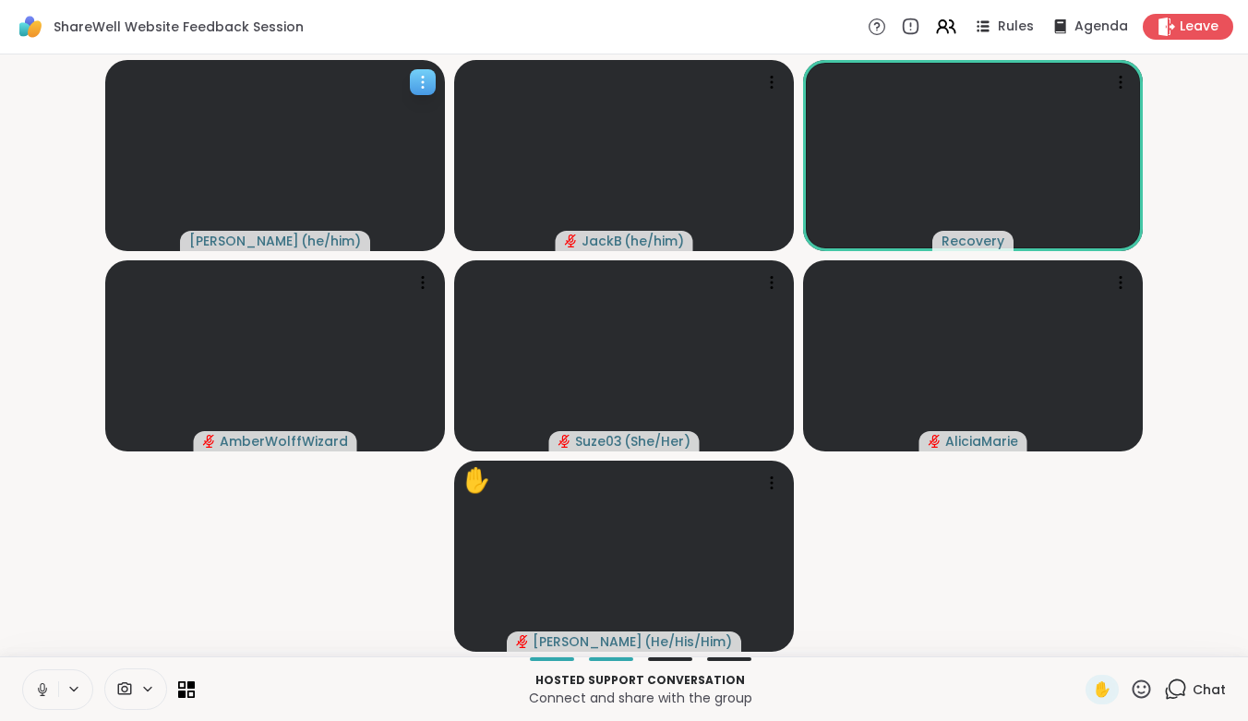
click at [303, 244] on span "( he/him )" at bounding box center [331, 241] width 60 height 18
click at [339, 205] on div "View Profile" at bounding box center [374, 199] width 142 height 30
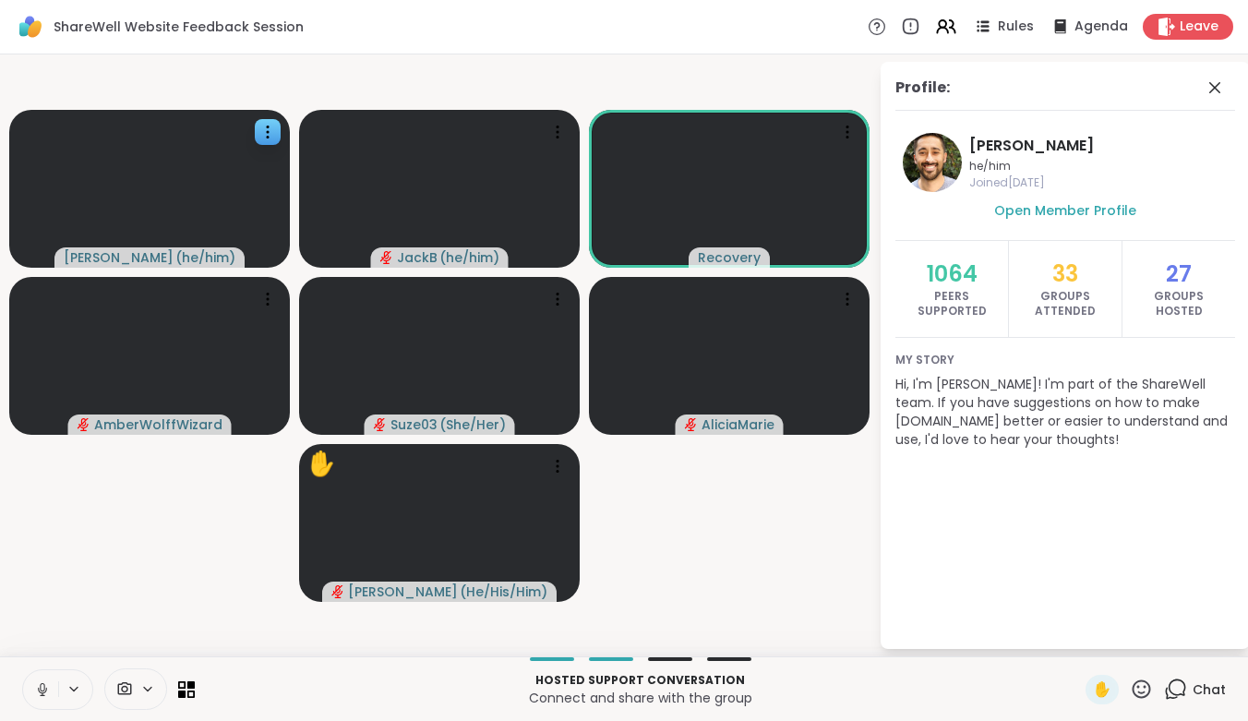
click at [594, 617] on video-player-container "brett ( he/him ) JackB ( he/him ) Recovery AmberWolffWizard Suze03 ( She/Her ) …" at bounding box center [439, 355] width 857 height 587
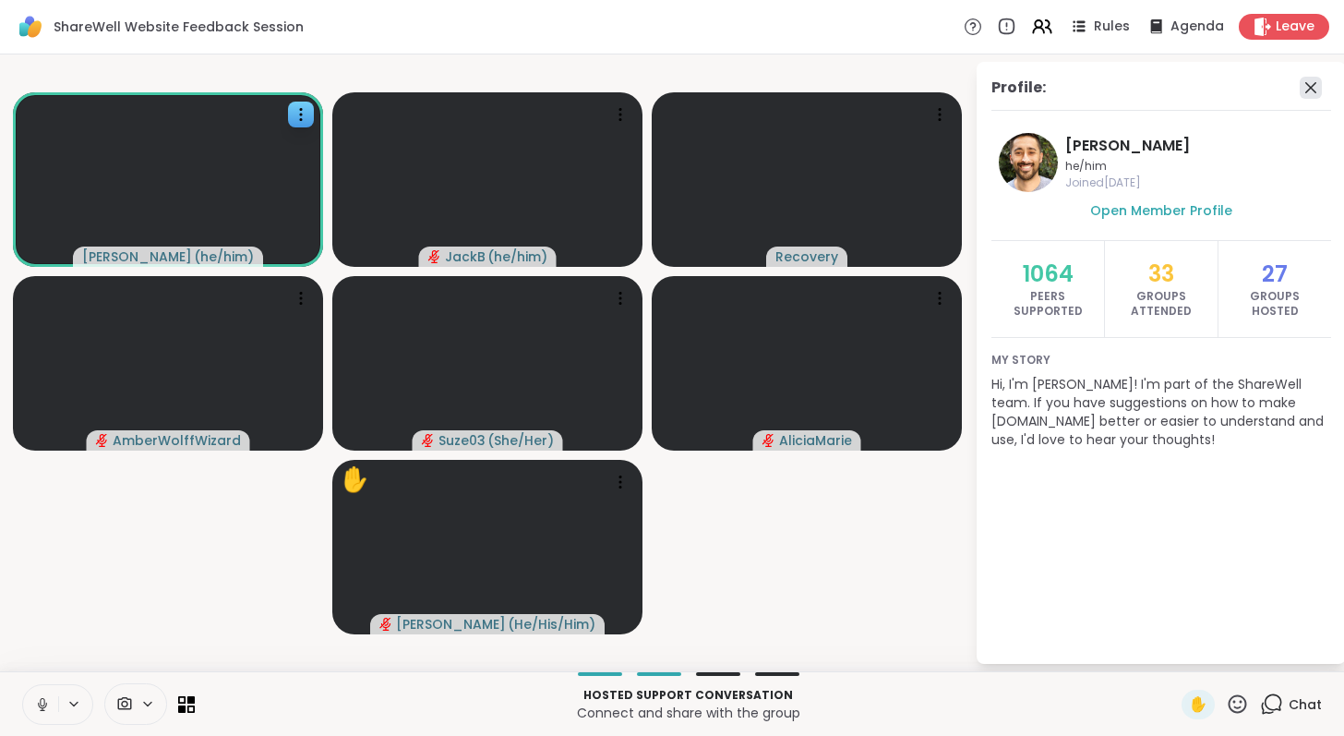
click at [1303, 90] on icon at bounding box center [1311, 88] width 22 height 22
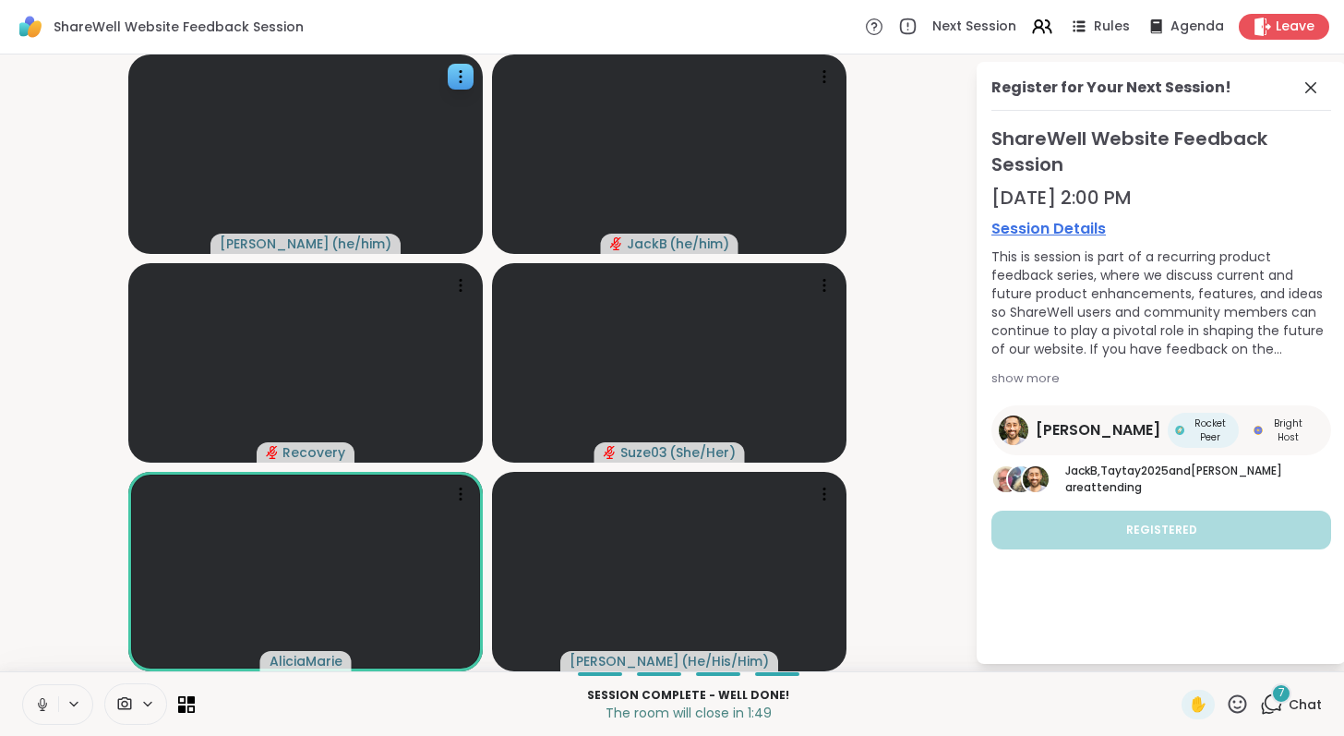
click at [1271, 704] on div "7 Chat" at bounding box center [1291, 705] width 62 height 30
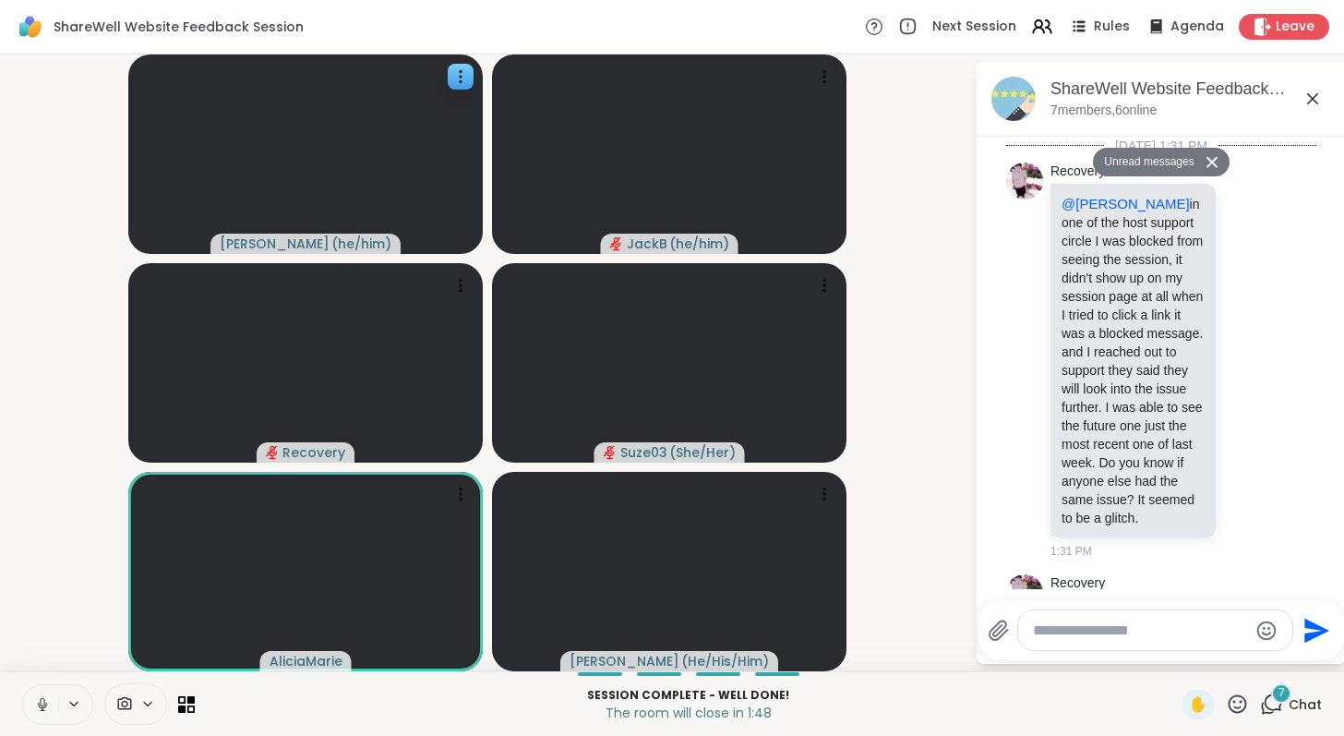
scroll to position [7375, 0]
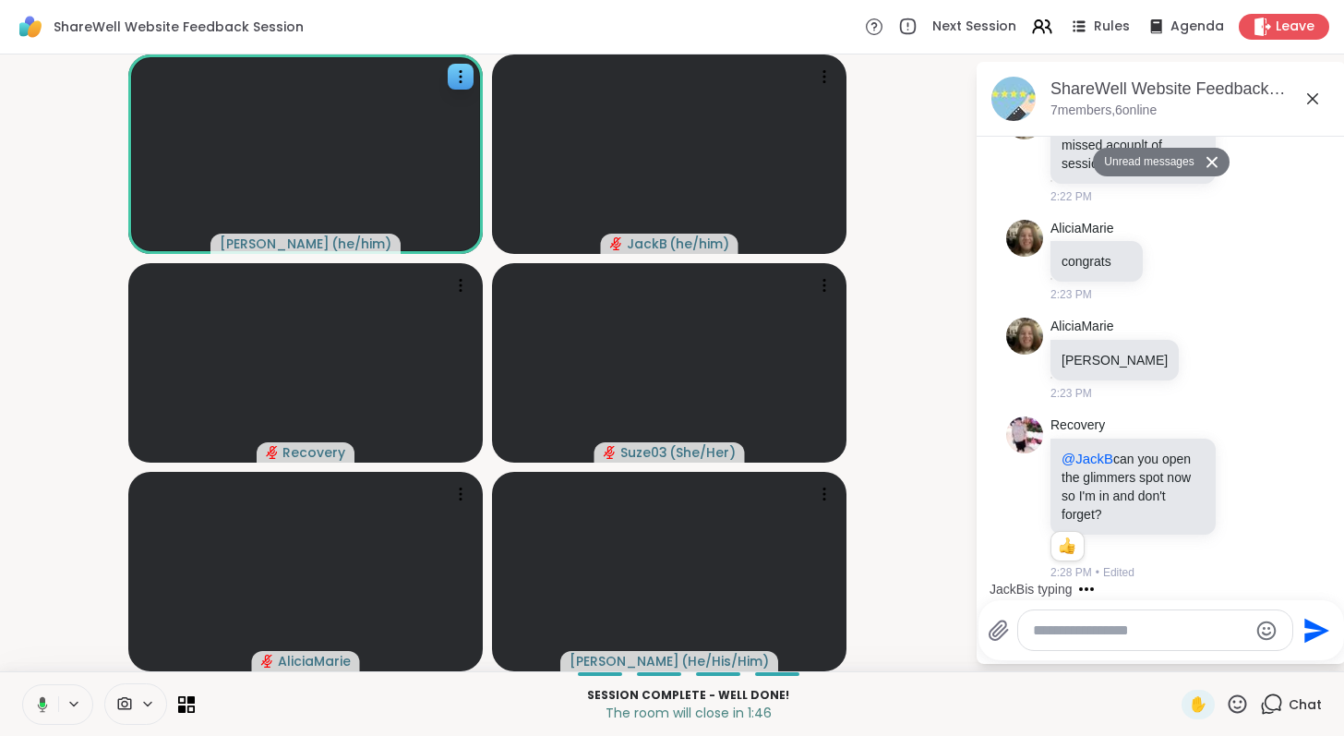
click at [1140, 634] on textarea "Type your message" at bounding box center [1140, 630] width 215 height 18
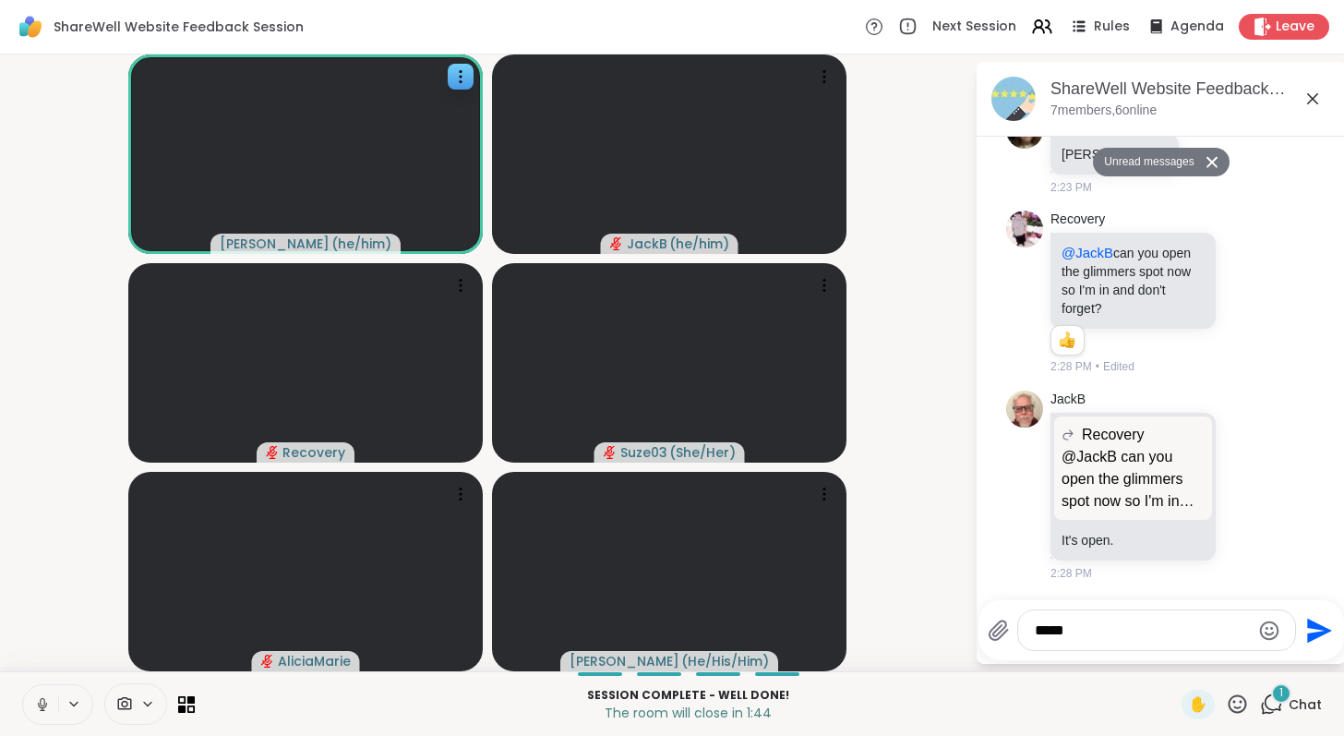
scroll to position [7536, 0]
type textarea "*****"
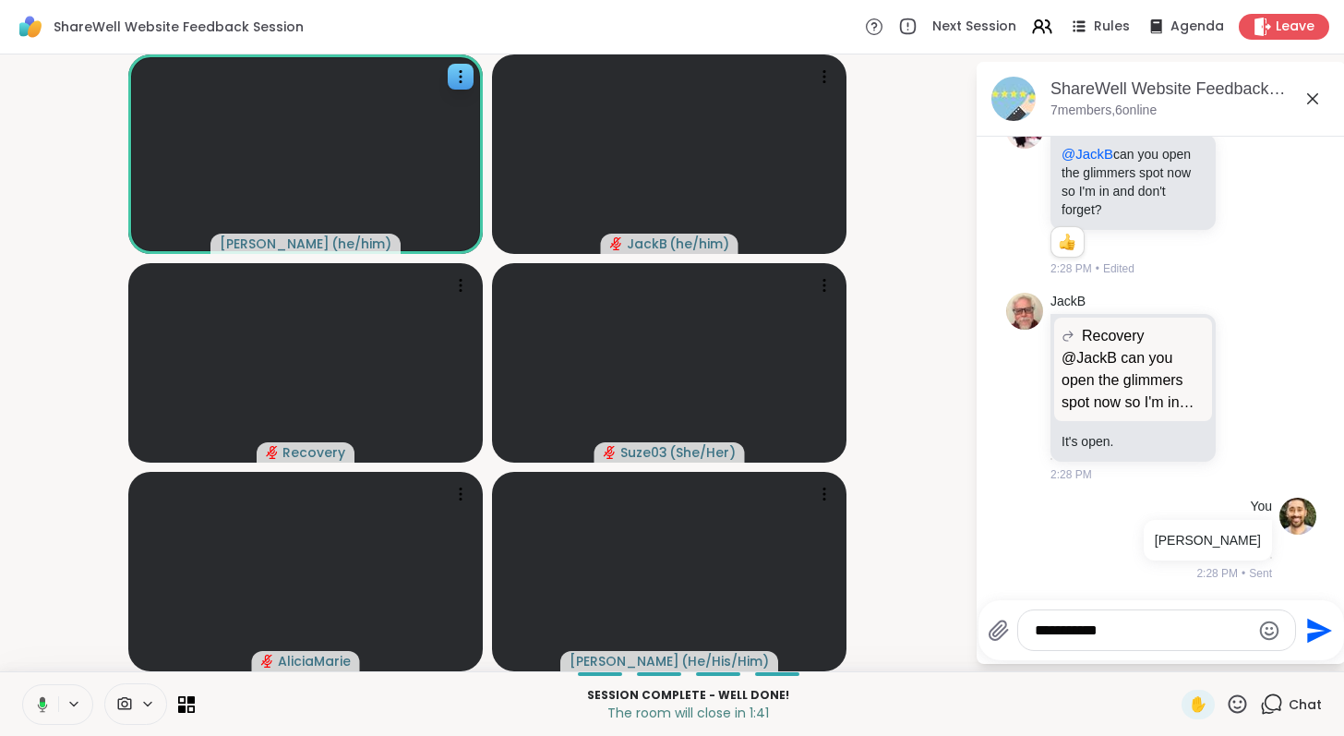
type textarea "**********"
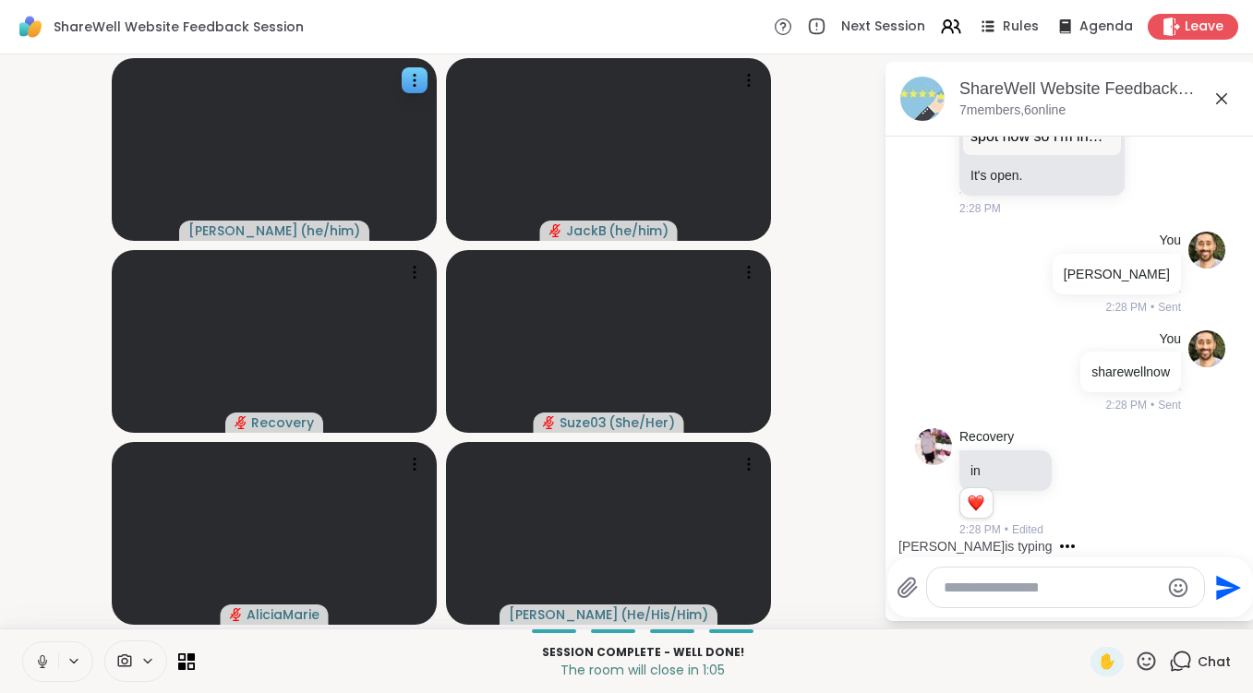
scroll to position [7901, 0]
click at [989, 543] on div "Brian_L is typing" at bounding box center [975, 546] width 154 height 18
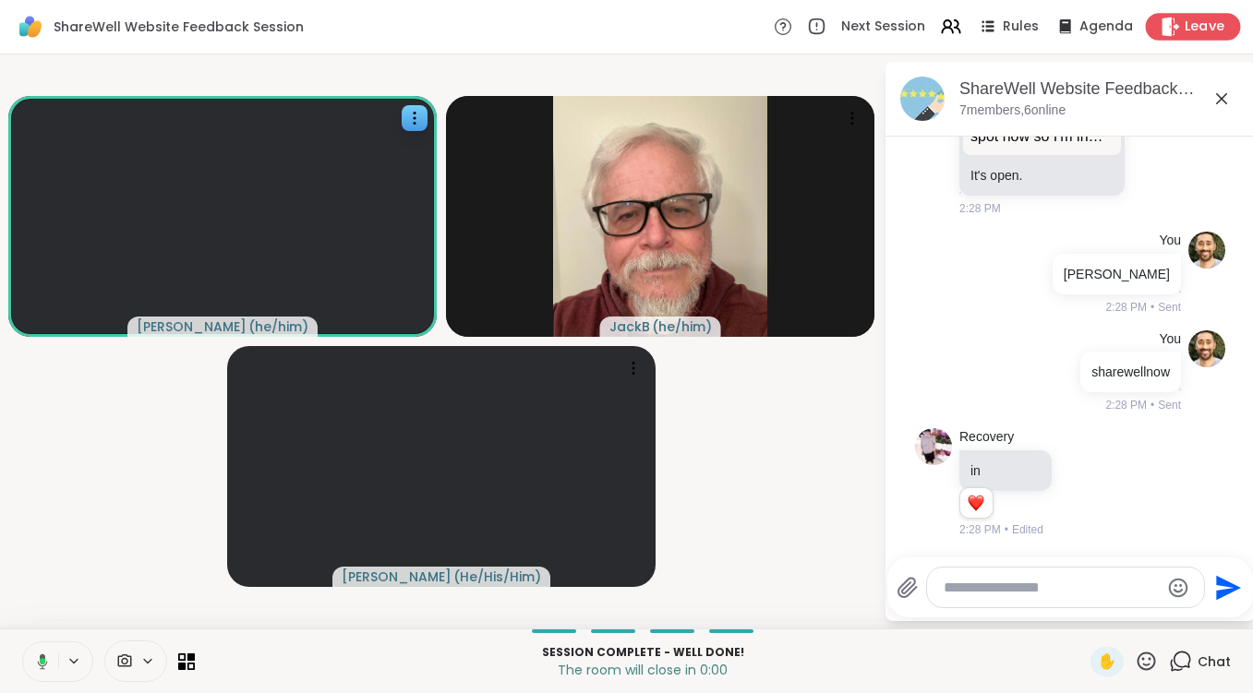
click at [1187, 27] on span "Leave" at bounding box center [1204, 27] width 41 height 19
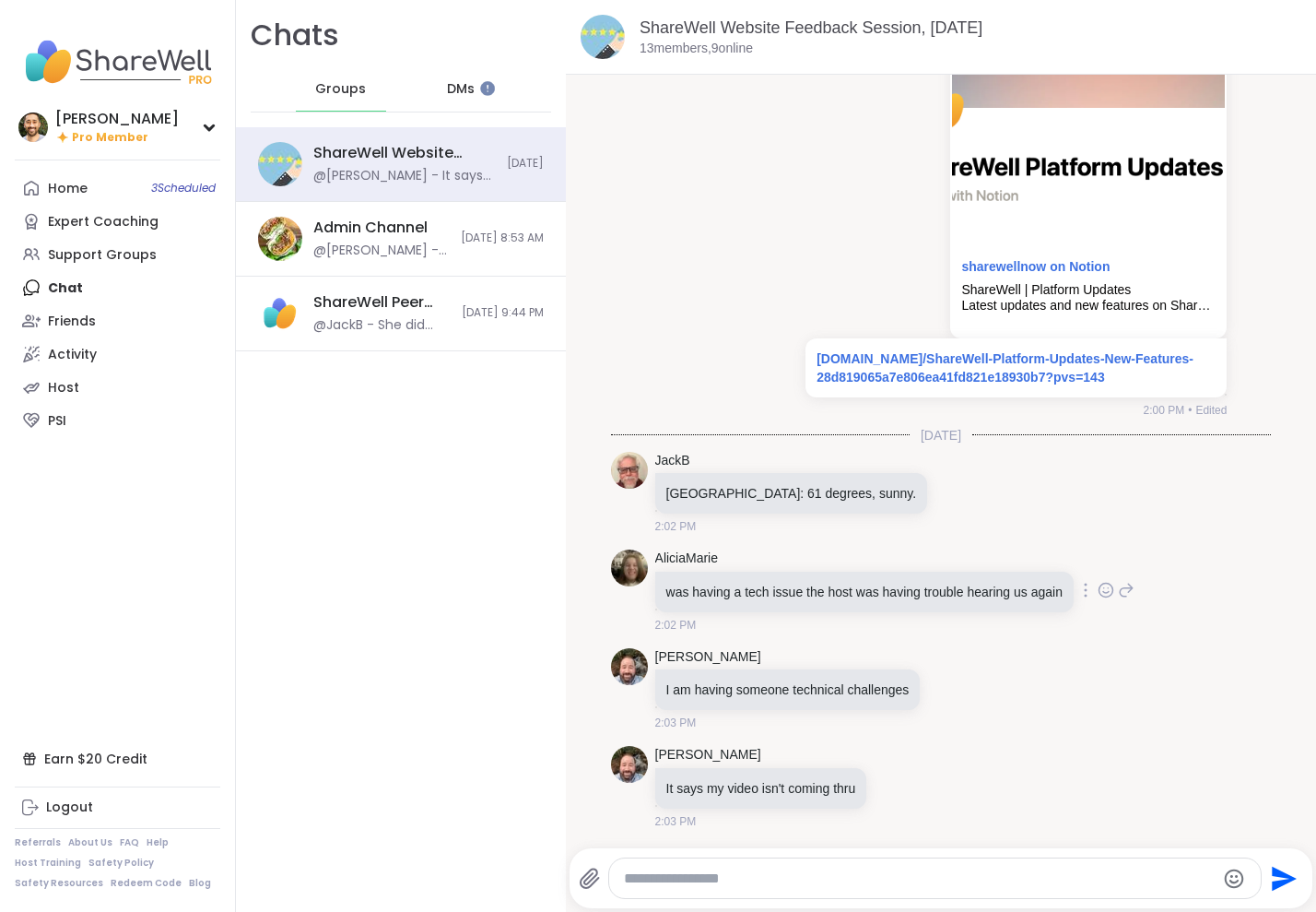
scroll to position [2213, 0]
click at [856, 870] on textarea "Type your message" at bounding box center [920, 879] width 591 height 18
type textarea "****"
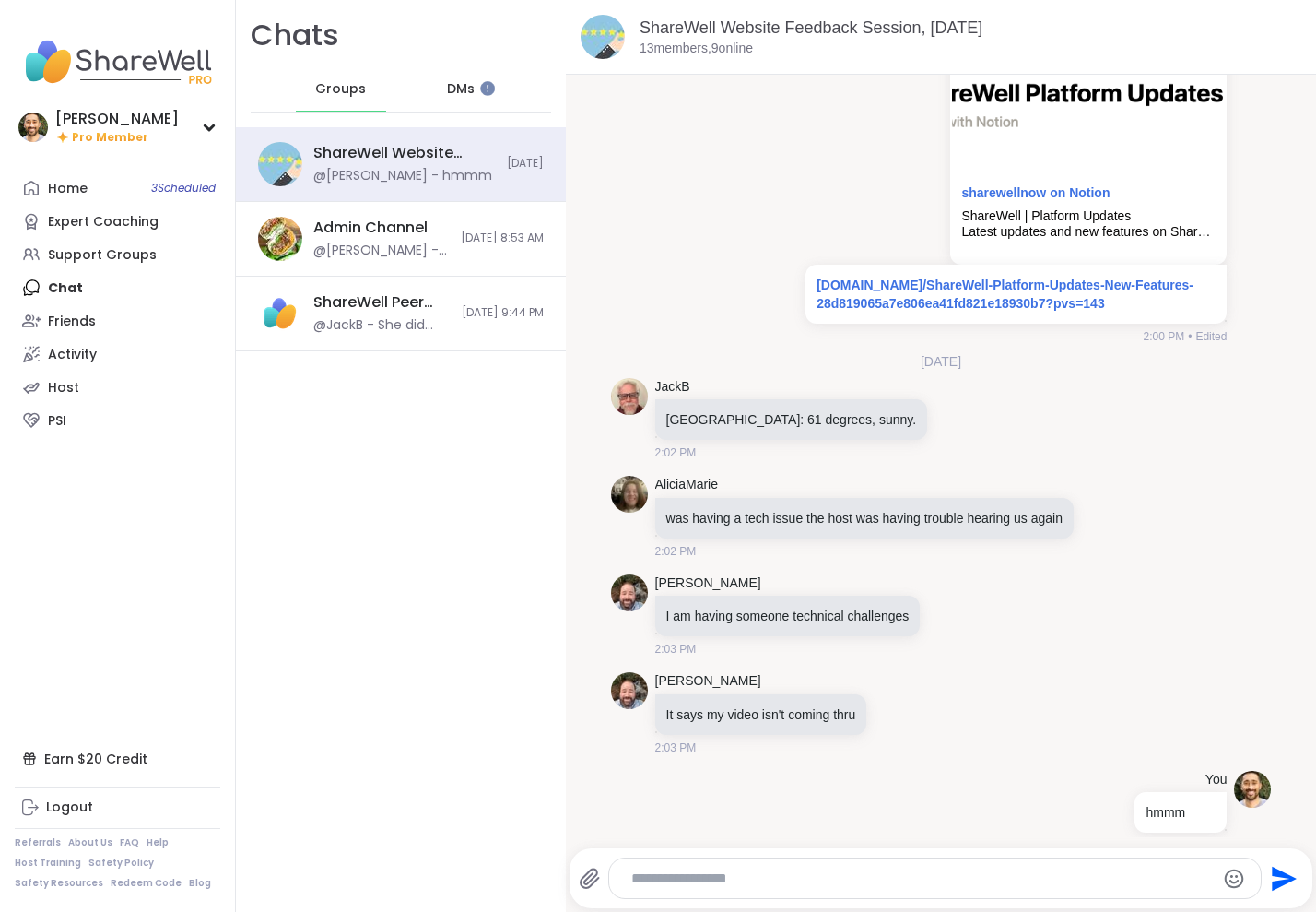
scroll to position [2309, 0]
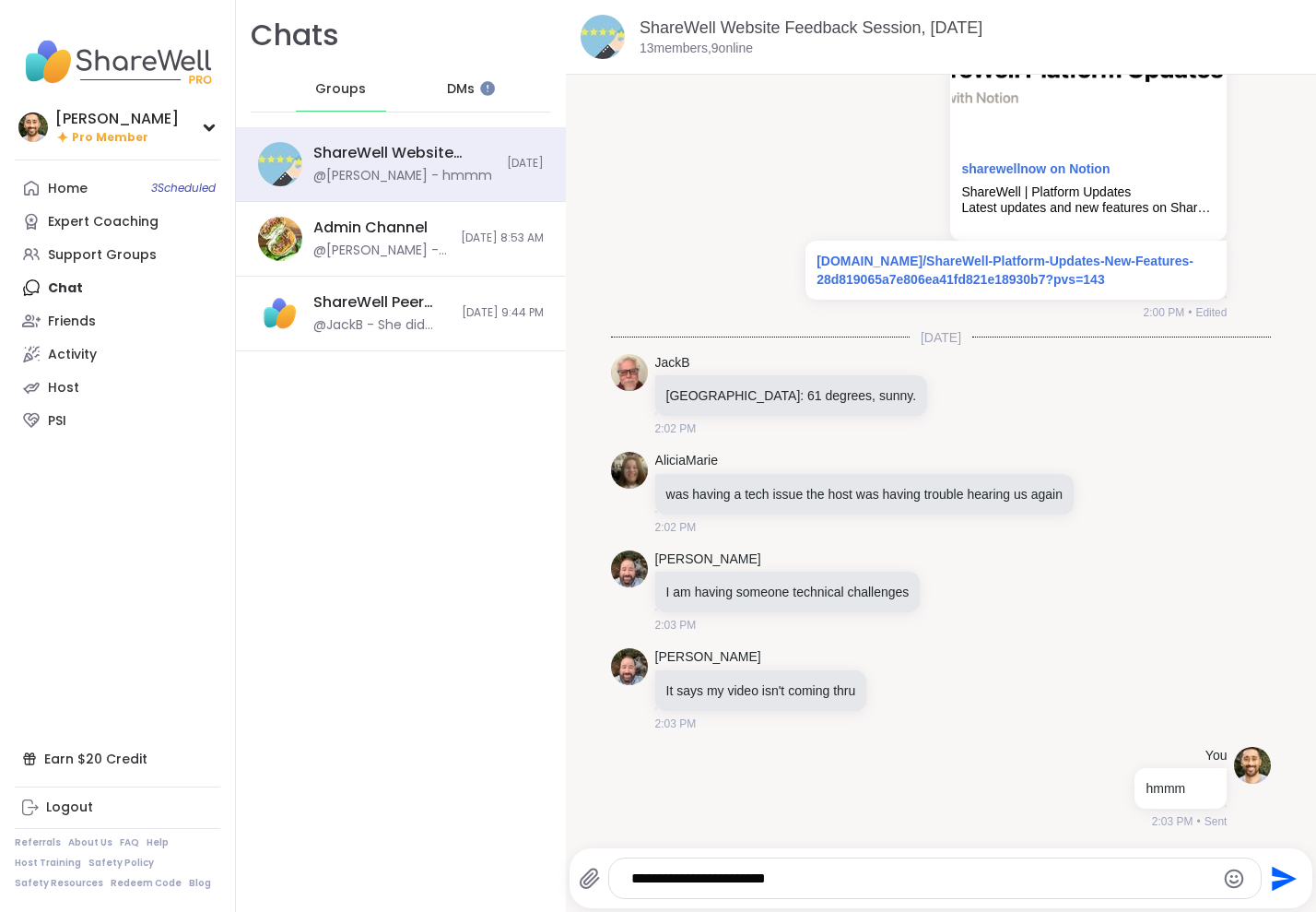
type textarea "**********"
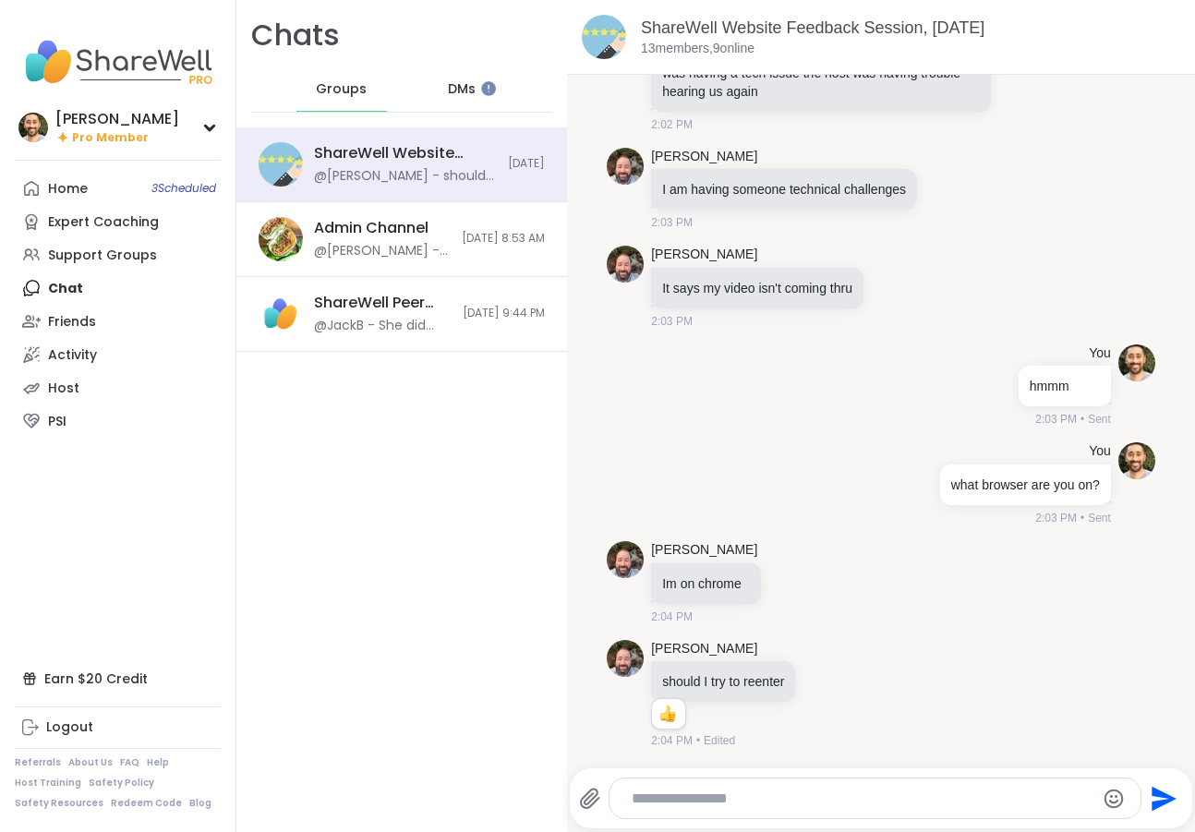
scroll to position [2900, 0]
type textarea "****"
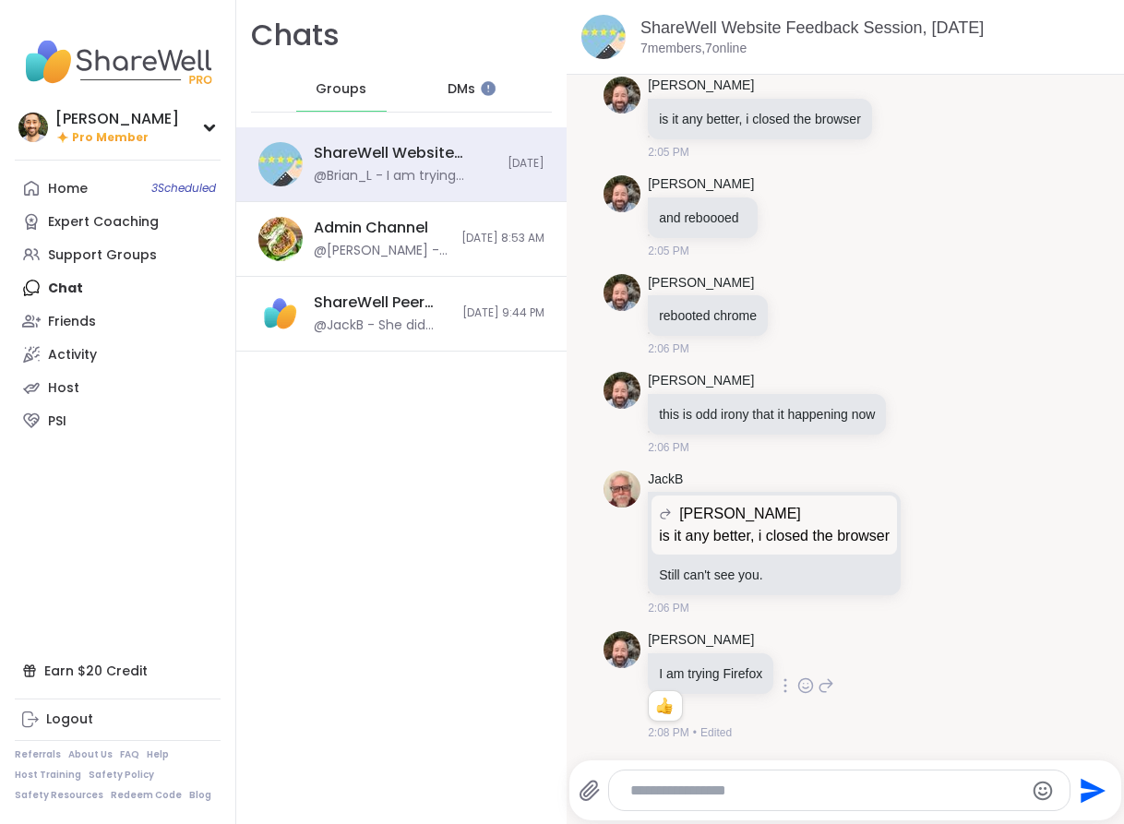
scroll to position [3893, 0]
click at [809, 23] on link "ShareWell Website Feedback Session, [DATE]" at bounding box center [812, 27] width 343 height 18
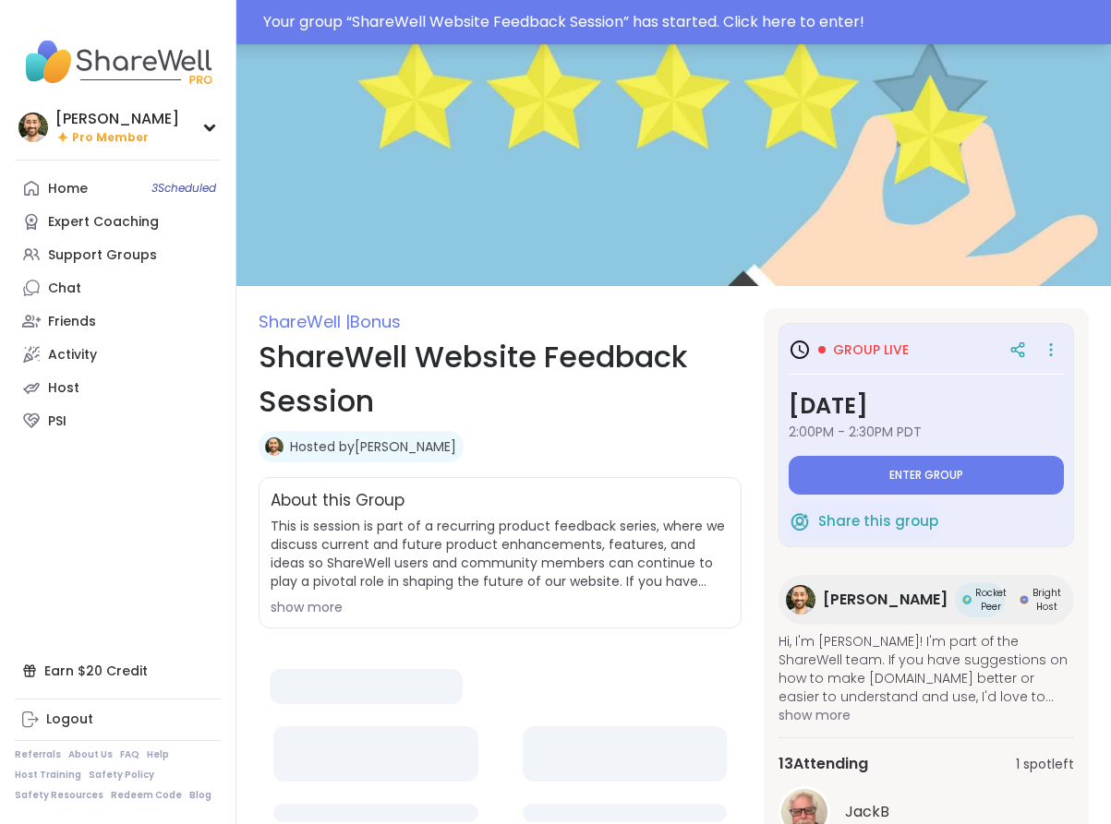
type textarea "*"
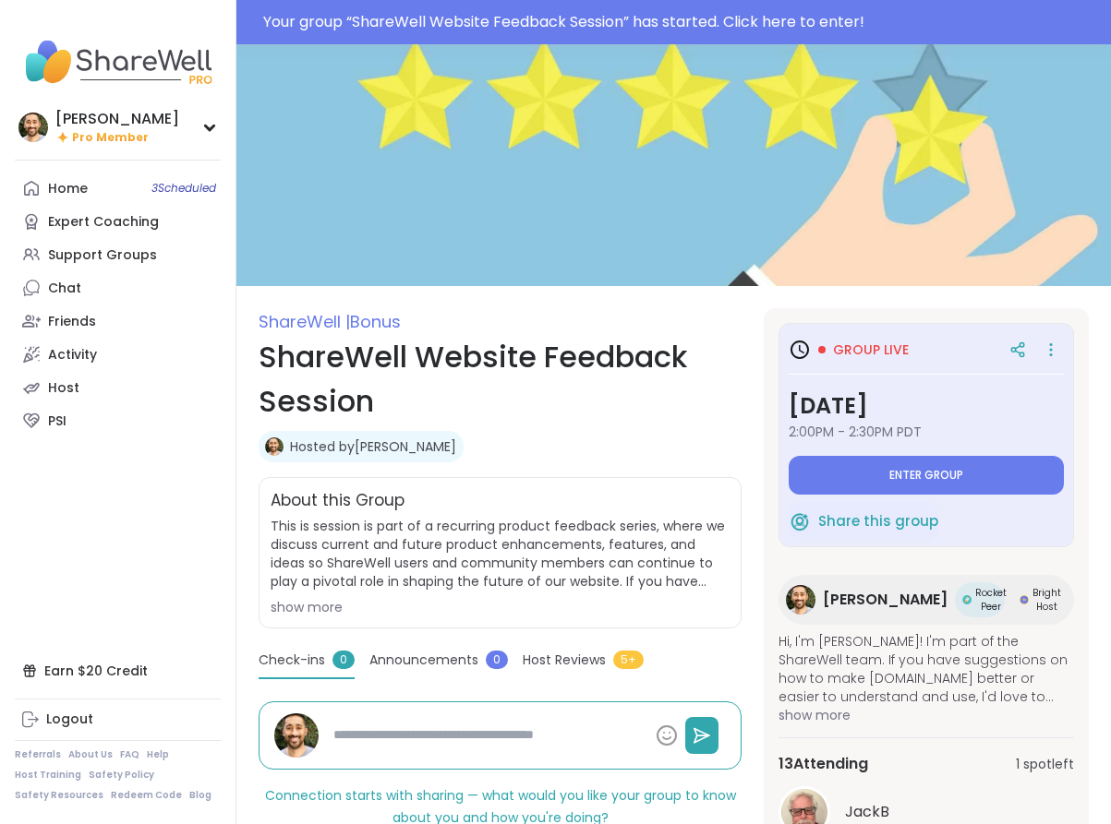
click at [23, 0] on nav "[PERSON_NAME] Pro Member Profile Membership Settings Help Home 3 Scheduled Expe…" at bounding box center [118, 412] width 236 height 824
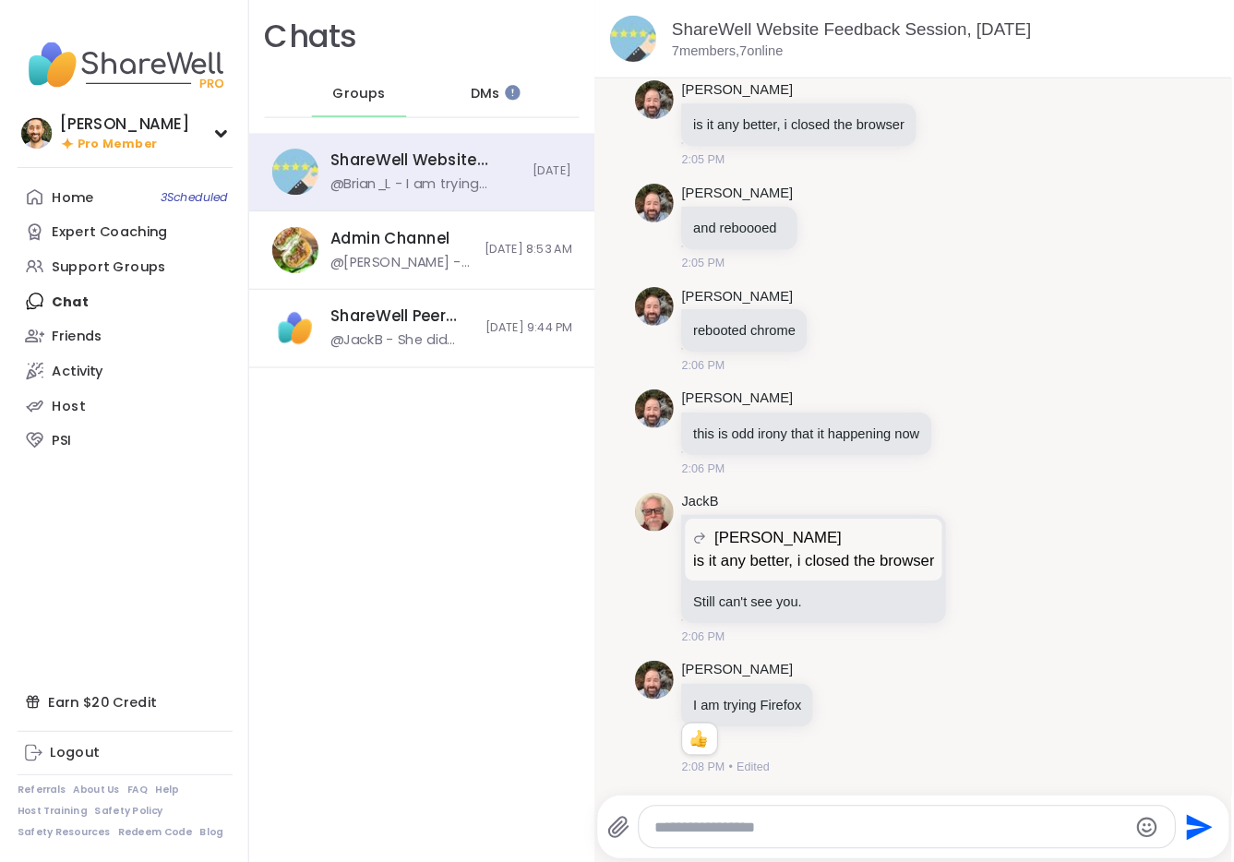
scroll to position [3723, 0]
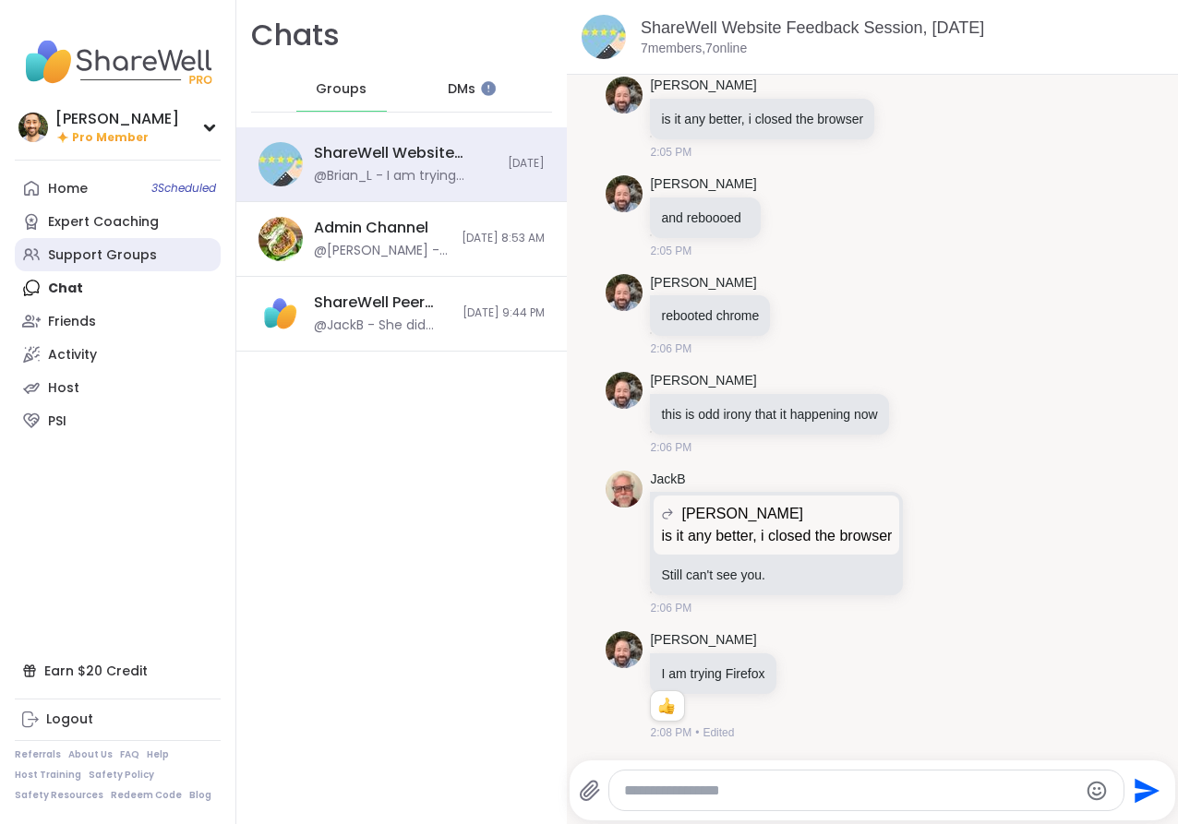
click at [96, 261] on div "Support Groups" at bounding box center [102, 255] width 109 height 18
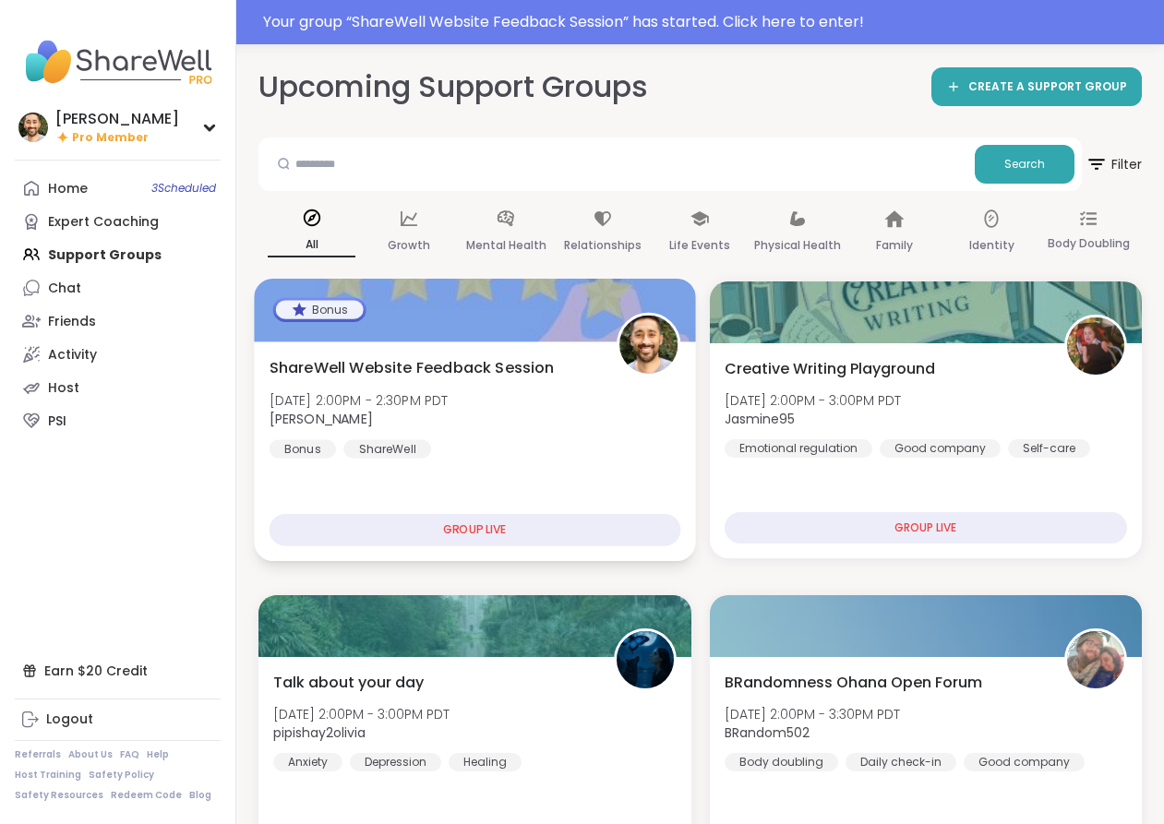
click at [559, 339] on div at bounding box center [474, 310] width 441 height 63
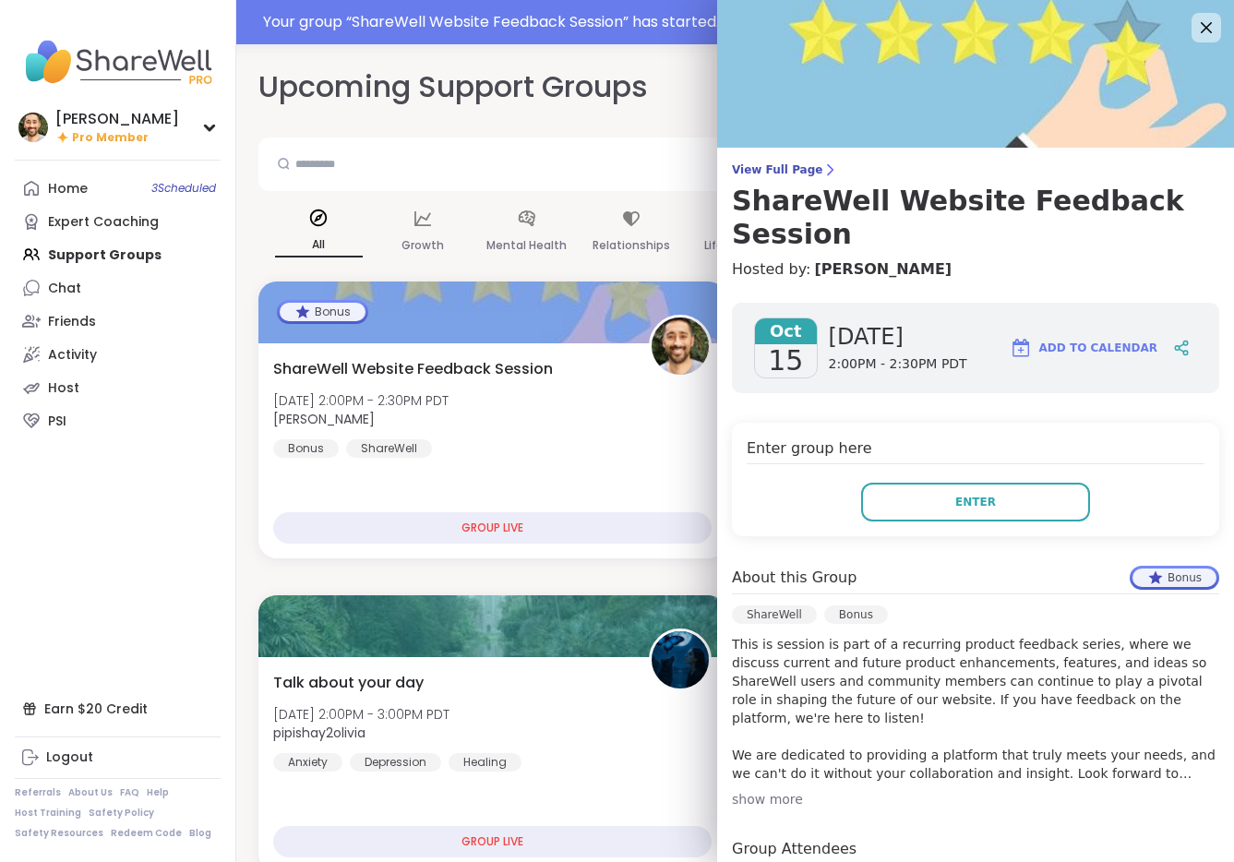
click at [627, 139] on div "Search" at bounding box center [705, 165] width 894 height 54
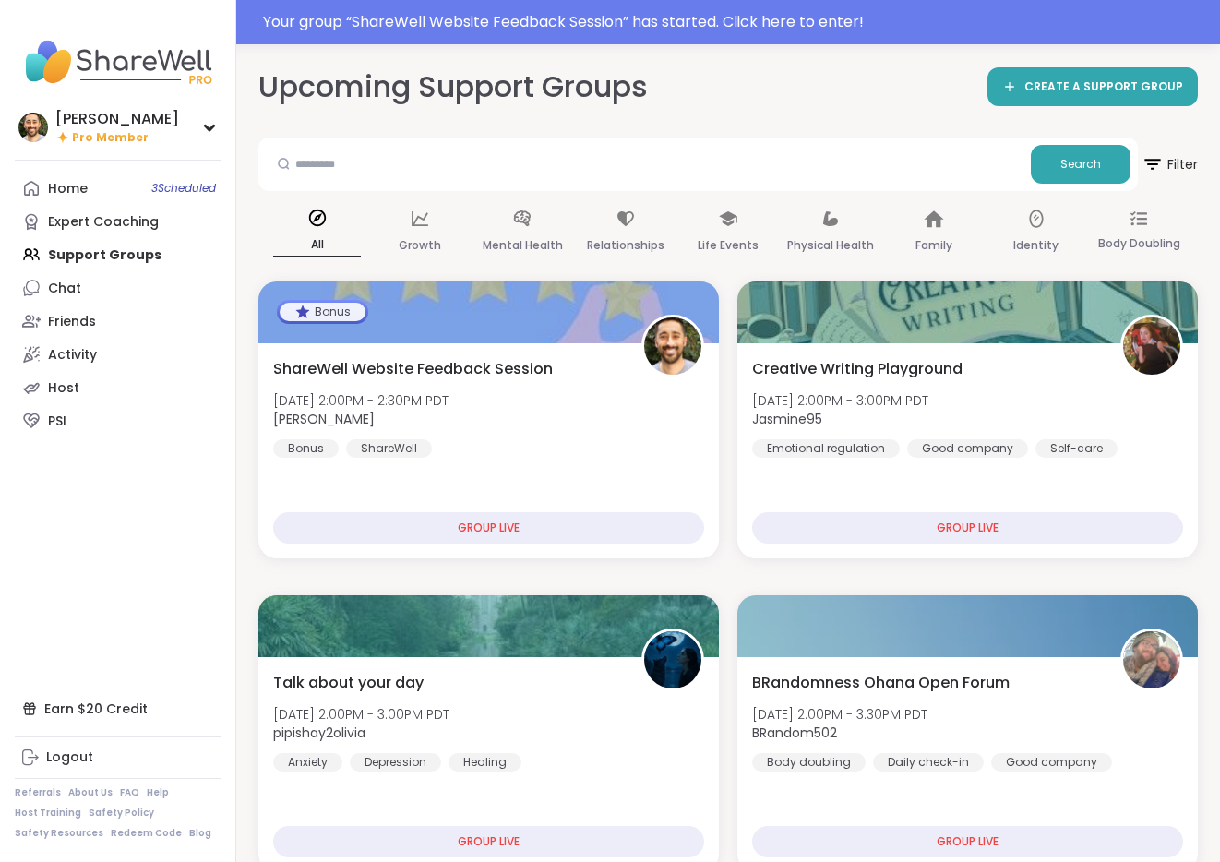
click at [90, 257] on div "Home 3 Scheduled Expert Coaching Support Groups Chat Friends Activity Host PSI" at bounding box center [118, 305] width 206 height 266
click at [88, 259] on div "Home 3 Scheduled Expert Coaching Support Groups Chat Friends Activity Host PSI" at bounding box center [118, 305] width 206 height 266
click at [111, 258] on div "Home 3 Scheduled Expert Coaching Support Groups Chat Friends Activity Host PSI" at bounding box center [118, 305] width 206 height 266
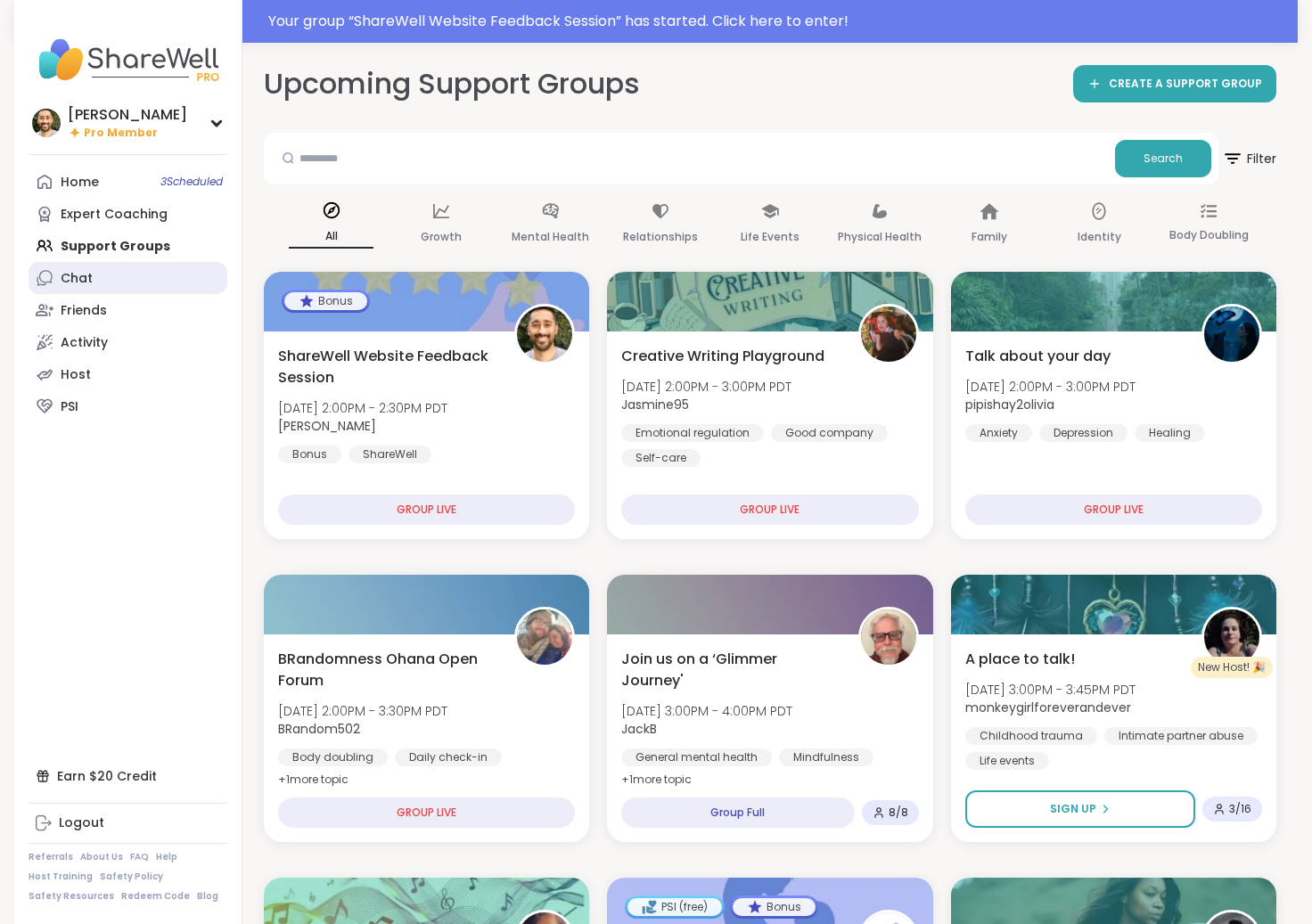
click at [87, 268] on link "Chat" at bounding box center [128, 277] width 199 height 32
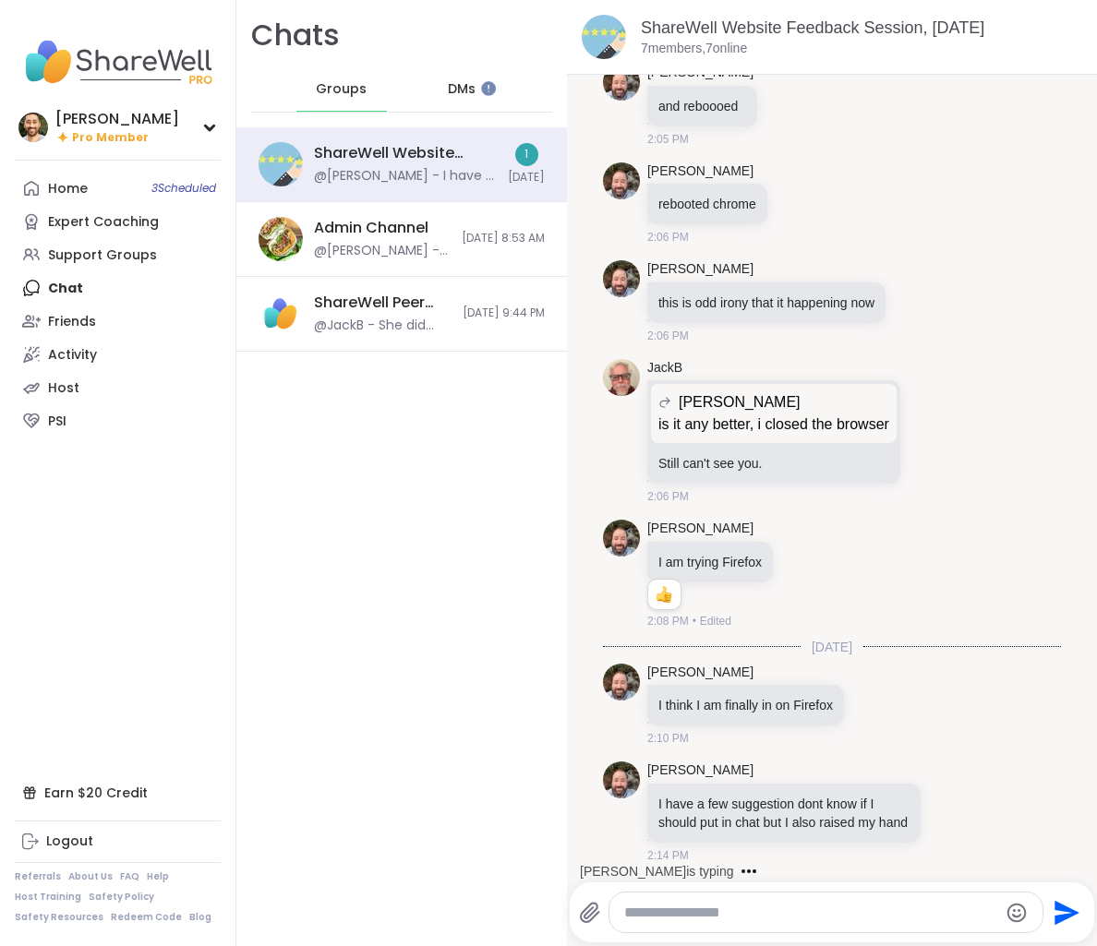
scroll to position [4119, 0]
click at [763, 913] on textarea "Type your message" at bounding box center [810, 913] width 373 height 18
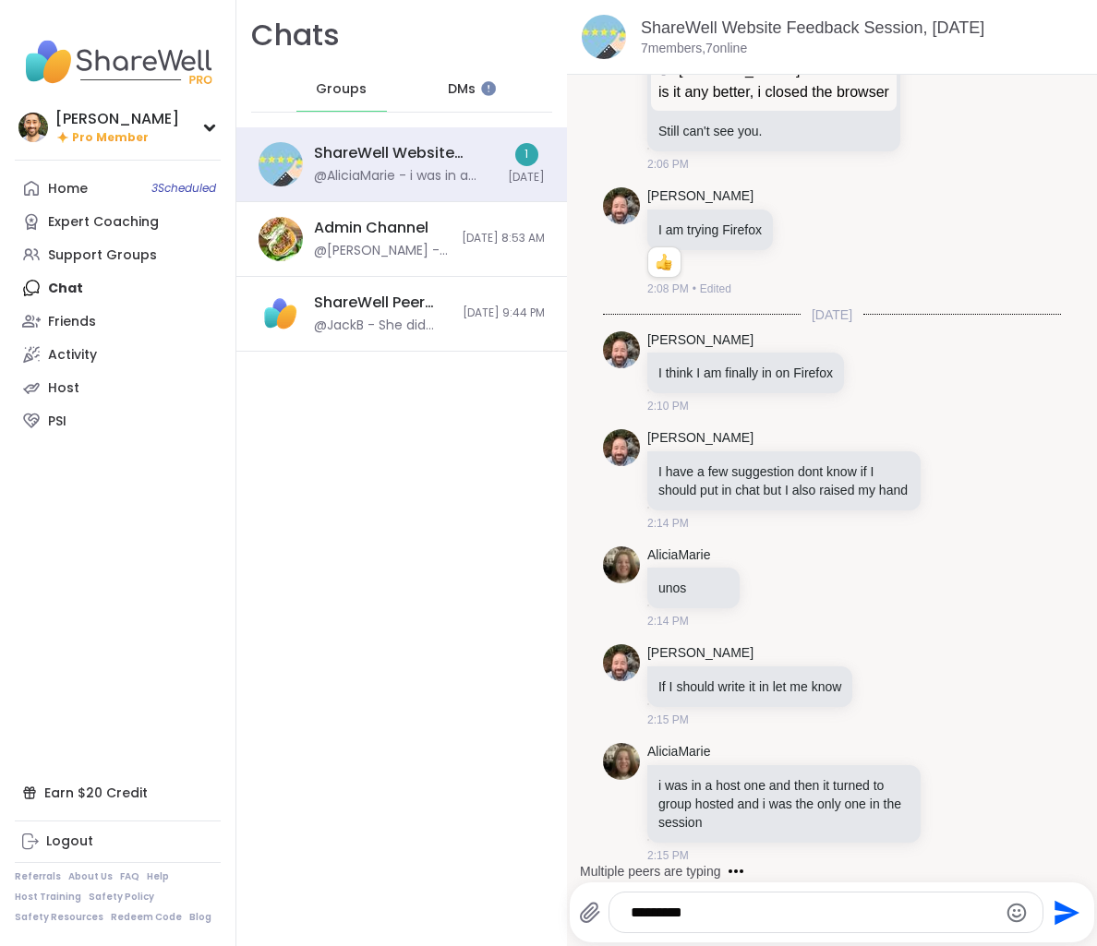
scroll to position [4451, 0]
type textarea "**********"
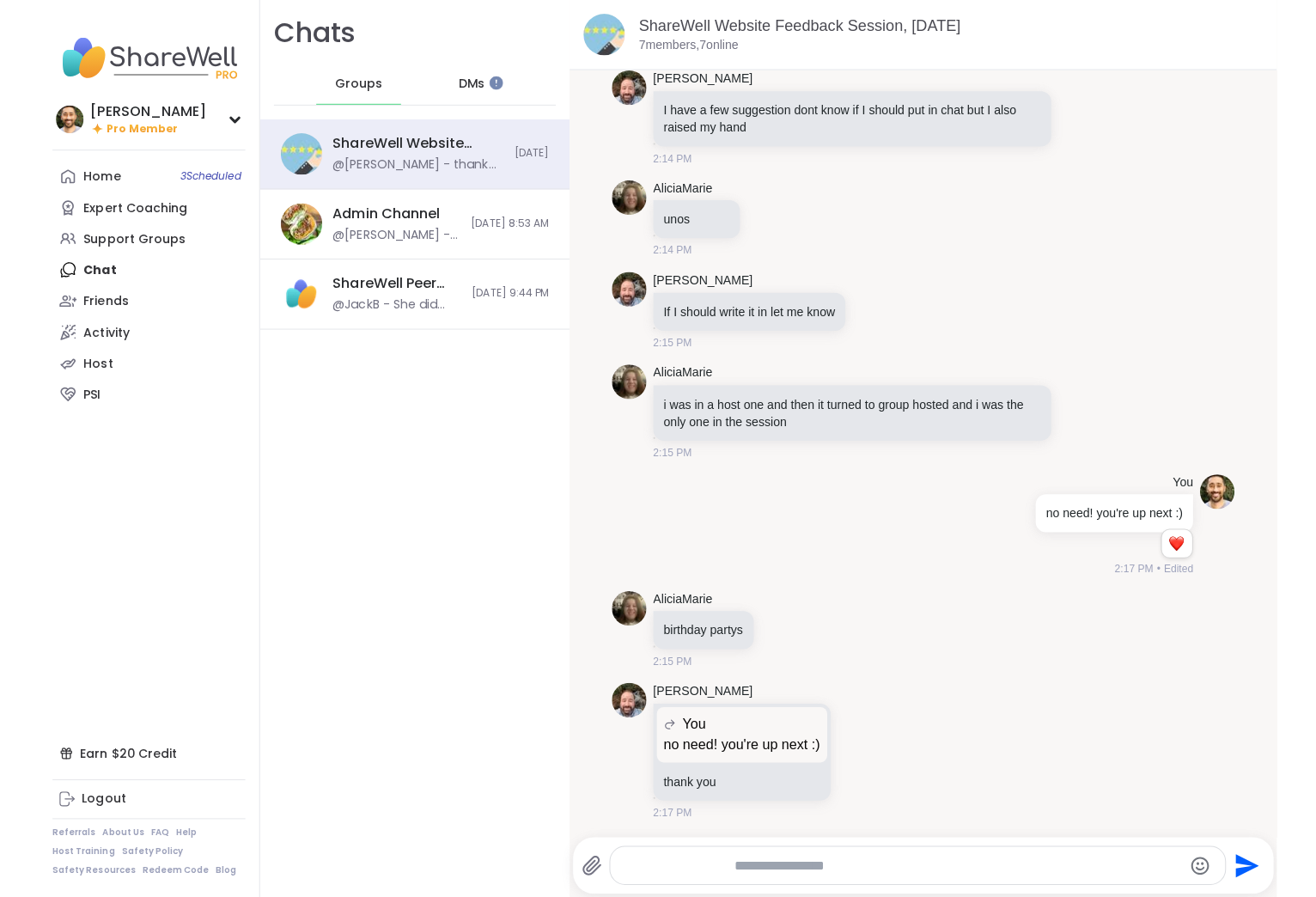
scroll to position [3943, 0]
